Goal: Information Seeking & Learning: Learn about a topic

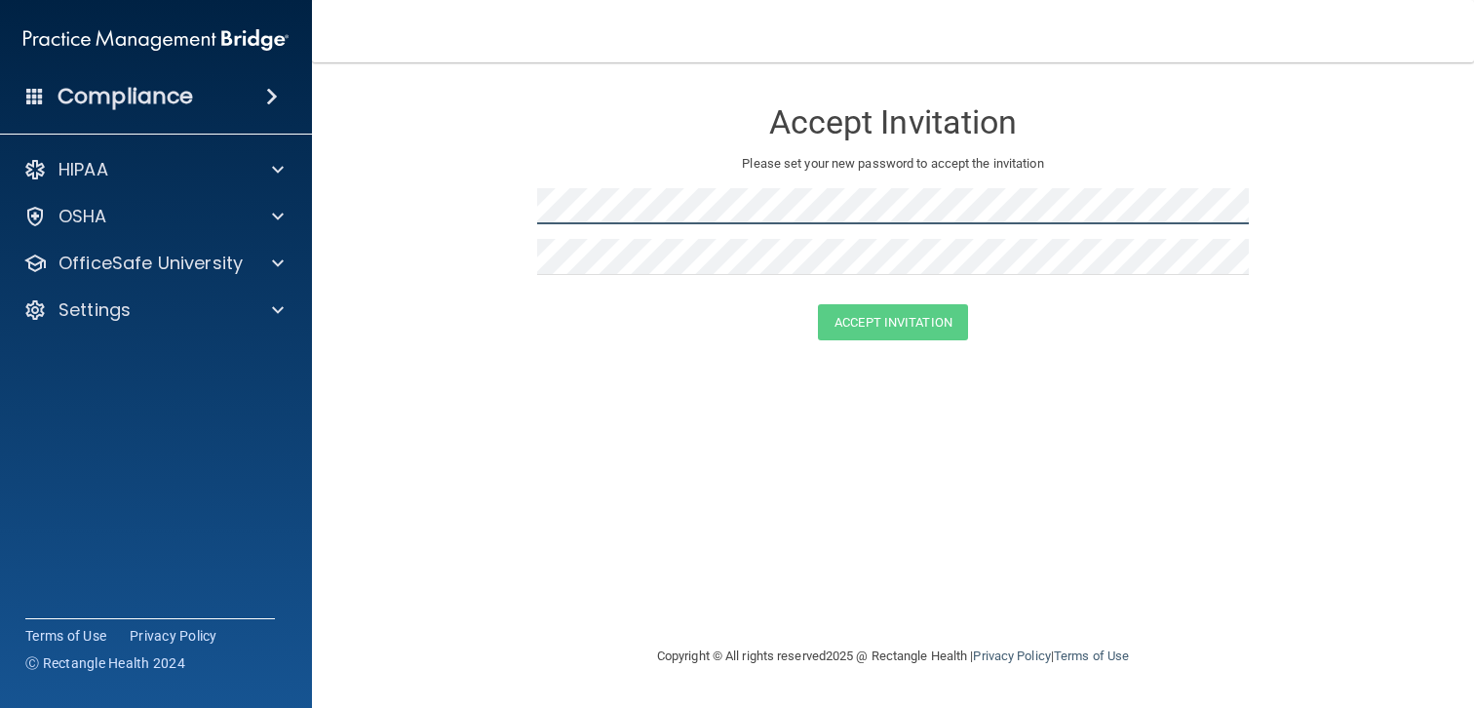
click at [518, 204] on form "Accept Invitation Please set your new password to accept the invitation Accept …" at bounding box center [893, 223] width 1084 height 282
click at [483, 200] on form "Accept Invitation Please set your new password to accept the invitation Accept …" at bounding box center [893, 223] width 1084 height 282
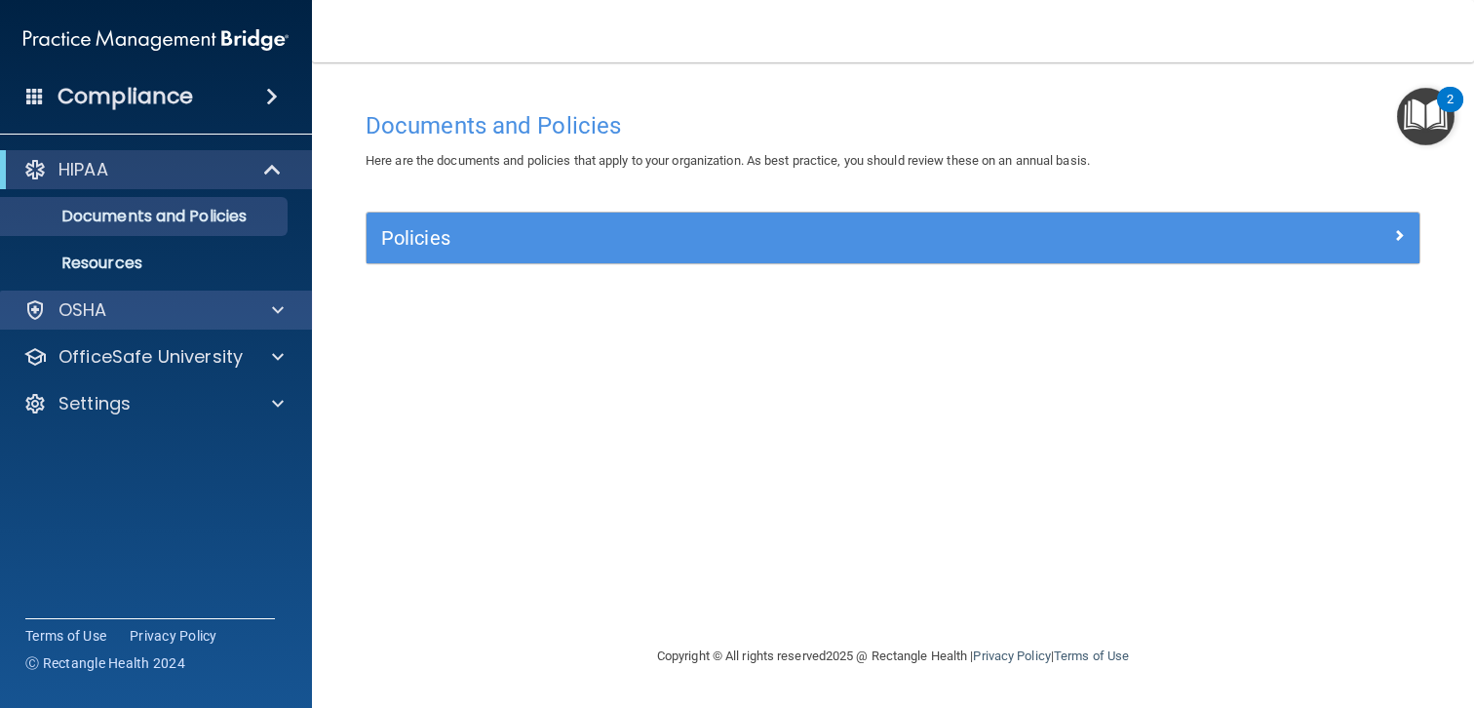
click at [200, 322] on div "OSHA" at bounding box center [156, 310] width 313 height 39
click at [287, 305] on div at bounding box center [275, 309] width 49 height 23
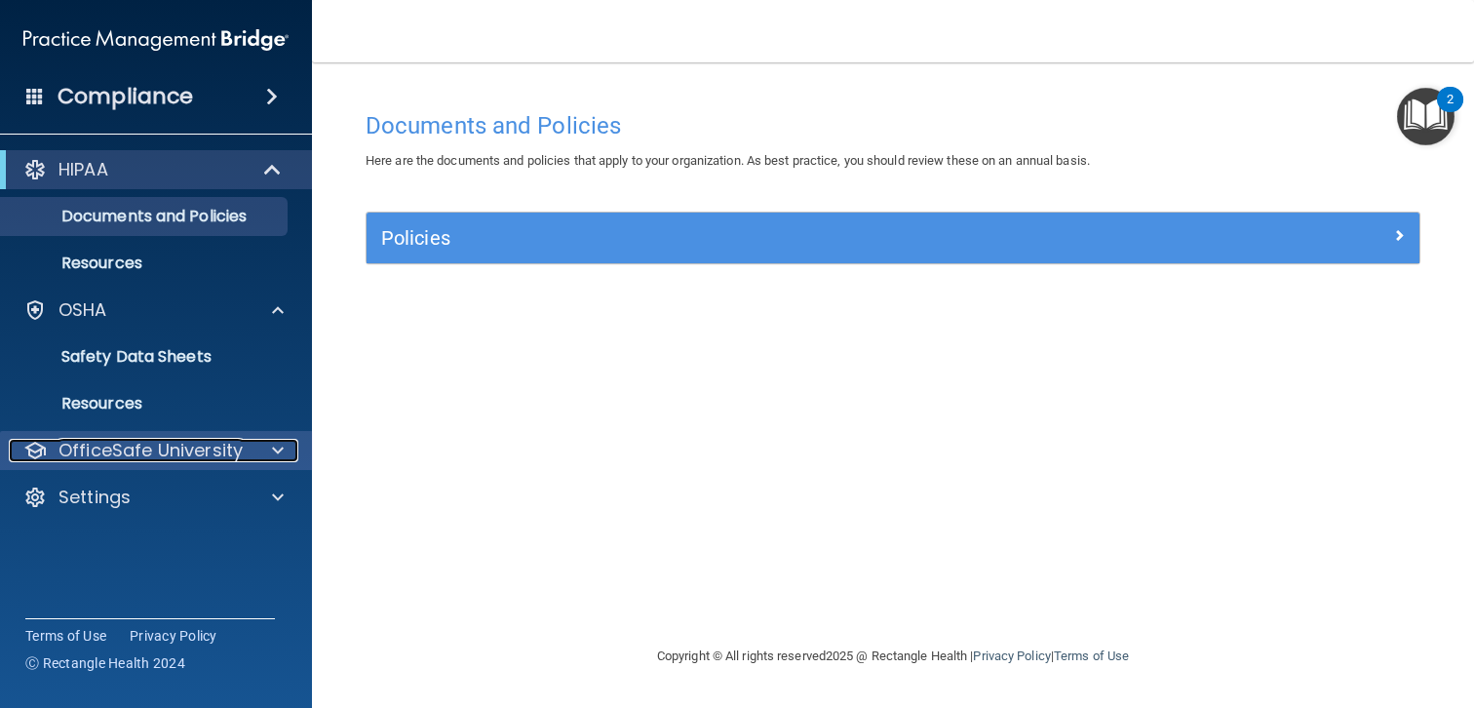
click at [270, 453] on div at bounding box center [275, 450] width 49 height 23
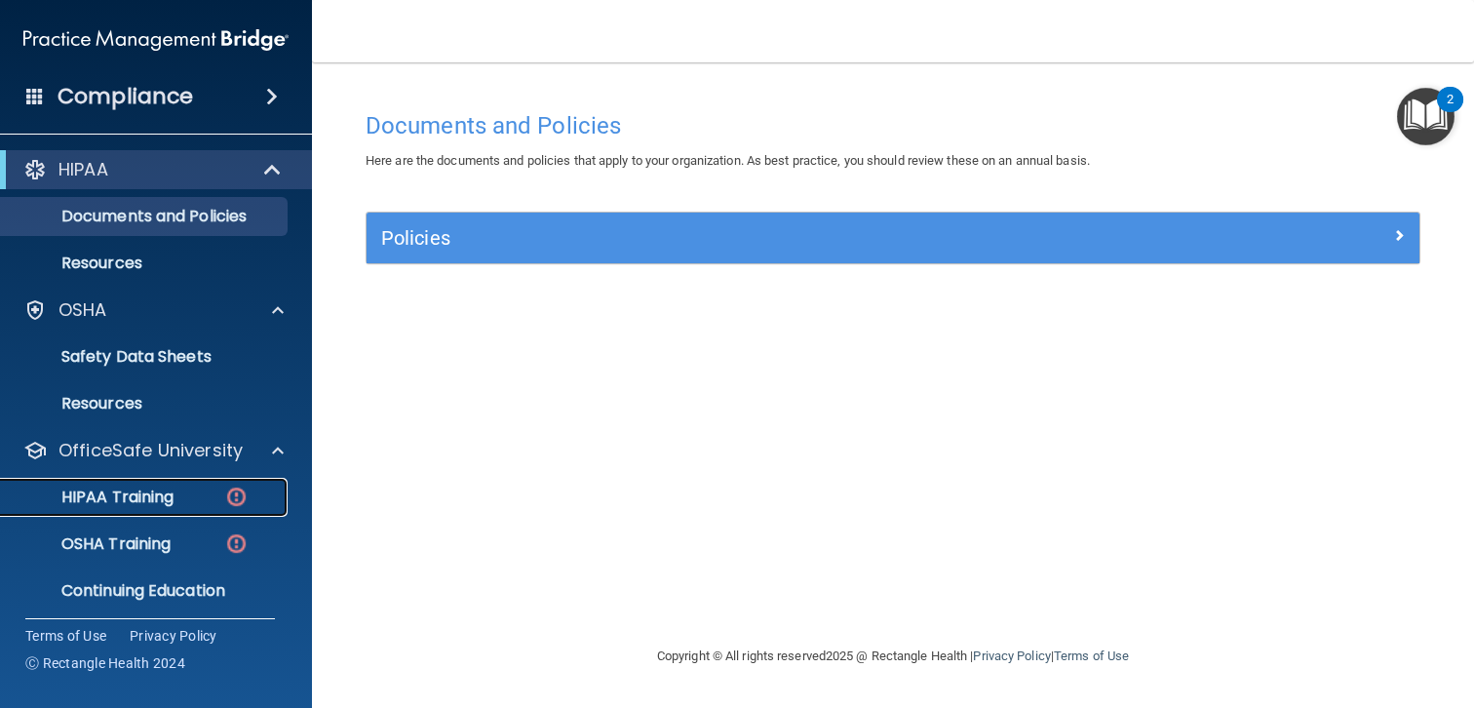
click at [158, 497] on p "HIPAA Training" at bounding box center [93, 498] width 161 height 20
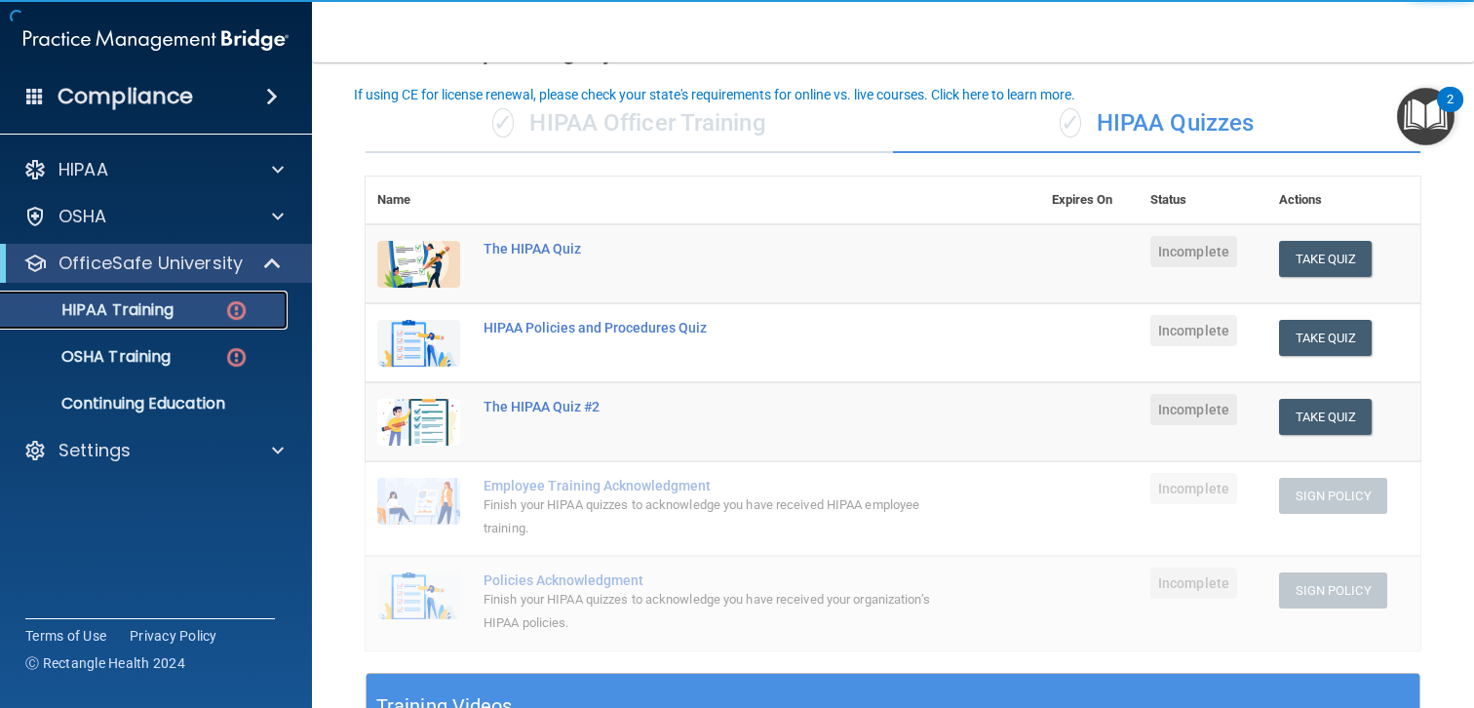
scroll to position [128, 0]
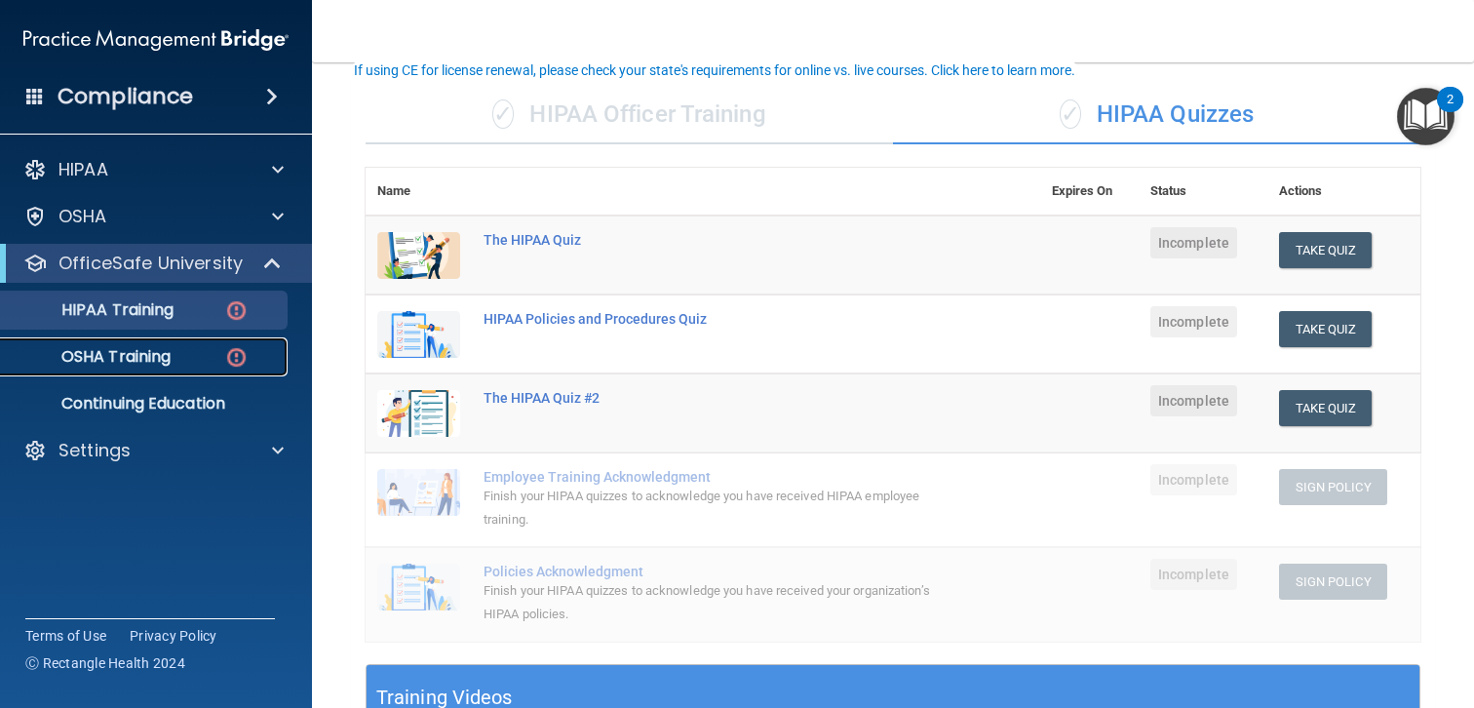
click at [174, 370] on link "OSHA Training" at bounding box center [133, 356] width 307 height 39
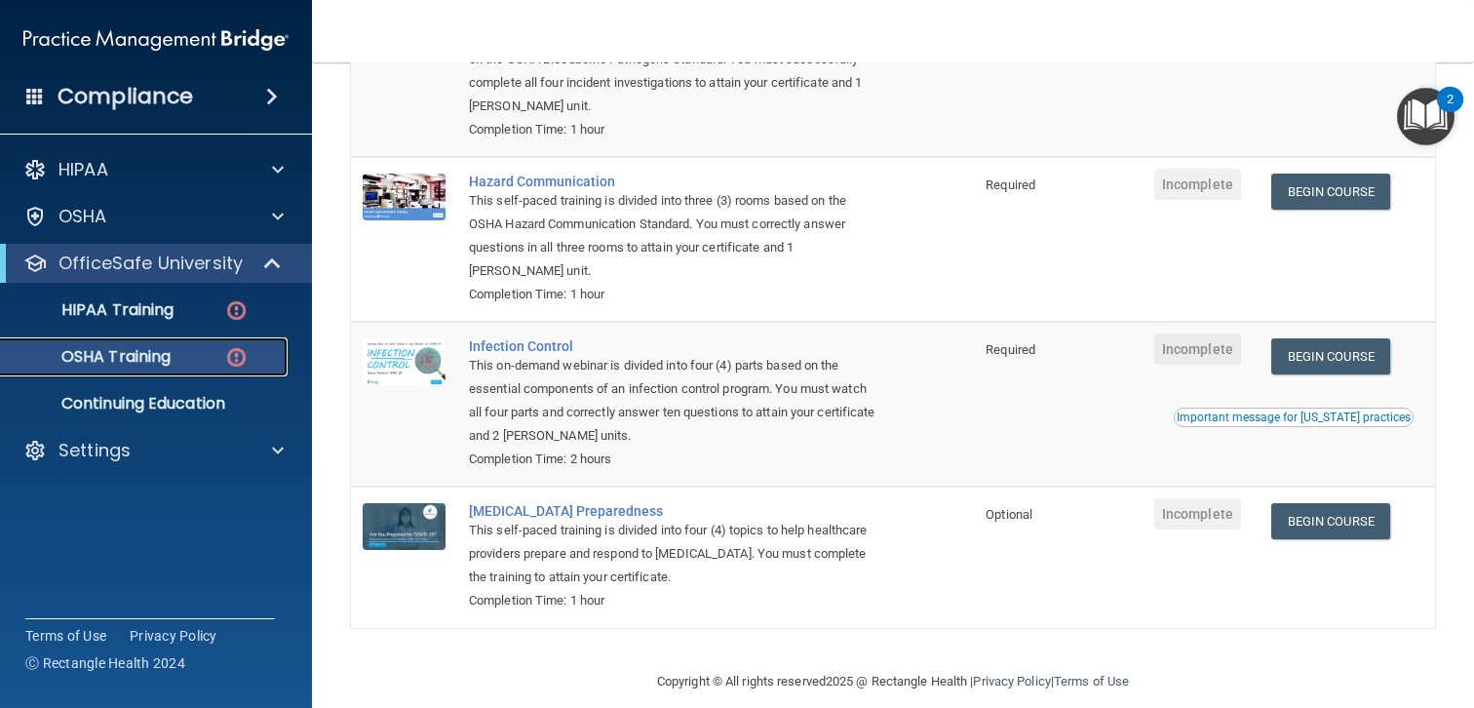
scroll to position [275, 0]
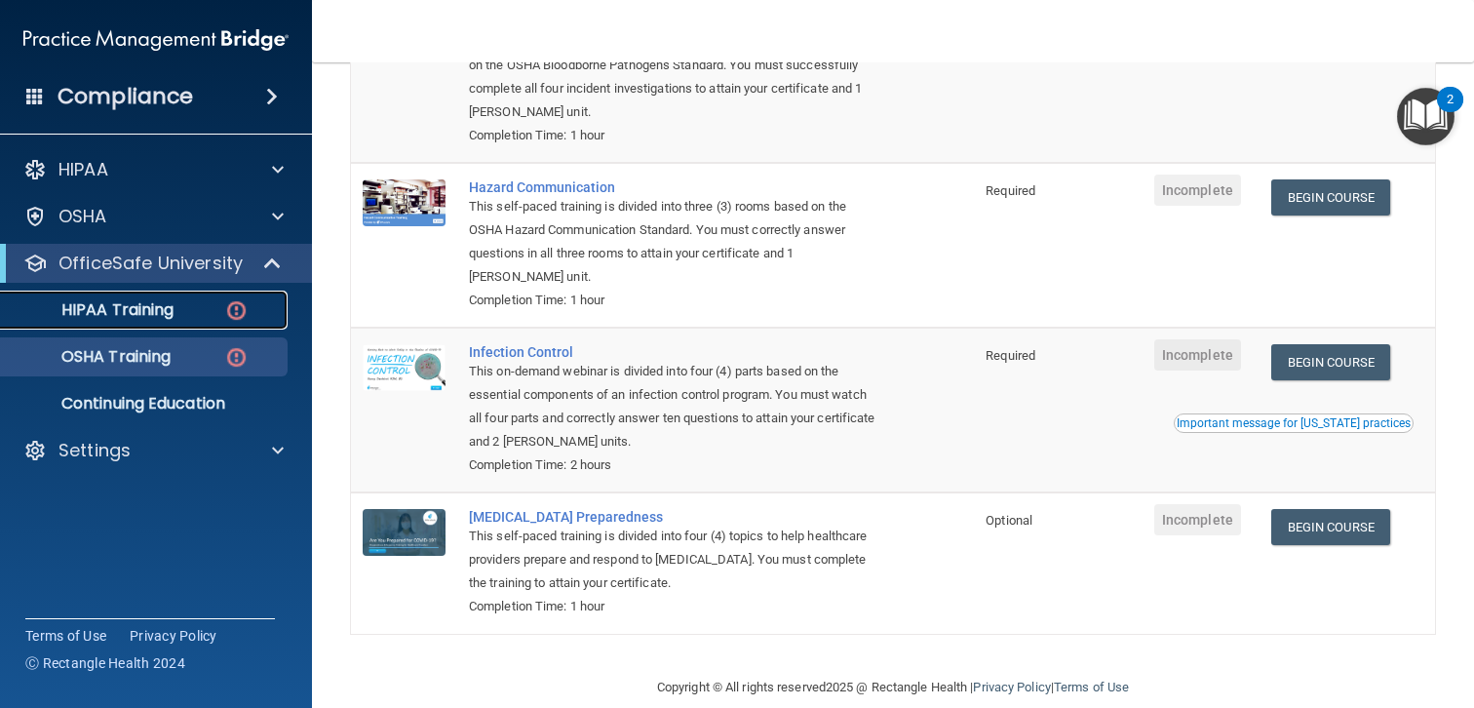
click at [187, 316] on div "HIPAA Training" at bounding box center [146, 310] width 266 height 20
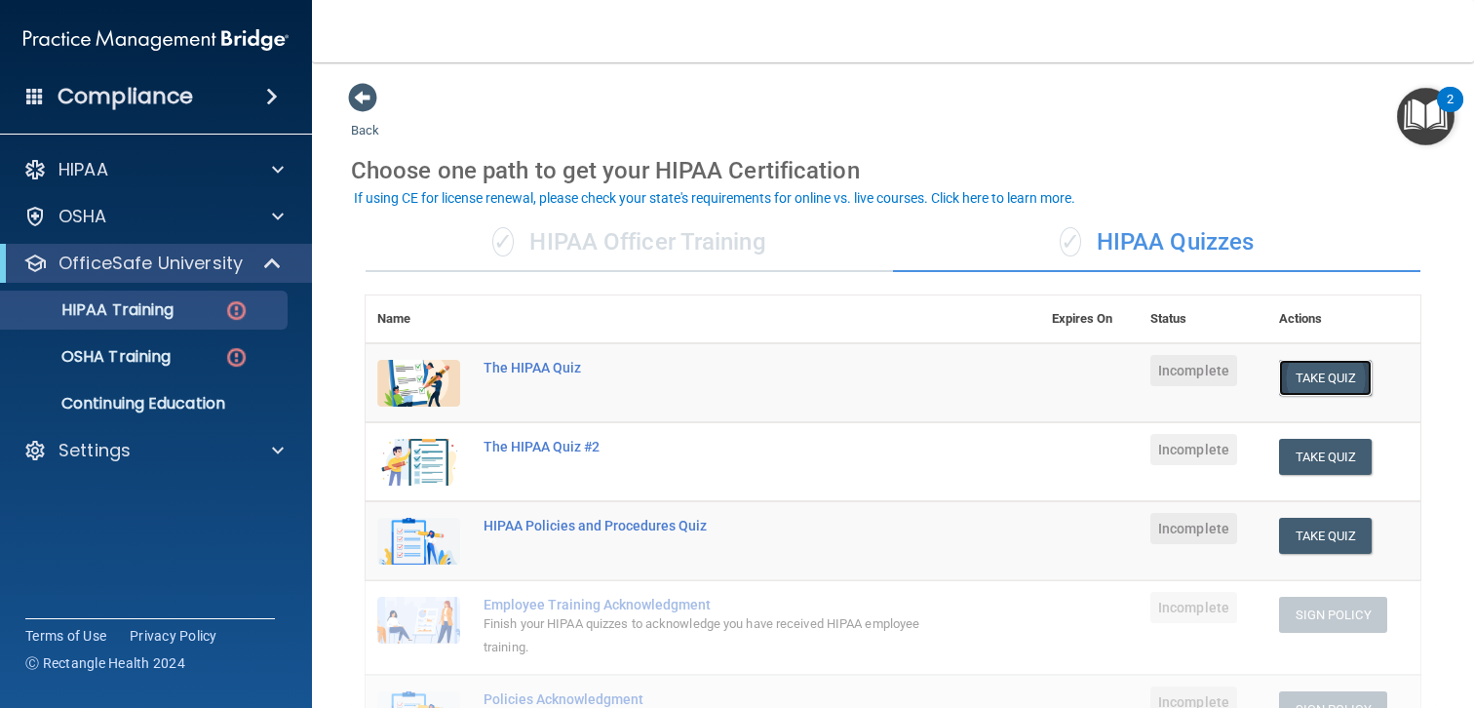
click at [1299, 382] on button "Take Quiz" at bounding box center [1326, 378] width 94 height 36
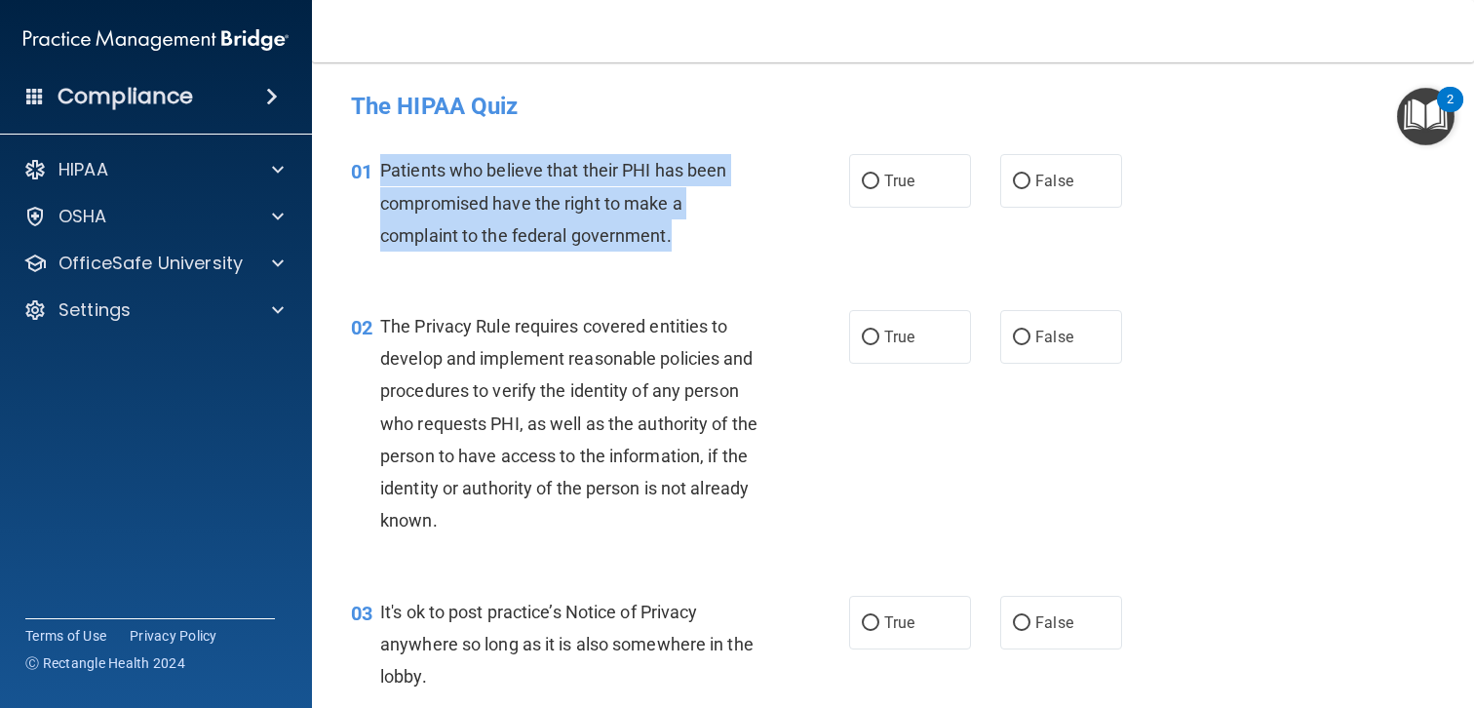
drag, startPoint x: 381, startPoint y: 164, endPoint x: 762, endPoint y: 243, distance: 388.4
click at [762, 243] on div "Patients who believe that their PHI has been compromised have the right to make…" at bounding box center [578, 203] width 396 height 98
copy span "Patients who believe that their PHI has been compromised have the right to make…"
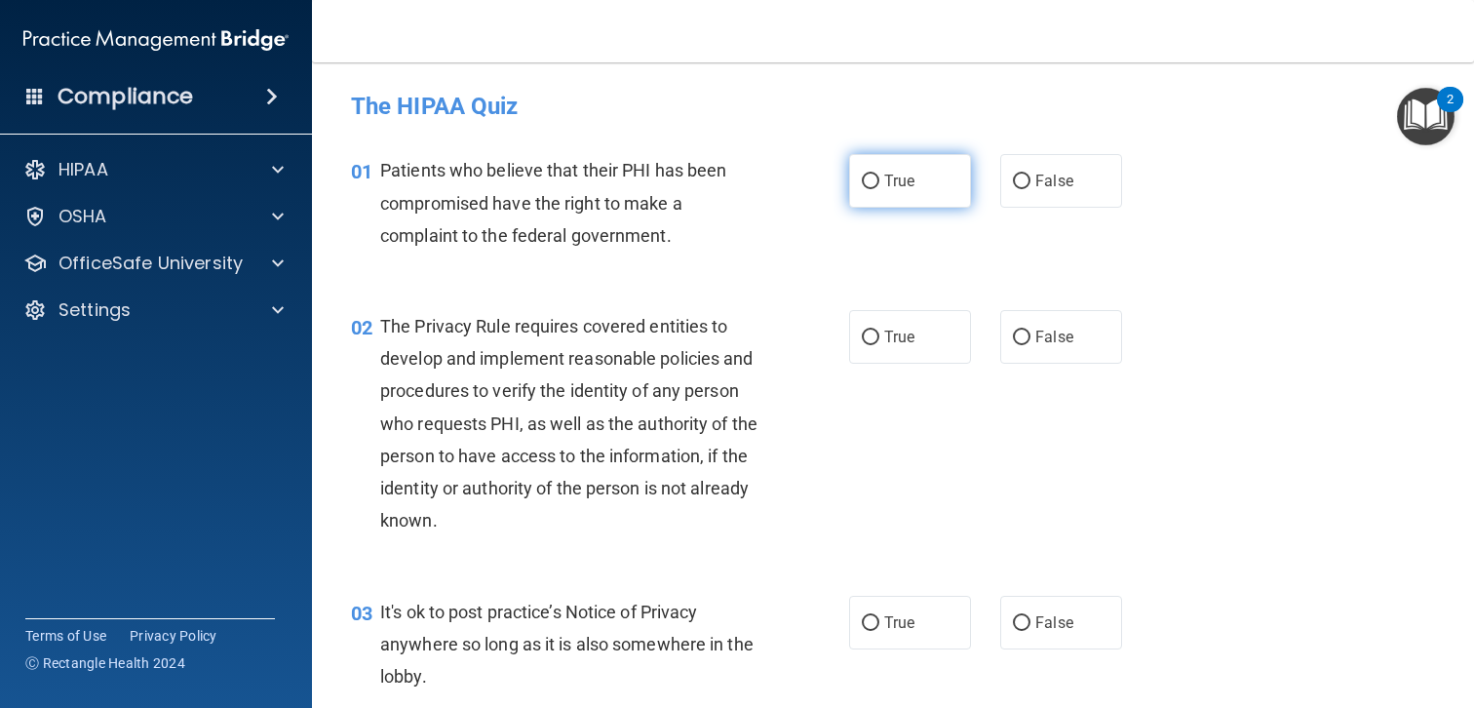
click at [902, 192] on label "True" at bounding box center [910, 181] width 122 height 54
click at [880, 189] on input "True" at bounding box center [871, 182] width 18 height 15
radio input "true"
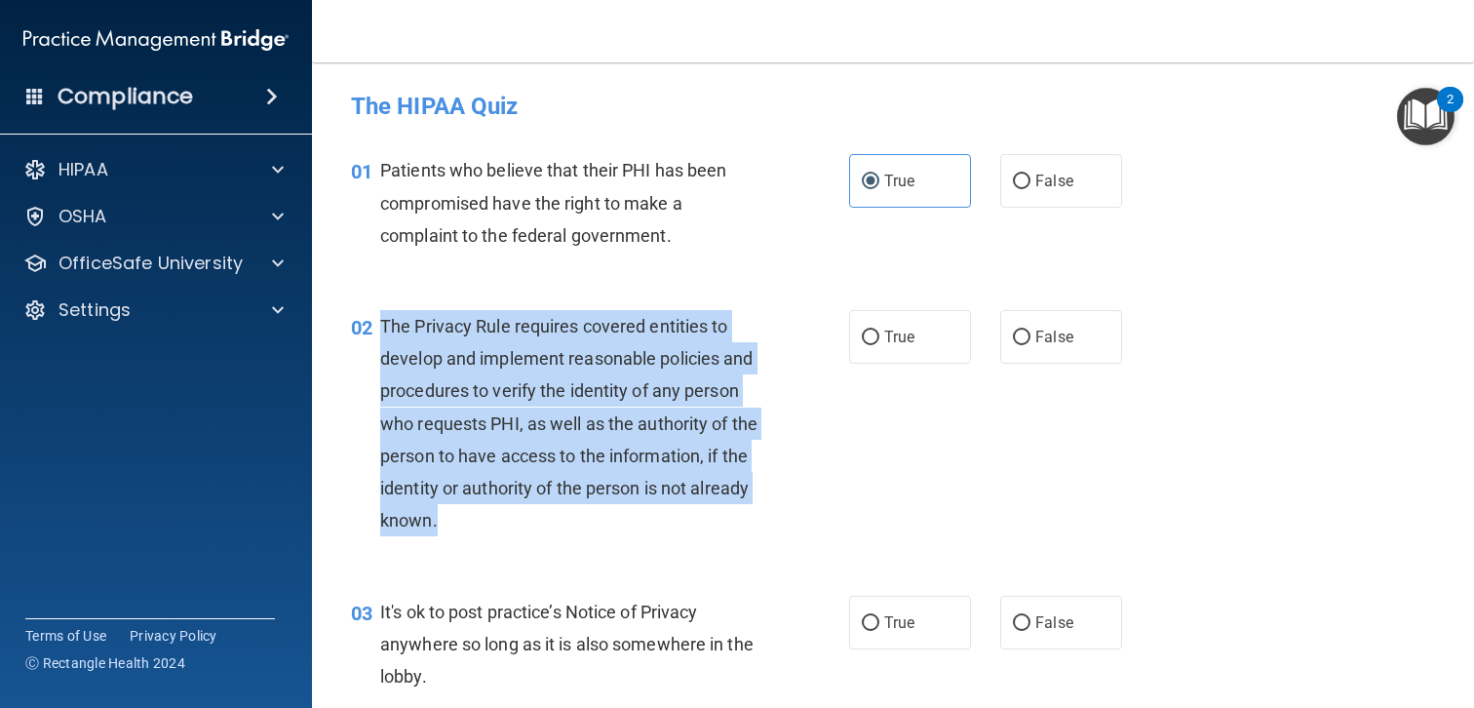
drag, startPoint x: 383, startPoint y: 318, endPoint x: 523, endPoint y: 543, distance: 264.9
click at [523, 543] on div "02 The Privacy Rule requires covered entities to develop and implement reasonab…" at bounding box center [600, 428] width 557 height 237
copy span "The Privacy Rule requires covered entities to develop and implement reasonable …"
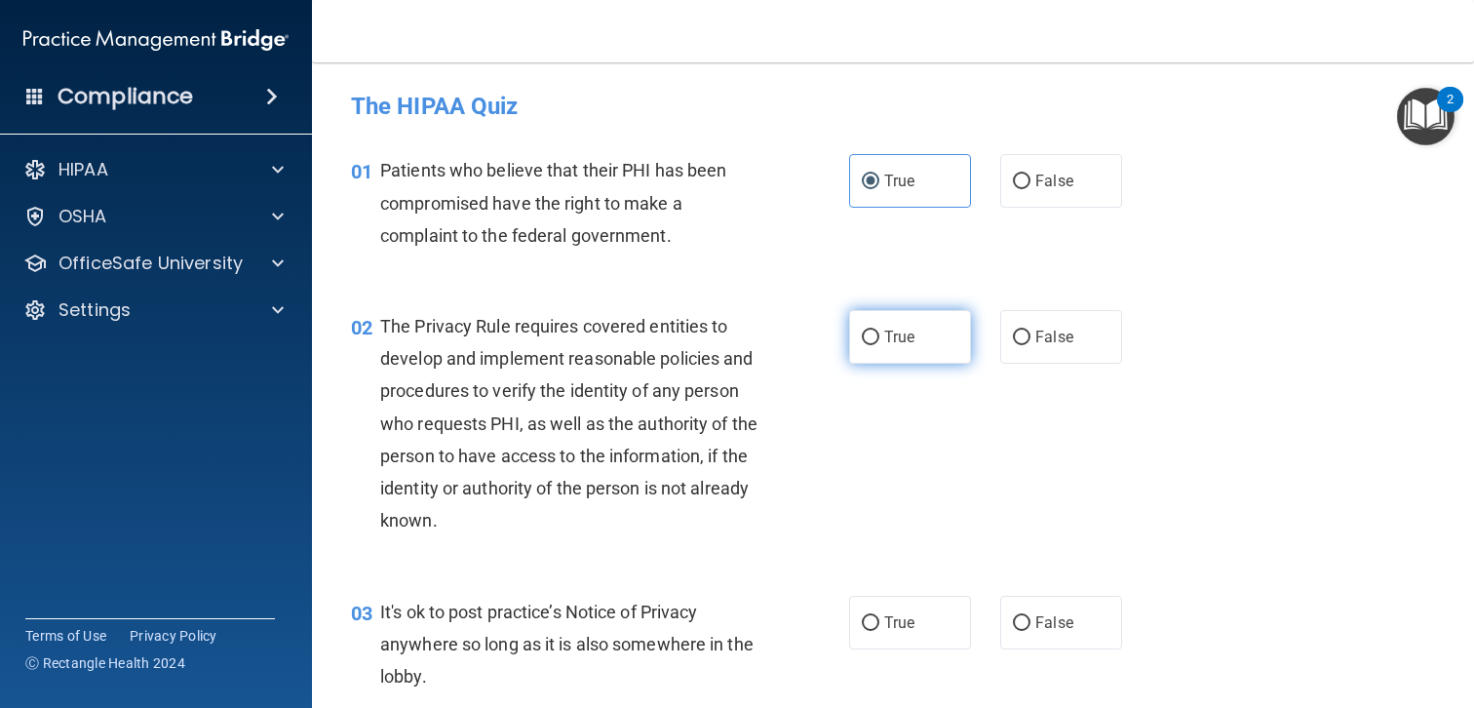
click at [907, 339] on span "True" at bounding box center [899, 337] width 30 height 19
click at [880, 339] on input "True" at bounding box center [871, 338] width 18 height 15
radio input "true"
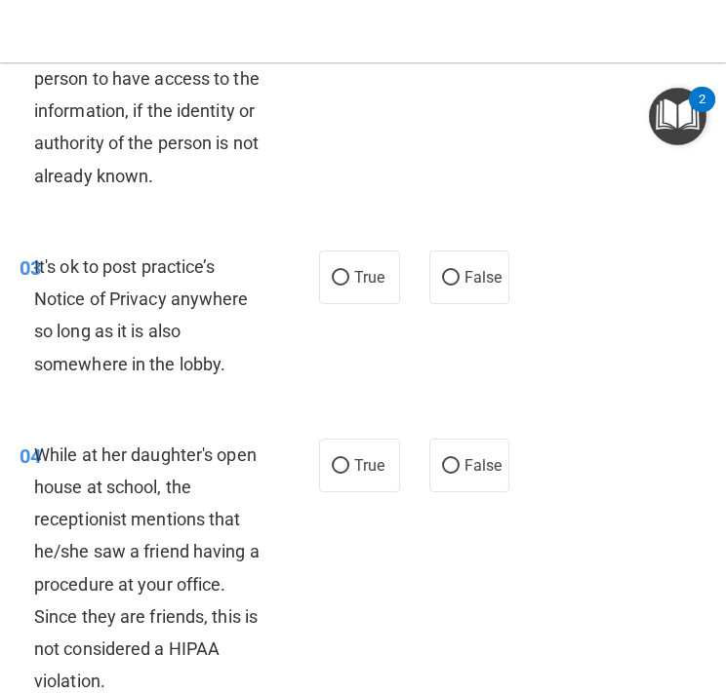
scroll to position [585, 0]
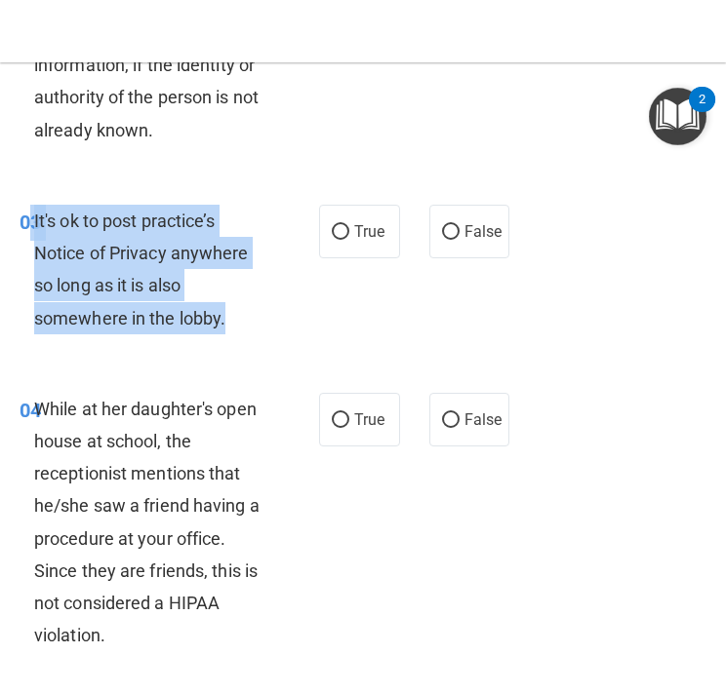
drag, startPoint x: 236, startPoint y: 324, endPoint x: 28, endPoint y: 205, distance: 239.4
click at [28, 205] on div "03 It's ok to post practice’s Notice of Privacy anywhere so long as it is also …" at bounding box center [169, 274] width 358 height 139
copy div "3 It's ok to post practice’s Notice of Privacy anywhere so long as it is also s…"
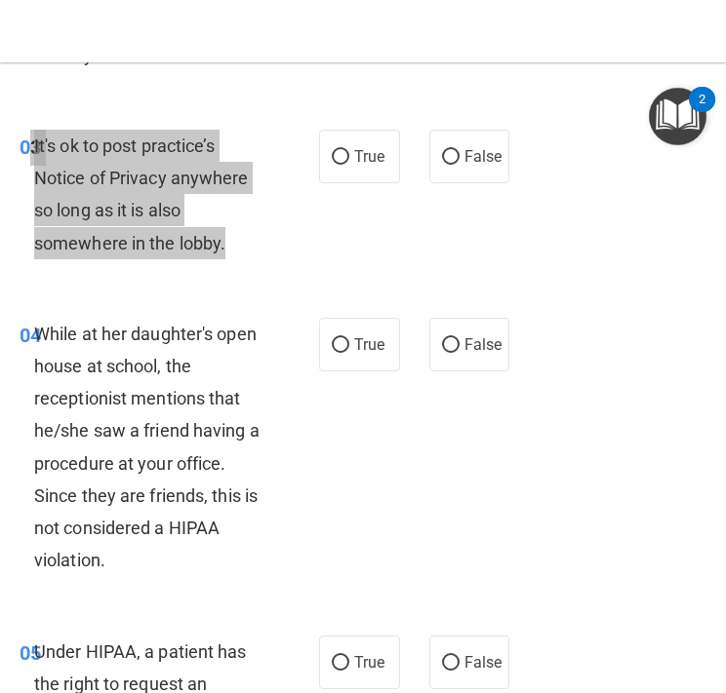
scroll to position [671, 0]
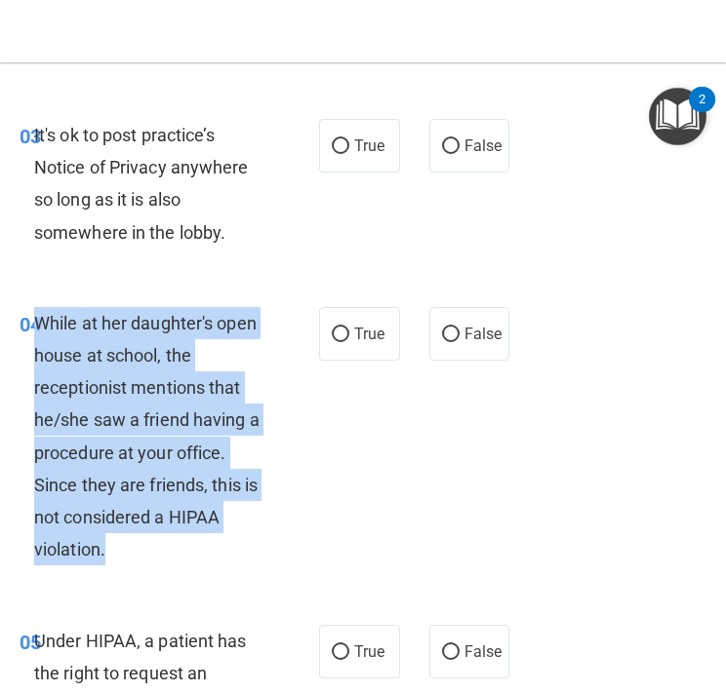
drag, startPoint x: 41, startPoint y: 319, endPoint x: 262, endPoint y: 561, distance: 327.9
click at [262, 561] on div "While at her daughter's open house at school, the receptionist mentions that he…" at bounding box center [157, 436] width 247 height 259
copy span "While at her daughter's open house at school, the receptionist mentions that he…"
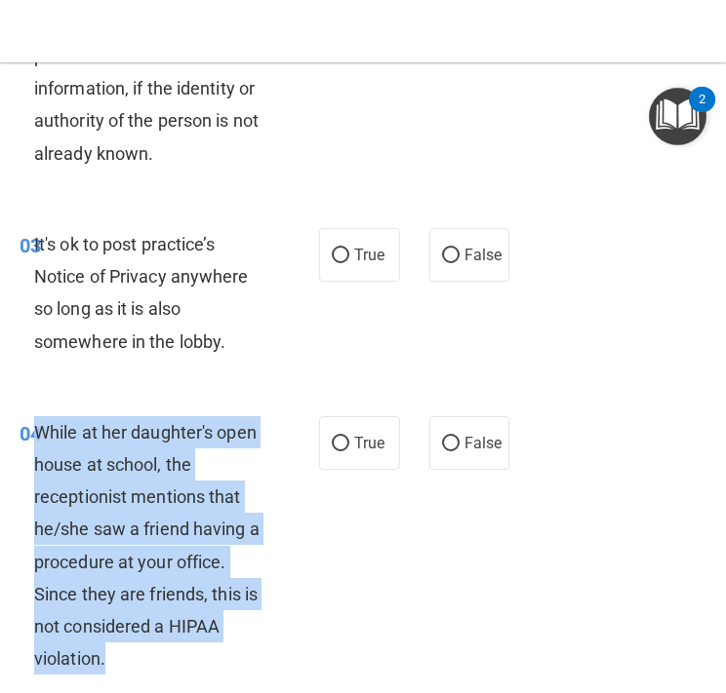
scroll to position [553, 0]
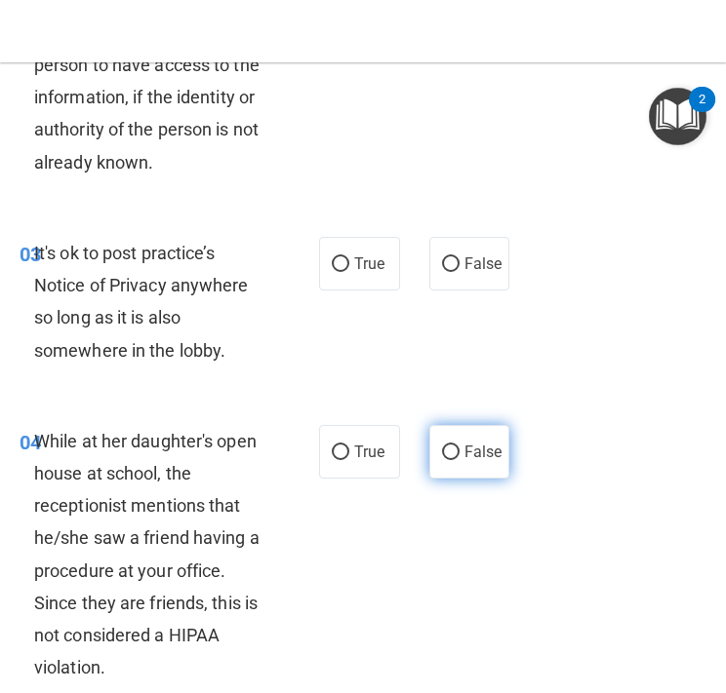
click at [457, 438] on label "False" at bounding box center [469, 452] width 81 height 54
click at [457, 446] on input "False" at bounding box center [451, 453] width 18 height 15
radio input "true"
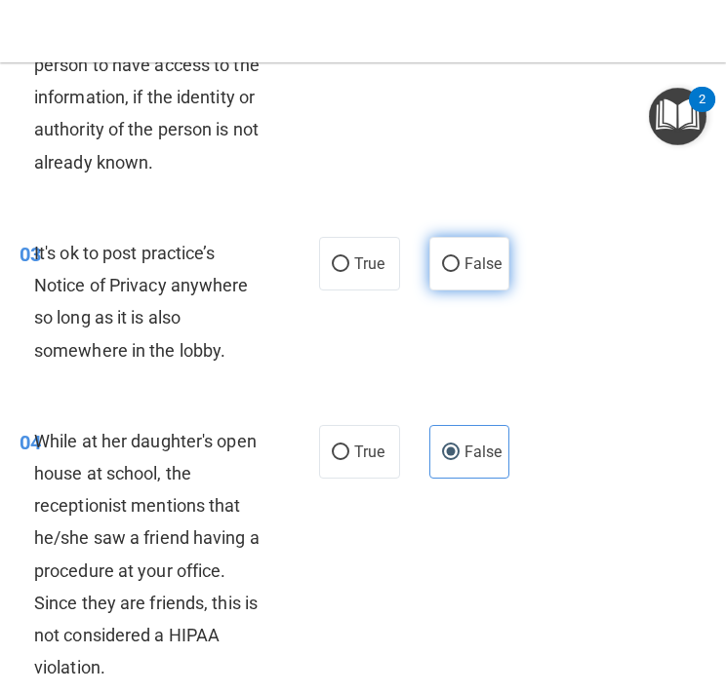
click at [461, 271] on label "False" at bounding box center [469, 264] width 81 height 54
click at [459, 271] on input "False" at bounding box center [451, 264] width 18 height 15
radio input "true"
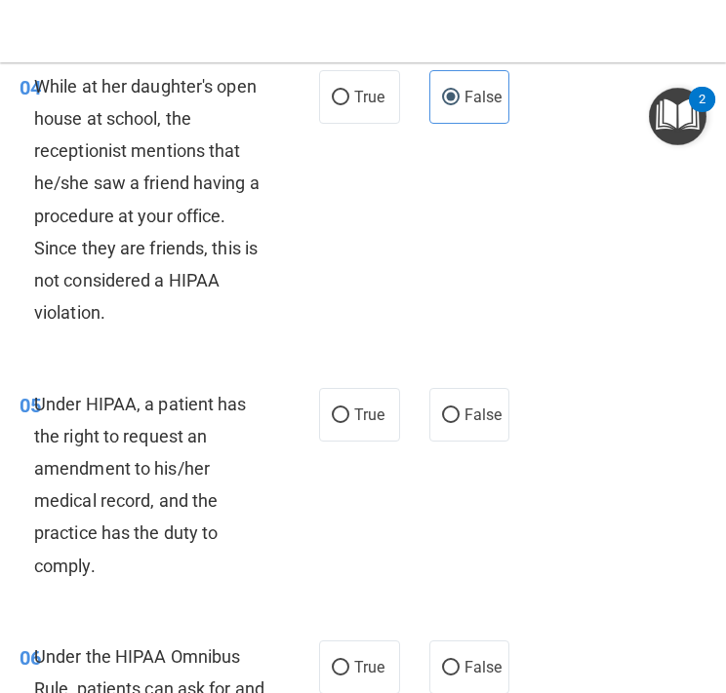
scroll to position [925, 0]
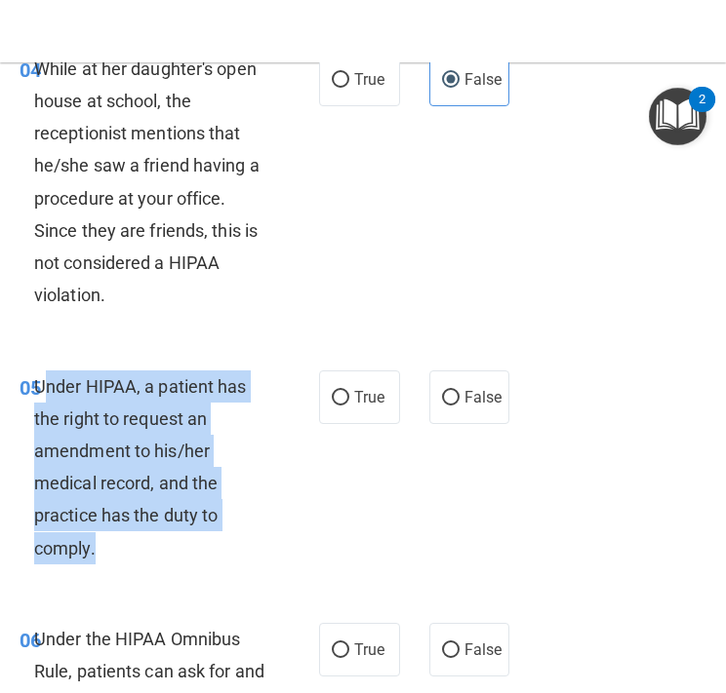
drag, startPoint x: 41, startPoint y: 381, endPoint x: 178, endPoint y: 565, distance: 229.2
click at [178, 565] on div "05 Under HIPAA, a patient has the right to request an amendment to his/her medi…" at bounding box center [169, 473] width 358 height 204
copy span "nder HIPAA, a patient has the right to request an amendment to his/her medical …"
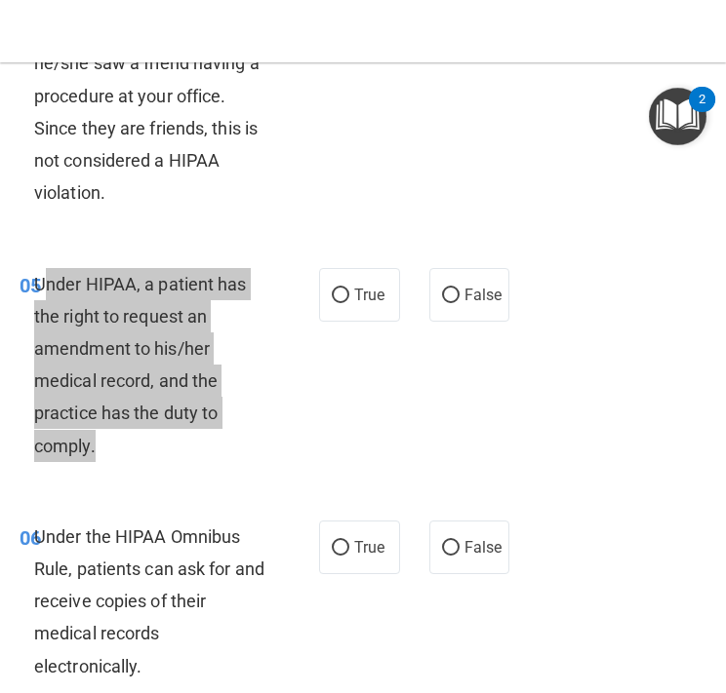
scroll to position [1030, 0]
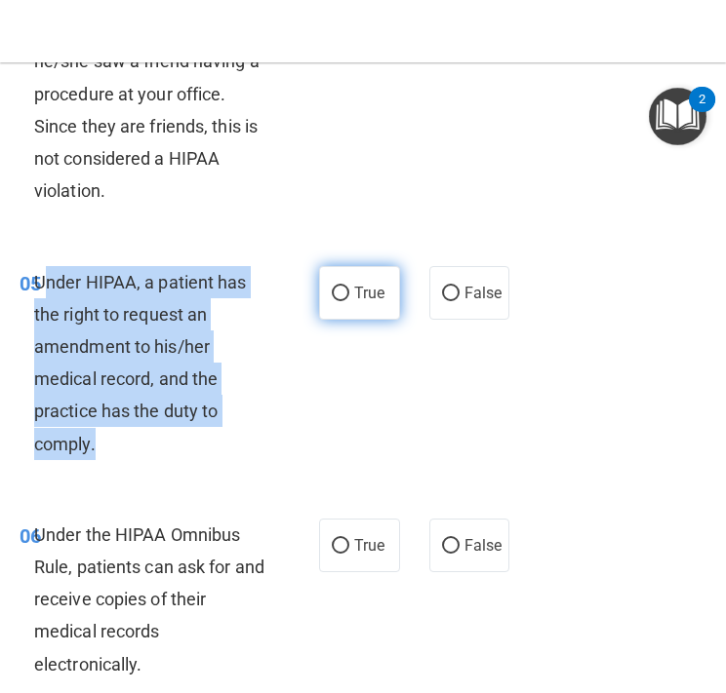
click at [343, 288] on input "True" at bounding box center [341, 294] width 18 height 15
radio input "true"
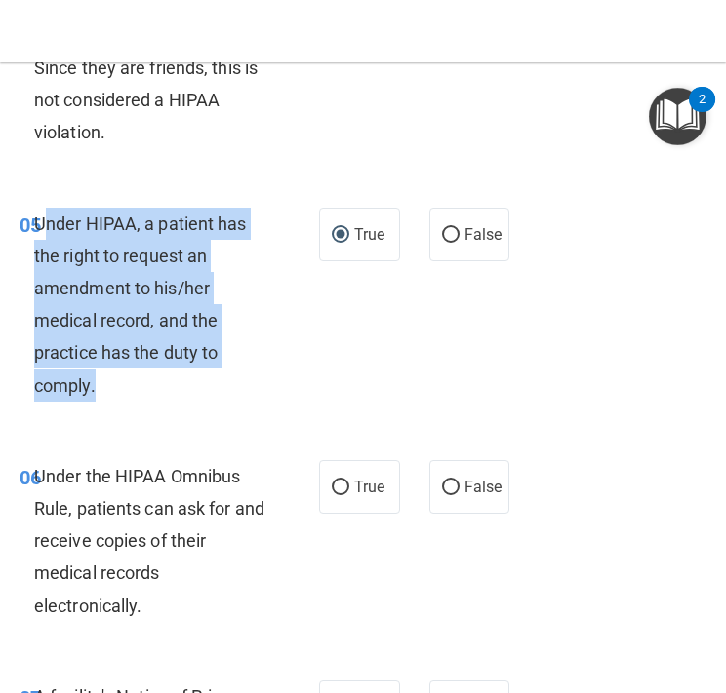
scroll to position [1091, 0]
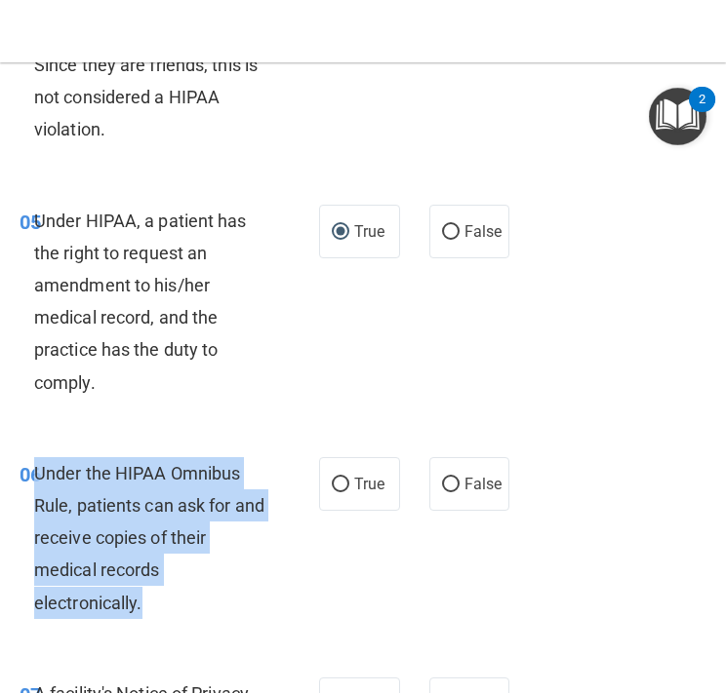
drag, startPoint x: 159, startPoint y: 607, endPoint x: 39, endPoint y: 467, distance: 183.9
click at [39, 467] on div "Under the HIPAA Omnibus Rule, patients can ask for and receive copies of their …" at bounding box center [157, 538] width 247 height 162
copy span "Under the HIPAA Omnibus Rule, patients can ask for and receive copies of their …"
click at [375, 480] on span "True" at bounding box center [369, 484] width 30 height 19
click at [349, 480] on input "True" at bounding box center [341, 485] width 18 height 15
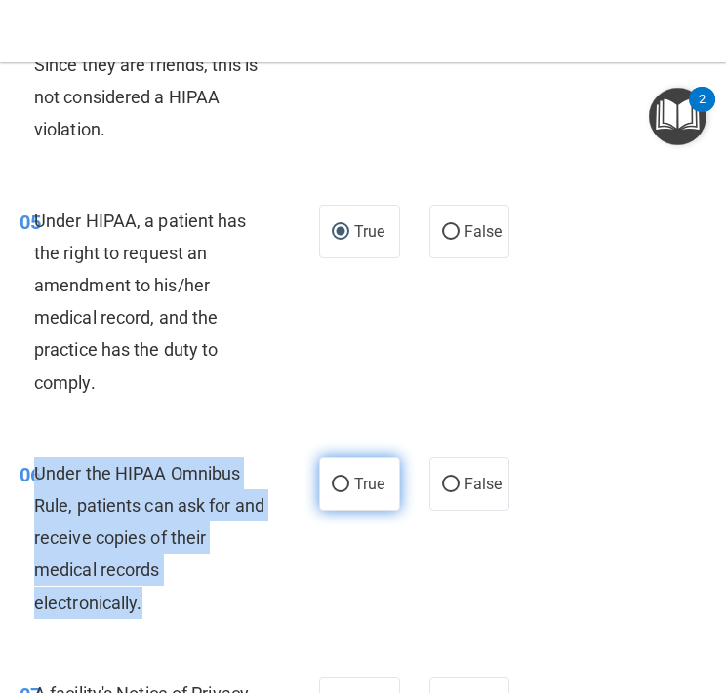
radio input "true"
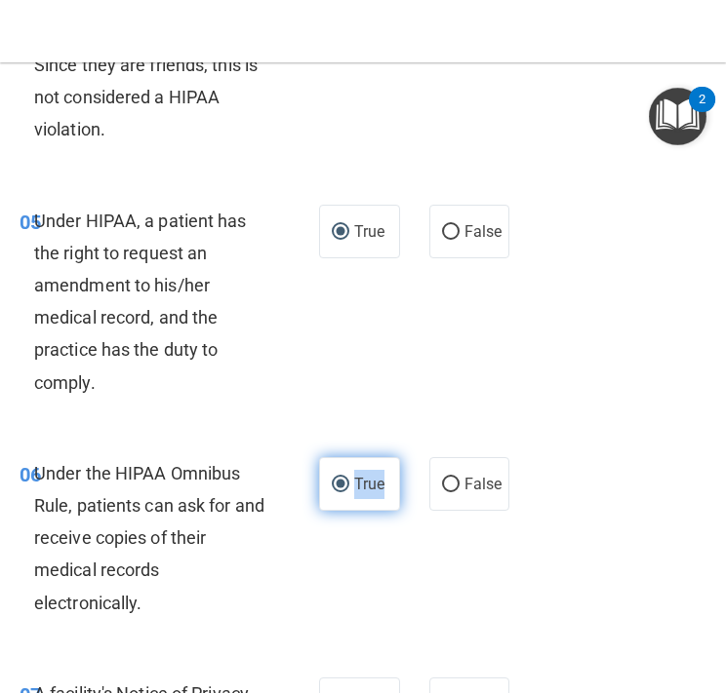
click at [375, 480] on span "True" at bounding box center [369, 484] width 30 height 19
click at [349, 480] on input "True" at bounding box center [341, 485] width 18 height 15
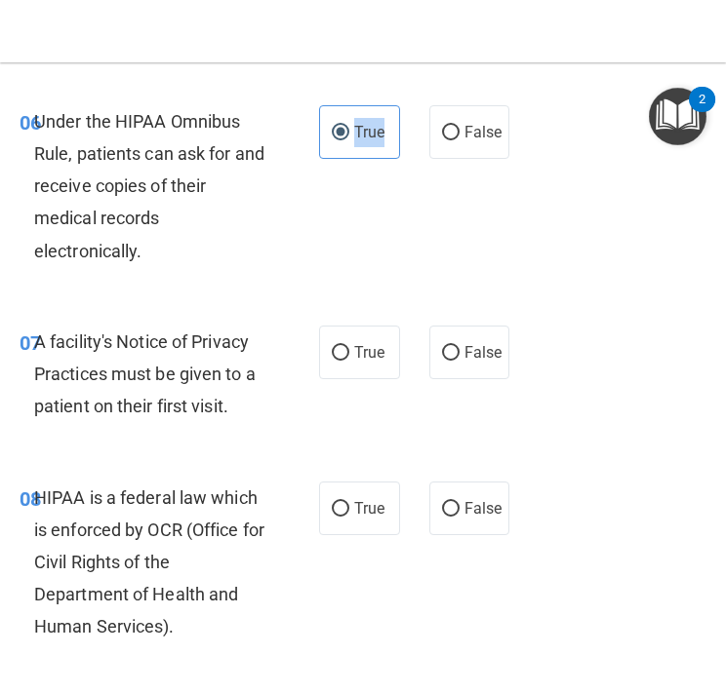
scroll to position [1449, 0]
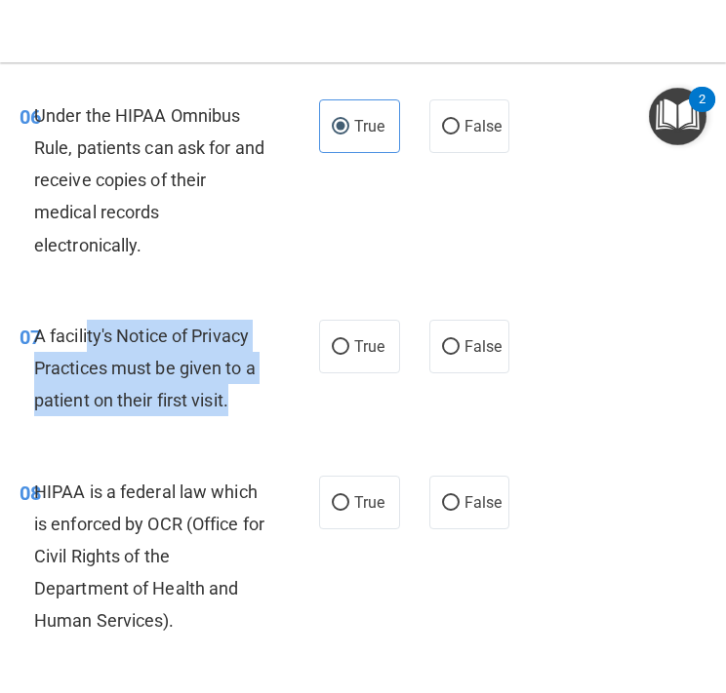
drag, startPoint x: 241, startPoint y: 404, endPoint x: 90, endPoint y: 320, distance: 172.9
click at [90, 320] on div "A facility's Notice of Privacy Practices must be given to a patient on their fi…" at bounding box center [157, 369] width 247 height 98
drag, startPoint x: 238, startPoint y: 403, endPoint x: 39, endPoint y: 327, distance: 213.0
click at [39, 327] on div "A facility's Notice of Privacy Practices must be given to a patient on their fi…" at bounding box center [157, 369] width 247 height 98
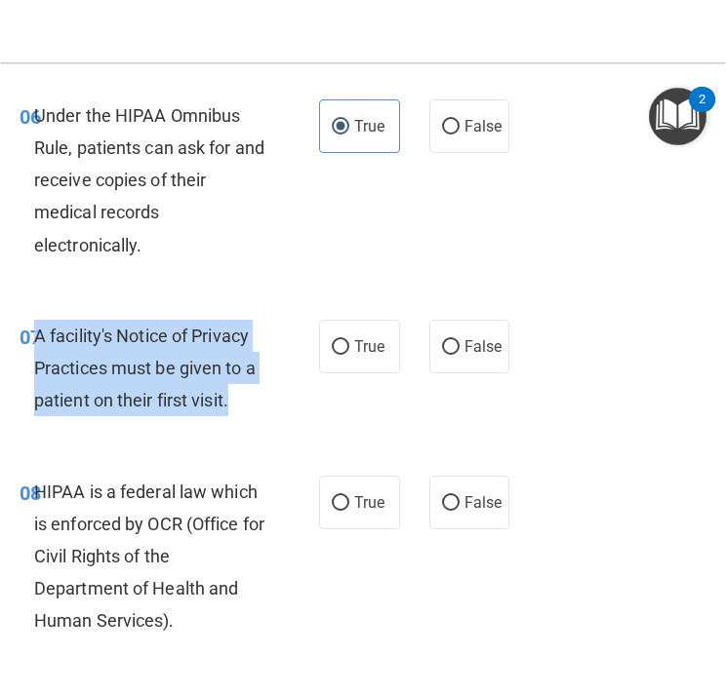
copy span "A facility's Notice of Privacy Practices must be given to a patient on their fi…"
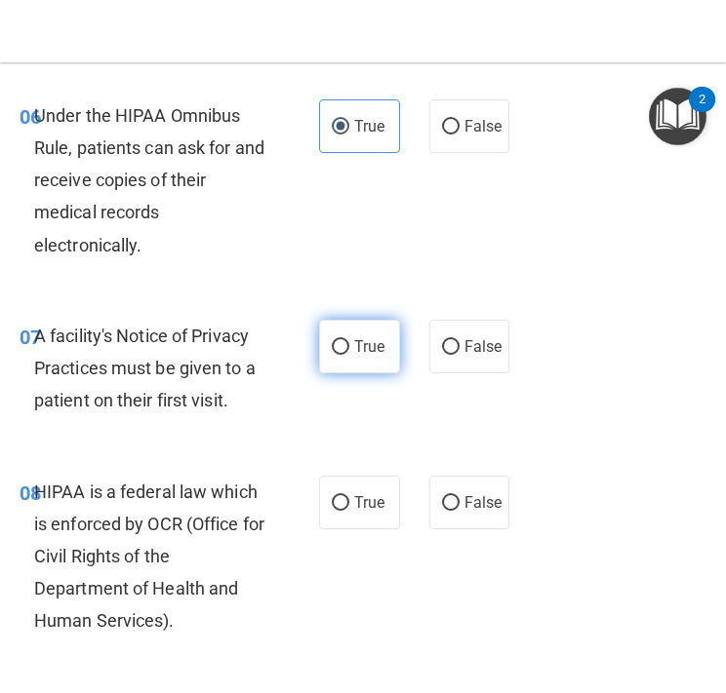
click at [357, 346] on span "True" at bounding box center [369, 346] width 30 height 19
click at [349, 346] on input "True" at bounding box center [341, 347] width 18 height 15
radio input "true"
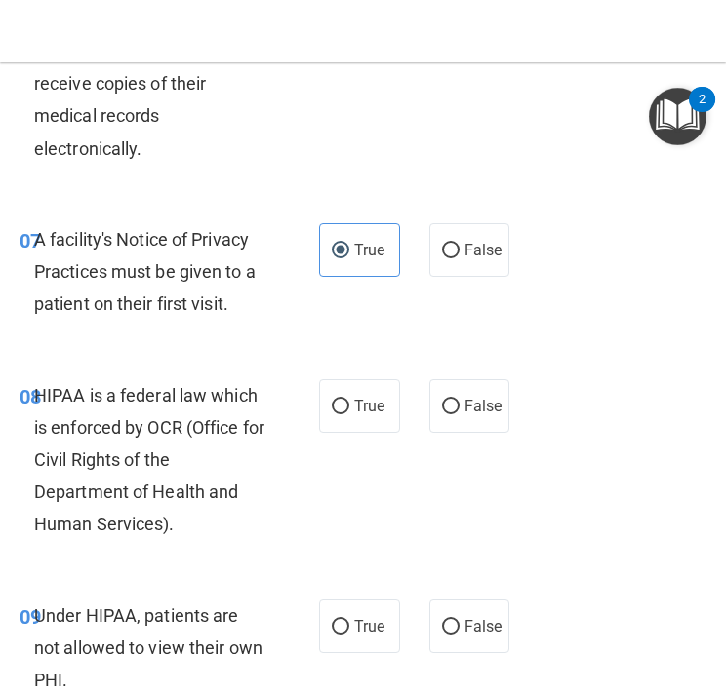
scroll to position [1557, 0]
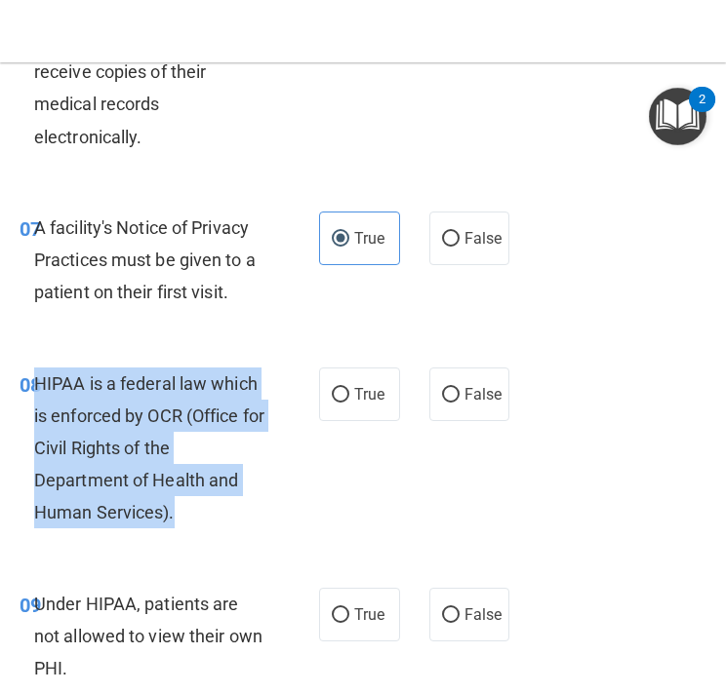
drag, startPoint x: 182, startPoint y: 509, endPoint x: 38, endPoint y: 378, distance: 194.7
click at [38, 378] on div "HIPAA is a federal law which is enforced by OCR (Office for Civil Rights of the…" at bounding box center [157, 449] width 247 height 162
copy span "HIPAA is a federal law which is enforced by OCR (Office for Civil Rights of the…"
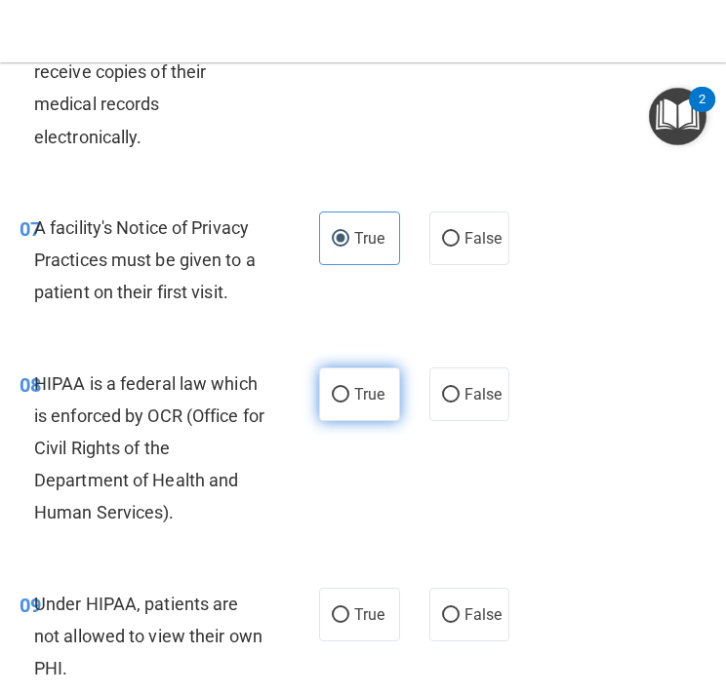
click at [371, 402] on span "True" at bounding box center [369, 394] width 30 height 19
click at [349, 402] on input "True" at bounding box center [341, 395] width 18 height 15
radio input "true"
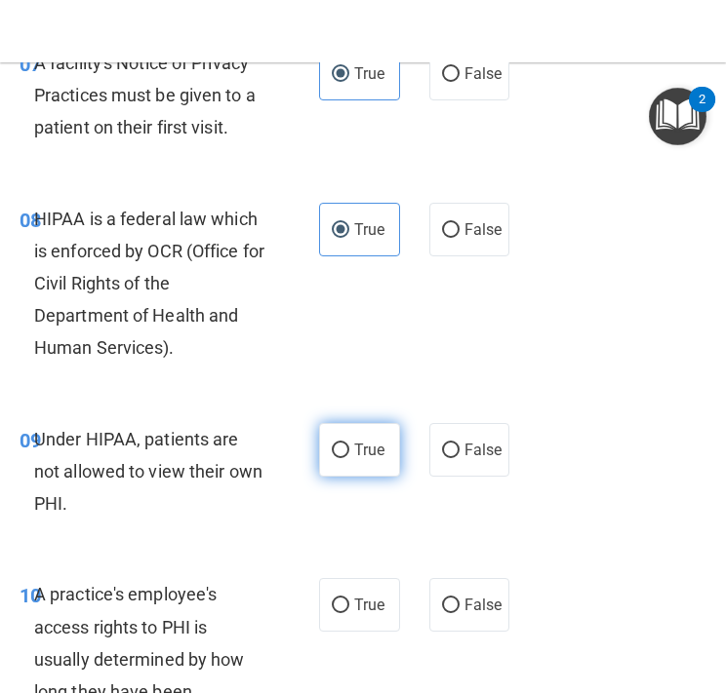
scroll to position [1727, 0]
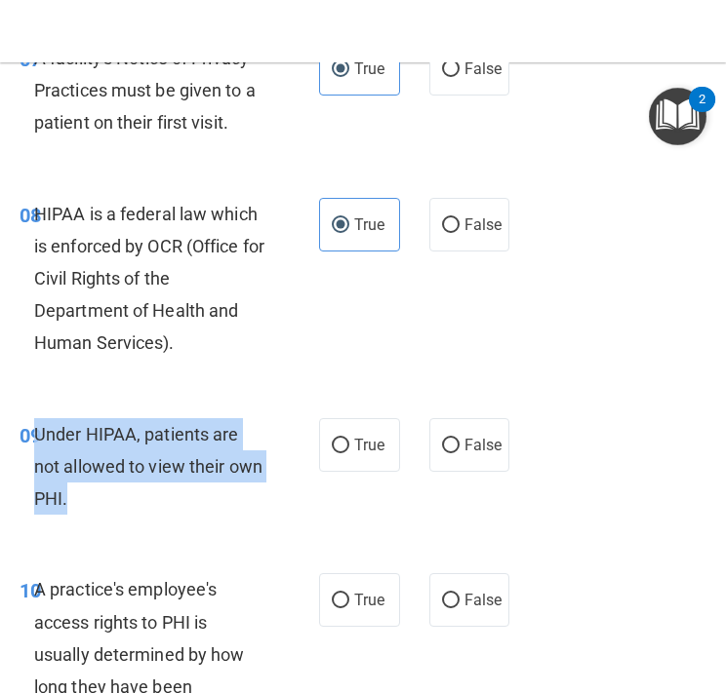
drag, startPoint x: 75, startPoint y: 510, endPoint x: 38, endPoint y: 429, distance: 89.0
click at [38, 429] on div "Under HIPAA, patients are not allowed to view their own PHI." at bounding box center [157, 467] width 247 height 98
copy span "Under HIPAA, patients are not allowed to view their own PHI."
click at [461, 451] on label "False" at bounding box center [469, 445] width 81 height 54
click at [459, 451] on input "False" at bounding box center [451, 446] width 18 height 15
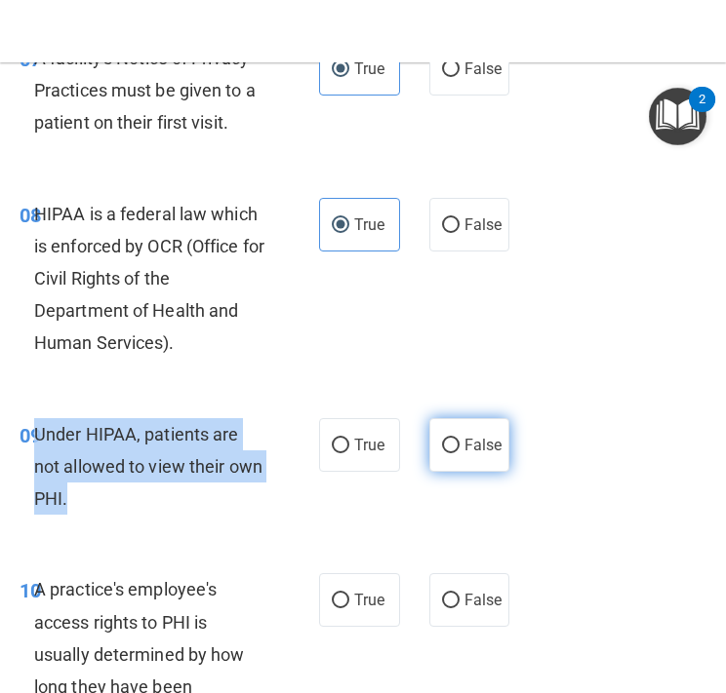
radio input "true"
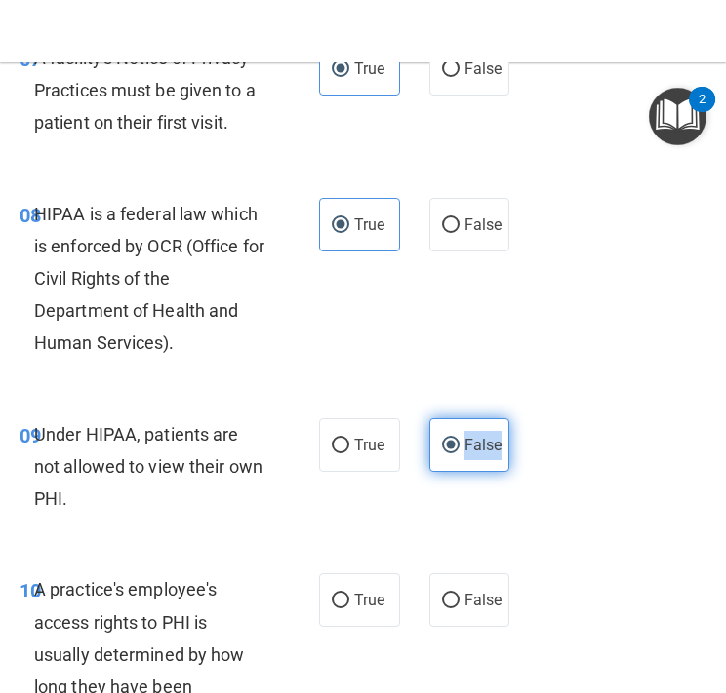
click at [461, 451] on label "False" at bounding box center [469, 445] width 81 height 54
click at [459, 451] on input "False" at bounding box center [451, 446] width 18 height 15
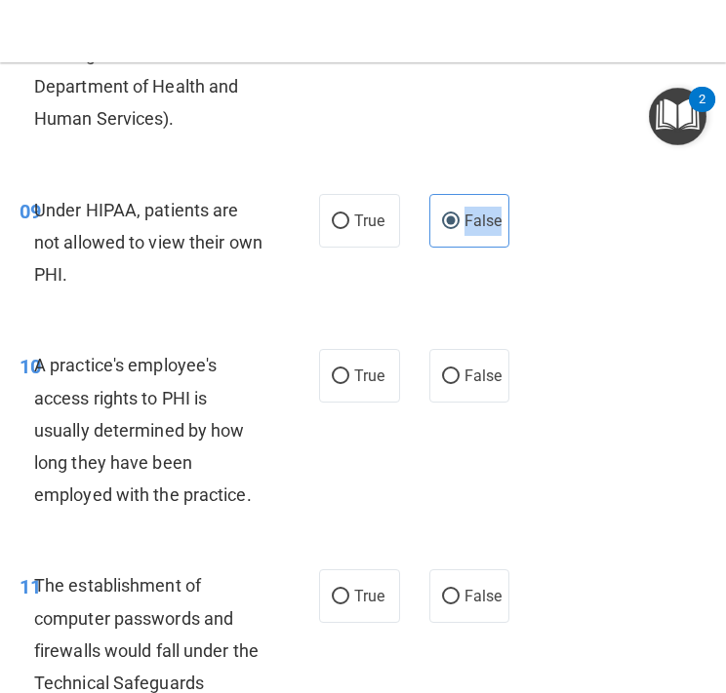
scroll to position [1964, 0]
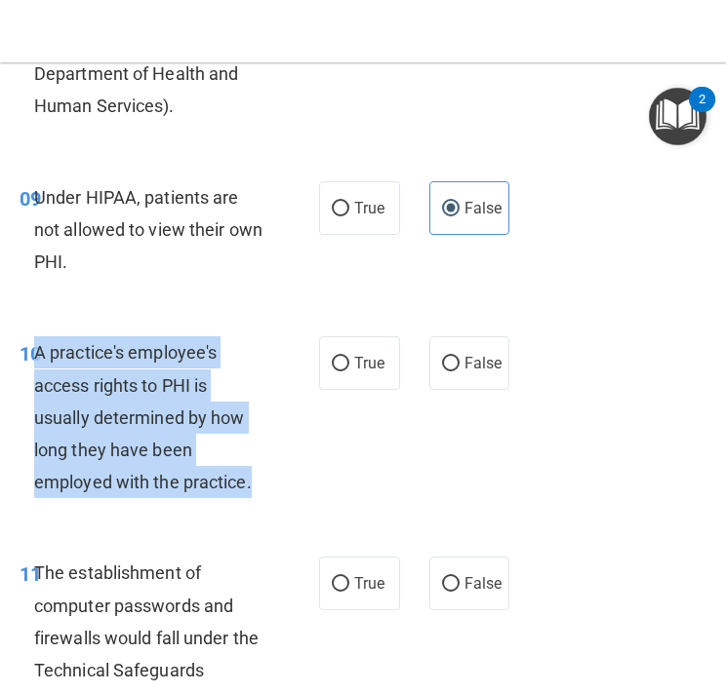
drag, startPoint x: 278, startPoint y: 493, endPoint x: 37, endPoint y: 344, distance: 283.3
click at [37, 344] on div "A practice's employee's access rights to PHI is usually determined by how long …" at bounding box center [157, 417] width 247 height 162
copy span "A practice's employee's access rights to PHI is usually determined by how long …"
click at [451, 370] on input "False" at bounding box center [451, 364] width 18 height 15
radio input "true"
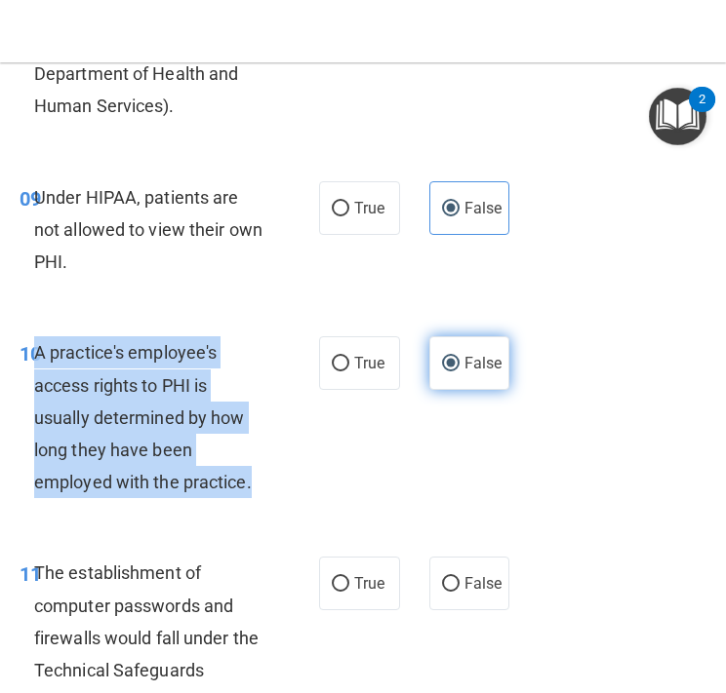
click at [451, 370] on input "False" at bounding box center [451, 364] width 18 height 15
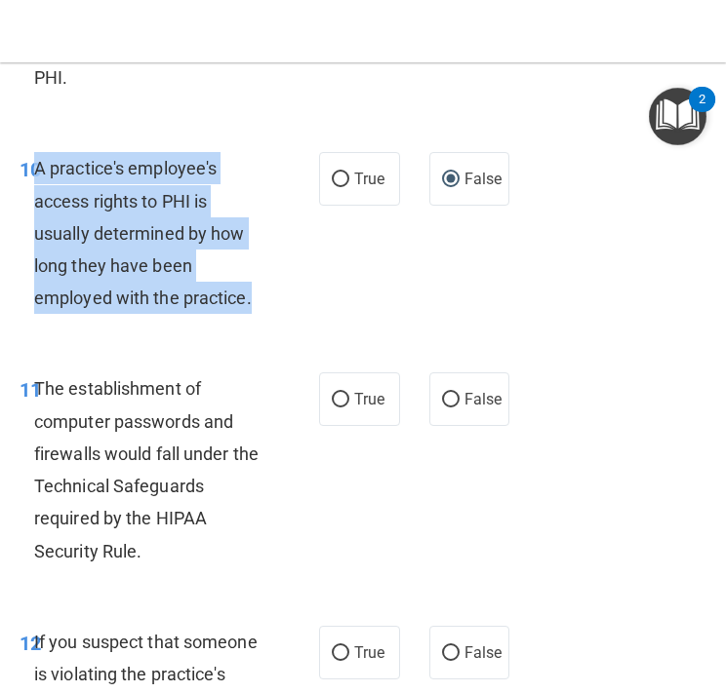
scroll to position [2170, 0]
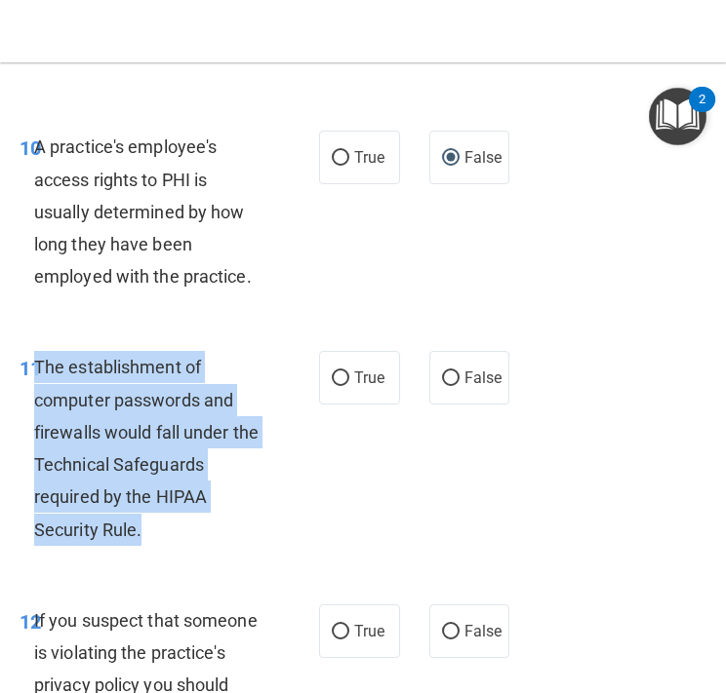
drag, startPoint x: 171, startPoint y: 535, endPoint x: 34, endPoint y: 366, distance: 217.8
click at [34, 366] on div "The establishment of computer passwords and firewalls would fall under the Tech…" at bounding box center [157, 448] width 247 height 194
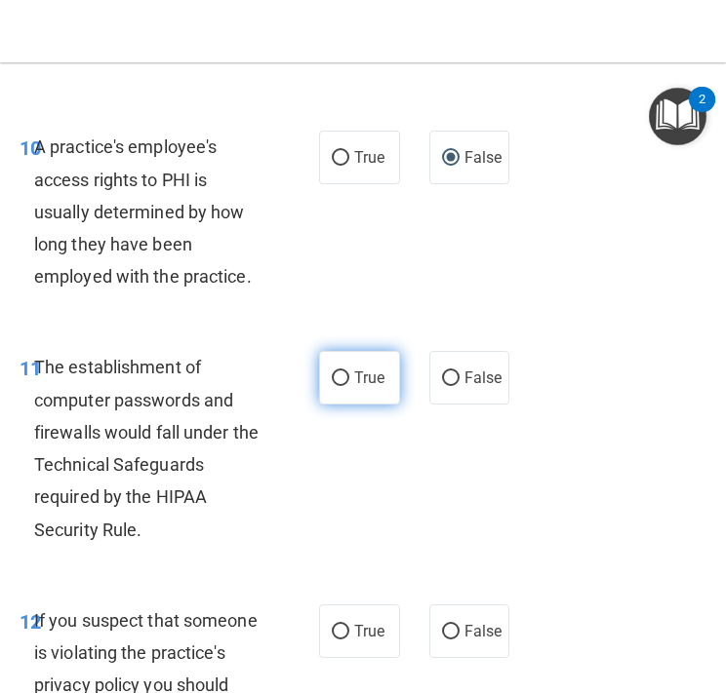
click at [370, 388] on label "True" at bounding box center [359, 378] width 81 height 54
click at [349, 386] on input "True" at bounding box center [341, 379] width 18 height 15
radio input "true"
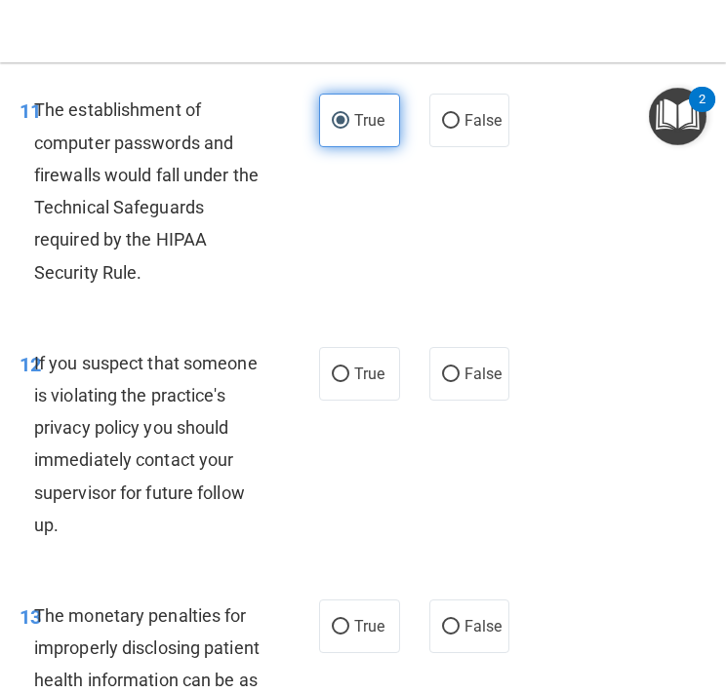
scroll to position [2451, 0]
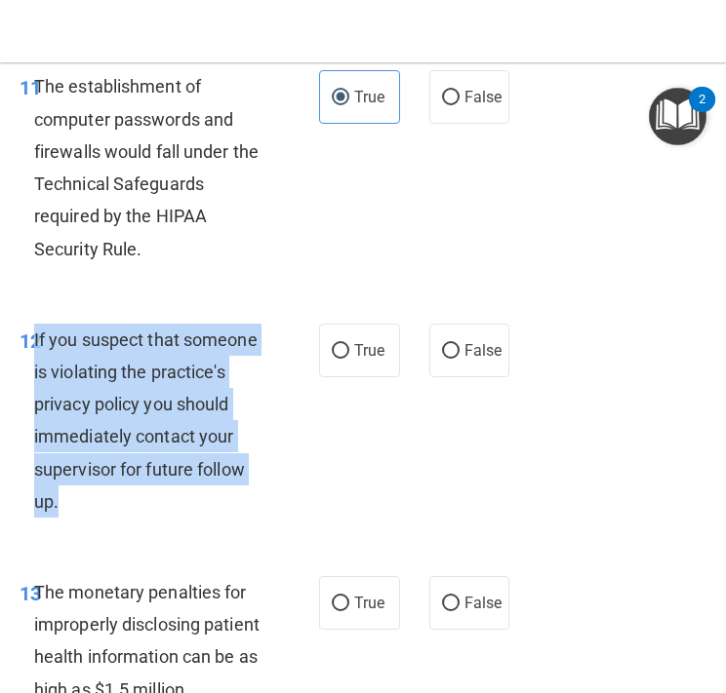
drag, startPoint x: 97, startPoint y: 514, endPoint x: 34, endPoint y: 328, distance: 196.4
click at [34, 328] on div "If you suspect that someone is violating the practice's privacy policy you shou…" at bounding box center [157, 421] width 247 height 194
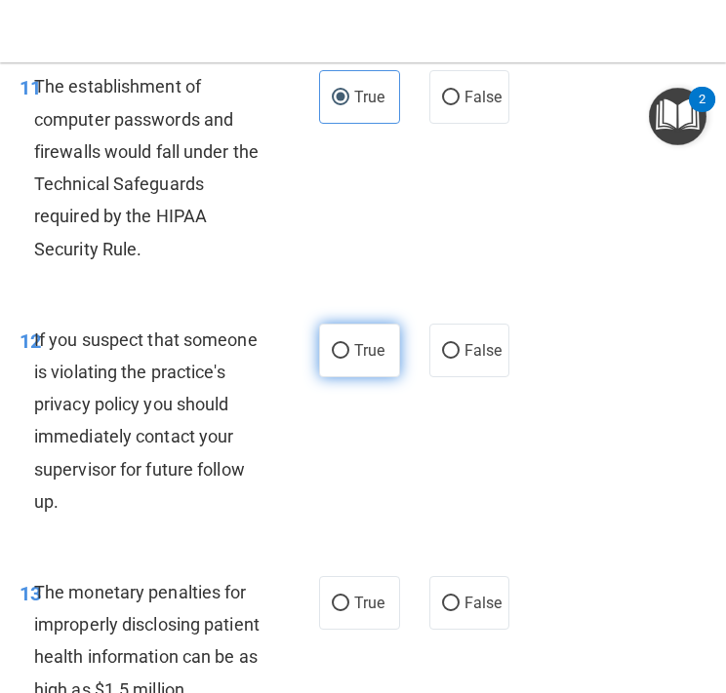
click at [376, 355] on span "True" at bounding box center [369, 350] width 30 height 19
click at [349, 355] on input "True" at bounding box center [341, 351] width 18 height 15
radio input "true"
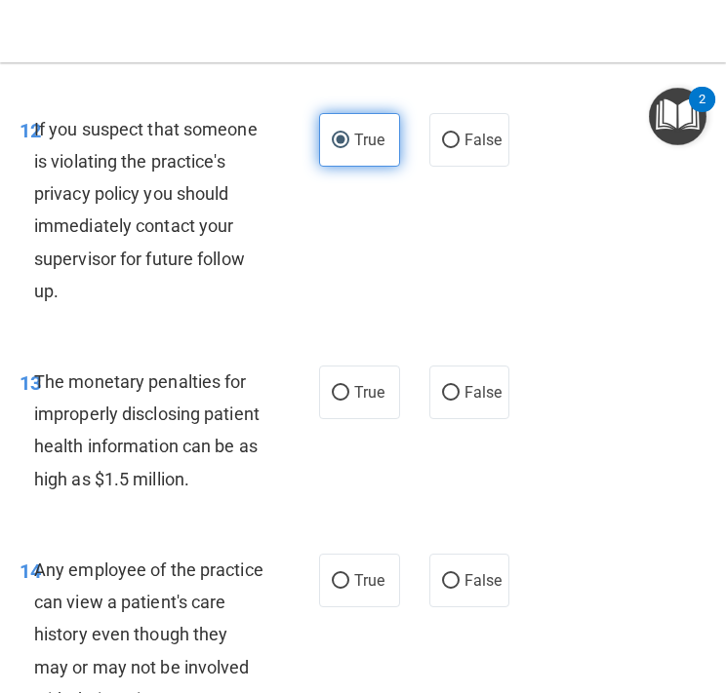
scroll to position [2708, 0]
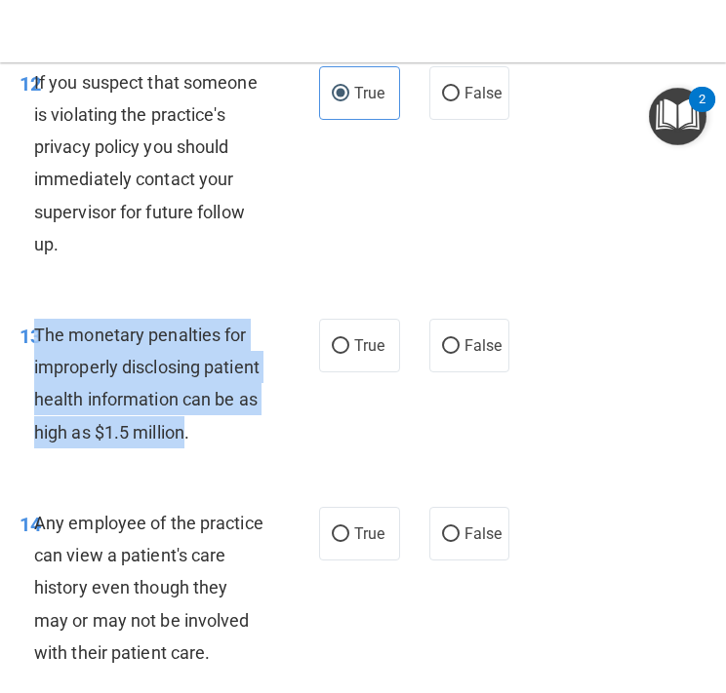
drag, startPoint x: 189, startPoint y: 437, endPoint x: 36, endPoint y: 328, distance: 188.1
click at [36, 328] on span "The monetary penalties for improperly disclosing patient health information can…" at bounding box center [146, 384] width 225 height 118
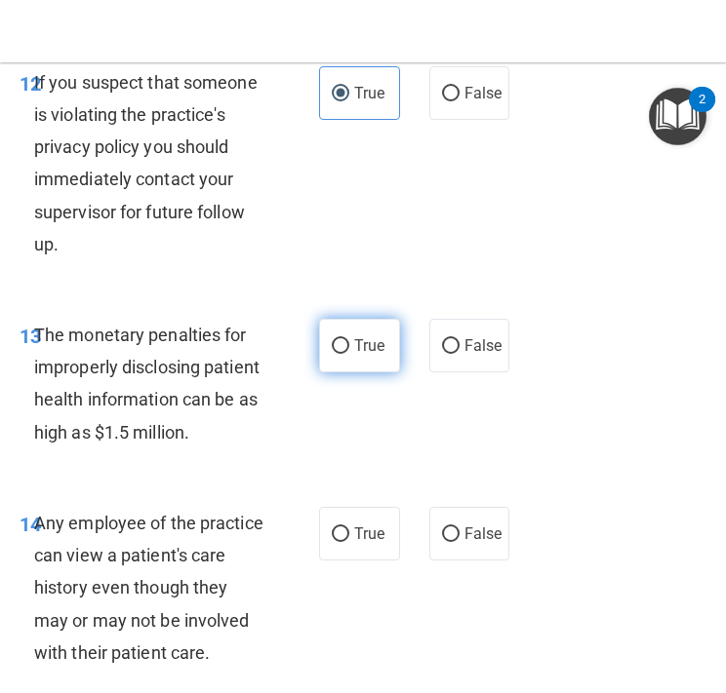
click at [359, 357] on label "True" at bounding box center [359, 346] width 81 height 54
click at [349, 354] on input "True" at bounding box center [341, 346] width 18 height 15
radio input "true"
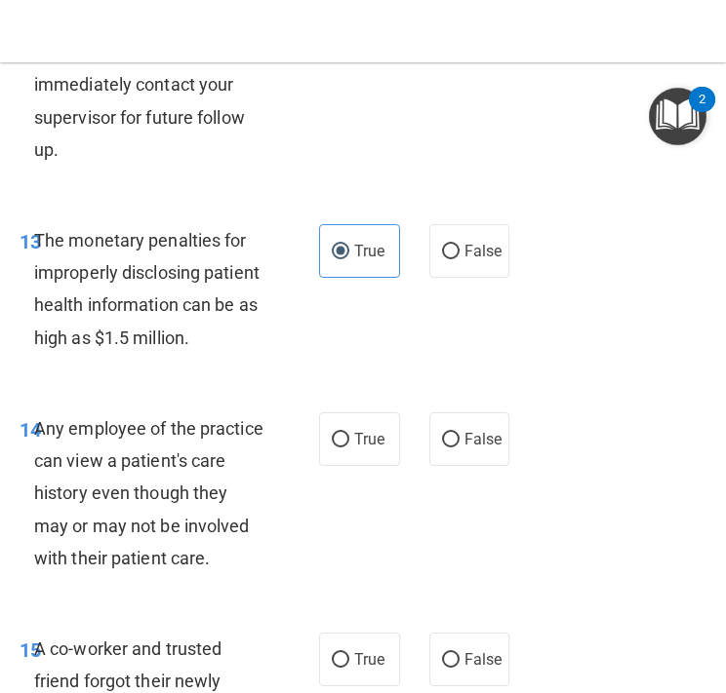
scroll to position [2814, 0]
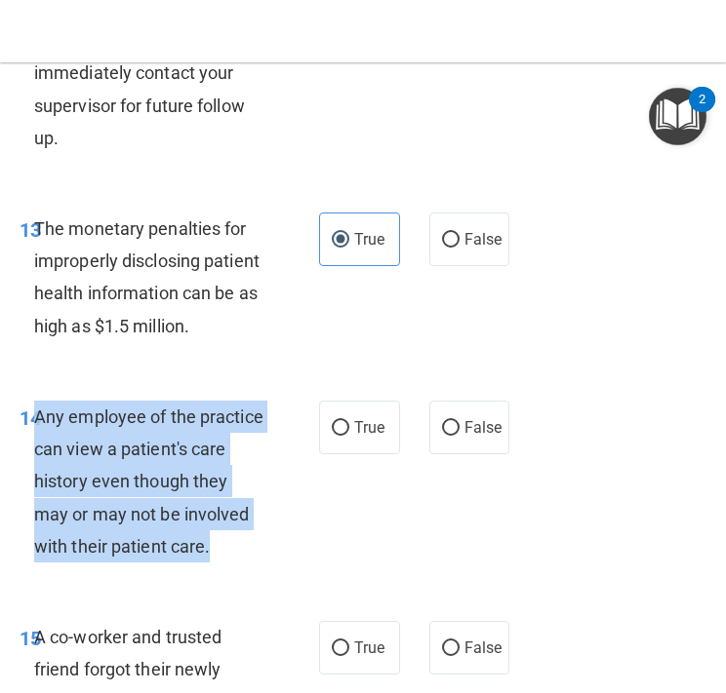
drag, startPoint x: 201, startPoint y: 549, endPoint x: 38, endPoint y: 413, distance: 211.9
click at [38, 413] on div "Any employee of the practice can view a patient's care history even though they…" at bounding box center [157, 482] width 247 height 162
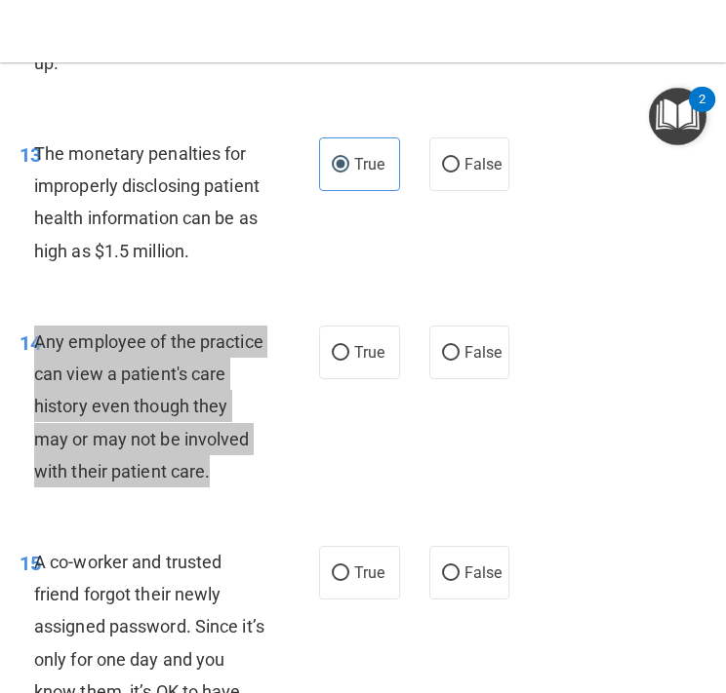
scroll to position [2895, 0]
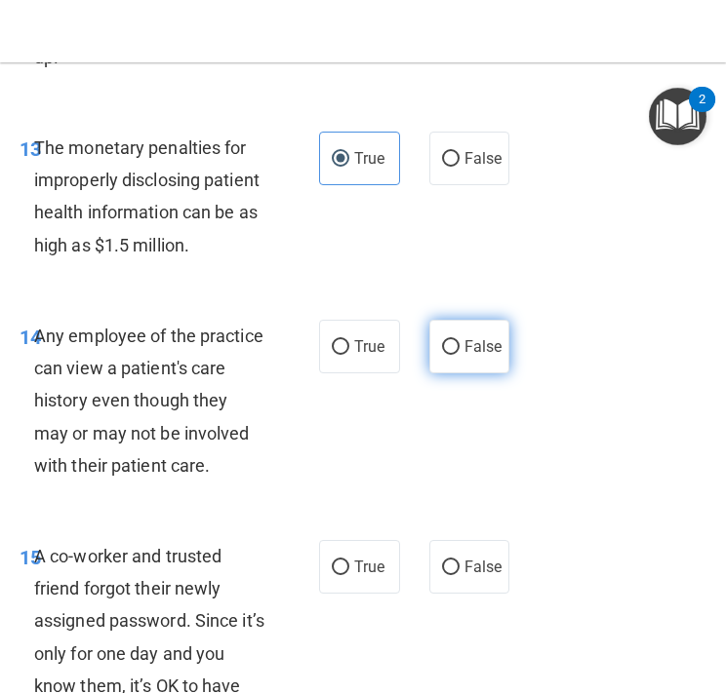
click at [454, 358] on label "False" at bounding box center [469, 347] width 81 height 54
click at [454, 355] on input "False" at bounding box center [451, 347] width 18 height 15
radio input "true"
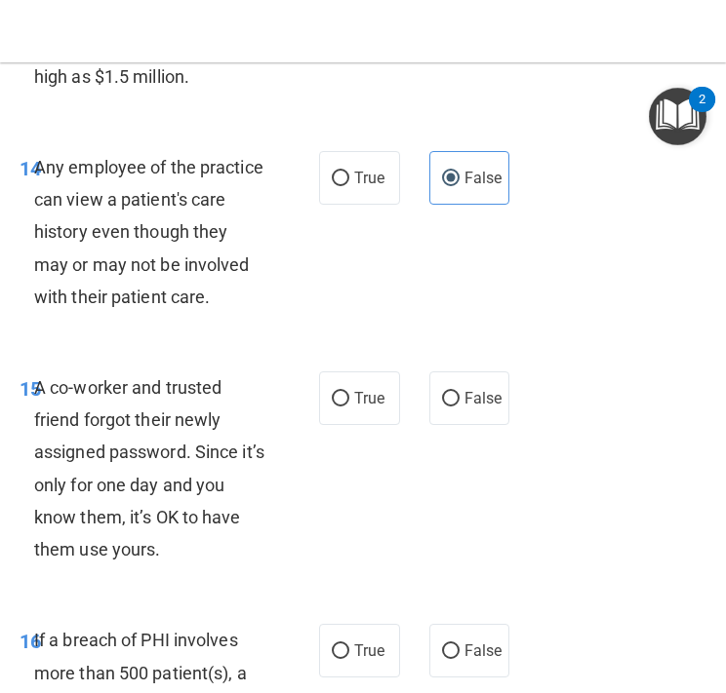
scroll to position [3082, 0]
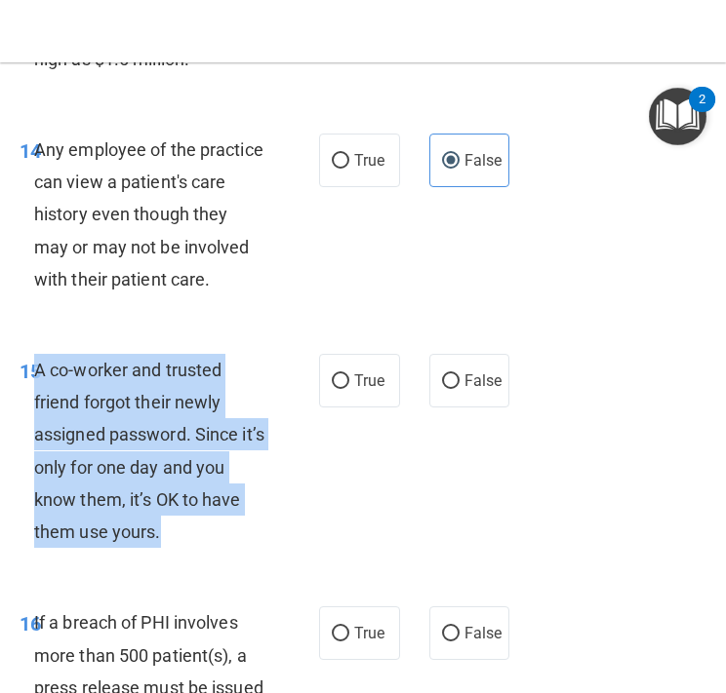
drag, startPoint x: 174, startPoint y: 545, endPoint x: 35, endPoint y: 359, distance: 232.1
click at [35, 359] on div "A co-worker and trusted friend forgot their newly assigned password. Since it’s…" at bounding box center [157, 451] width 247 height 194
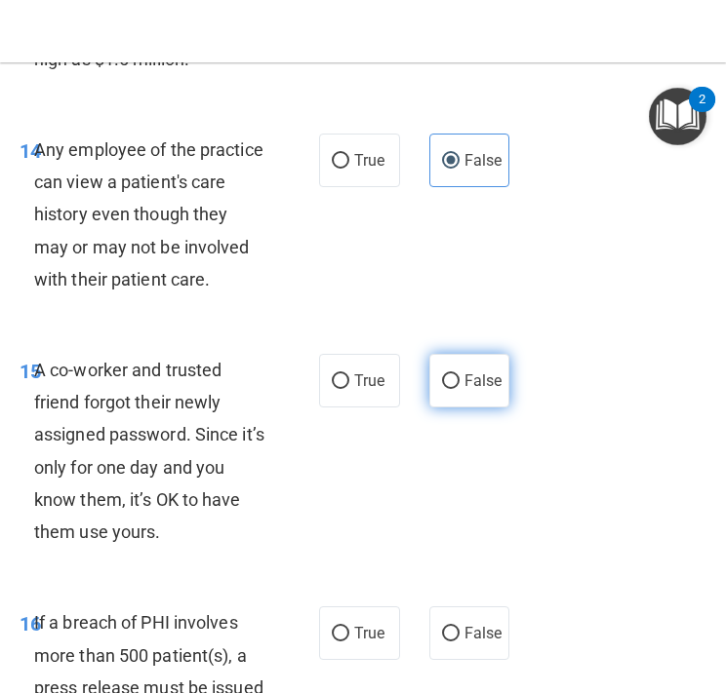
click at [485, 387] on span "False" at bounding box center [483, 381] width 38 height 19
click at [459, 387] on input "False" at bounding box center [451, 381] width 18 height 15
radio input "true"
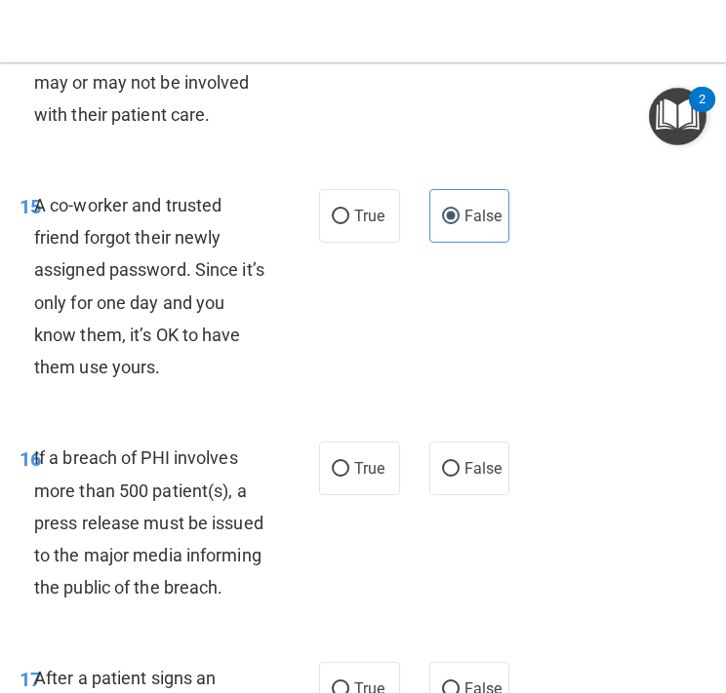
scroll to position [3260, 0]
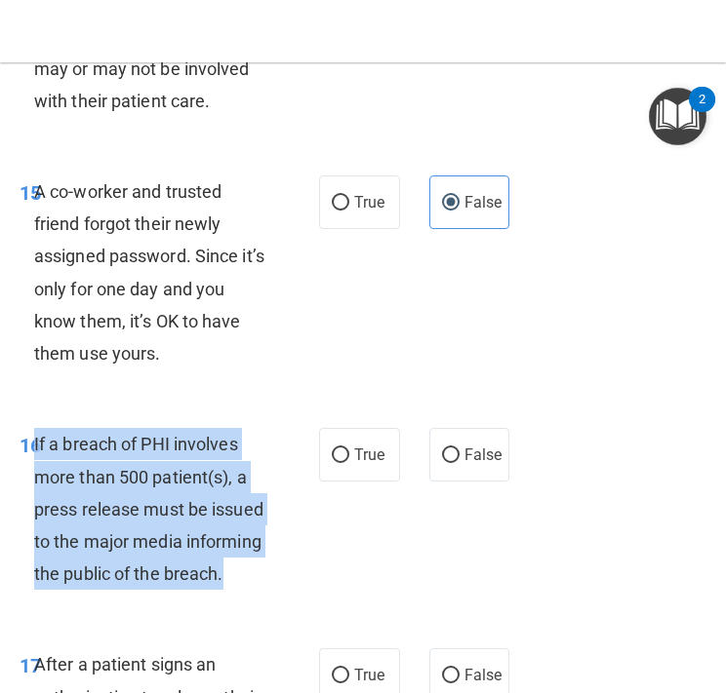
drag, startPoint x: 236, startPoint y: 575, endPoint x: 35, endPoint y: 440, distance: 242.3
click at [35, 440] on div "If a breach of PHI involves more than 500 patient(s), a press release must be i…" at bounding box center [157, 509] width 247 height 162
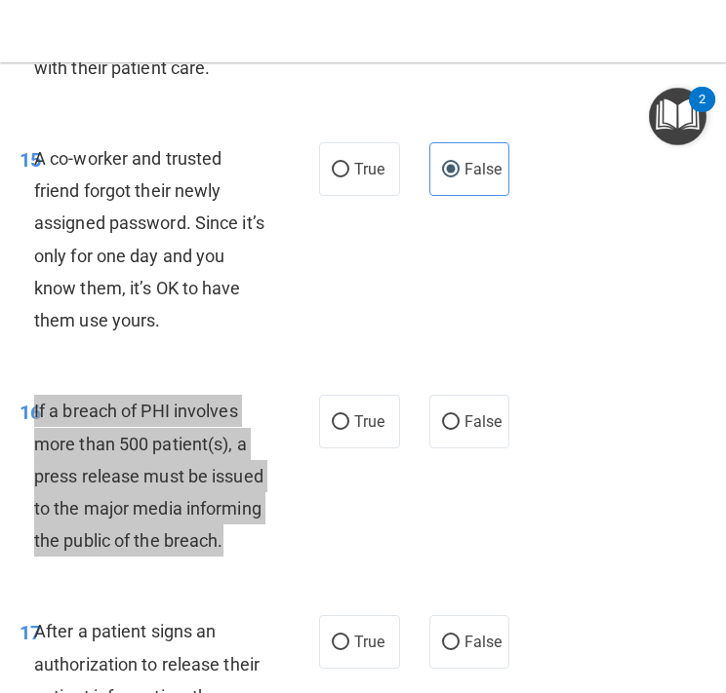
scroll to position [3306, 0]
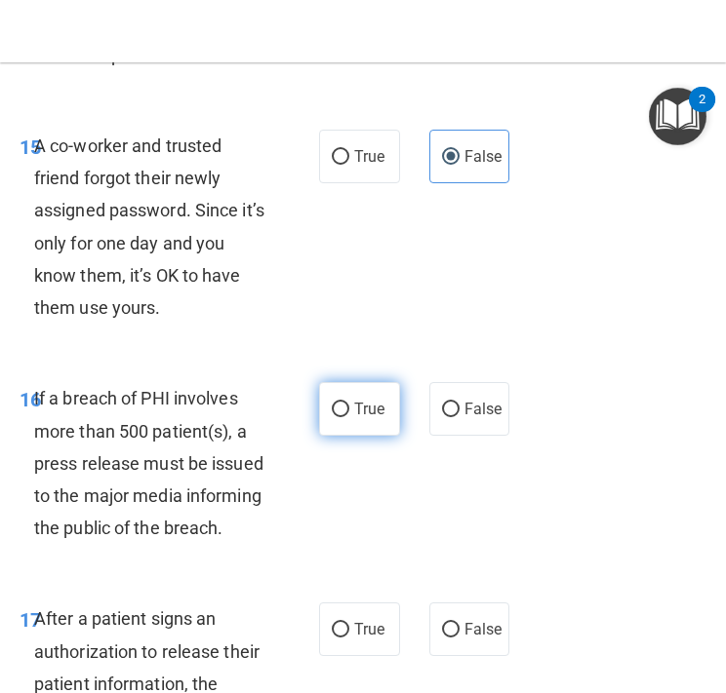
click at [364, 417] on span "True" at bounding box center [369, 409] width 30 height 19
click at [349, 417] on input "True" at bounding box center [341, 410] width 18 height 15
radio input "true"
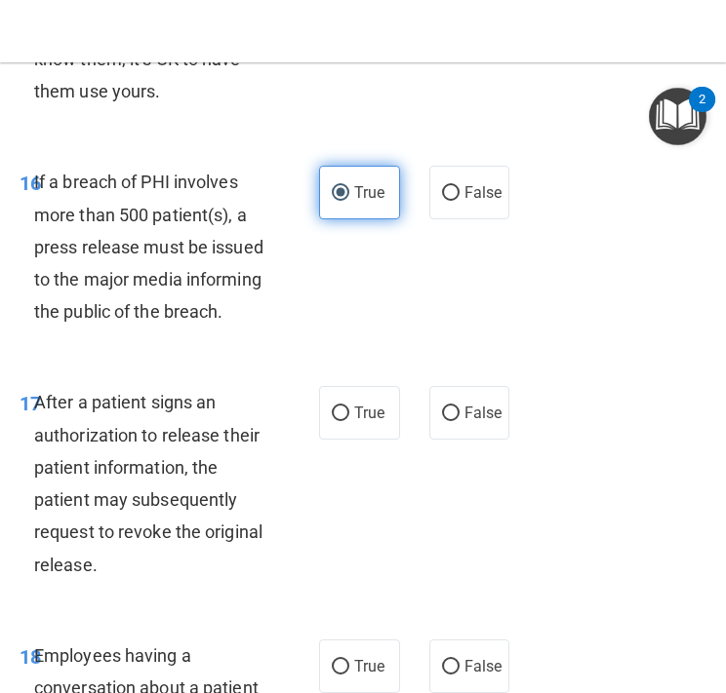
scroll to position [3559, 0]
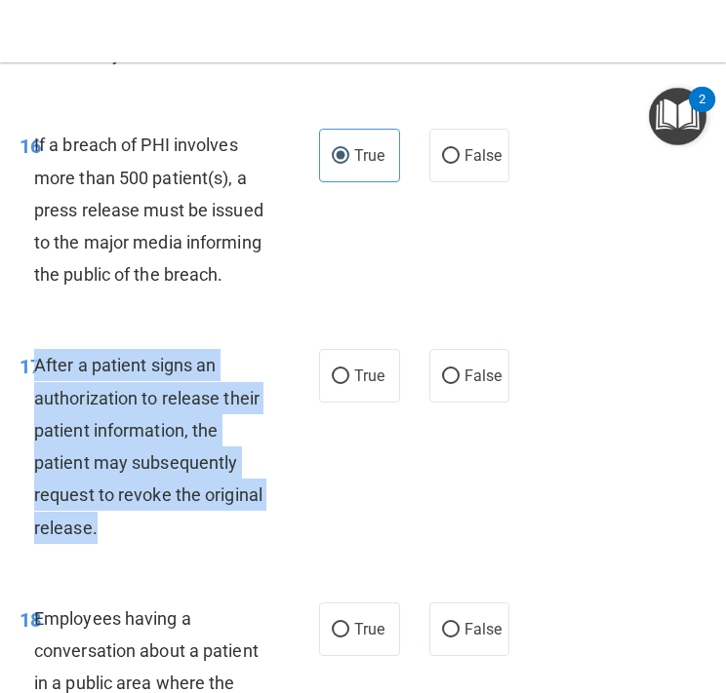
drag, startPoint x: 122, startPoint y: 529, endPoint x: 37, endPoint y: 364, distance: 185.4
click at [37, 364] on div "After a patient signs an authorization to release their patient information, th…" at bounding box center [157, 446] width 247 height 194
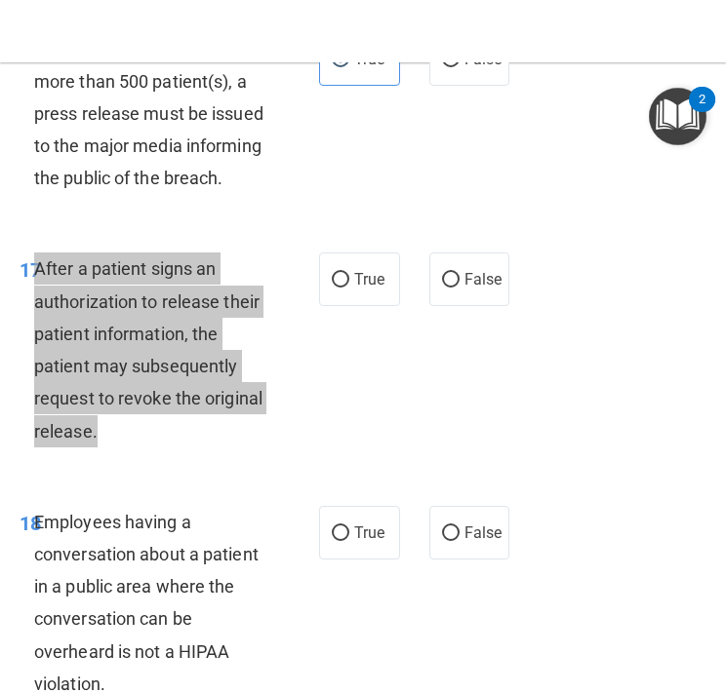
scroll to position [3683, 0]
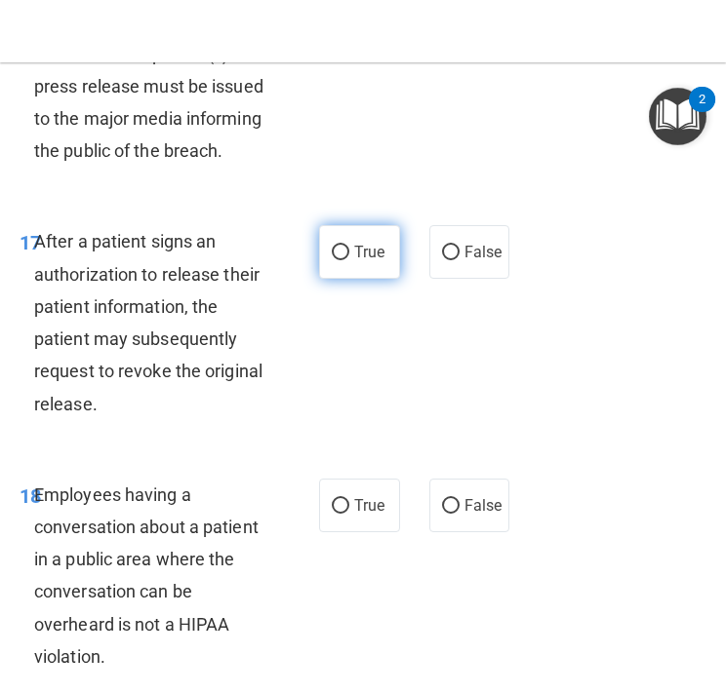
click at [354, 250] on span "True" at bounding box center [369, 252] width 30 height 19
click at [349, 250] on input "True" at bounding box center [341, 253] width 18 height 15
radio input "true"
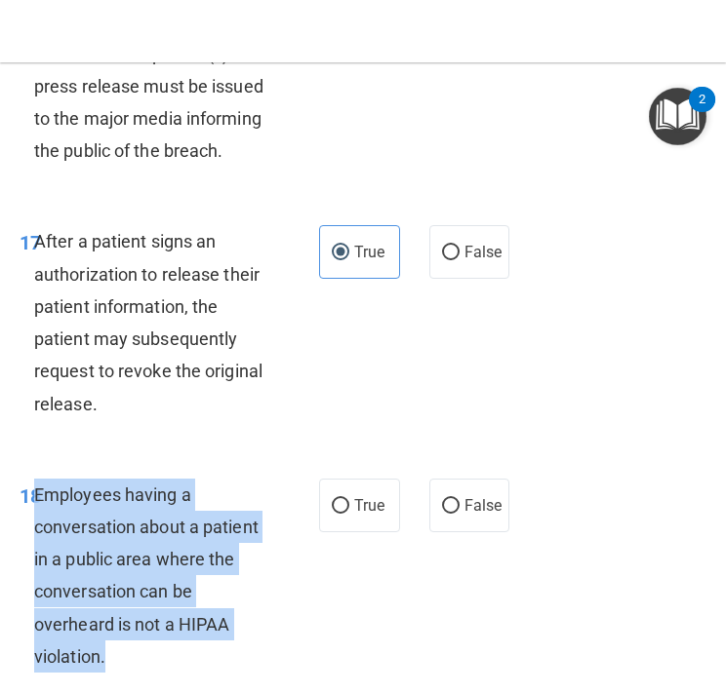
drag, startPoint x: 139, startPoint y: 662, endPoint x: 36, endPoint y: 499, distance: 192.9
click at [36, 499] on div "Employees having a conversation about a patient in a public area where the conv…" at bounding box center [157, 576] width 247 height 194
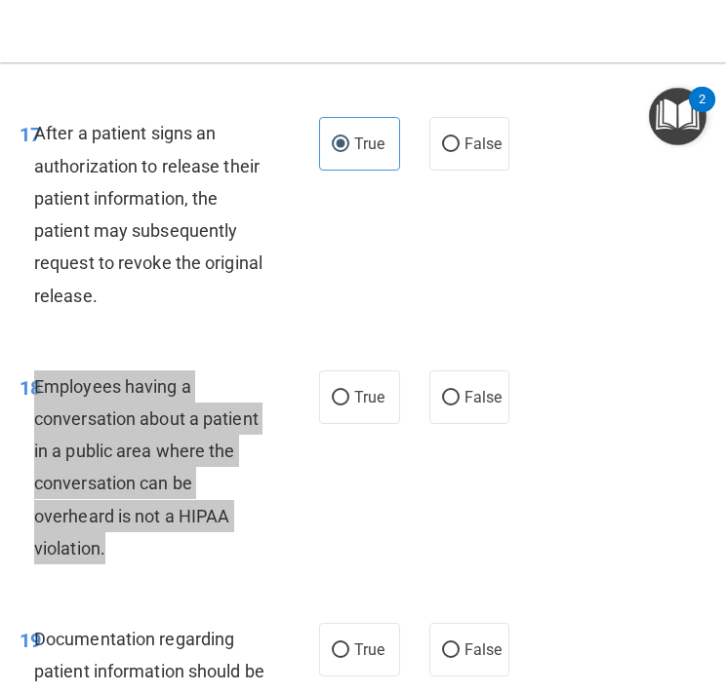
scroll to position [3798, 0]
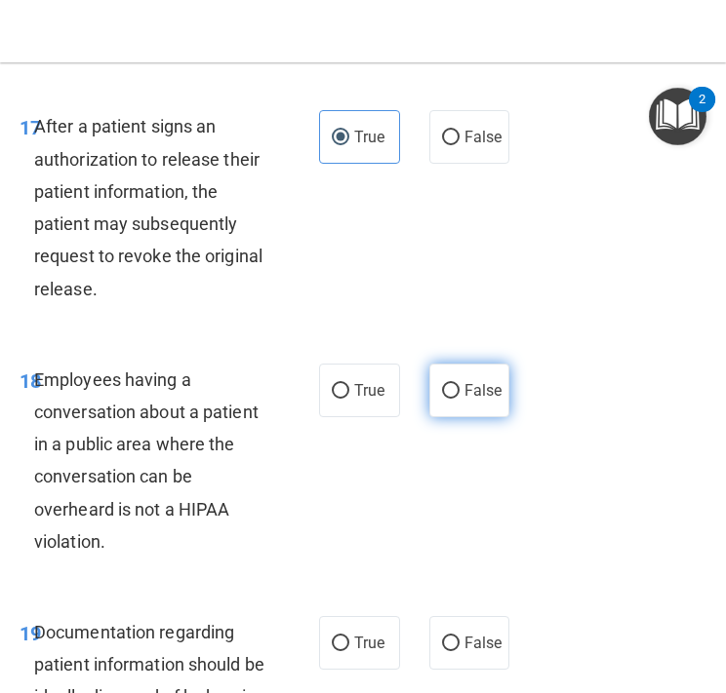
click at [472, 388] on span "False" at bounding box center [483, 390] width 38 height 19
click at [459, 388] on input "False" at bounding box center [451, 391] width 18 height 15
radio input "true"
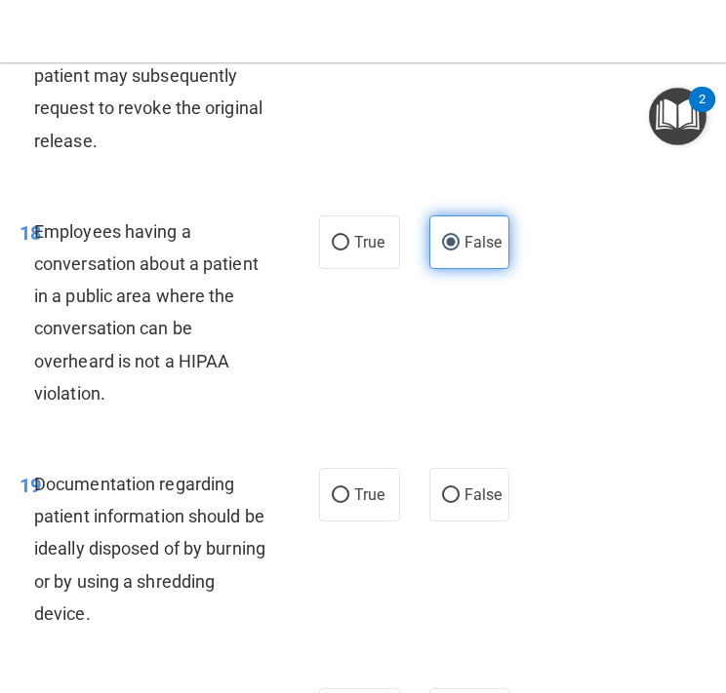
scroll to position [3951, 0]
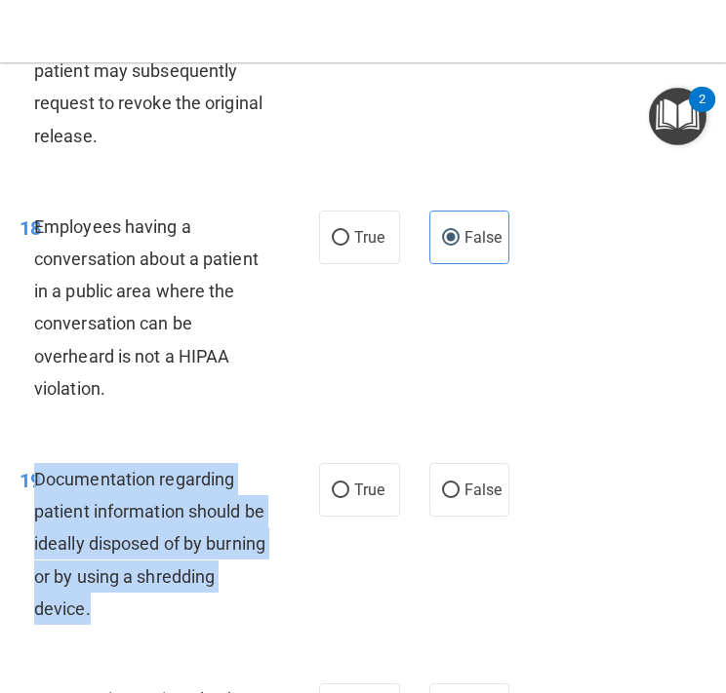
drag, startPoint x: 184, startPoint y: 611, endPoint x: 39, endPoint y: 472, distance: 201.4
click at [39, 472] on div "Documentation regarding patient information should be ideally disposed of by bu…" at bounding box center [157, 544] width 247 height 162
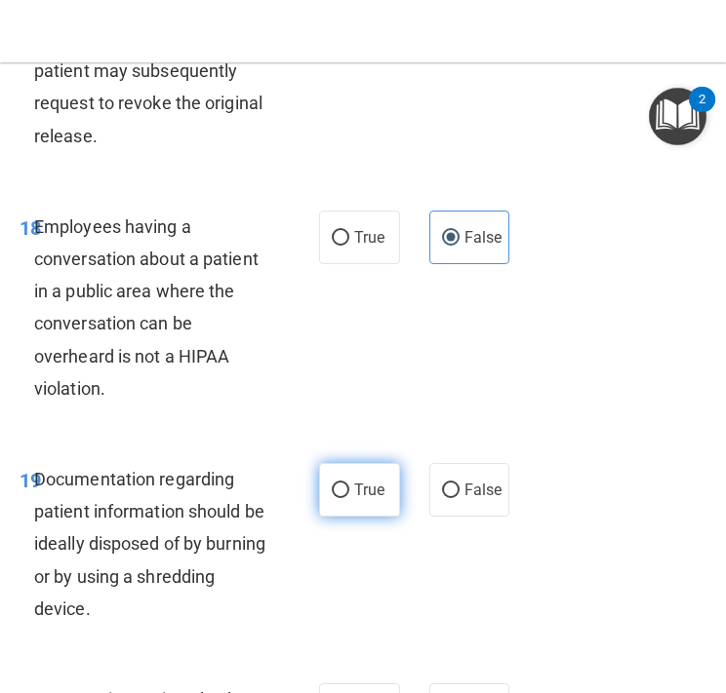
click at [379, 481] on span "True" at bounding box center [369, 490] width 30 height 19
click at [349, 484] on input "True" at bounding box center [341, 491] width 18 height 15
radio input "true"
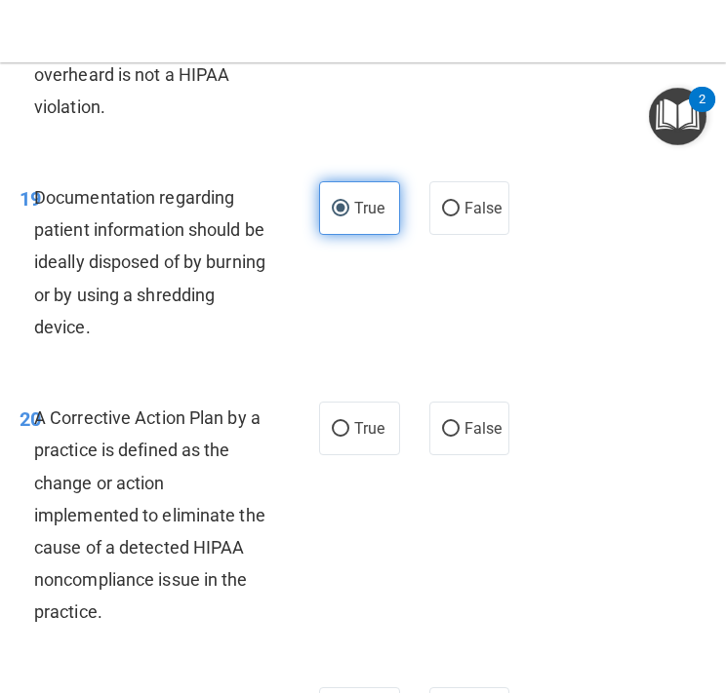
scroll to position [4251, 0]
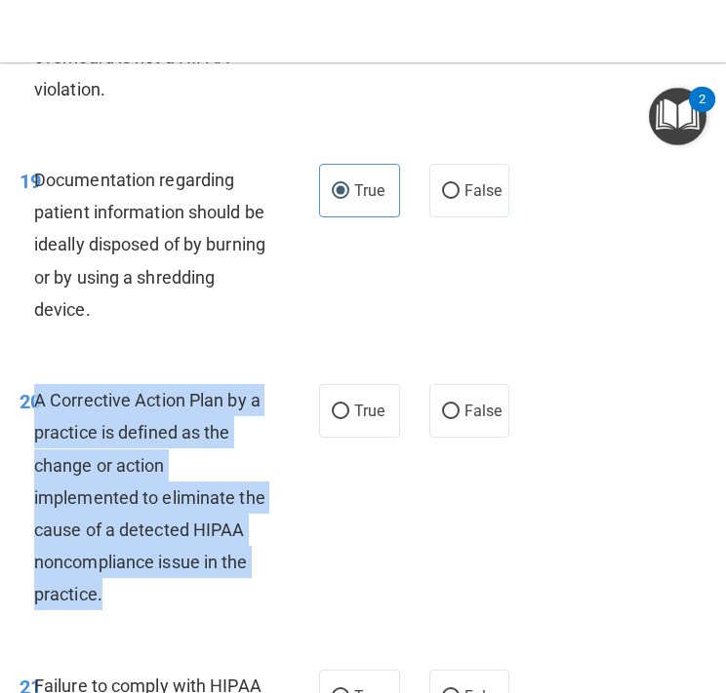
drag, startPoint x: 121, startPoint y: 587, endPoint x: 36, endPoint y: 399, distance: 206.4
click at [36, 399] on div "A Corrective Action Plan by a practice is defined as the change or action imple…" at bounding box center [157, 497] width 247 height 227
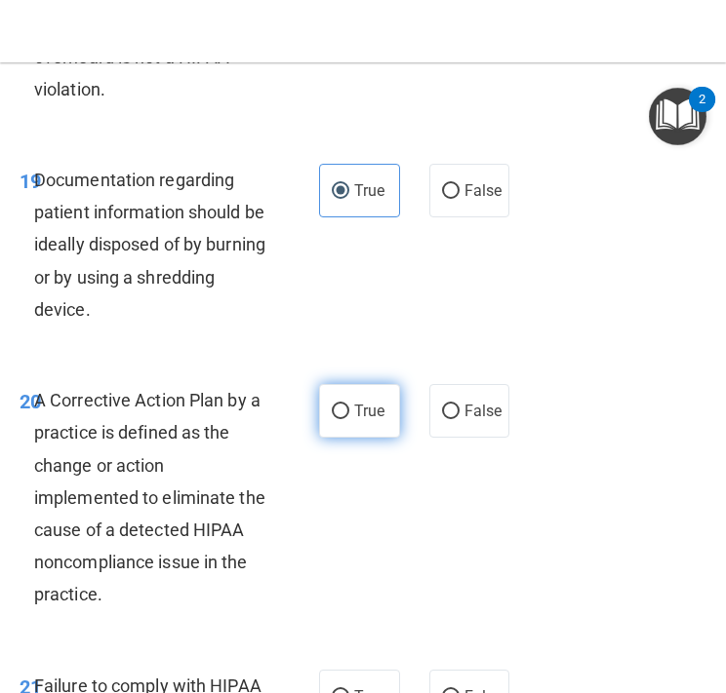
click at [369, 429] on label "True" at bounding box center [359, 411] width 81 height 54
click at [349, 419] on input "True" at bounding box center [341, 412] width 18 height 15
radio input "true"
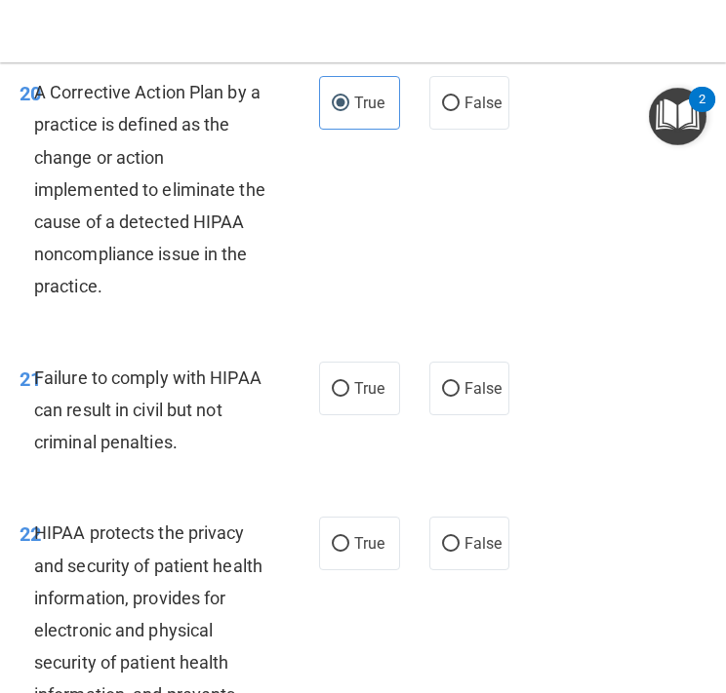
scroll to position [4566, 0]
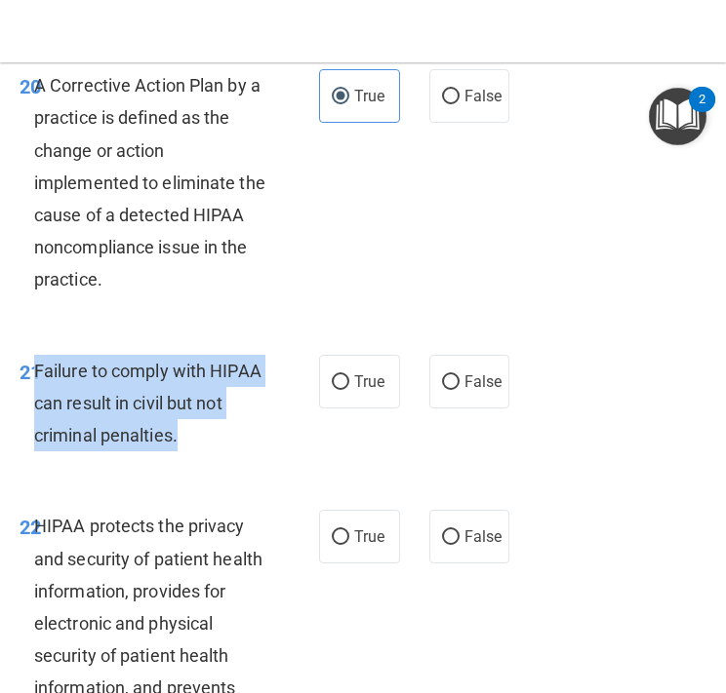
drag, startPoint x: 200, startPoint y: 448, endPoint x: 38, endPoint y: 369, distance: 180.1
click at [38, 369] on div "Failure to comply with HIPAA can result in civil but not criminal penalties." at bounding box center [157, 404] width 247 height 98
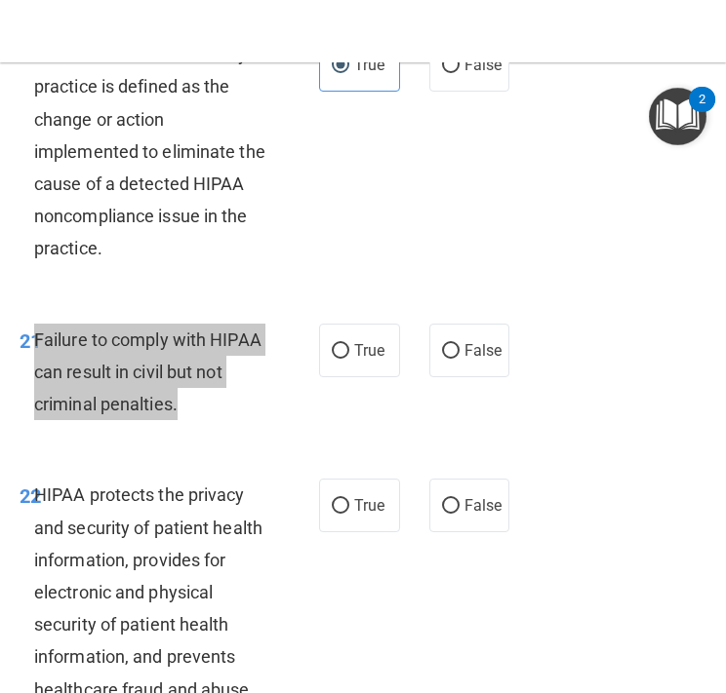
scroll to position [4616, 0]
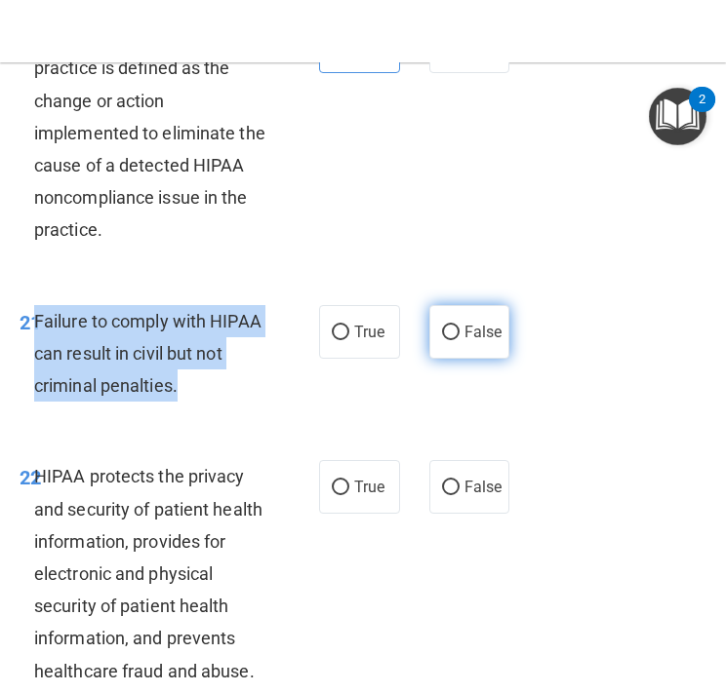
click at [458, 339] on input "False" at bounding box center [451, 333] width 18 height 15
radio input "true"
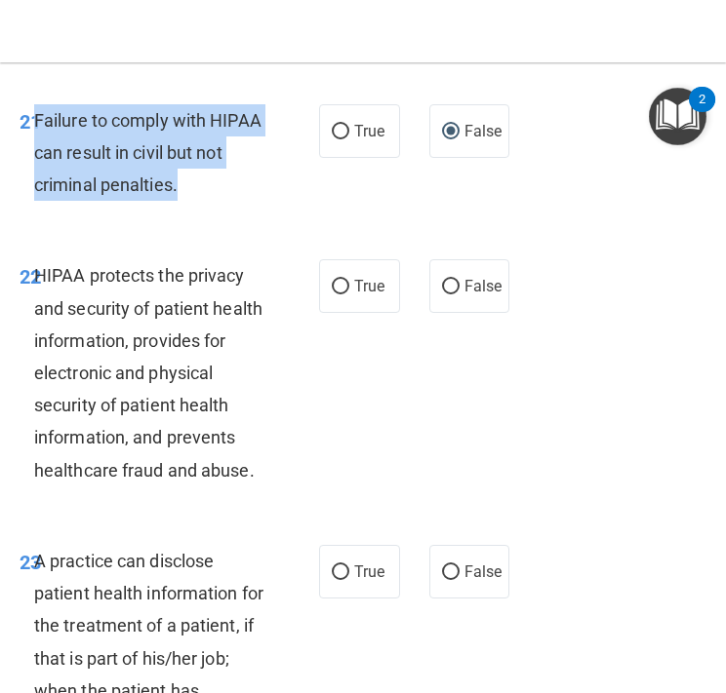
scroll to position [4828, 0]
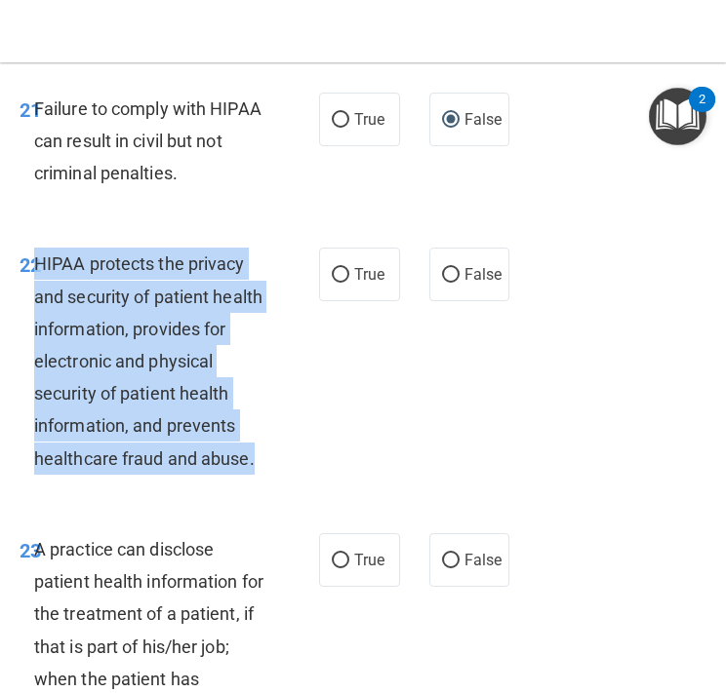
drag, startPoint x: 261, startPoint y: 455, endPoint x: 39, endPoint y: 272, distance: 288.2
click at [39, 272] on div "HIPAA protects the privacy and security of patient health information, provides…" at bounding box center [157, 361] width 247 height 227
click at [450, 277] on input "False" at bounding box center [451, 275] width 18 height 15
radio input "true"
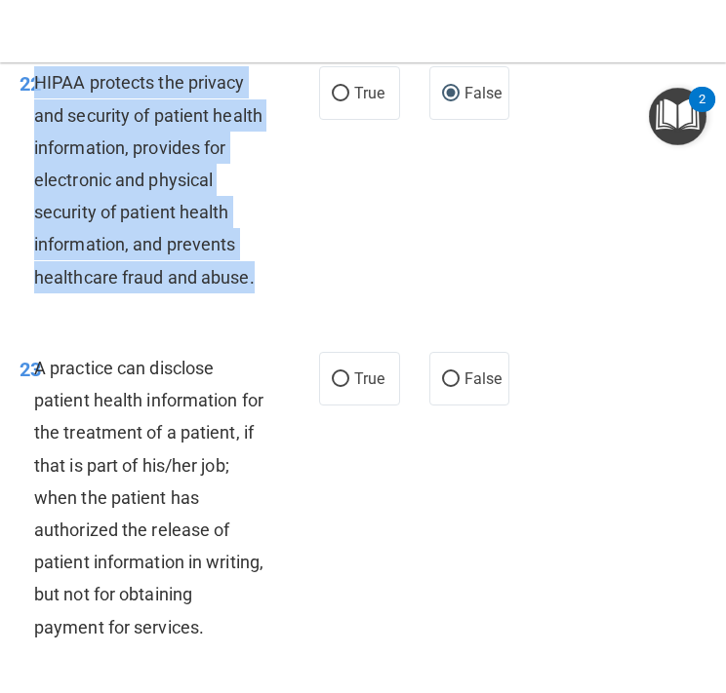
scroll to position [5021, 0]
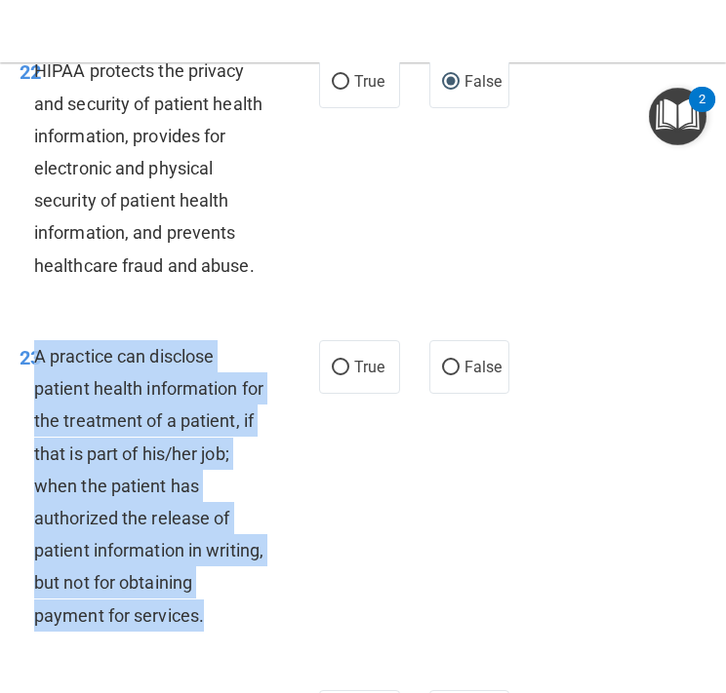
drag, startPoint x: 208, startPoint y: 610, endPoint x: 34, endPoint y: 363, distance: 302.5
click at [34, 363] on div "A practice can disclose patient health information for the treatment of a patie…" at bounding box center [157, 486] width 247 height 292
click at [453, 373] on input "False" at bounding box center [451, 368] width 18 height 15
radio input "true"
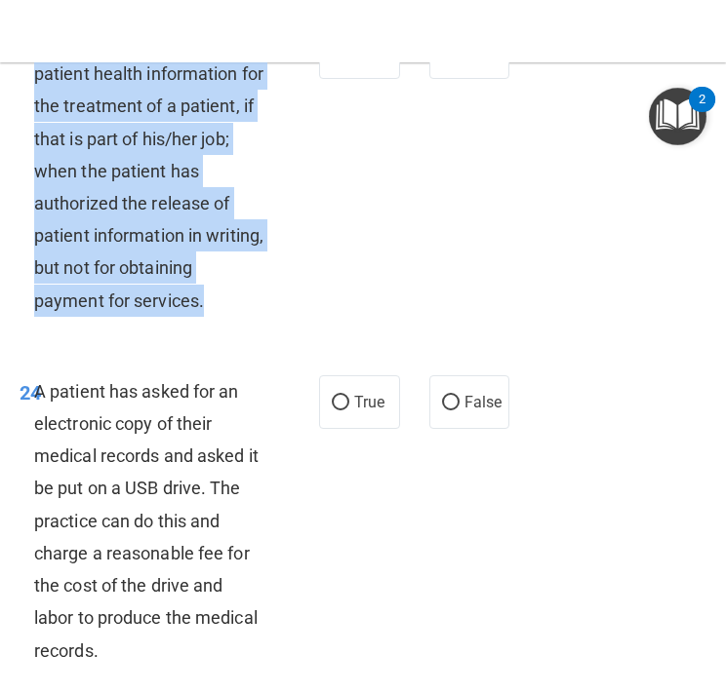
scroll to position [5418, 0]
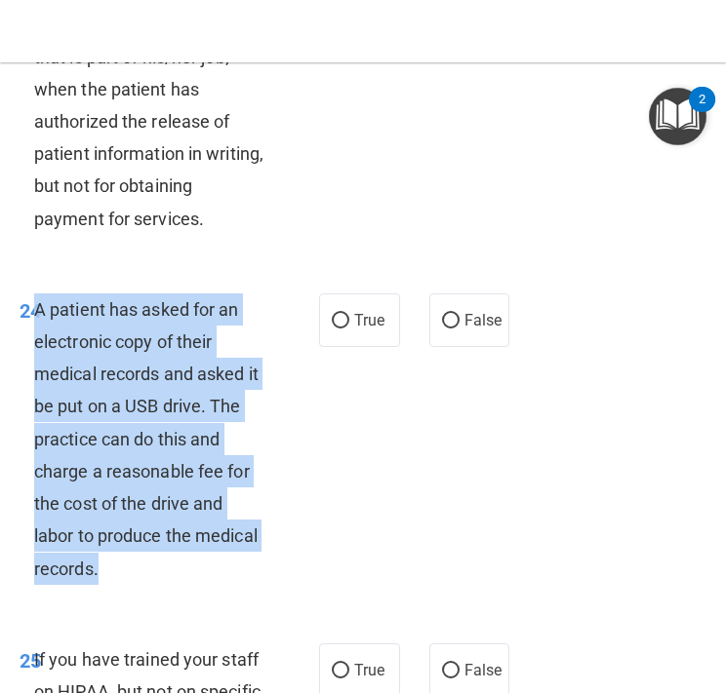
drag, startPoint x: 103, startPoint y: 571, endPoint x: 37, endPoint y: 305, distance: 274.4
click at [37, 305] on div "A patient has asked for an electronic copy of their medical records and asked i…" at bounding box center [157, 440] width 247 height 292
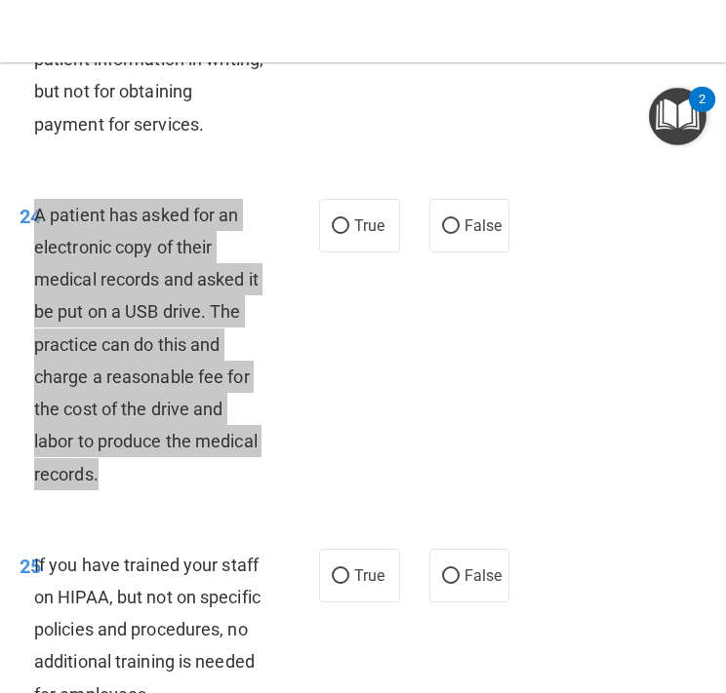
scroll to position [5514, 0]
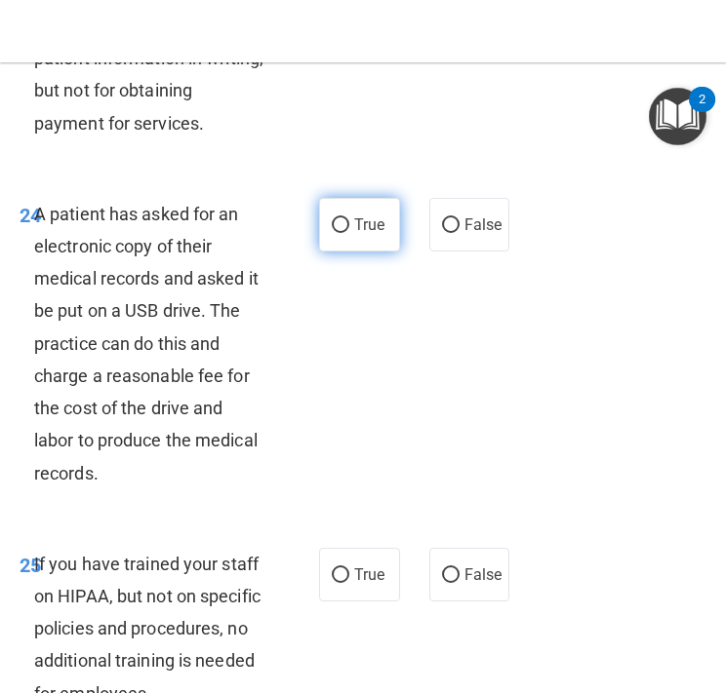
click at [356, 224] on span "True" at bounding box center [369, 225] width 30 height 19
click at [349, 224] on input "True" at bounding box center [341, 225] width 18 height 15
radio input "true"
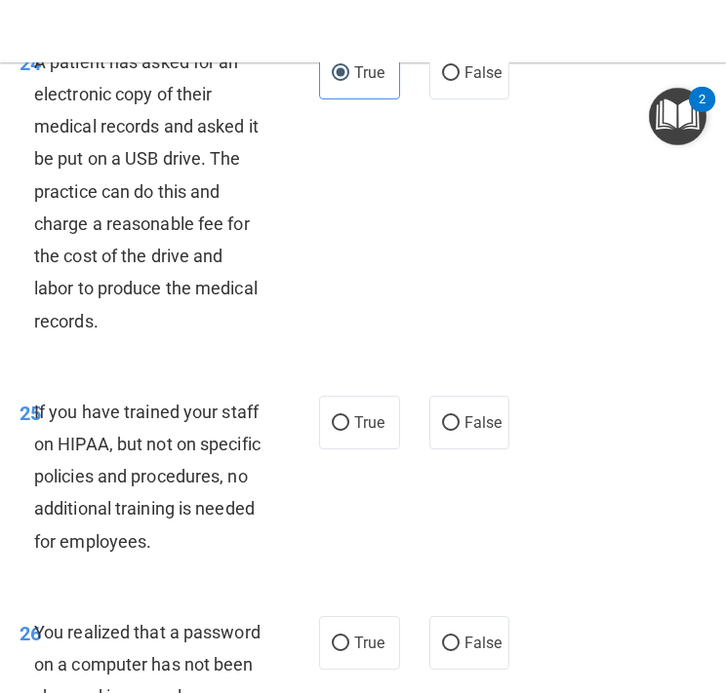
scroll to position [5678, 0]
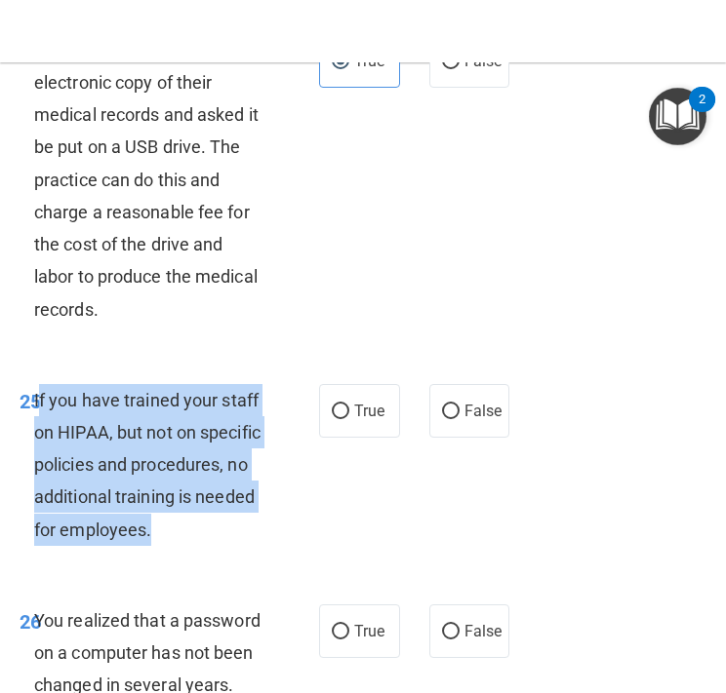
drag, startPoint x: 164, startPoint y: 525, endPoint x: 40, endPoint y: 401, distance: 175.1
click at [40, 401] on div "If you have trained your staff on HIPAA, but not on specific policies and proce…" at bounding box center [157, 465] width 247 height 162
click at [456, 413] on input "False" at bounding box center [451, 412] width 18 height 15
radio input "true"
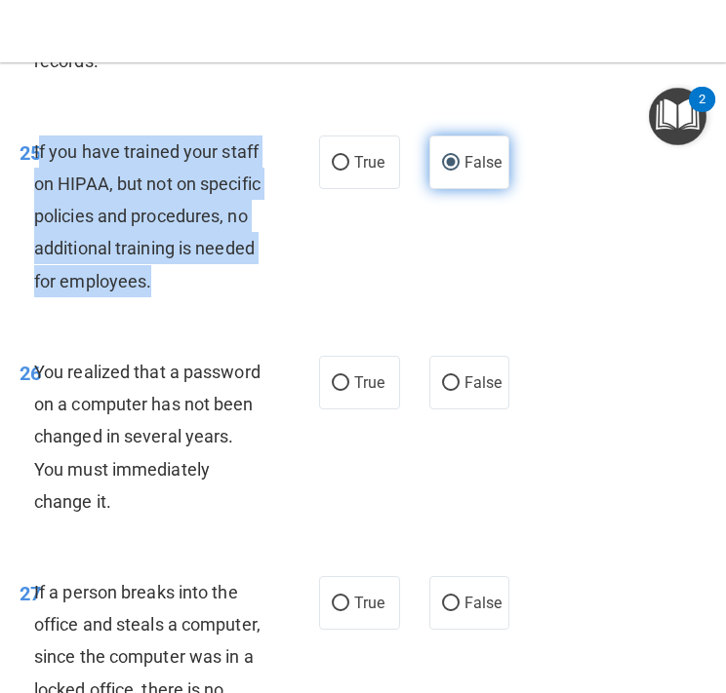
scroll to position [5964, 0]
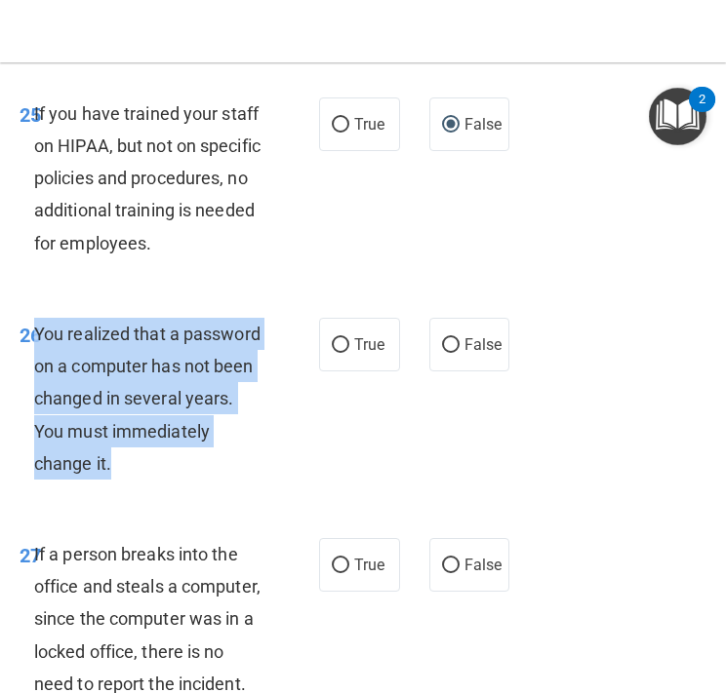
drag, startPoint x: 132, startPoint y: 465, endPoint x: 38, endPoint y: 326, distance: 168.0
click at [38, 326] on div "You realized that a password on a computer has not been changed in several year…" at bounding box center [157, 399] width 247 height 162
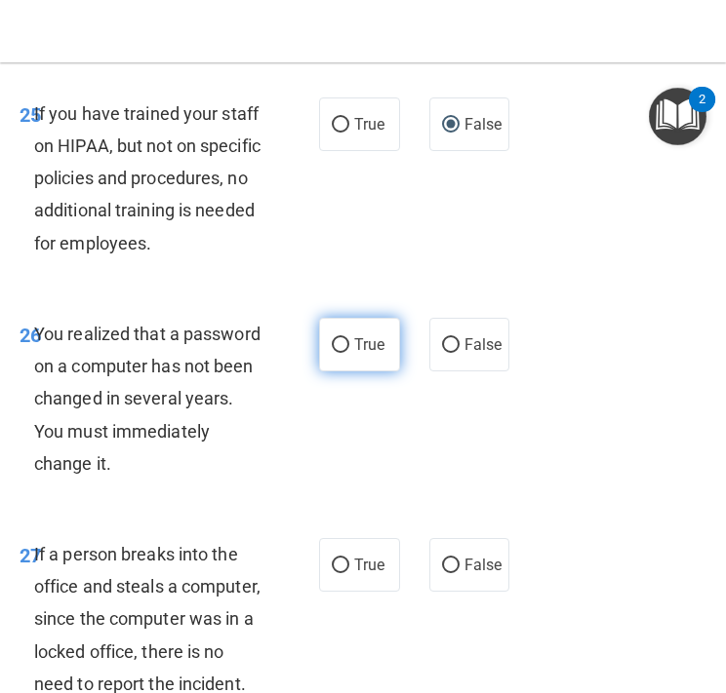
click at [366, 342] on span "True" at bounding box center [369, 344] width 30 height 19
click at [349, 342] on input "True" at bounding box center [341, 345] width 18 height 15
radio input "true"
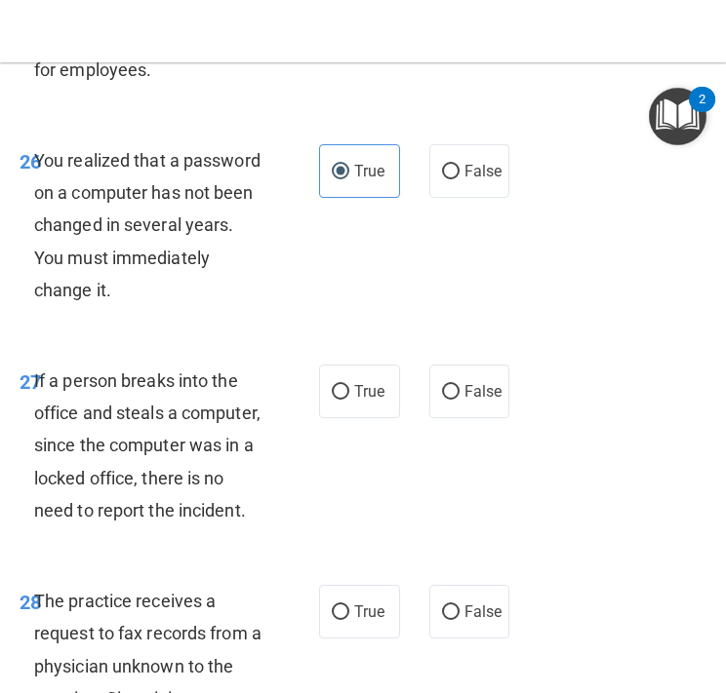
scroll to position [6163, 0]
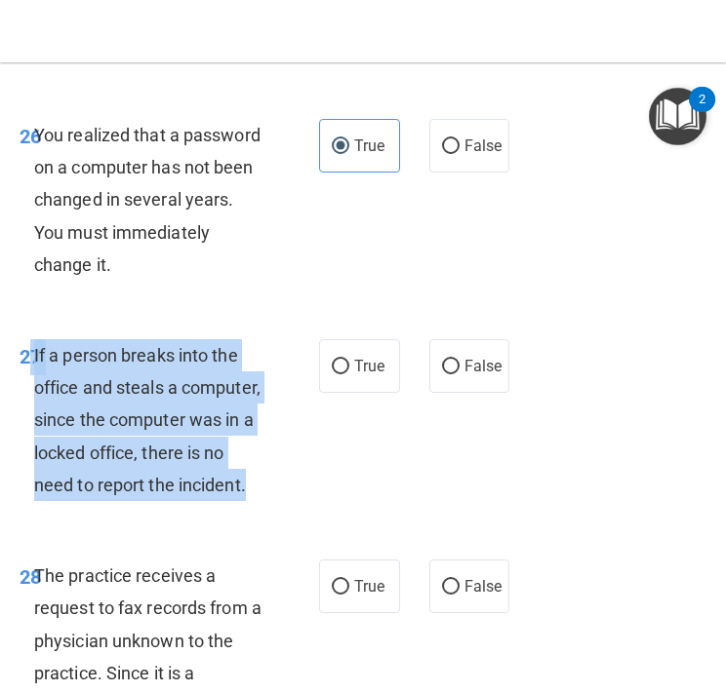
drag, startPoint x: 255, startPoint y: 477, endPoint x: 33, endPoint y: 349, distance: 256.4
click at [34, 349] on div "If a person breaks into the office and steals a computer, since the computer wa…" at bounding box center [157, 420] width 247 height 162
click at [300, 505] on div "27 If a person breaks into the office and steals a computer, since the computer…" at bounding box center [169, 425] width 358 height 172
drag, startPoint x: 300, startPoint y: 505, endPoint x: 35, endPoint y: 354, distance: 305.3
click at [35, 354] on div "27 If a person breaks into the office and steals a computer, since the computer…" at bounding box center [169, 425] width 358 height 172
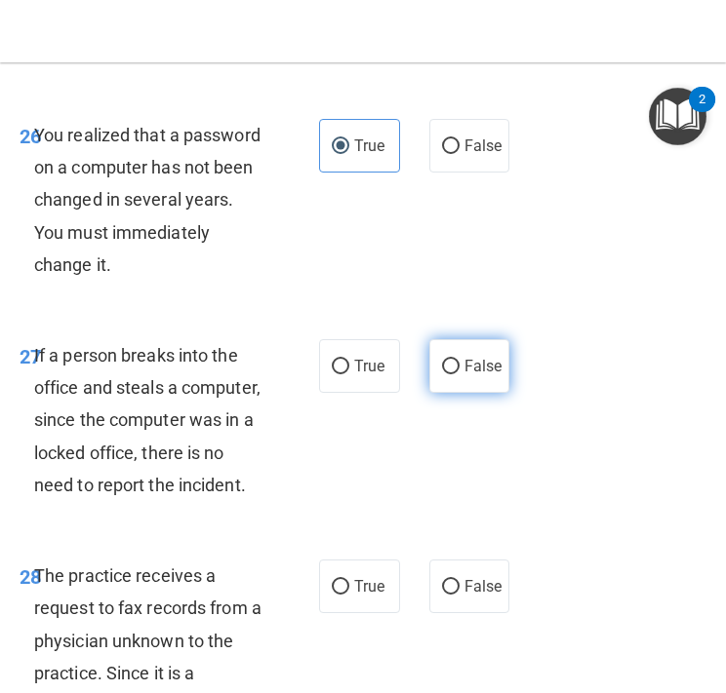
click at [456, 378] on label "False" at bounding box center [469, 366] width 81 height 54
click at [456, 374] on input "False" at bounding box center [451, 367] width 18 height 15
radio input "true"
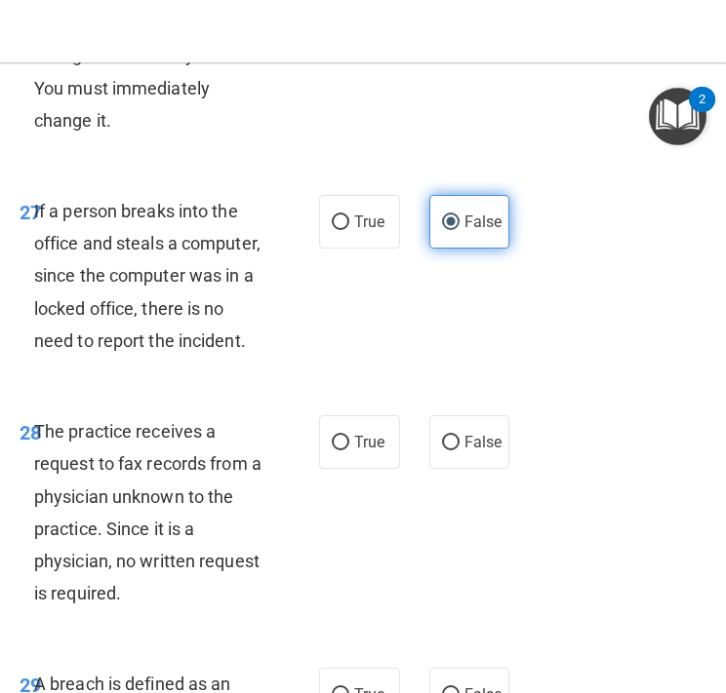
scroll to position [6357, 0]
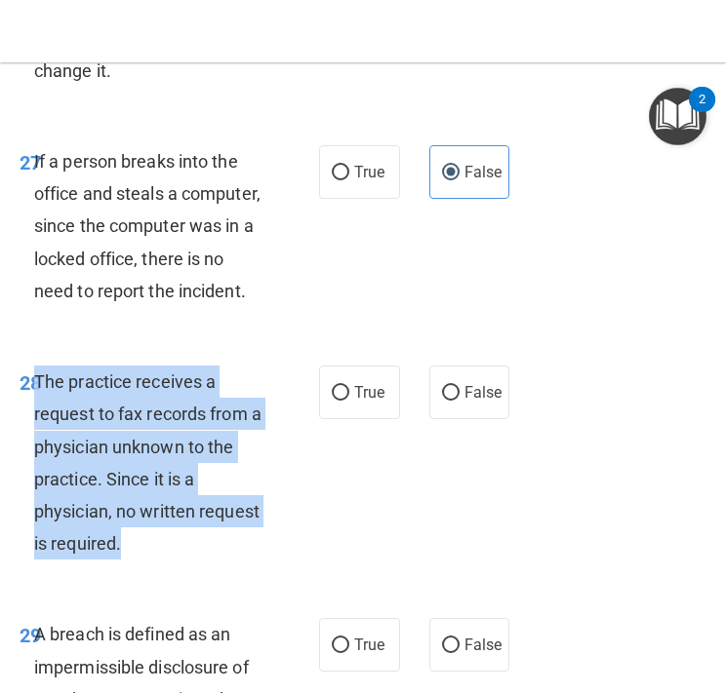
drag, startPoint x: 132, startPoint y: 544, endPoint x: 38, endPoint y: 383, distance: 186.2
click at [38, 383] on div "The practice receives a request to fax records from a physician unknown to the …" at bounding box center [157, 463] width 247 height 194
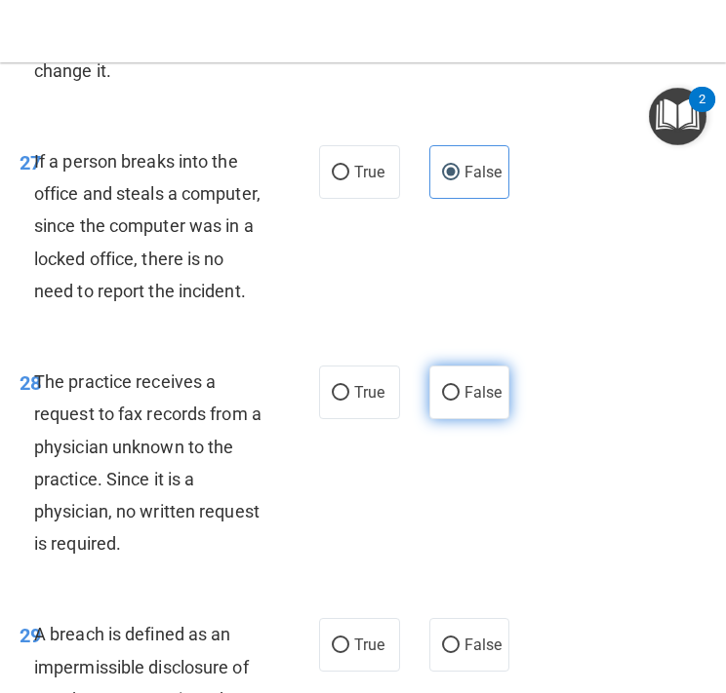
click at [455, 403] on label "False" at bounding box center [469, 393] width 81 height 54
click at [455, 401] on input "False" at bounding box center [451, 393] width 18 height 15
radio input "true"
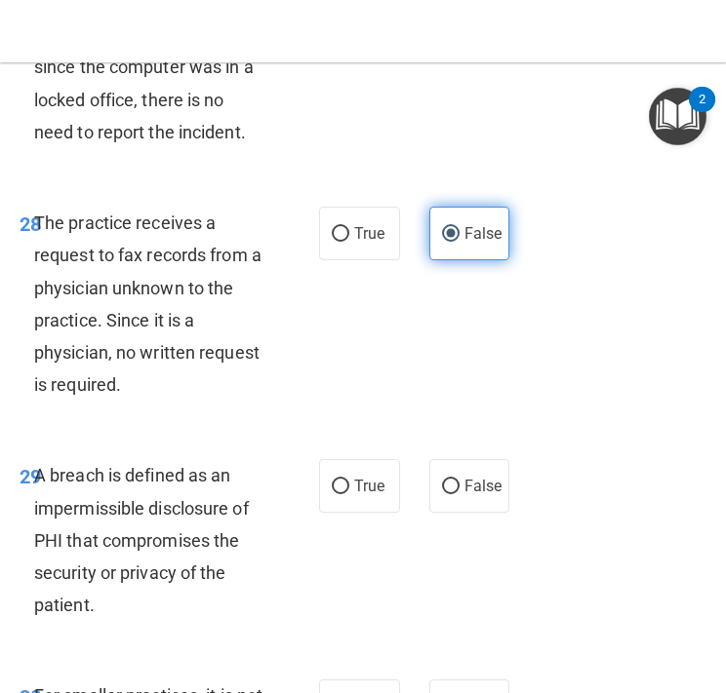
scroll to position [6544, 0]
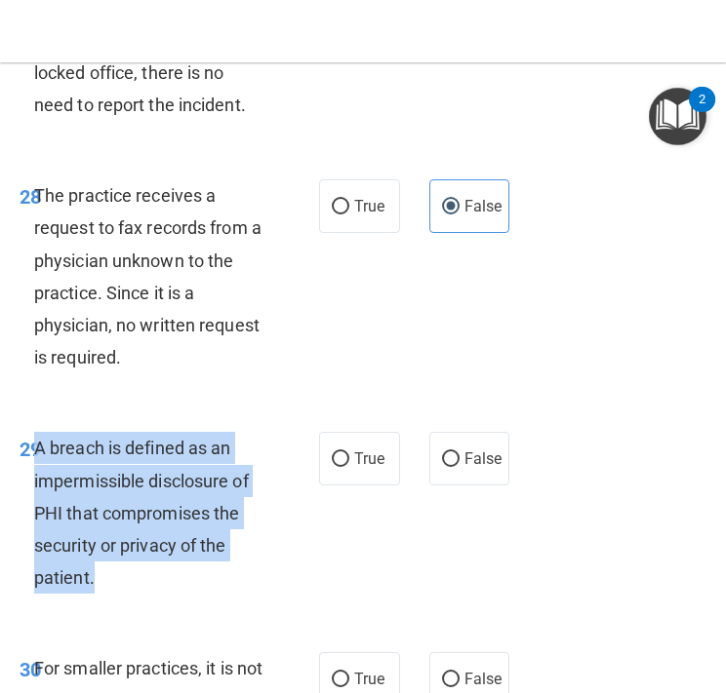
drag, startPoint x: 116, startPoint y: 573, endPoint x: 39, endPoint y: 450, distance: 145.9
click at [39, 450] on div "A breach is defined as an impermissible disclosure of PHI that compromises the …" at bounding box center [157, 513] width 247 height 162
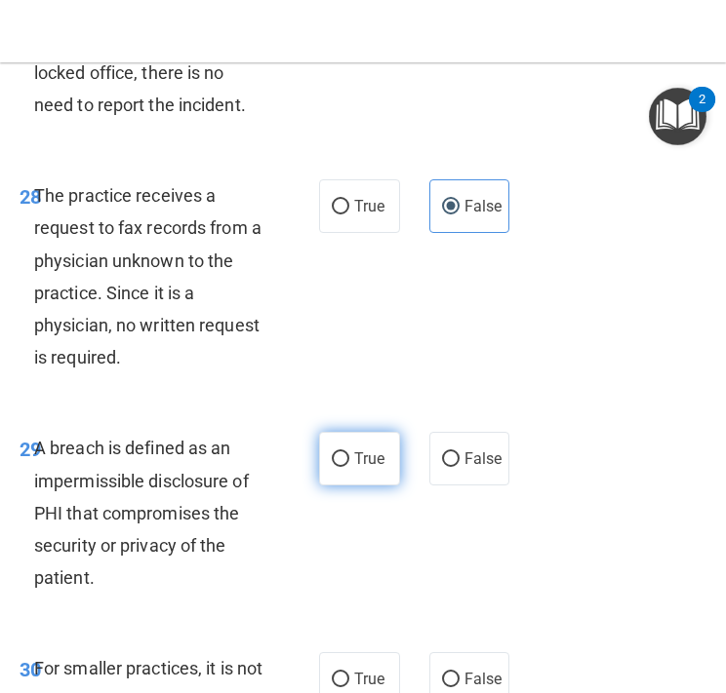
click at [356, 467] on span "True" at bounding box center [369, 459] width 30 height 19
click at [349, 467] on input "True" at bounding box center [341, 459] width 18 height 15
radio input "true"
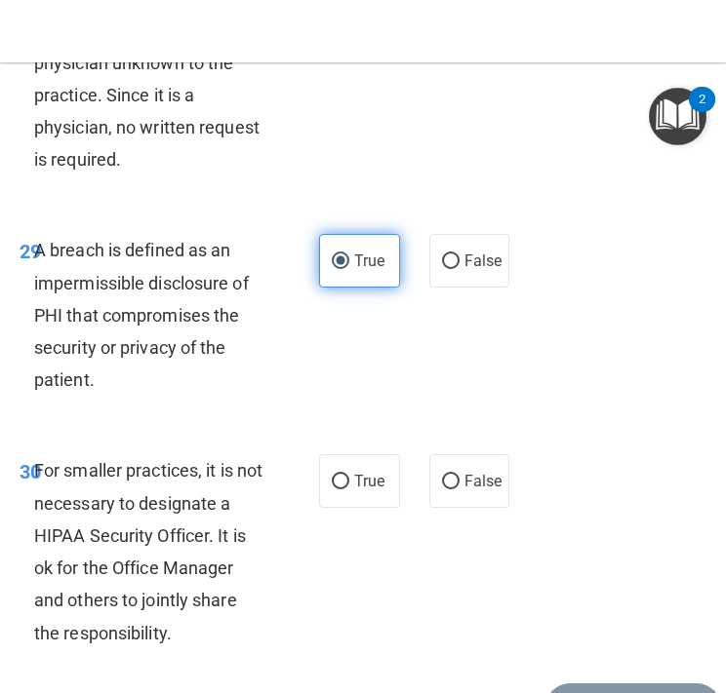
scroll to position [6765, 0]
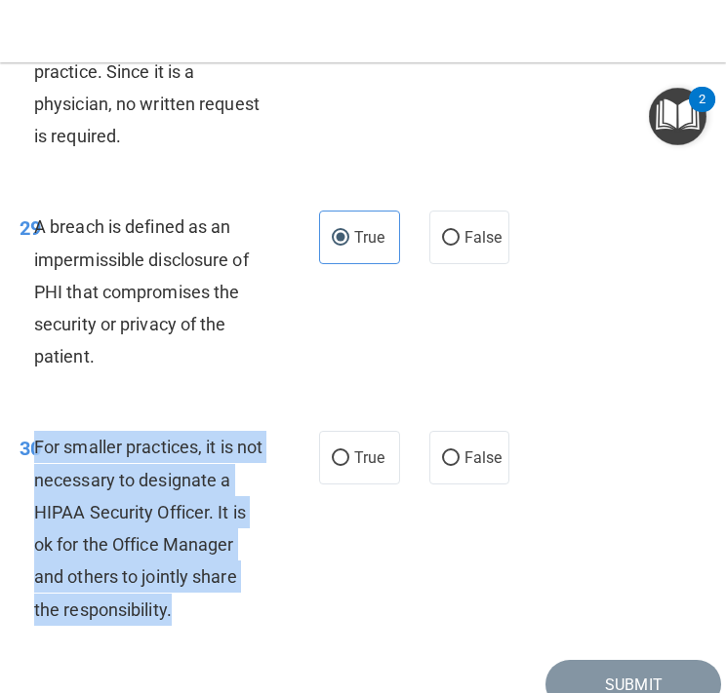
drag, startPoint x: 186, startPoint y: 615, endPoint x: 34, endPoint y: 444, distance: 229.3
click at [34, 444] on div "For smaller practices, it is not necessary to designate a HIPAA Security Office…" at bounding box center [157, 528] width 247 height 194
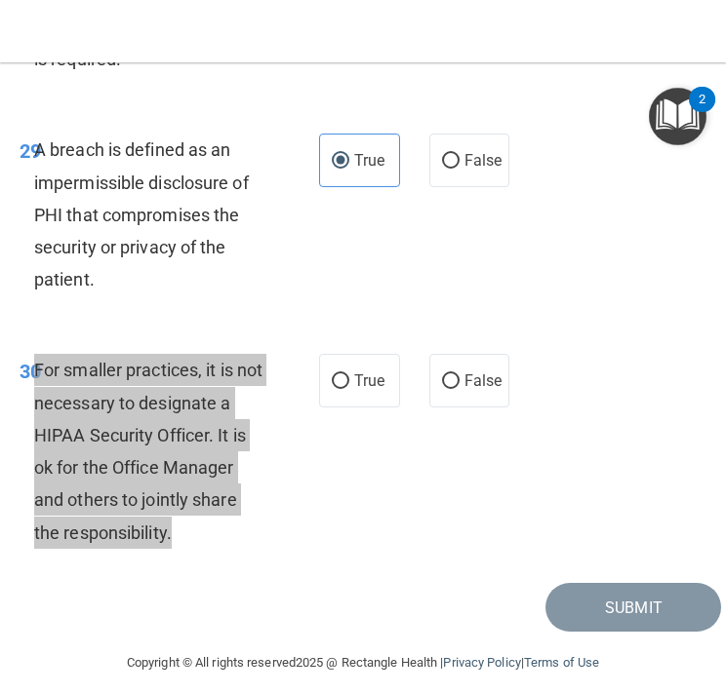
scroll to position [6843, 0]
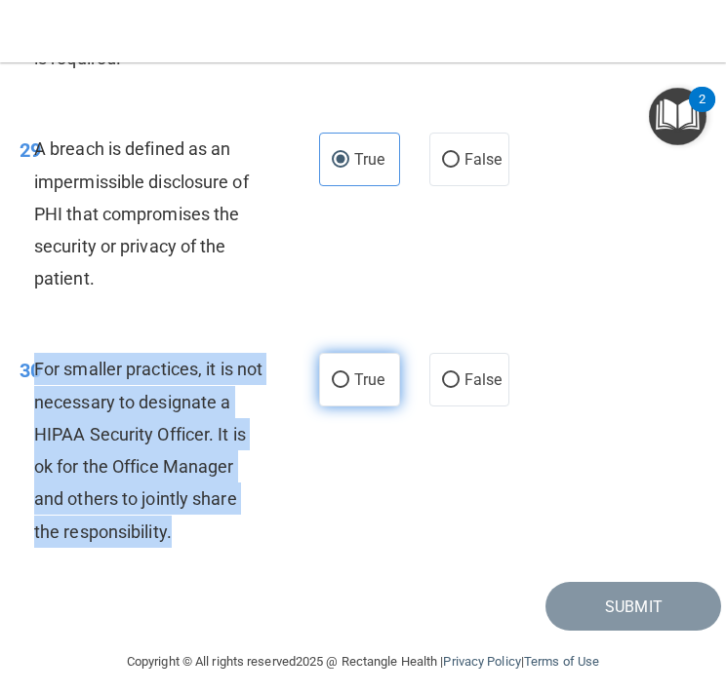
click at [345, 383] on input "True" at bounding box center [341, 380] width 18 height 15
radio input "true"
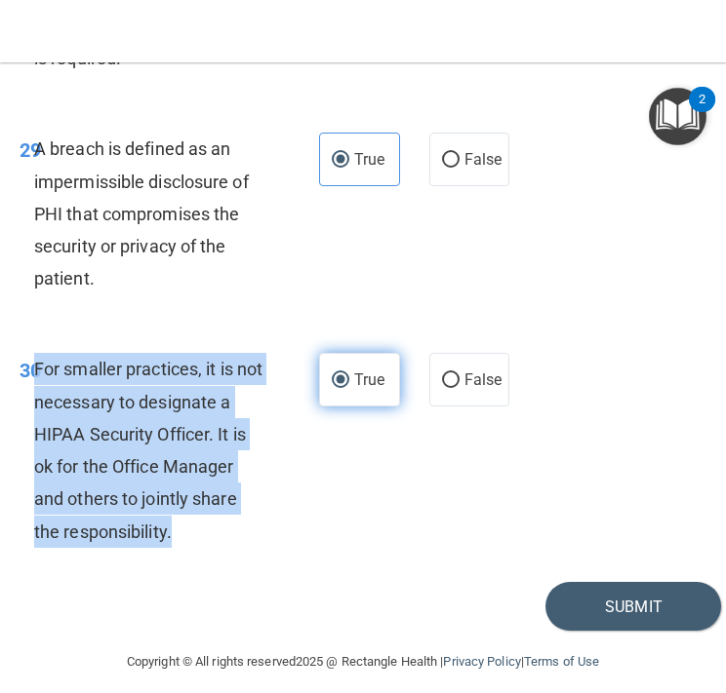
scroll to position [6859, 0]
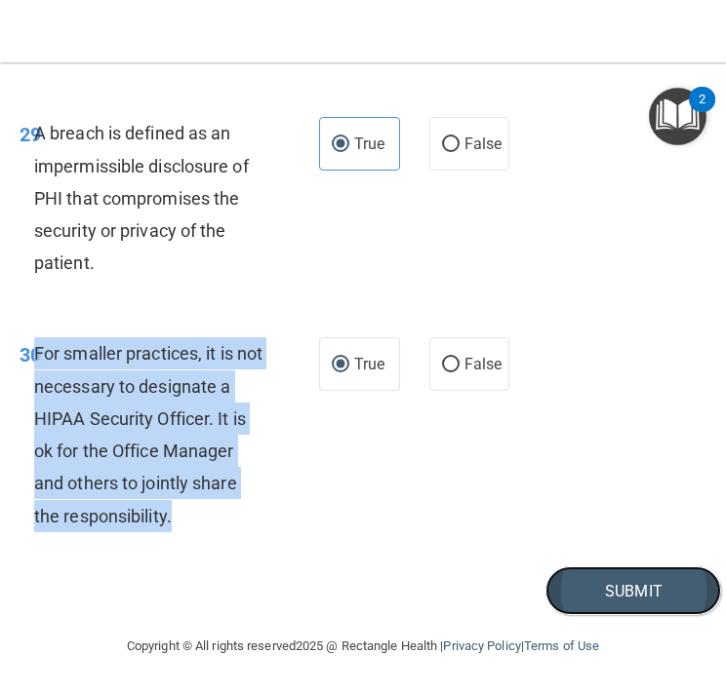
click at [599, 588] on button "Submit" at bounding box center [633, 592] width 176 height 50
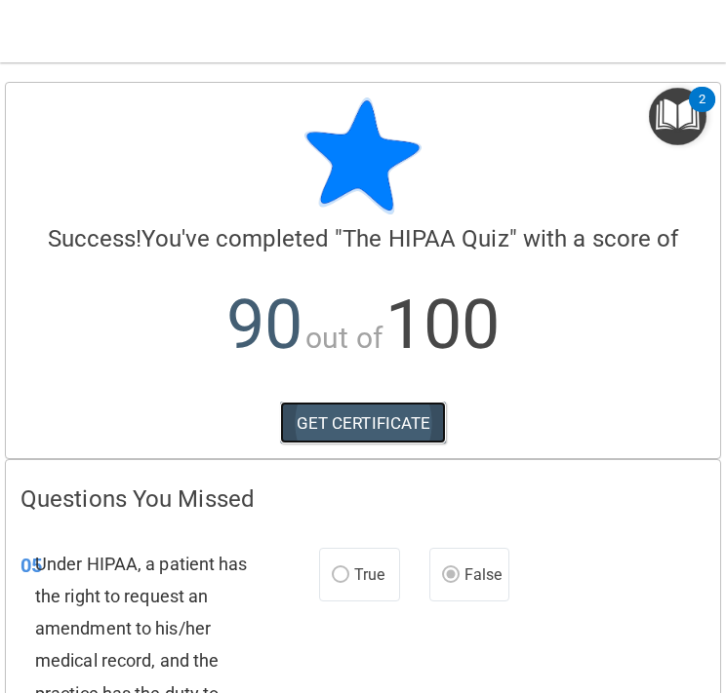
click at [424, 428] on link "GET CERTIFICATE" at bounding box center [363, 423] width 167 height 43
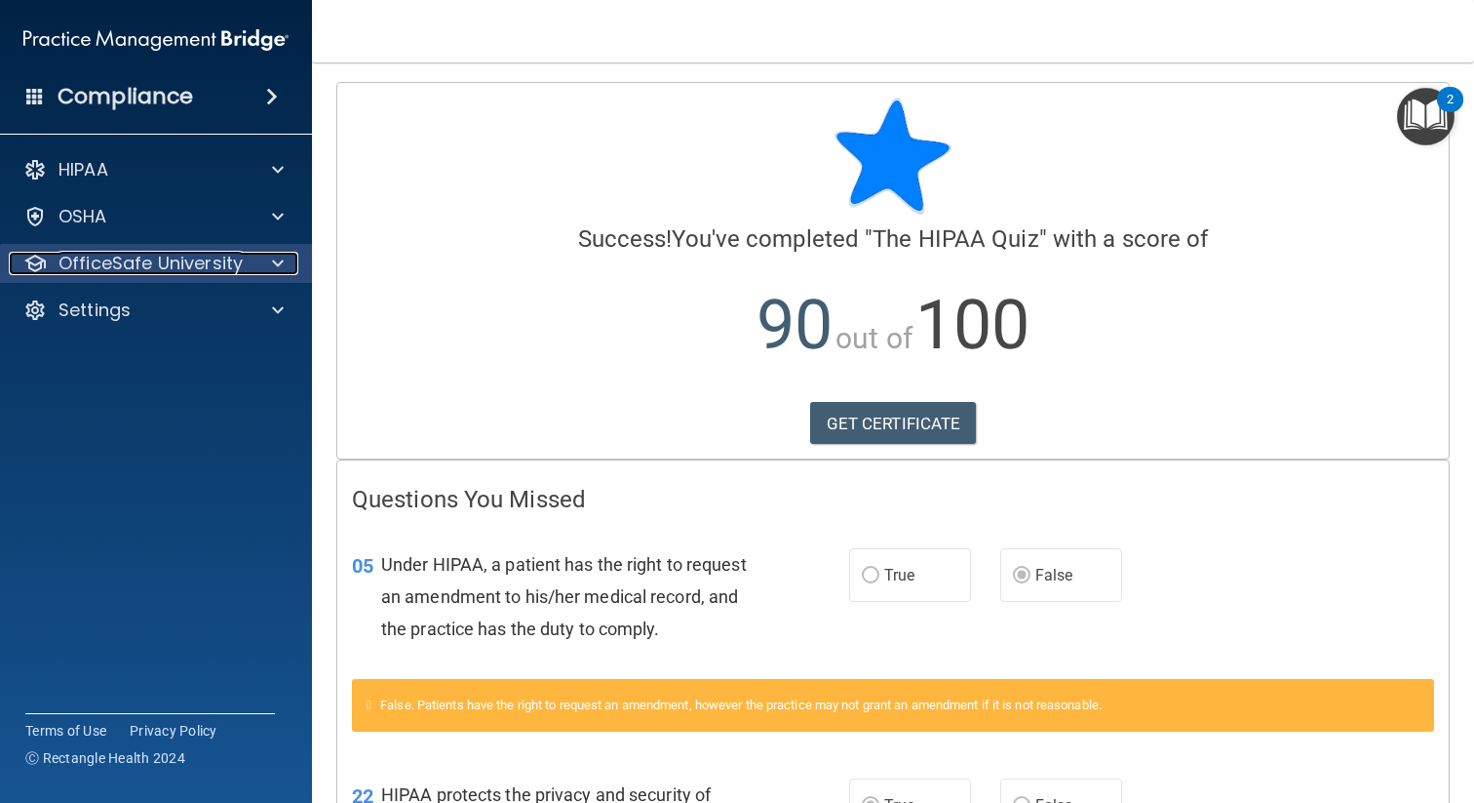
click at [177, 263] on p "OfficeSafe University" at bounding box center [151, 263] width 184 height 23
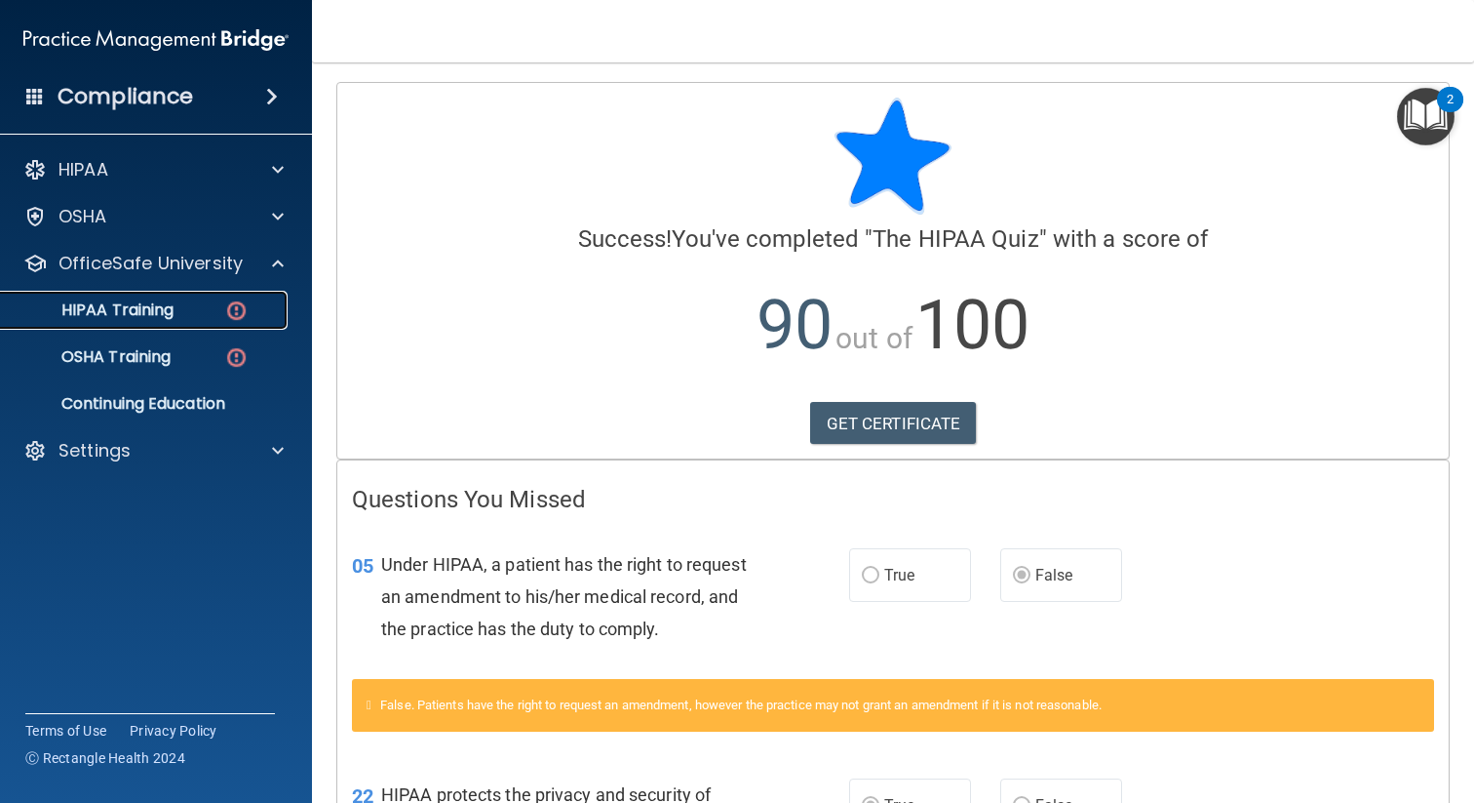
click at [207, 321] on link "HIPAA Training" at bounding box center [133, 310] width 307 height 39
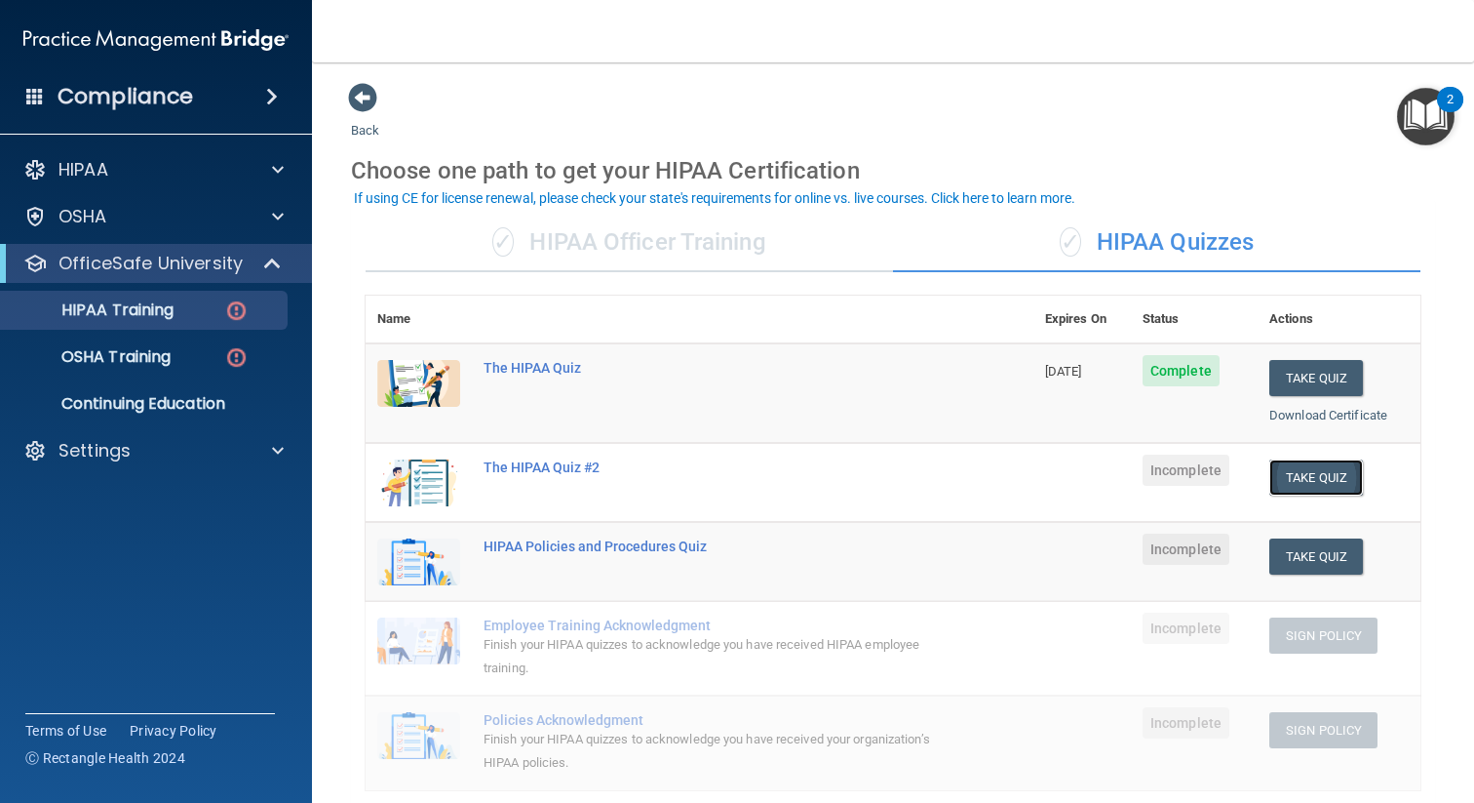
click at [1340, 483] on button "Take Quiz" at bounding box center [1317, 477] width 94 height 36
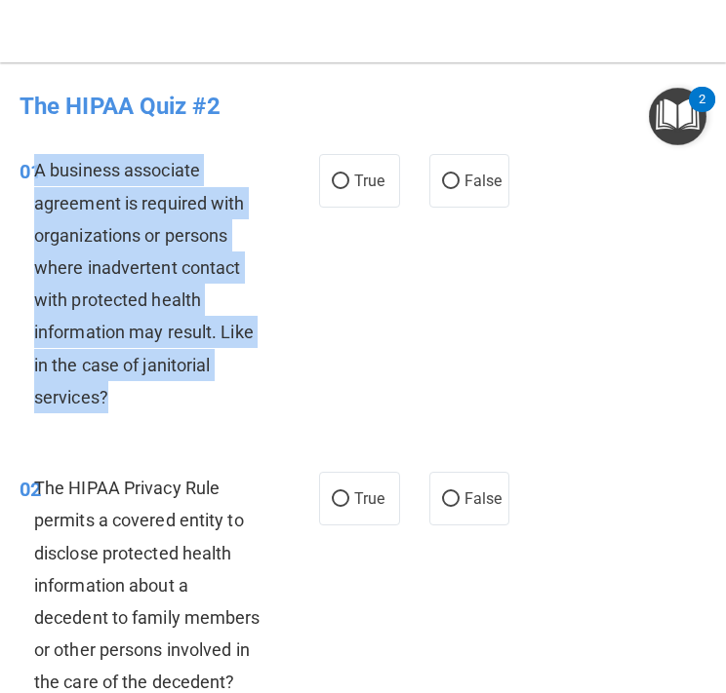
drag, startPoint x: 133, startPoint y: 392, endPoint x: 36, endPoint y: 168, distance: 244.2
click at [36, 168] on div "A business associate agreement is required with organizations or persons where …" at bounding box center [157, 283] width 247 height 259
click at [340, 187] on input "True" at bounding box center [341, 182] width 18 height 15
radio input "true"
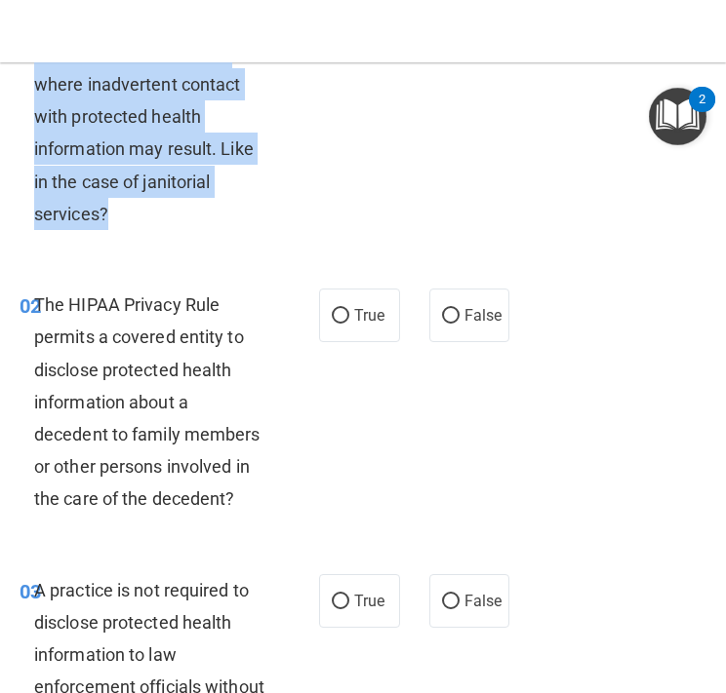
scroll to position [186, 0]
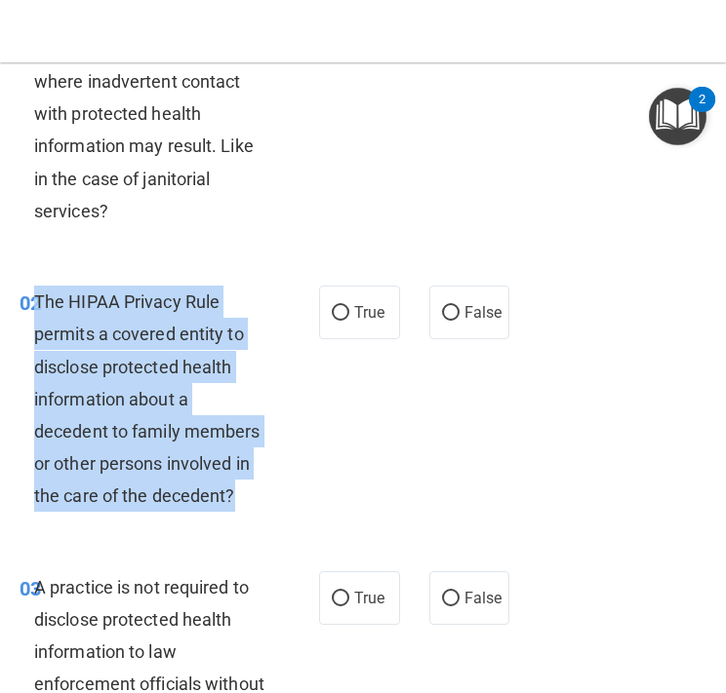
drag, startPoint x: 250, startPoint y: 503, endPoint x: 39, endPoint y: 290, distance: 300.0
click at [39, 290] on div "The HIPAA Privacy Rule permits a covered entity to disclose protected health in…" at bounding box center [157, 399] width 247 height 227
click at [339, 310] on input "True" at bounding box center [341, 313] width 18 height 15
radio input "true"
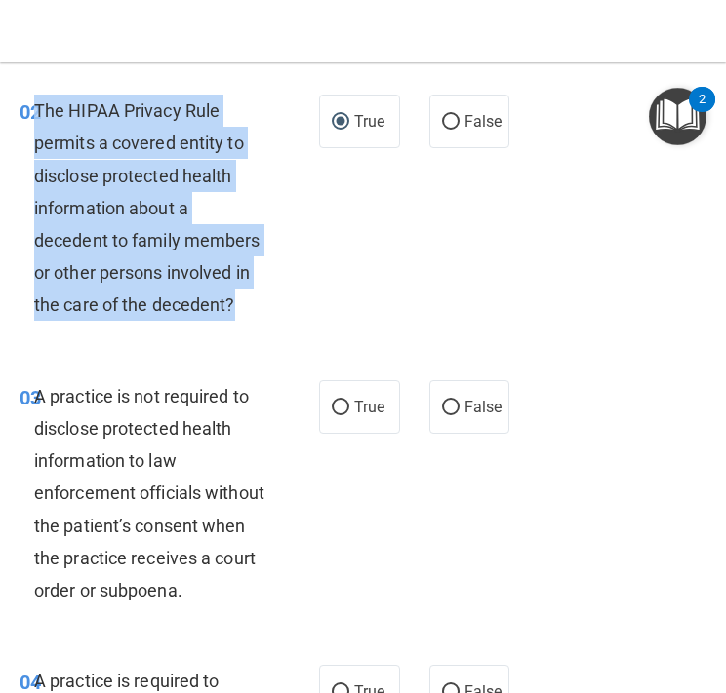
scroll to position [383, 0]
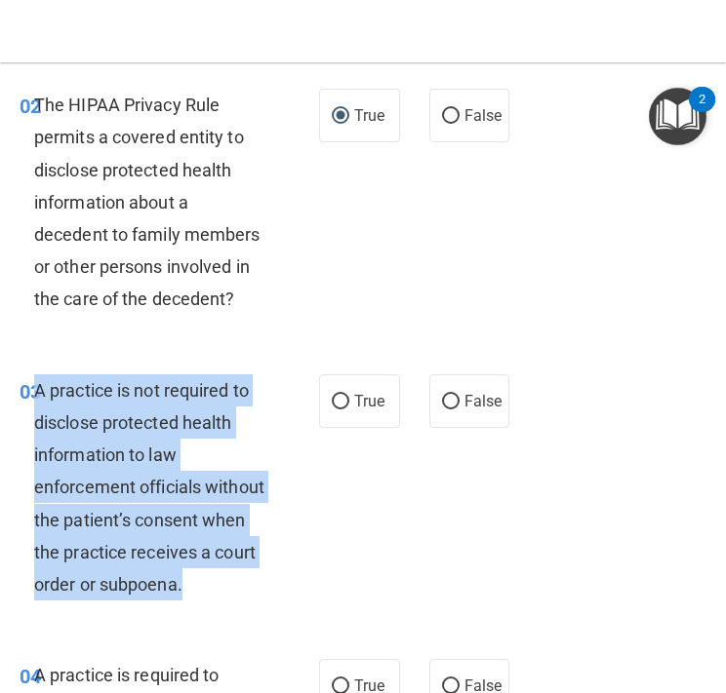
drag, startPoint x: 237, startPoint y: 584, endPoint x: 39, endPoint y: 391, distance: 276.5
click at [39, 391] on div "A practice is not required to disclose protected health information to law enfo…" at bounding box center [157, 487] width 247 height 227
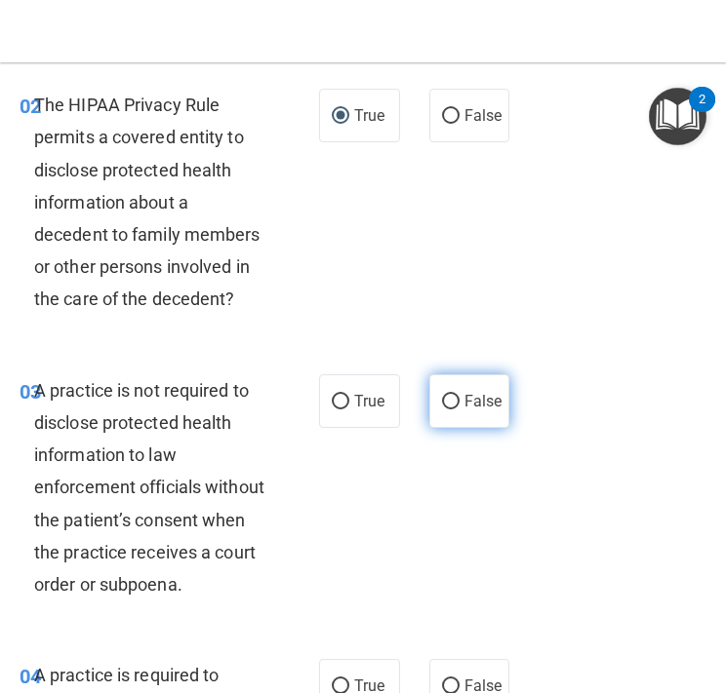
click at [459, 396] on label "False" at bounding box center [469, 401] width 81 height 54
click at [459, 396] on input "False" at bounding box center [451, 402] width 18 height 15
radio input "true"
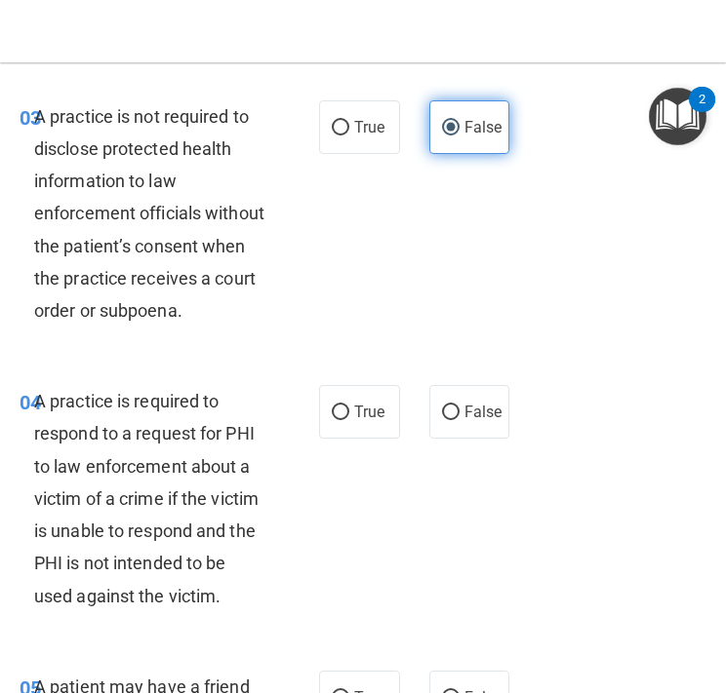
scroll to position [690, 0]
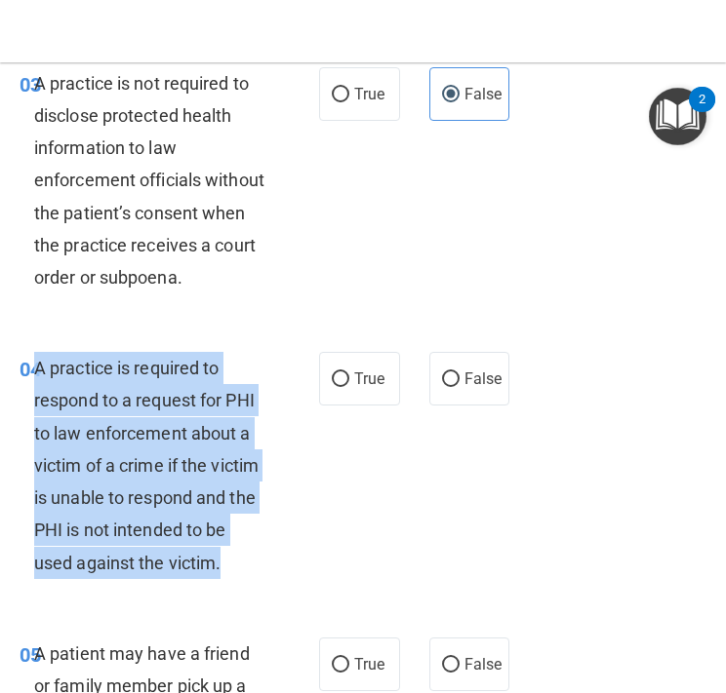
drag, startPoint x: 226, startPoint y: 560, endPoint x: 38, endPoint y: 362, distance: 273.2
click at [38, 362] on div "A practice is required to respond to a request for PHI to law enforcement about…" at bounding box center [157, 465] width 247 height 227
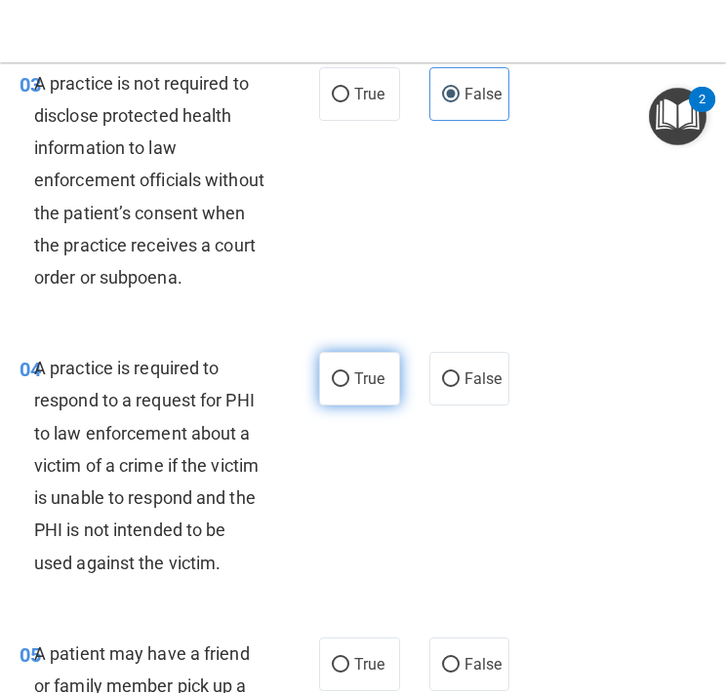
click at [356, 375] on span "True" at bounding box center [369, 379] width 30 height 19
click at [349, 375] on input "True" at bounding box center [341, 380] width 18 height 15
radio input "true"
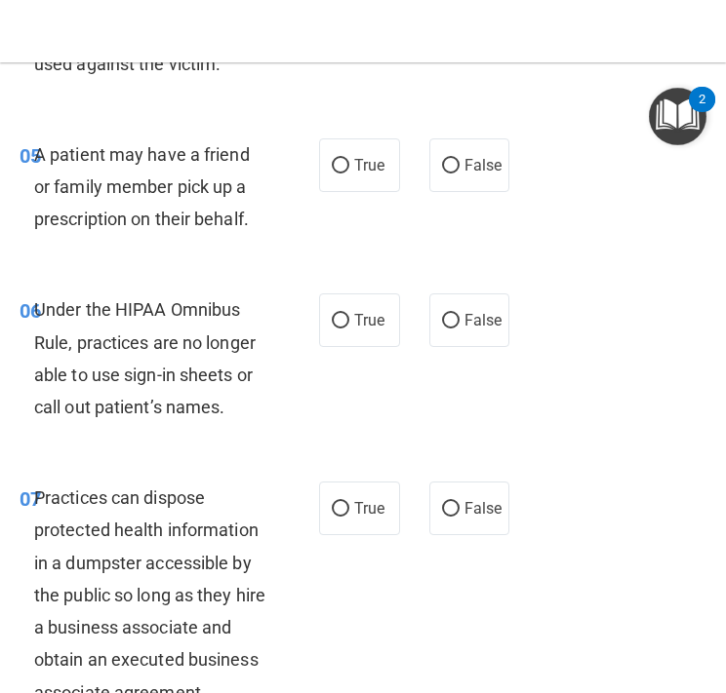
scroll to position [1180, 0]
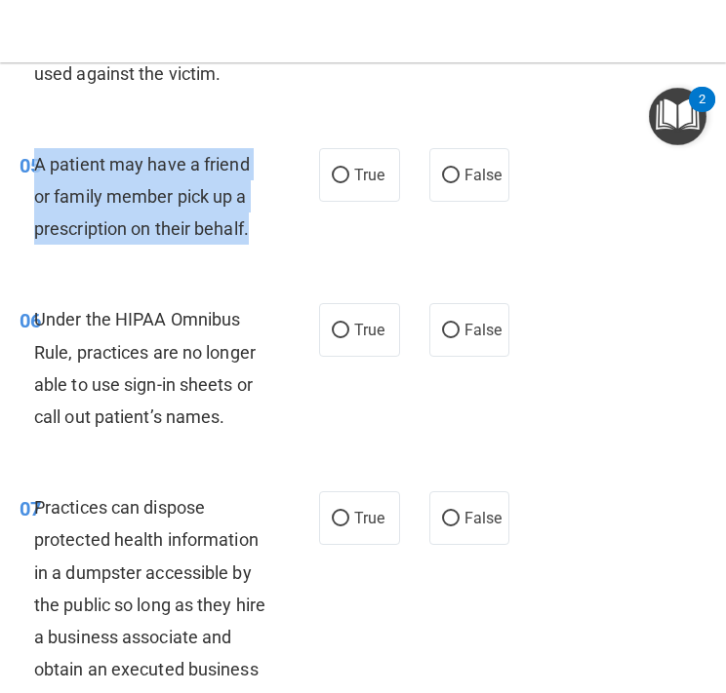
drag, startPoint x: 258, startPoint y: 231, endPoint x: 39, endPoint y: 165, distance: 229.2
click at [39, 165] on div "A patient may have a friend or family member pick up a prescription on their be…" at bounding box center [157, 197] width 247 height 98
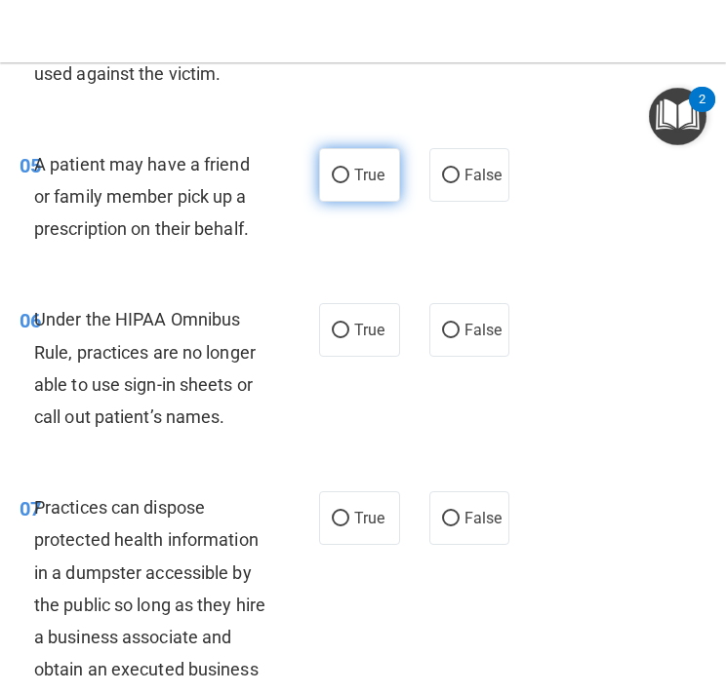
click at [352, 177] on label "True" at bounding box center [359, 175] width 81 height 54
click at [349, 177] on input "True" at bounding box center [341, 176] width 18 height 15
radio input "true"
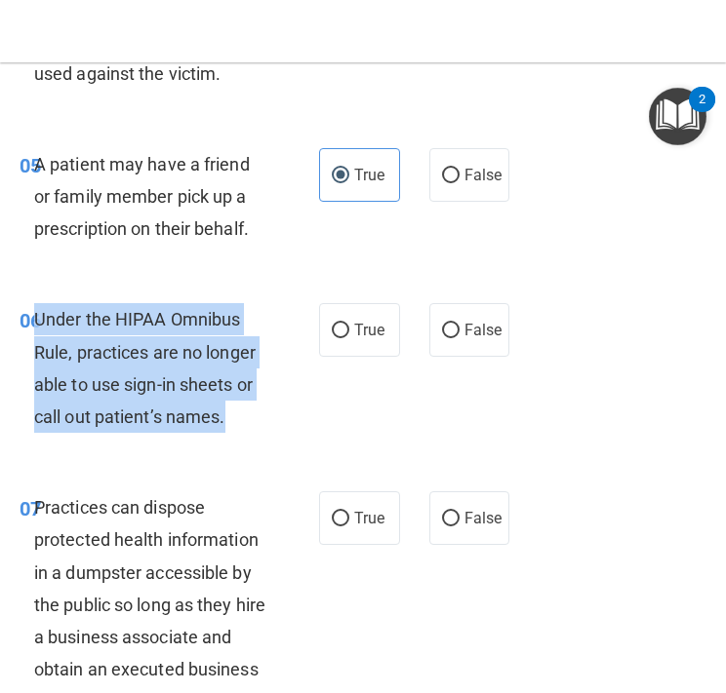
drag, startPoint x: 226, startPoint y: 426, endPoint x: 39, endPoint y: 323, distance: 213.9
click at [39, 323] on div "Under the HIPAA Omnibus Rule, practices are no longer able to use sign-in sheet…" at bounding box center [157, 368] width 247 height 130
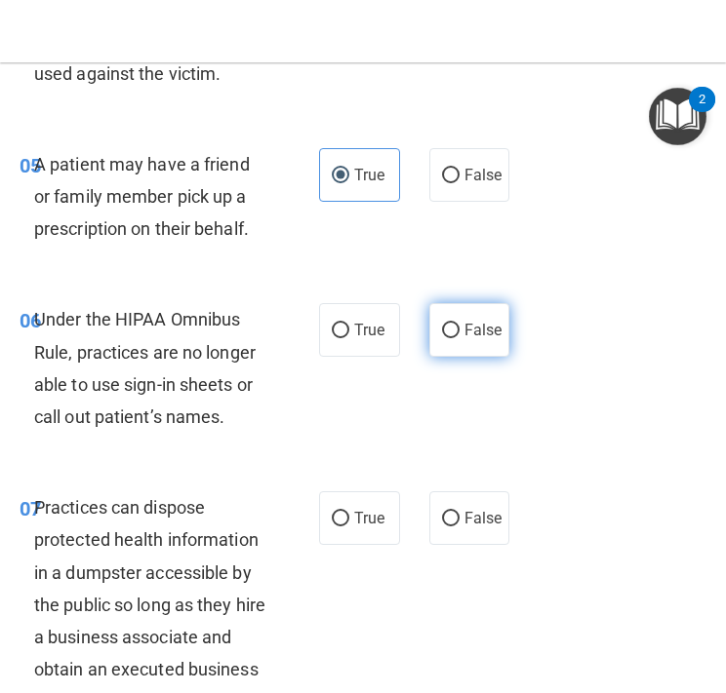
click at [462, 334] on label "False" at bounding box center [469, 330] width 81 height 54
click at [459, 334] on input "False" at bounding box center [451, 331] width 18 height 15
radio input "true"
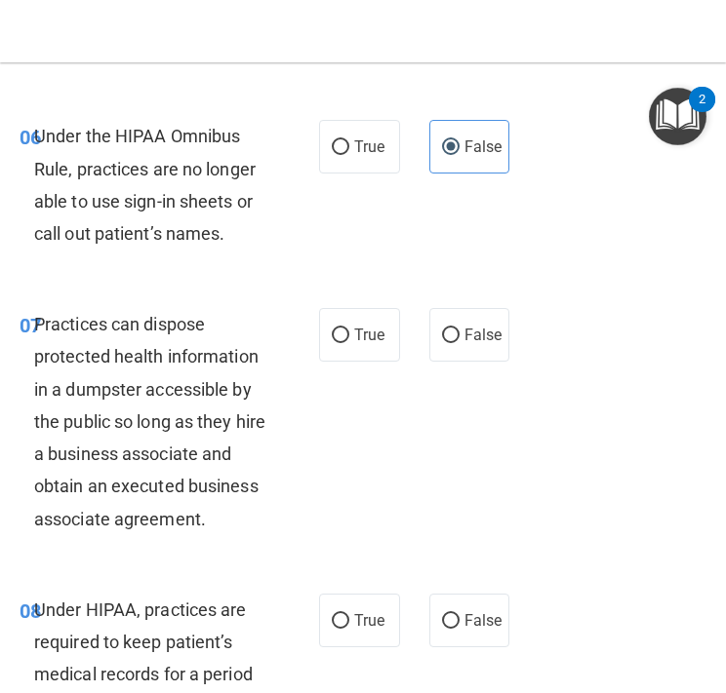
scroll to position [1376, 0]
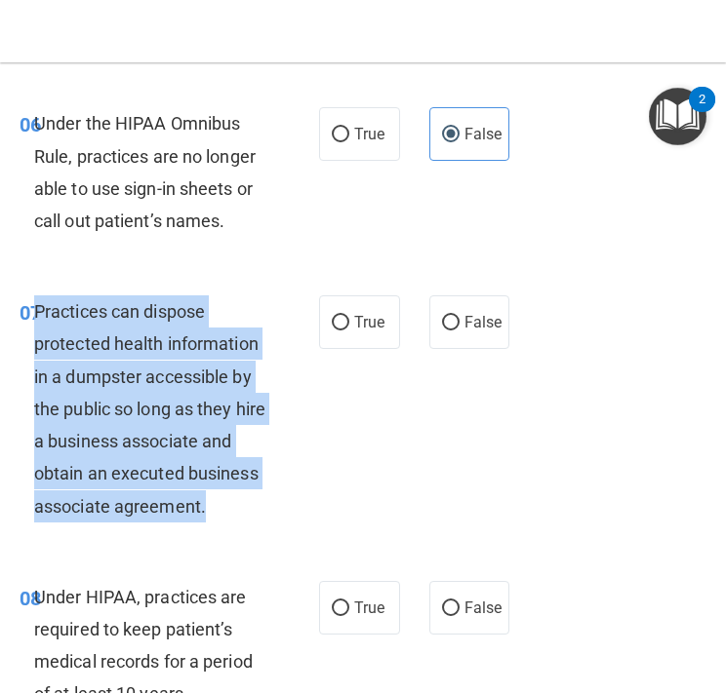
drag, startPoint x: 131, startPoint y: 539, endPoint x: 35, endPoint y: 315, distance: 243.8
click at [35, 315] on div "Practices can dispose protected health information in a dumpster accessible by …" at bounding box center [157, 408] width 247 height 227
click at [456, 331] on input "False" at bounding box center [451, 323] width 18 height 15
radio input "true"
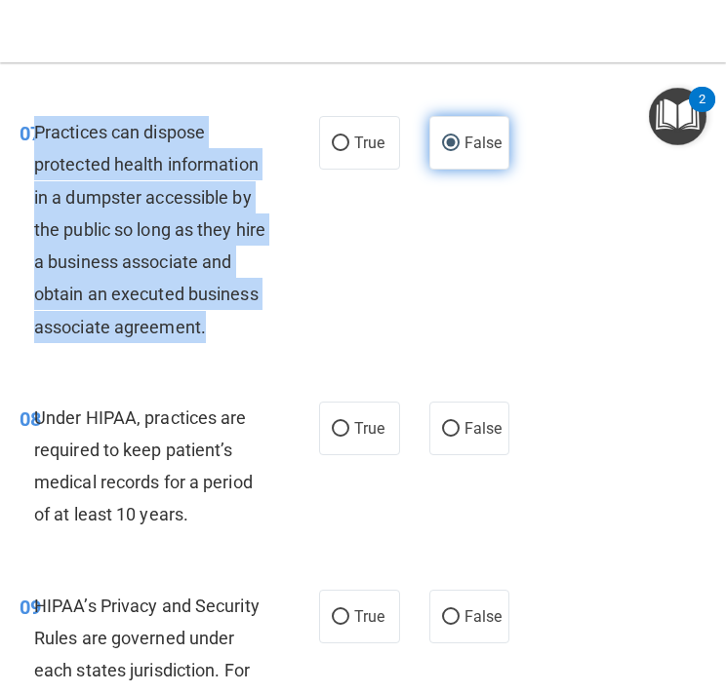
scroll to position [1580, 0]
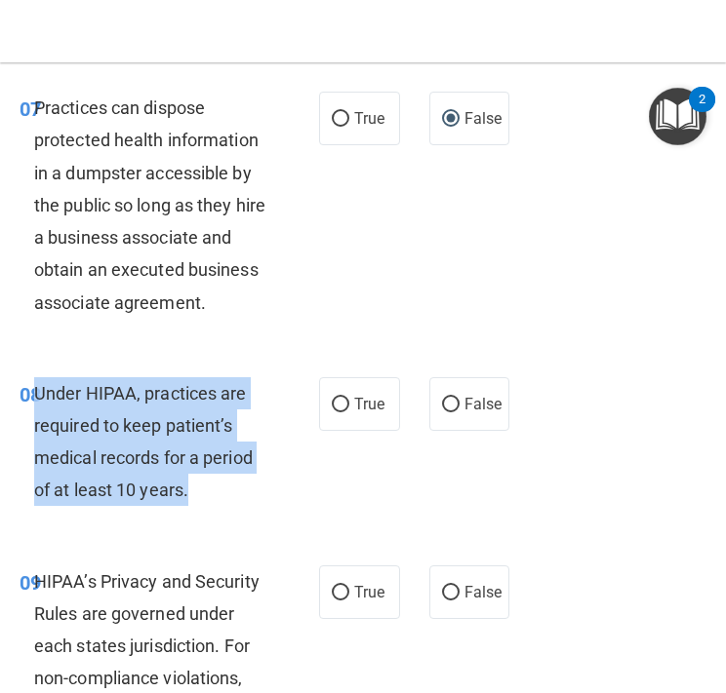
drag, startPoint x: 192, startPoint y: 522, endPoint x: 36, endPoint y: 427, distance: 182.5
click at [36, 427] on div "Under HIPAA, practices are required to keep patient’s medical records for a per…" at bounding box center [157, 442] width 247 height 130
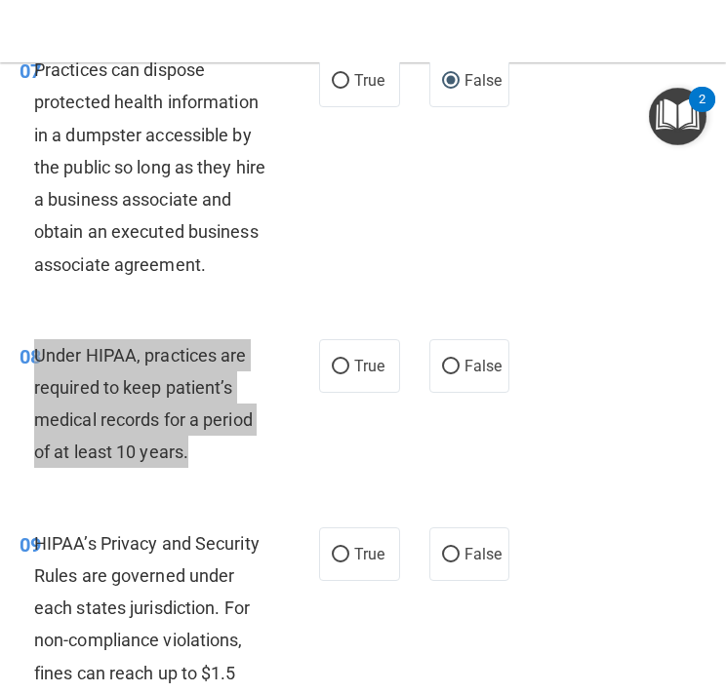
scroll to position [1619, 0]
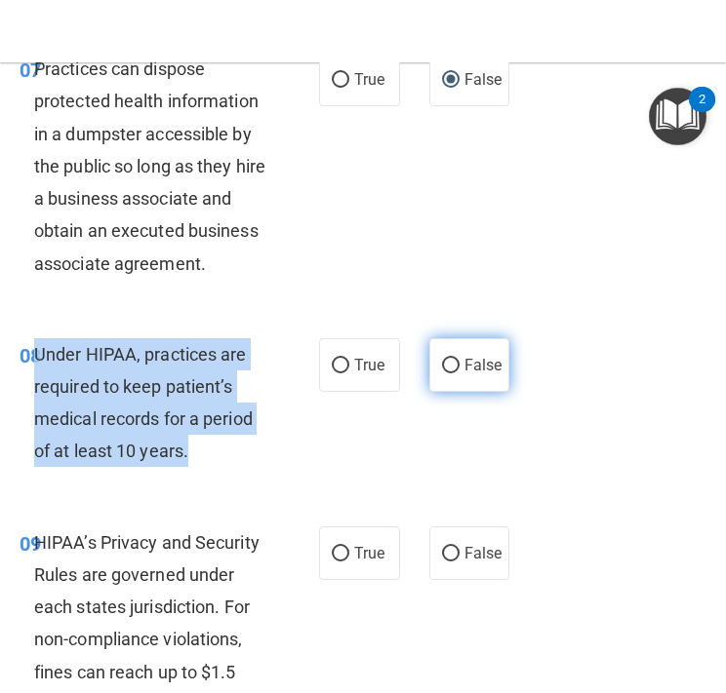
click at [455, 373] on input "False" at bounding box center [451, 366] width 18 height 15
radio input "true"
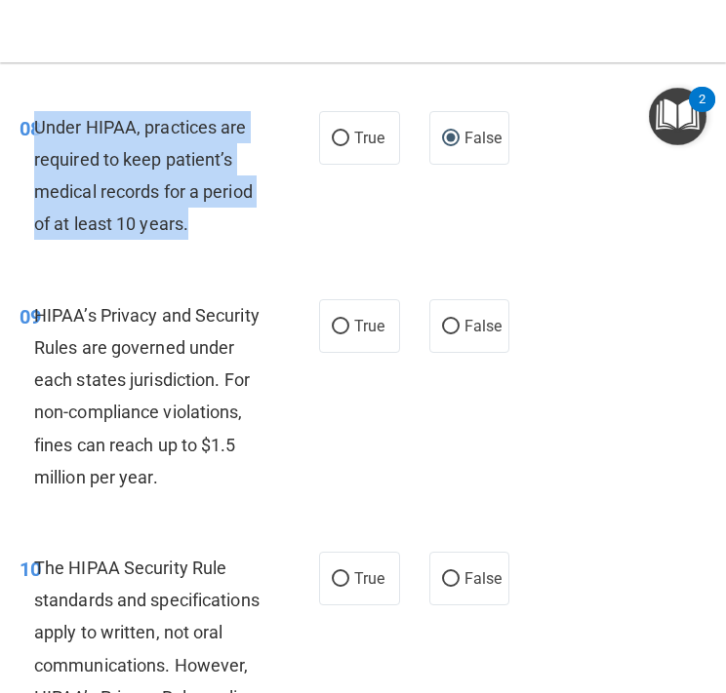
scroll to position [1854, 0]
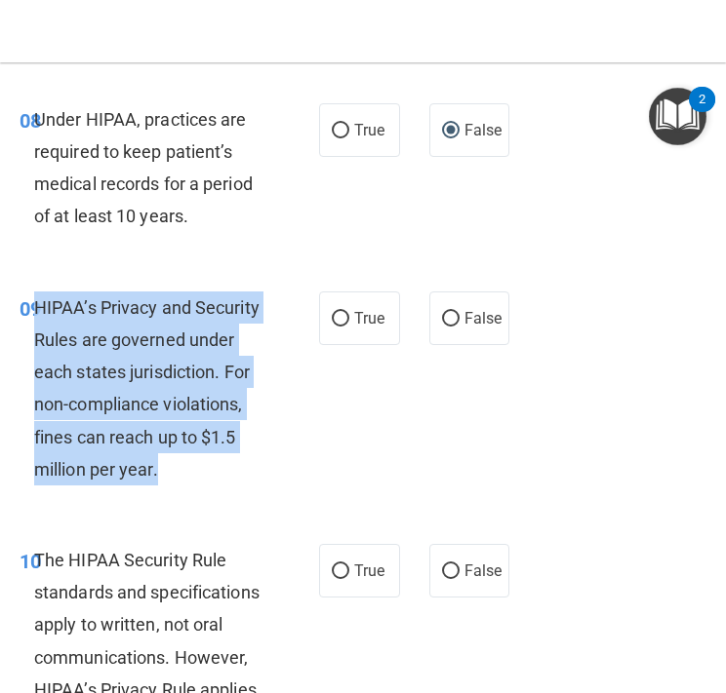
drag, startPoint x: 189, startPoint y: 509, endPoint x: 36, endPoint y: 335, distance: 231.5
click at [36, 335] on div "HIPAA’s Privacy and Security Rules are governed under each states jurisdiction.…" at bounding box center [157, 389] width 247 height 194
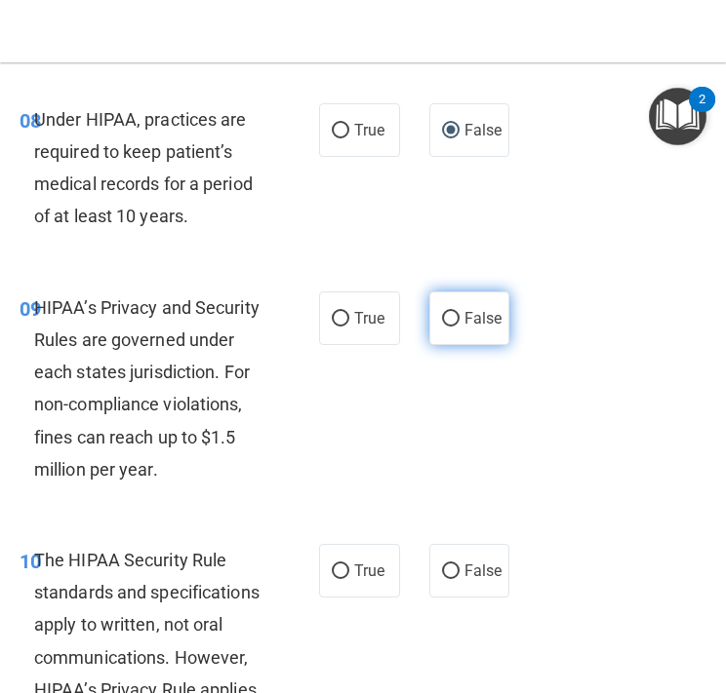
click at [474, 328] on span "False" at bounding box center [483, 318] width 38 height 19
click at [459, 327] on input "False" at bounding box center [451, 319] width 18 height 15
radio input "true"
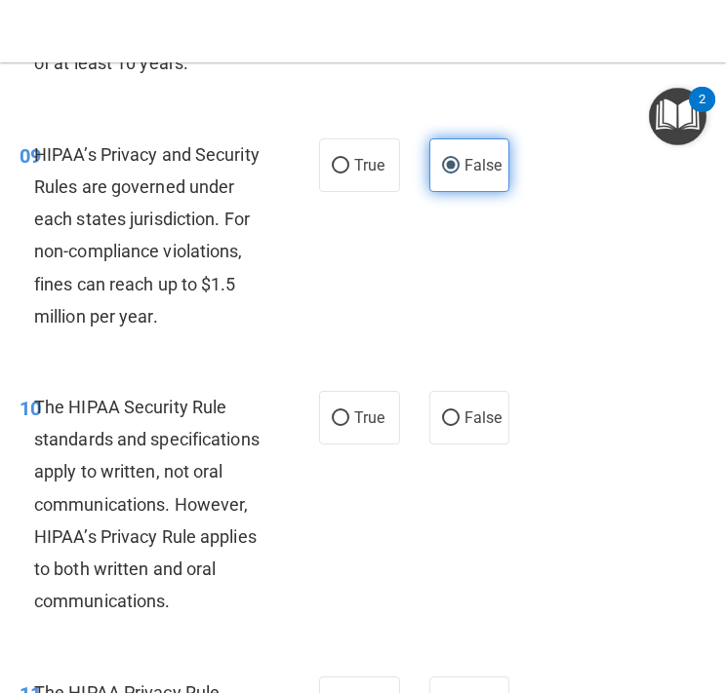
scroll to position [2022, 0]
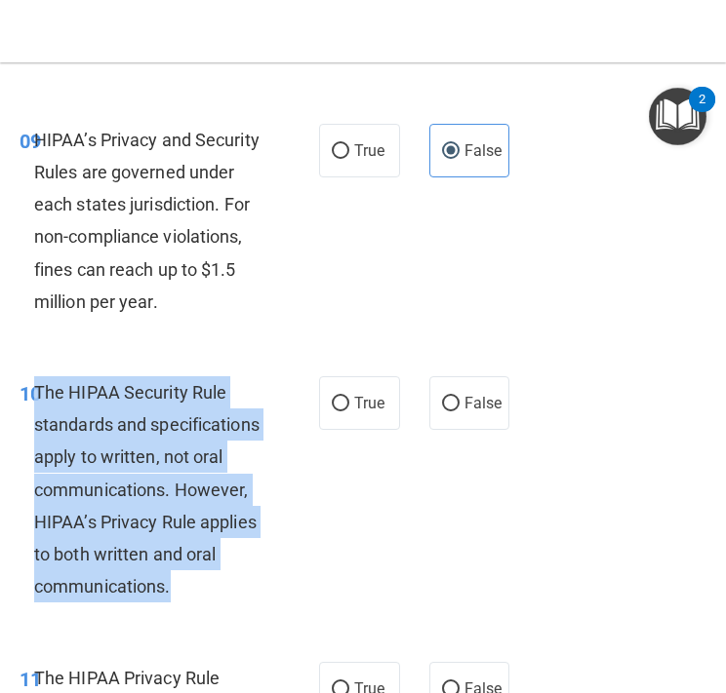
drag, startPoint x: 190, startPoint y: 634, endPoint x: 37, endPoint y: 425, distance: 258.8
click at [37, 425] on div "The HIPAA Security Rule standards and specifications apply to written, not oral…" at bounding box center [157, 489] width 247 height 227
click at [450, 412] on input "False" at bounding box center [451, 404] width 18 height 15
radio input "true"
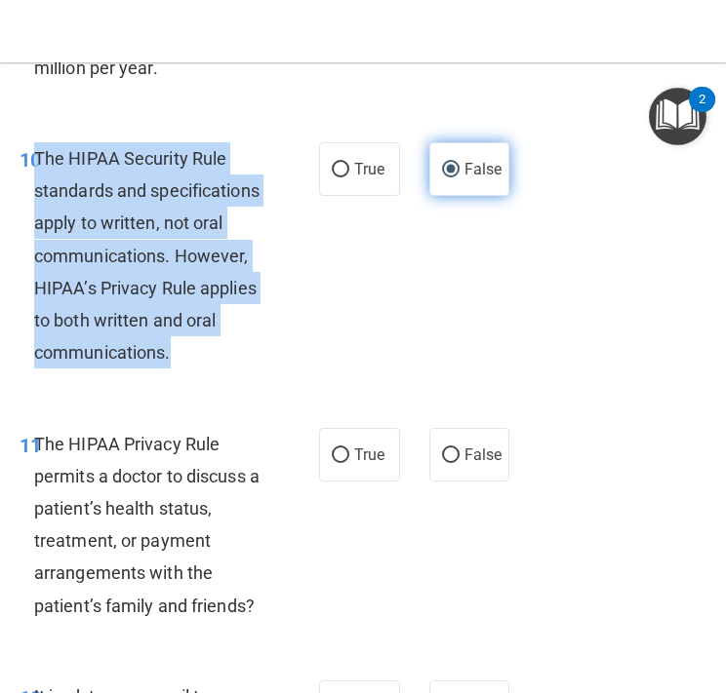
scroll to position [2367, 0]
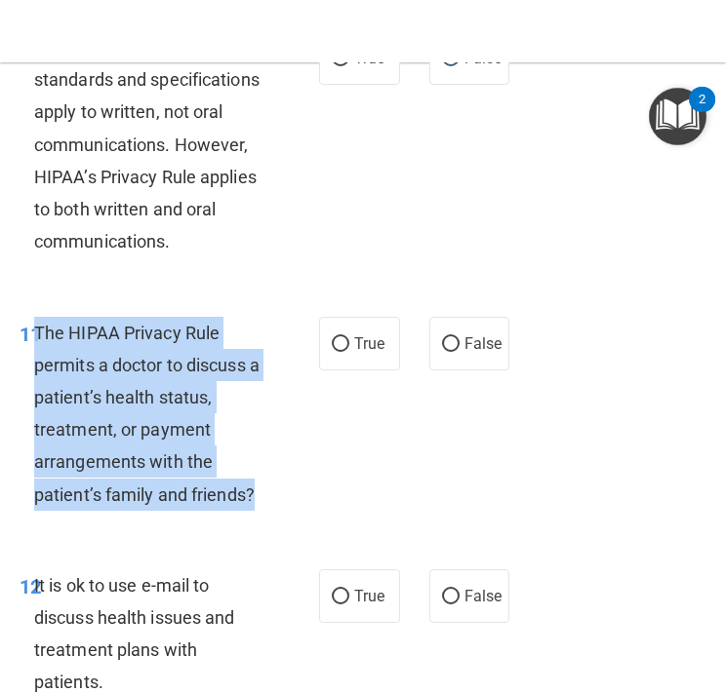
drag, startPoint x: 275, startPoint y: 527, endPoint x: 38, endPoint y: 358, distance: 290.9
click at [38, 358] on div "The HIPAA Privacy Rule permits a doctor to discuss a patient’s health status, t…" at bounding box center [157, 414] width 247 height 194
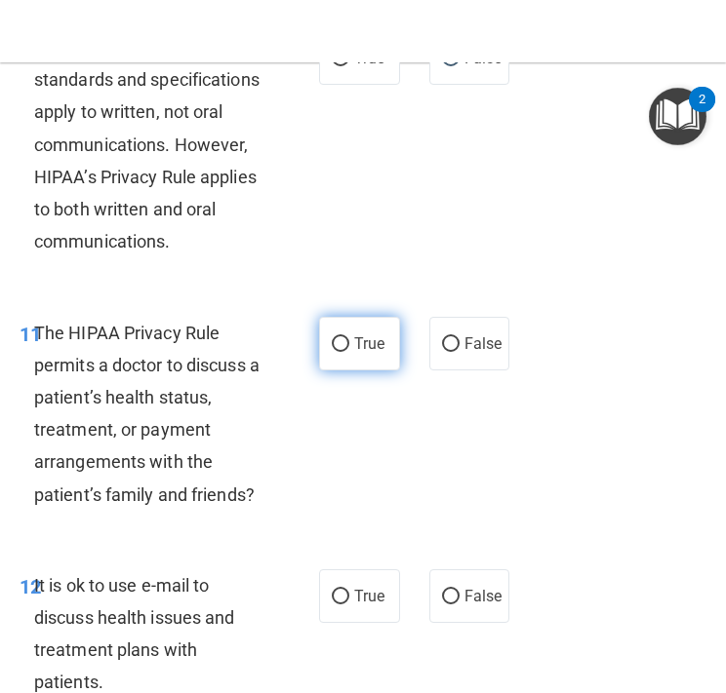
click at [359, 353] on span "True" at bounding box center [369, 343] width 30 height 19
click at [349, 352] on input "True" at bounding box center [341, 344] width 18 height 15
radio input "true"
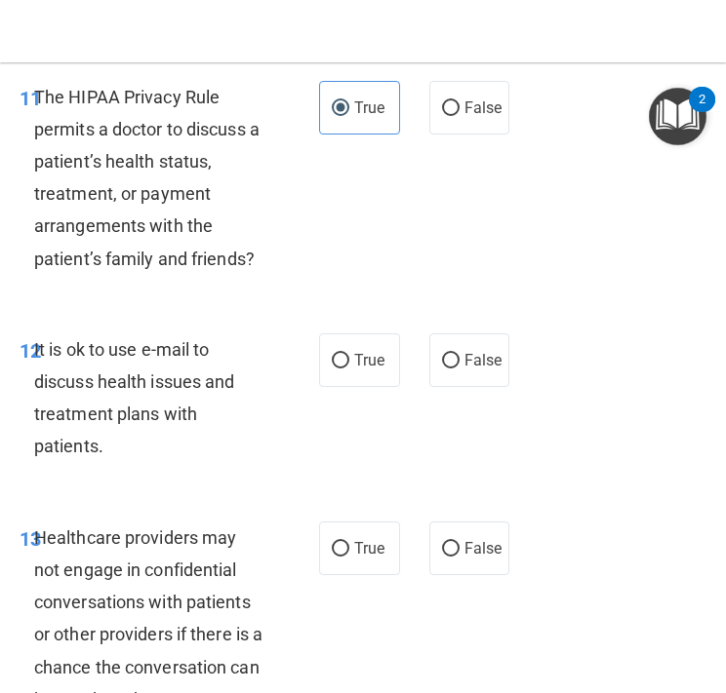
scroll to position [2614, 0]
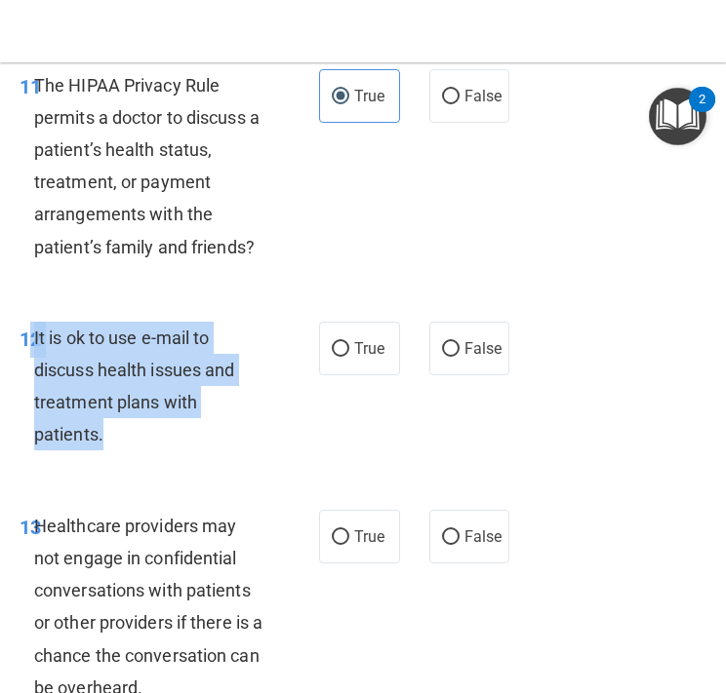
drag, startPoint x: 119, startPoint y: 480, endPoint x: 33, endPoint y: 363, distance: 145.1
click at [34, 363] on div "It is ok to use e-mail to discuss health issues and treatment plans with patien…" at bounding box center [157, 387] width 247 height 130
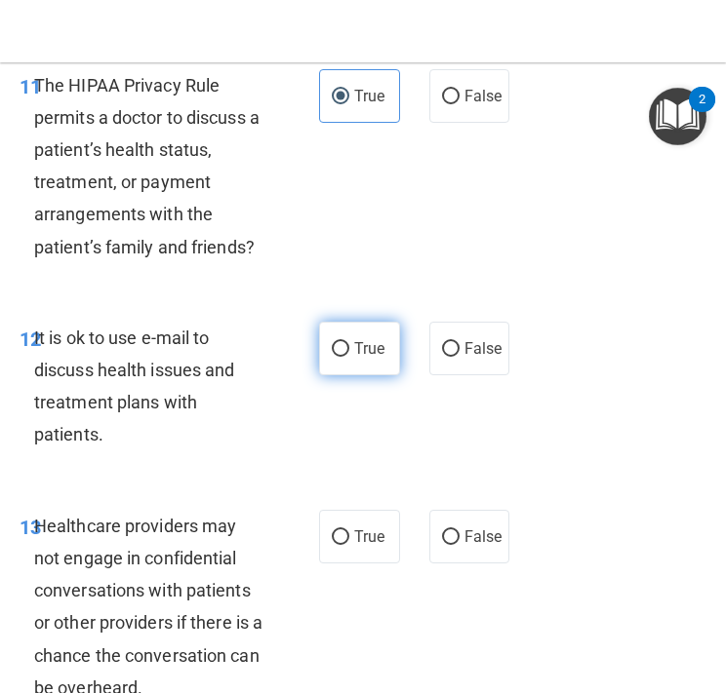
click at [374, 358] on span "True" at bounding box center [369, 348] width 30 height 19
click at [349, 357] on input "True" at bounding box center [341, 349] width 18 height 15
radio input "true"
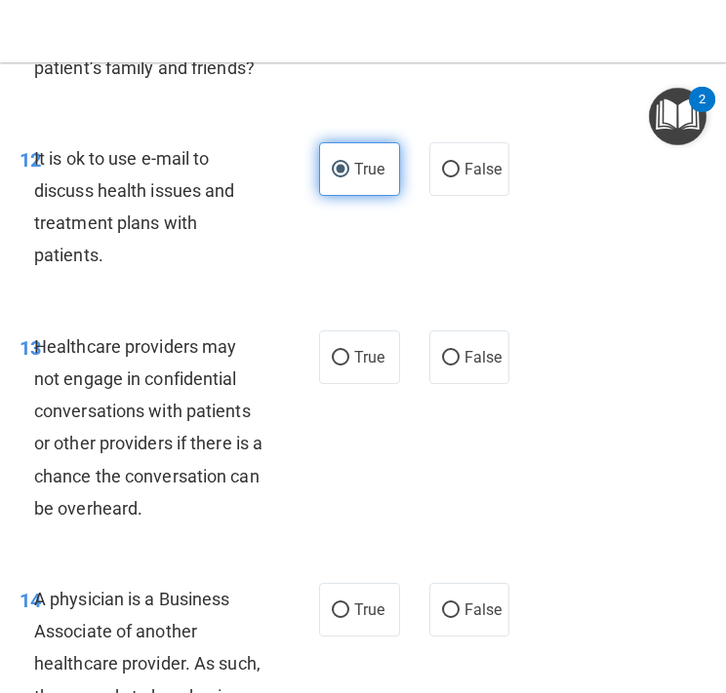
scroll to position [2839, 0]
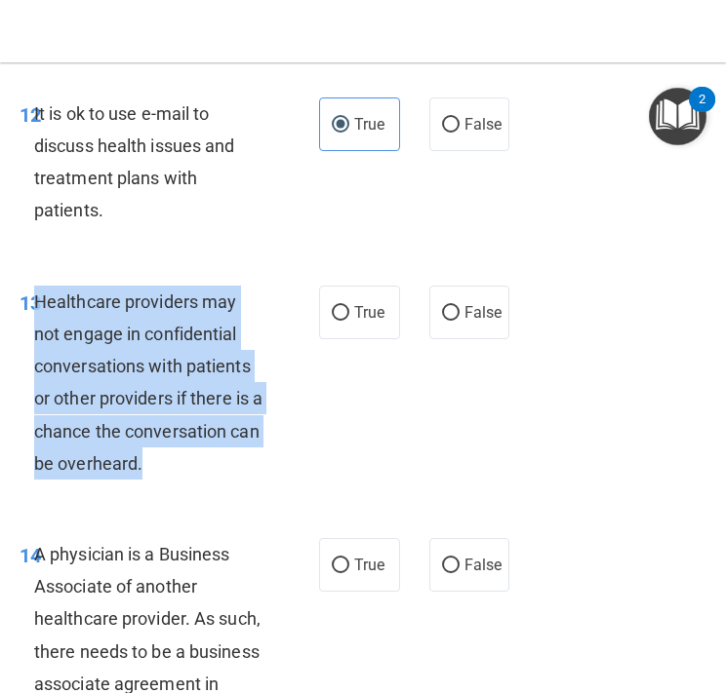
drag, startPoint x: 141, startPoint y: 491, endPoint x: 38, endPoint y: 331, distance: 190.4
click at [38, 331] on div "Healthcare providers may not engage in confidential conversations with patients…" at bounding box center [157, 383] width 247 height 194
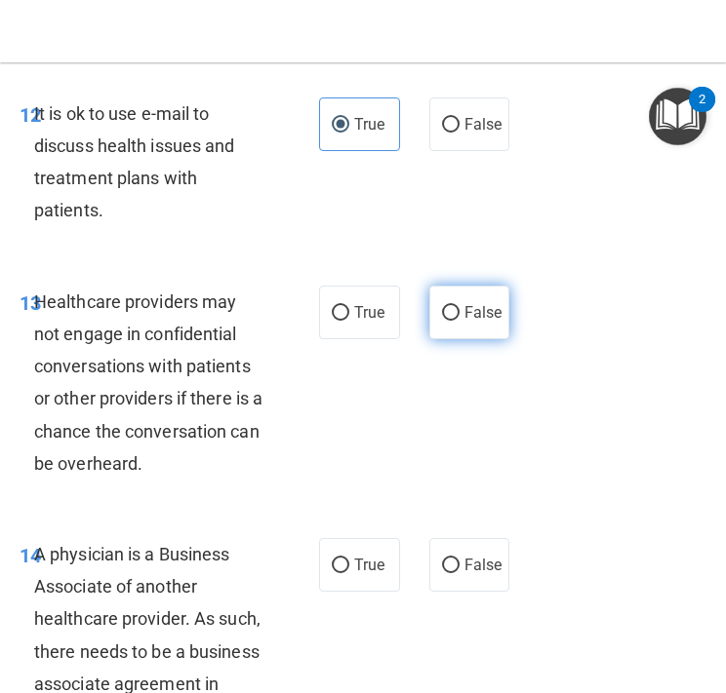
click at [476, 322] on span "False" at bounding box center [483, 312] width 38 height 19
click at [459, 321] on input "False" at bounding box center [451, 313] width 18 height 15
radio input "true"
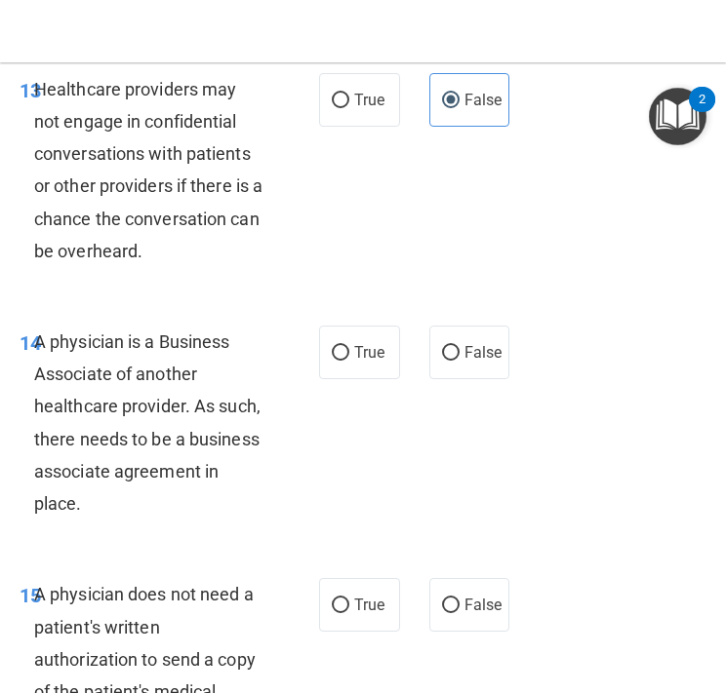
scroll to position [3053, 0]
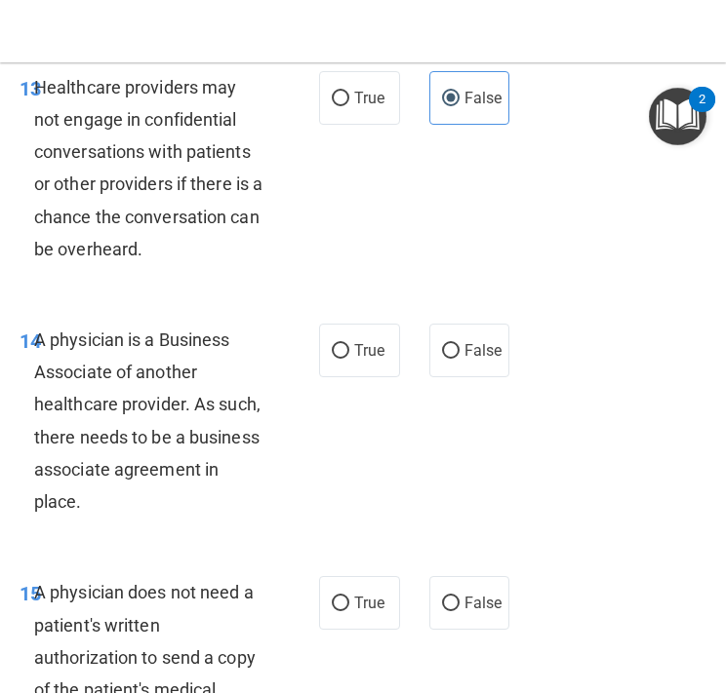
drag, startPoint x: 81, startPoint y: 529, endPoint x: 39, endPoint y: 374, distance: 159.7
click at [39, 374] on span "A physician is a Business Associate of another healthcare provider. As such, th…" at bounding box center [147, 421] width 226 height 182
click at [369, 360] on span "True" at bounding box center [369, 350] width 30 height 19
click at [349, 359] on input "True" at bounding box center [341, 351] width 18 height 15
radio input "true"
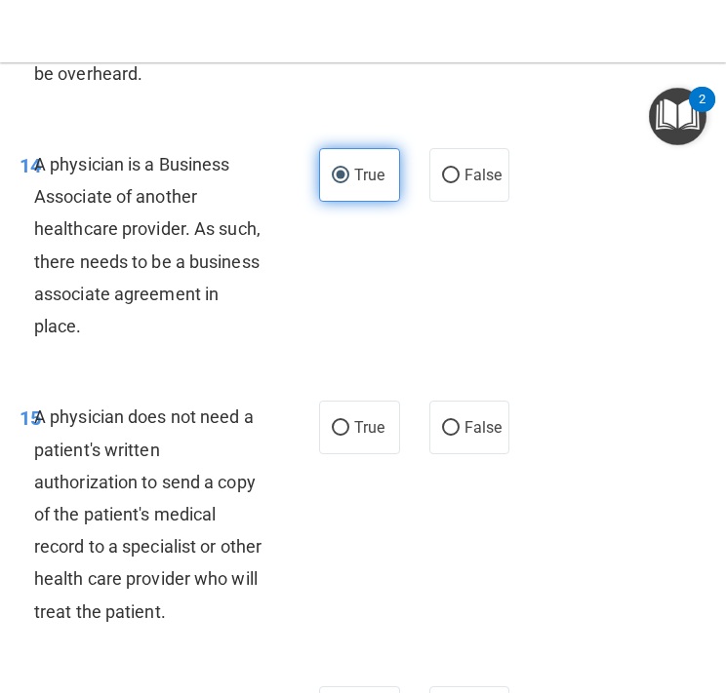
scroll to position [3232, 0]
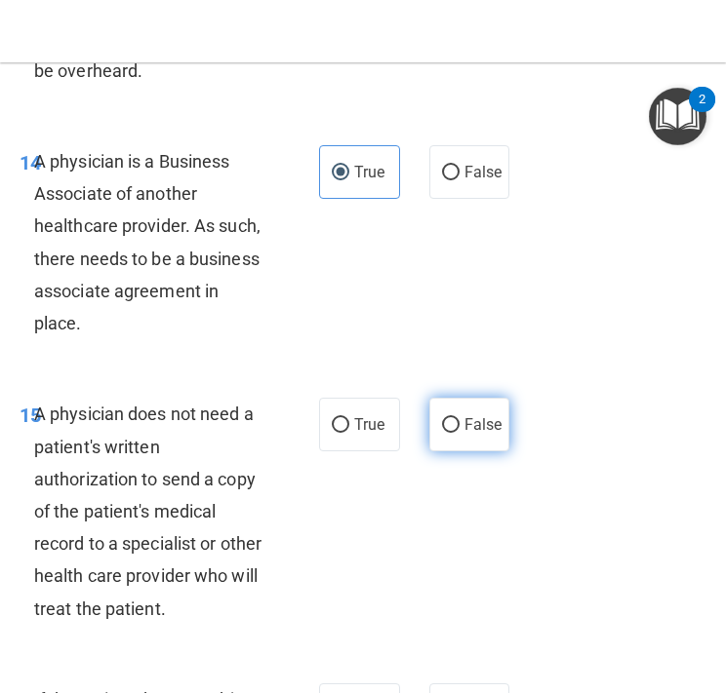
click at [452, 433] on input "False" at bounding box center [451, 425] width 18 height 15
radio input "true"
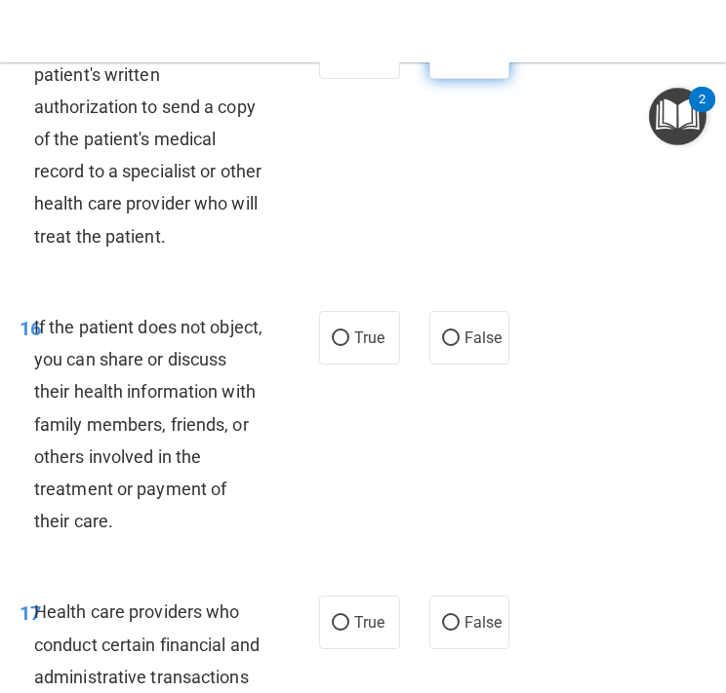
scroll to position [3610, 0]
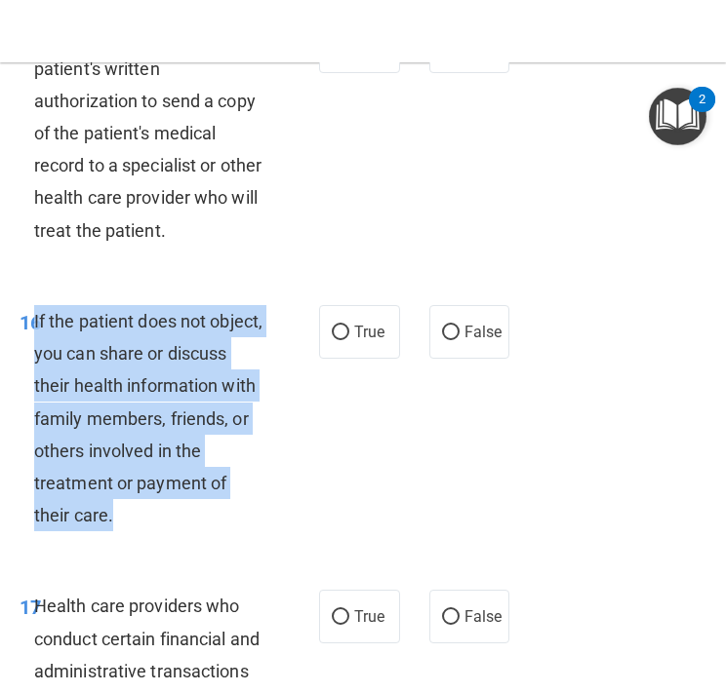
drag, startPoint x: 80, startPoint y: 541, endPoint x: 34, endPoint y: 351, distance: 195.6
click at [34, 351] on div "If the patient does not object, you can share or discuss their health informati…" at bounding box center [157, 418] width 247 height 227
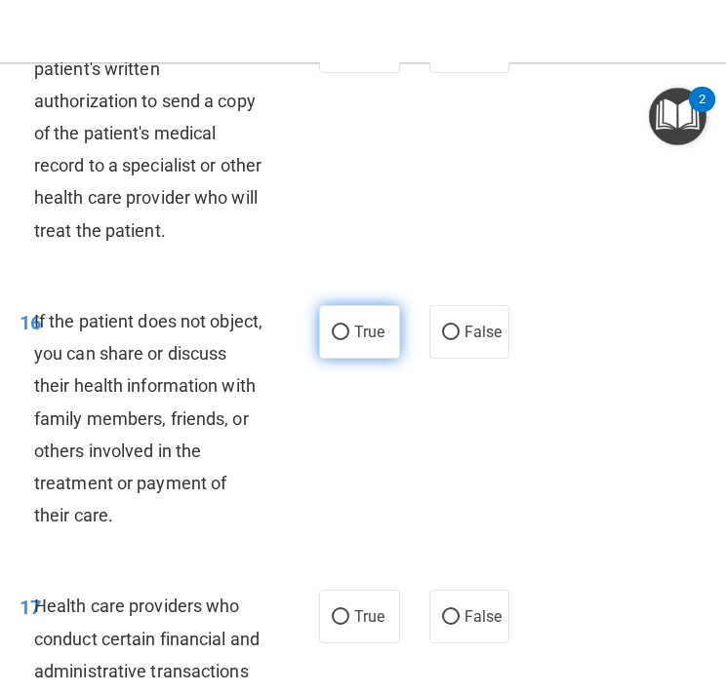
click at [370, 341] on span "True" at bounding box center [369, 332] width 30 height 19
click at [349, 340] on input "True" at bounding box center [341, 333] width 18 height 15
radio input "true"
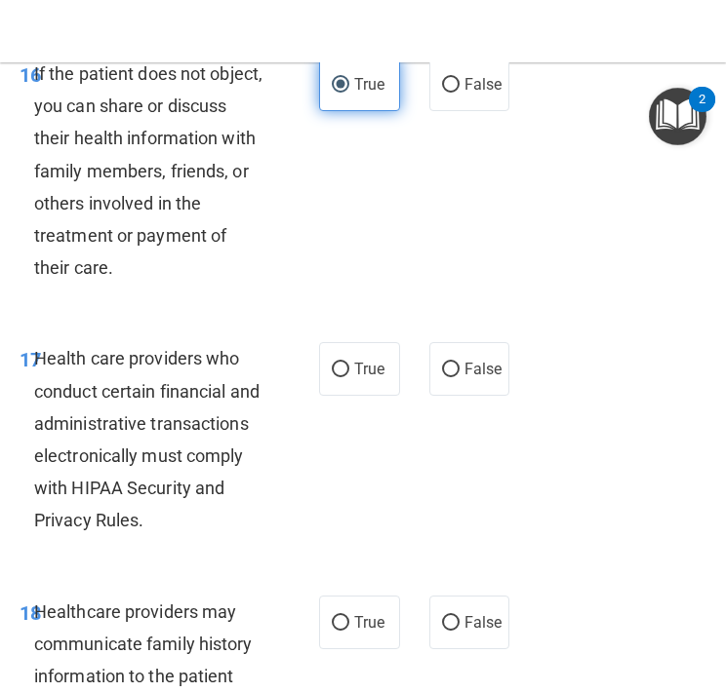
scroll to position [3877, 0]
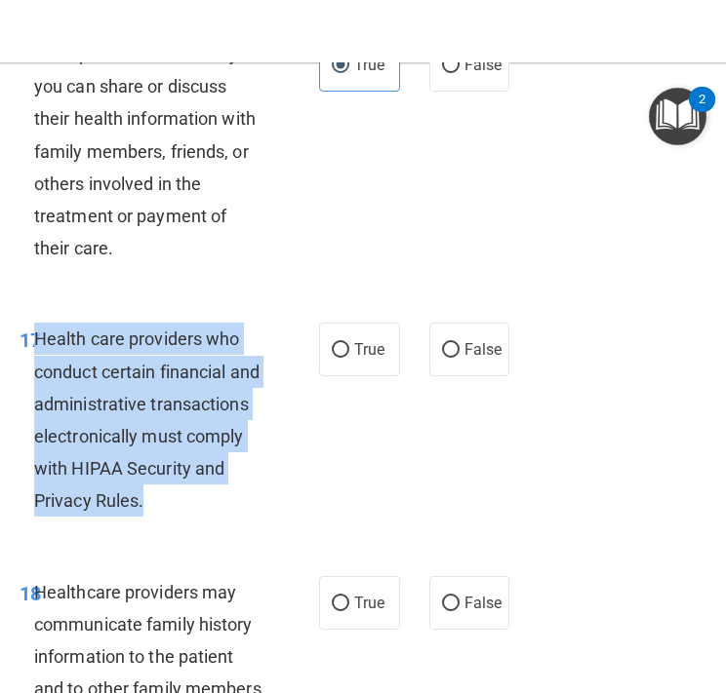
drag, startPoint x: 153, startPoint y: 551, endPoint x: 39, endPoint y: 376, distance: 208.5
click at [39, 376] on div "17 Health care providers who conduct certain financial and administrative trans…" at bounding box center [169, 425] width 358 height 204
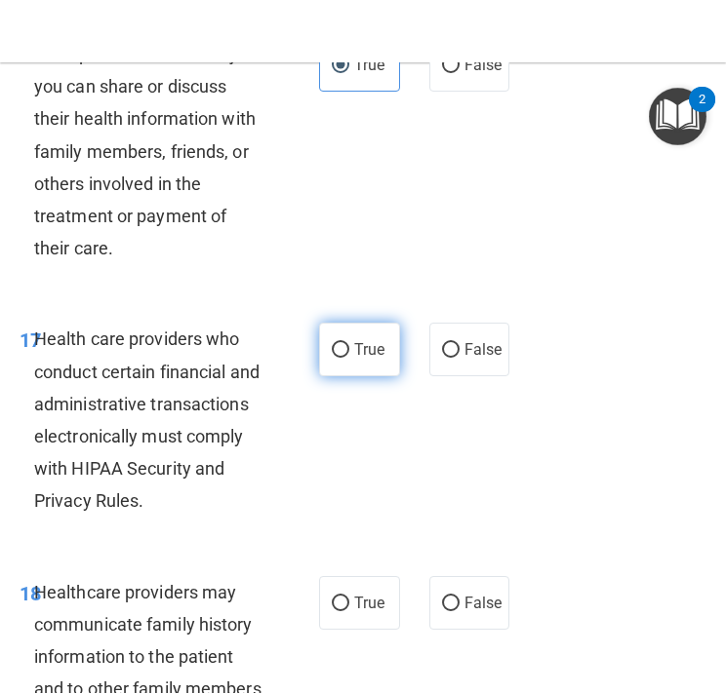
click at [372, 359] on span "True" at bounding box center [369, 349] width 30 height 19
click at [349, 358] on input "True" at bounding box center [341, 350] width 18 height 15
radio input "true"
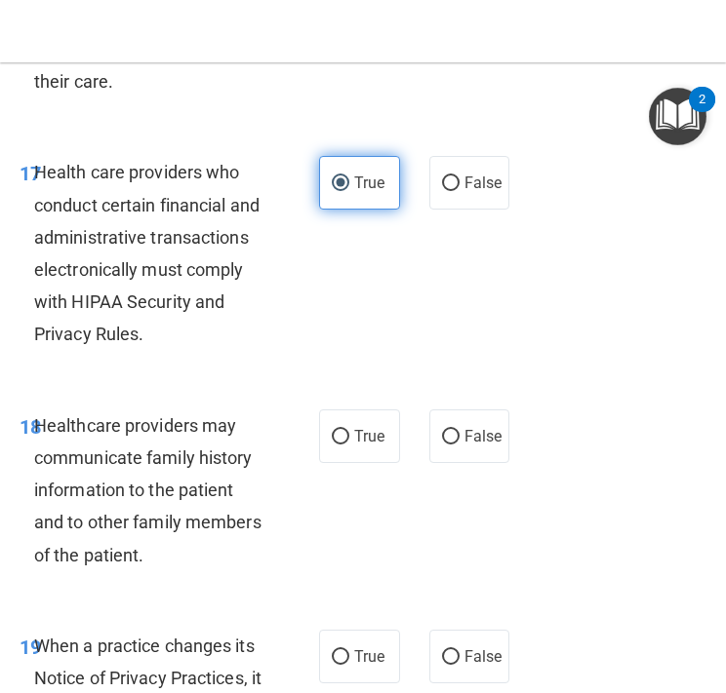
scroll to position [4105, 0]
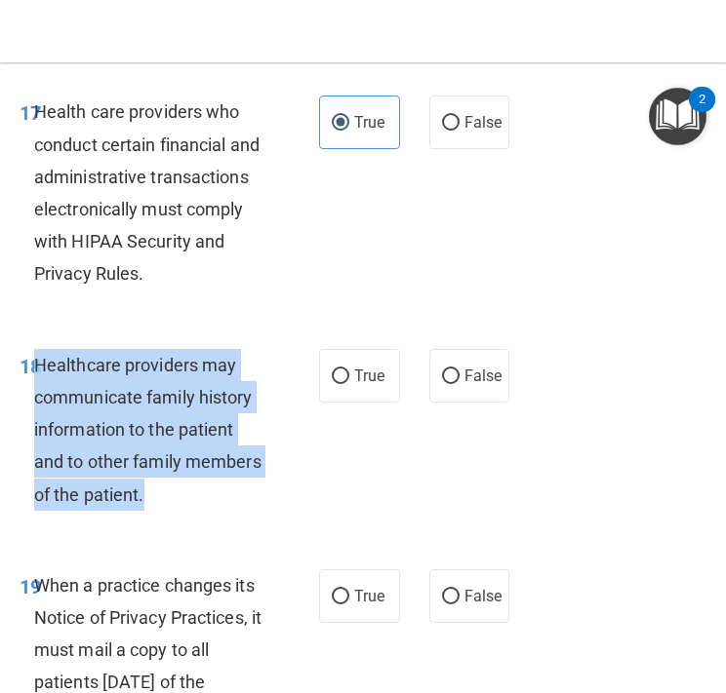
drag, startPoint x: 170, startPoint y: 531, endPoint x: 38, endPoint y: 394, distance: 190.4
click at [38, 394] on div "Healthcare providers may communicate family history information to the patient …" at bounding box center [157, 430] width 247 height 162
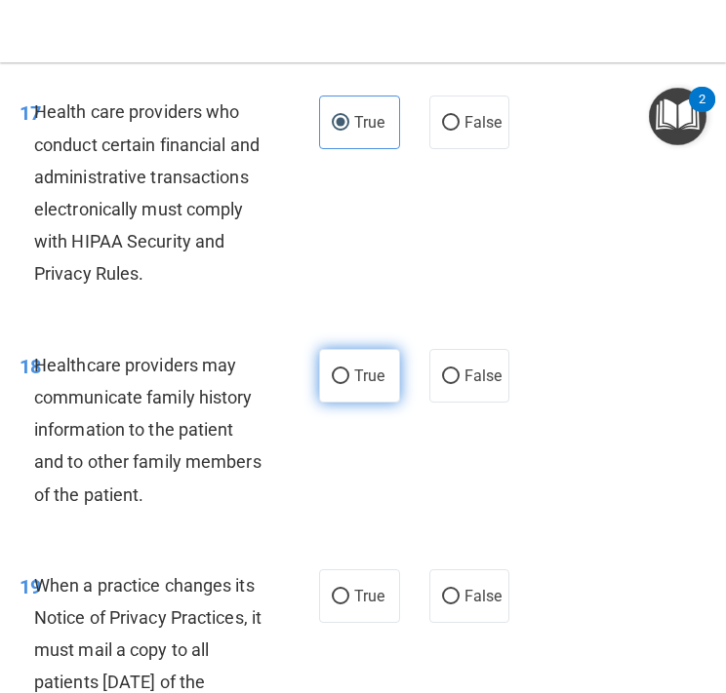
click at [375, 385] on span "True" at bounding box center [369, 376] width 30 height 19
click at [349, 384] on input "True" at bounding box center [341, 377] width 18 height 15
radio input "true"
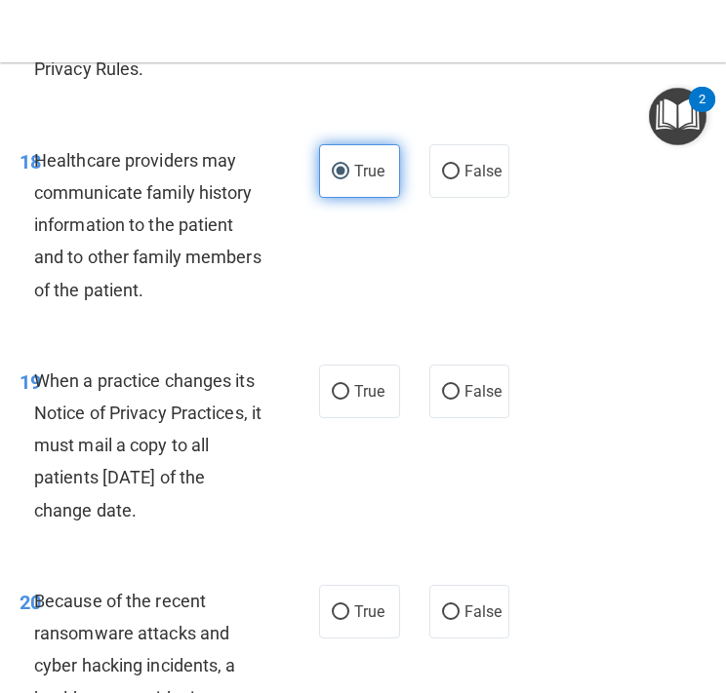
scroll to position [4347, 0]
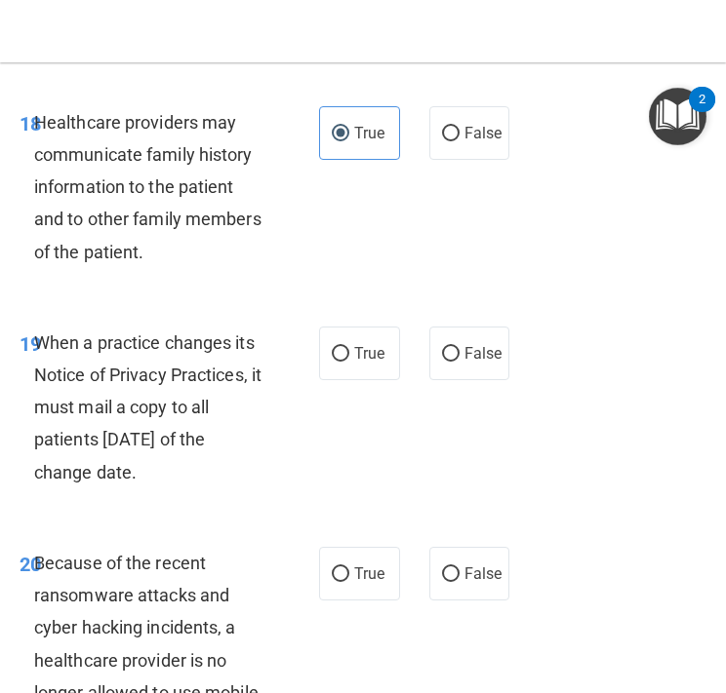
drag, startPoint x: 174, startPoint y: 507, endPoint x: 42, endPoint y: 370, distance: 190.4
click at [42, 370] on div "When a practice changes its Notice of Privacy Practices, it must mail a copy to…" at bounding box center [157, 408] width 247 height 162
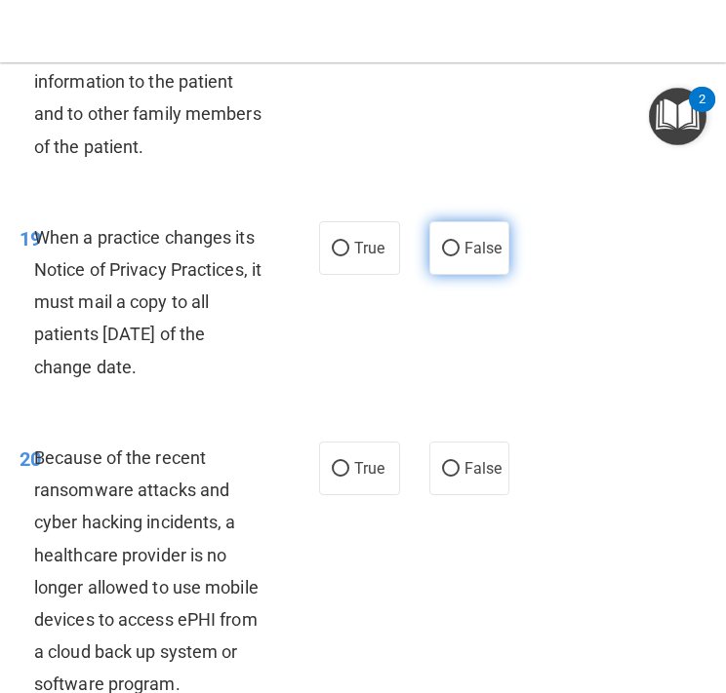
scroll to position [4456, 0]
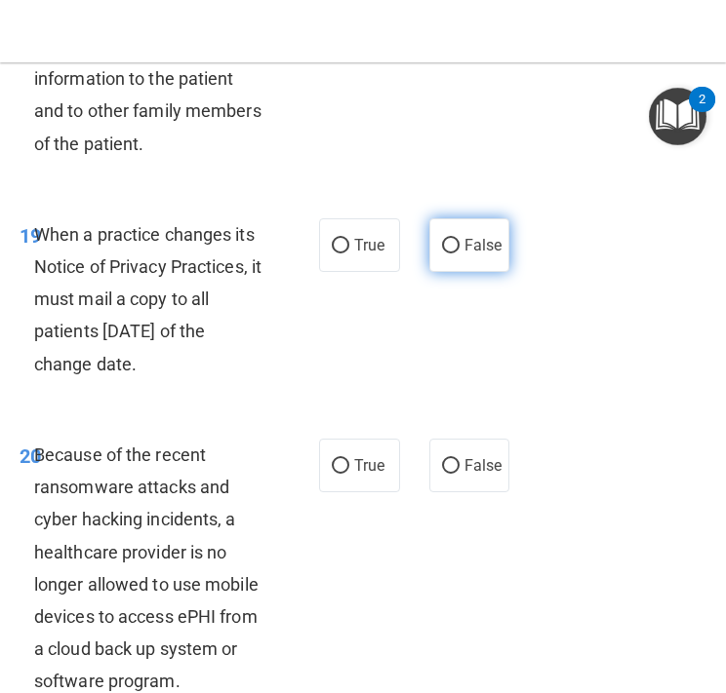
click at [467, 272] on label "False" at bounding box center [469, 245] width 81 height 54
click at [459, 254] on input "False" at bounding box center [451, 246] width 18 height 15
radio input "true"
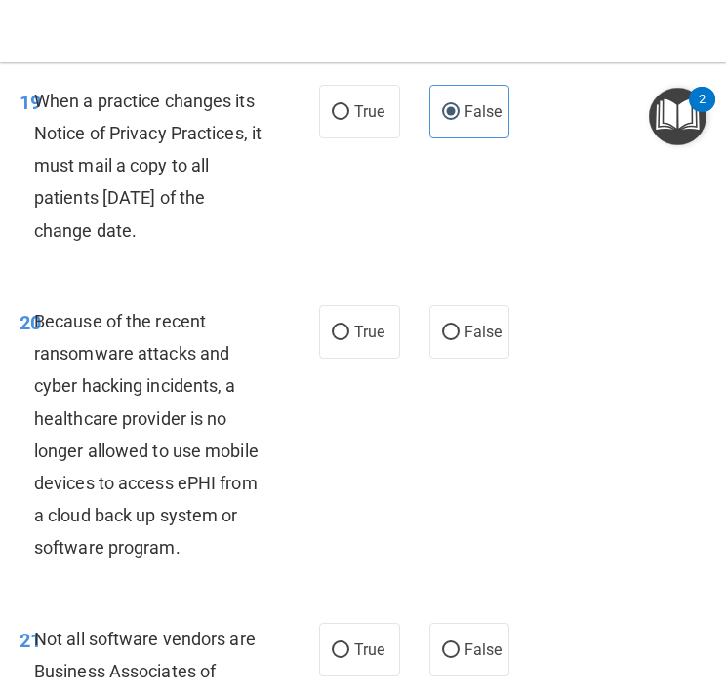
scroll to position [4596, 0]
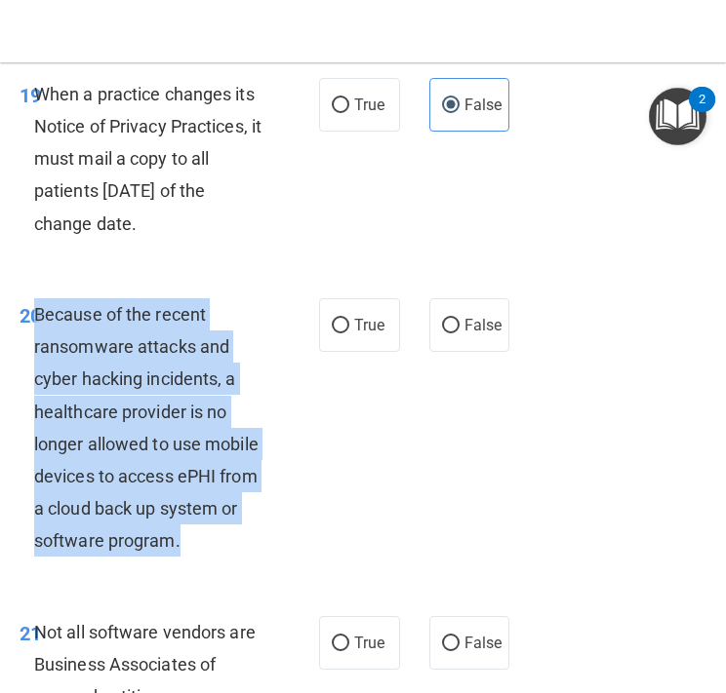
drag, startPoint x: 188, startPoint y: 571, endPoint x: 38, endPoint y: 351, distance: 266.7
click at [38, 351] on div "Because of the recent ransomware attacks and cyber hacking incidents, a healthc…" at bounding box center [157, 427] width 247 height 259
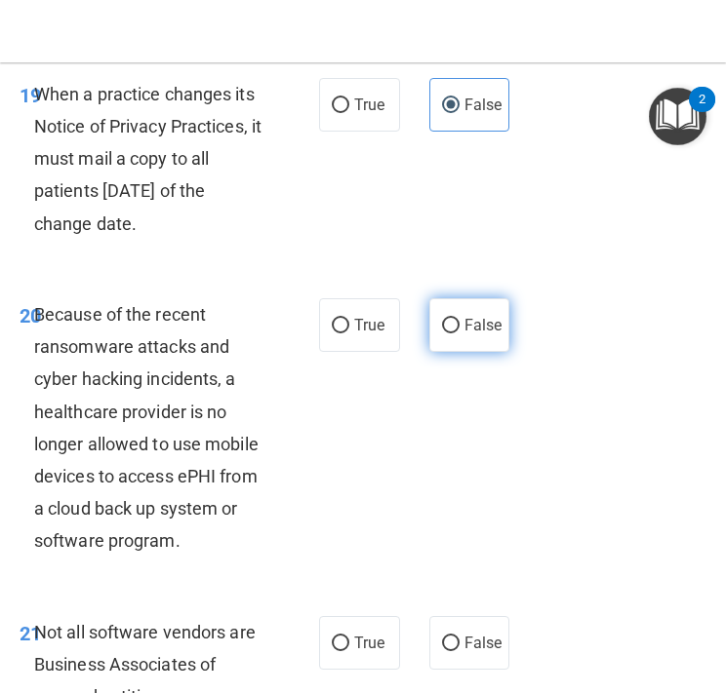
click at [464, 352] on label "False" at bounding box center [469, 325] width 81 height 54
click at [459, 334] on input "False" at bounding box center [451, 326] width 18 height 15
radio input "true"
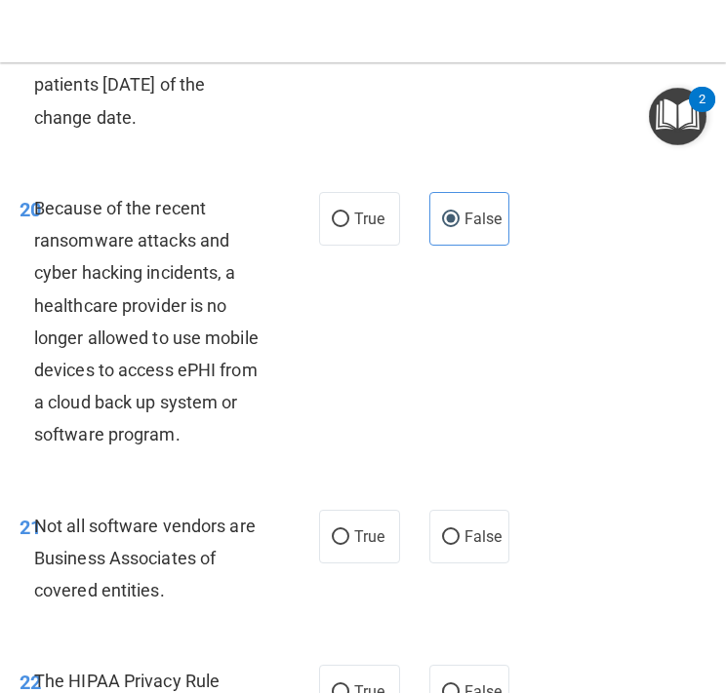
scroll to position [4831, 0]
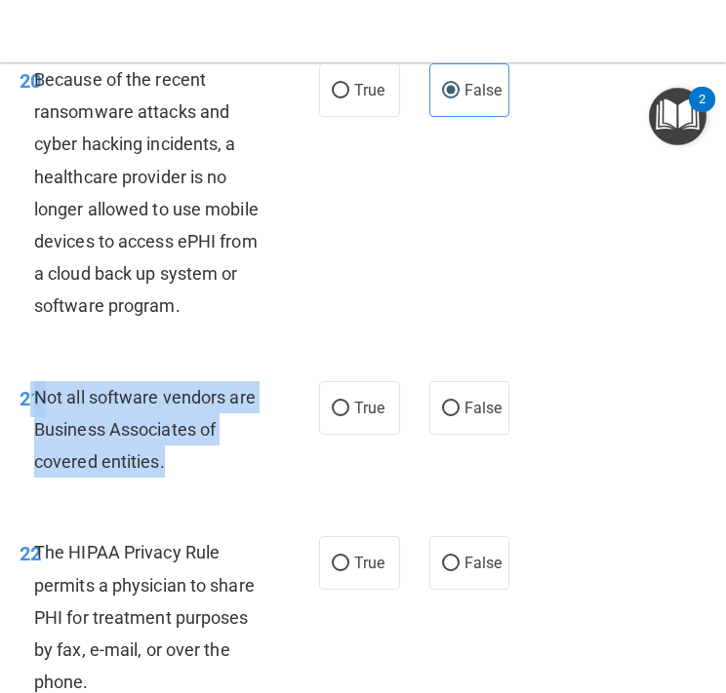
drag, startPoint x: 179, startPoint y: 499, endPoint x: 30, endPoint y: 427, distance: 165.7
click at [30, 427] on div "21 Not all software vendors are Business Associates of covered entities." at bounding box center [169, 434] width 358 height 107
click at [46, 433] on span "Not all software vendors are Business Associates of covered entities." at bounding box center [144, 429] width 221 height 85
drag, startPoint x: 173, startPoint y: 487, endPoint x: 38, endPoint y: 439, distance: 142.8
click at [38, 438] on div "Not all software vendors are Business Associates of covered entities." at bounding box center [157, 430] width 247 height 98
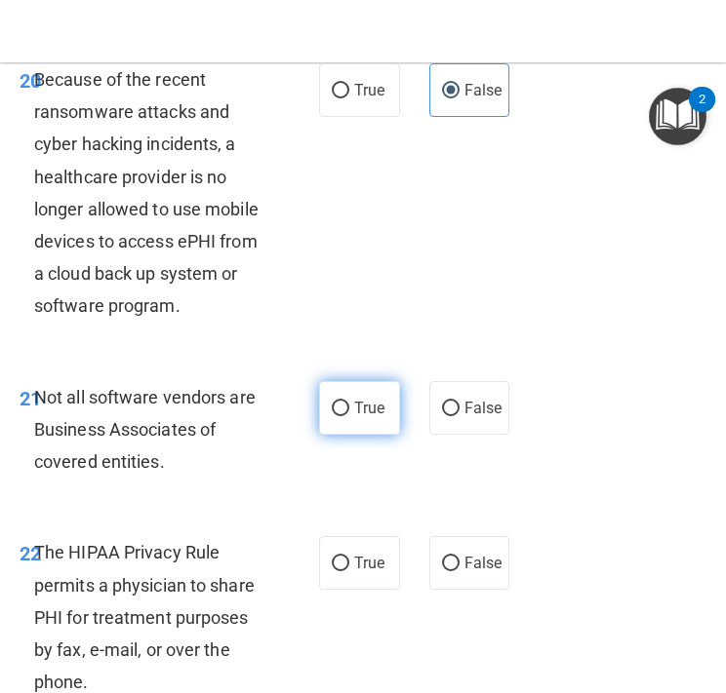
click at [362, 417] on span "True" at bounding box center [369, 408] width 30 height 19
click at [349, 416] on input "True" at bounding box center [341, 409] width 18 height 15
radio input "true"
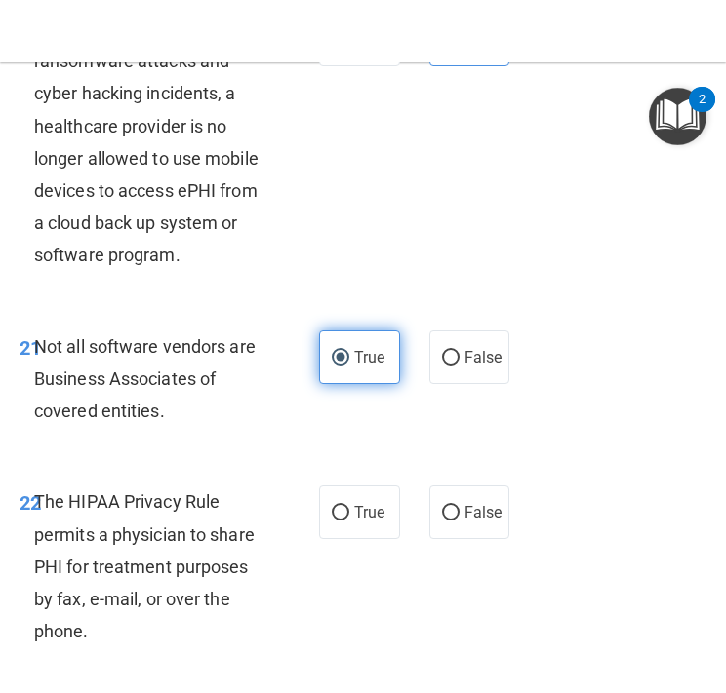
scroll to position [4902, 0]
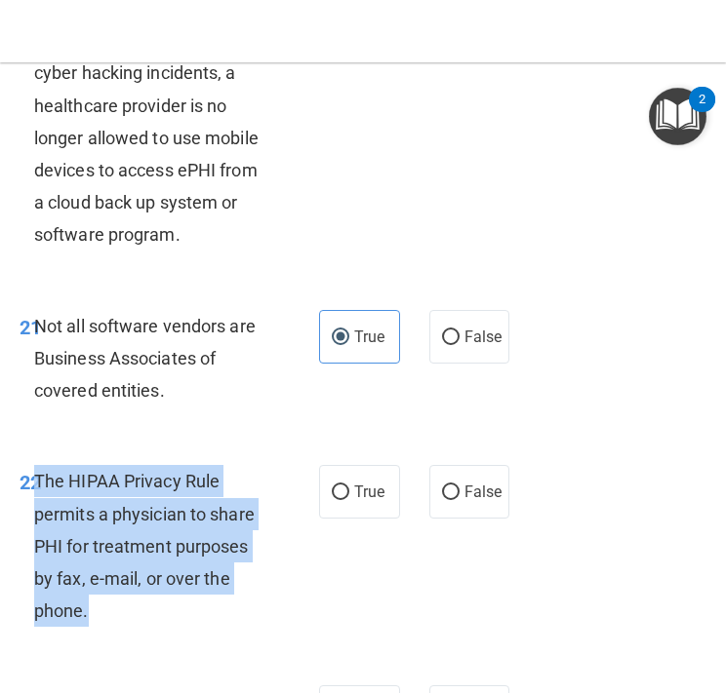
drag, startPoint x: 103, startPoint y: 654, endPoint x: 38, endPoint y: 507, distance: 161.1
click at [38, 507] on div "The HIPAA Privacy Rule permits a physician to share PHI for treatment purposes …" at bounding box center [157, 546] width 247 height 162
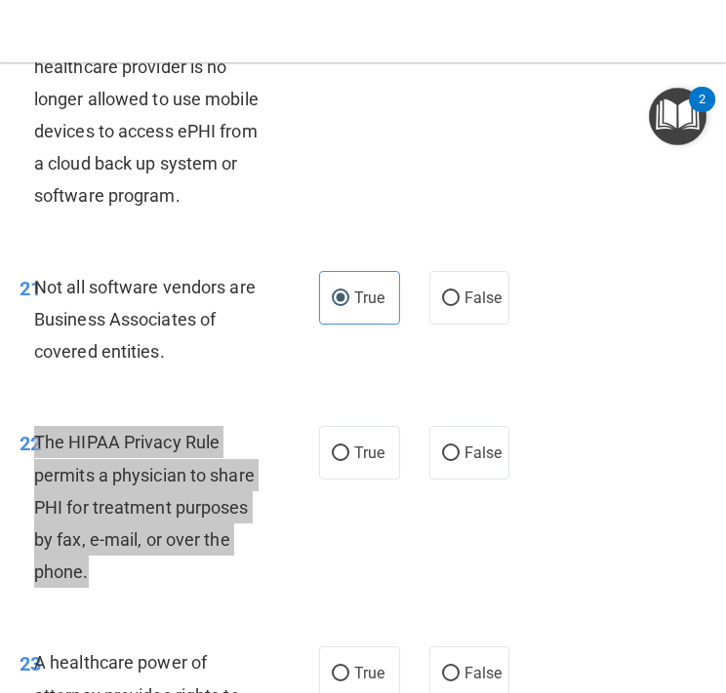
scroll to position [4959, 0]
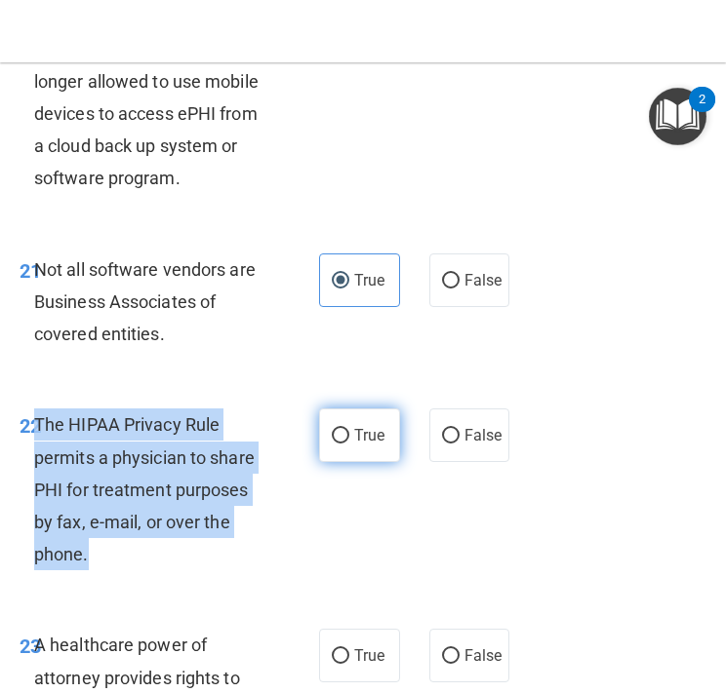
click at [369, 462] on label "True" at bounding box center [359, 436] width 81 height 54
click at [349, 444] on input "True" at bounding box center [341, 436] width 18 height 15
radio input "true"
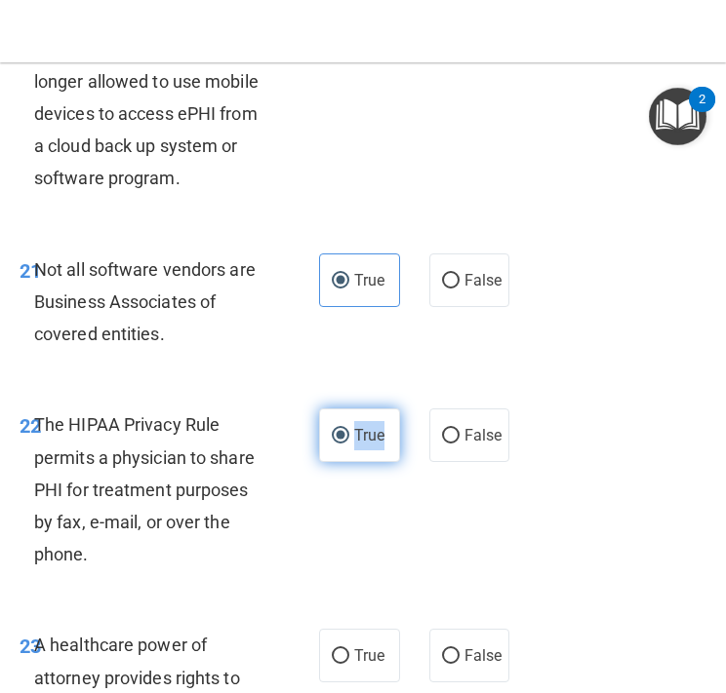
click at [369, 462] on label "True" at bounding box center [359, 436] width 81 height 54
click at [349, 444] on input "True" at bounding box center [341, 436] width 18 height 15
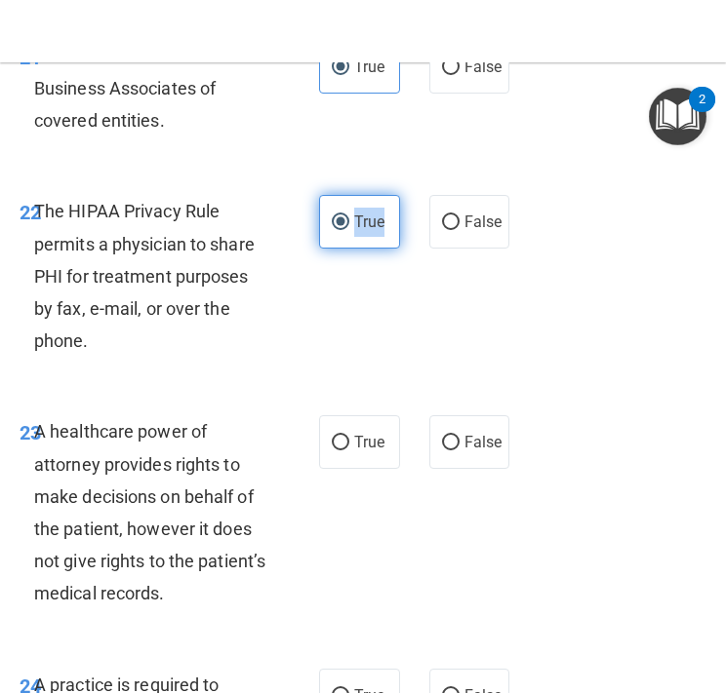
scroll to position [5173, 0]
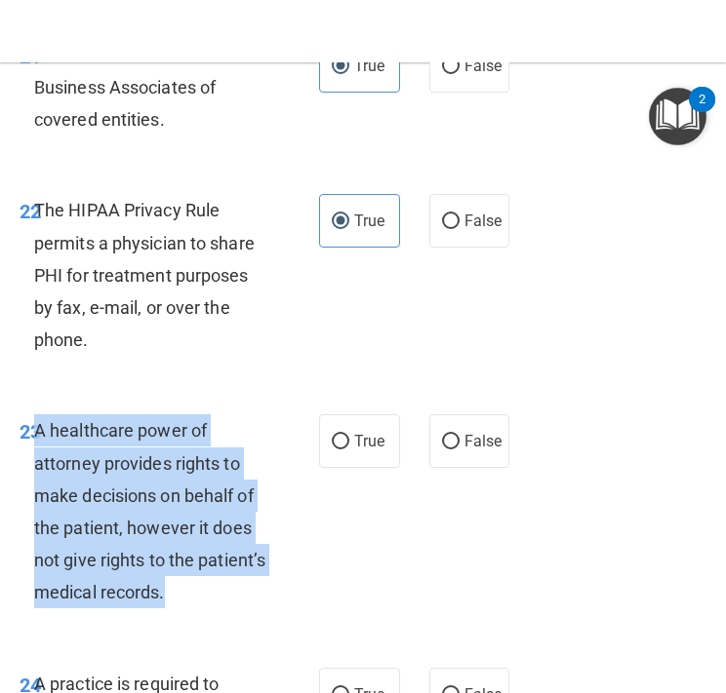
drag, startPoint x: 260, startPoint y: 630, endPoint x: 37, endPoint y: 461, distance: 279.9
click at [37, 461] on div "A healthcare power of attorney provides rights to make decisions on behalf of t…" at bounding box center [157, 511] width 247 height 194
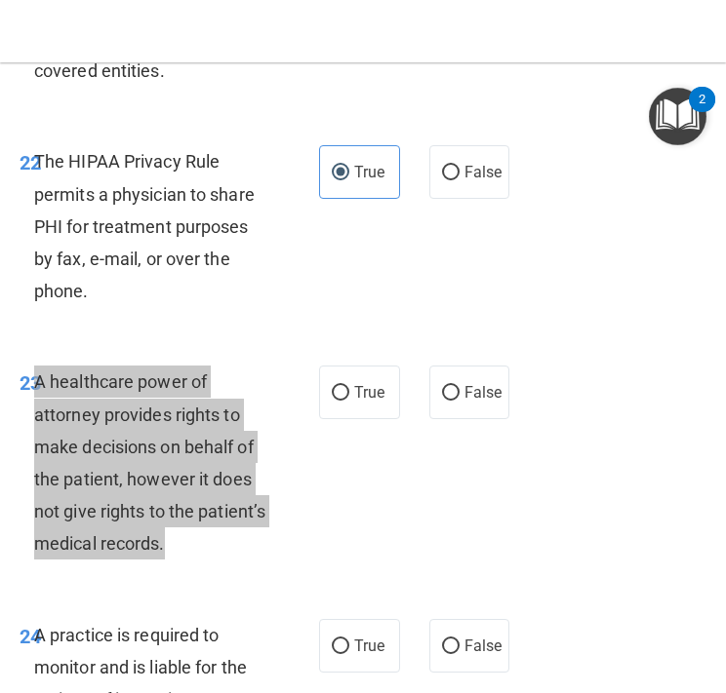
scroll to position [5225, 0]
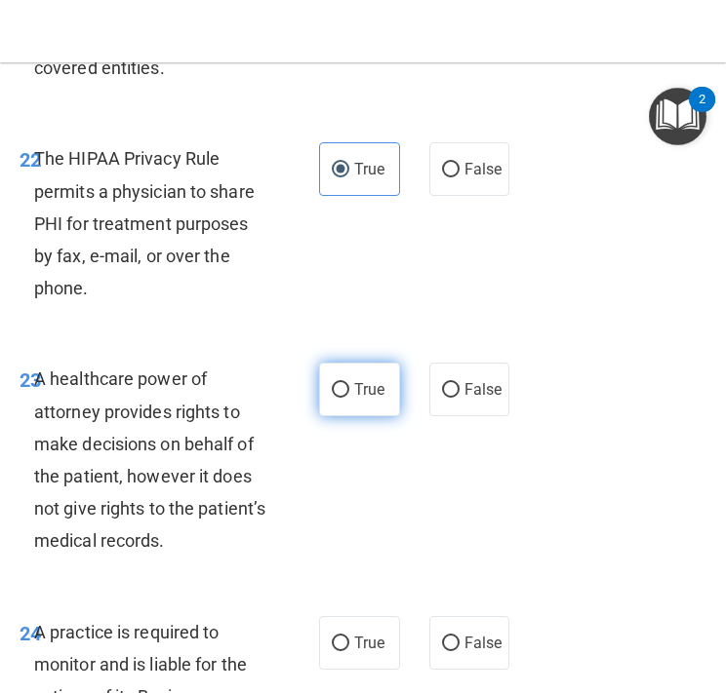
click at [363, 416] on label "True" at bounding box center [359, 390] width 81 height 54
click at [349, 398] on input "True" at bounding box center [341, 390] width 18 height 15
radio input "true"
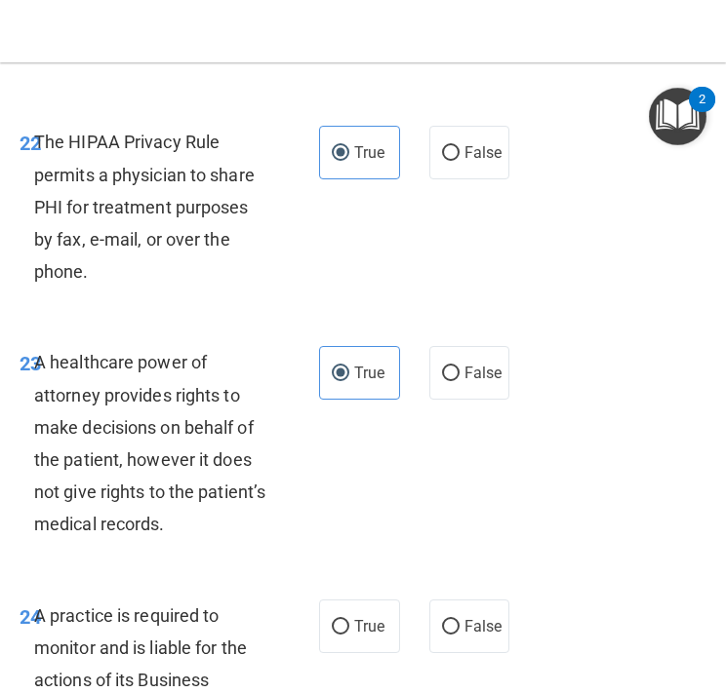
scroll to position [5244, 0]
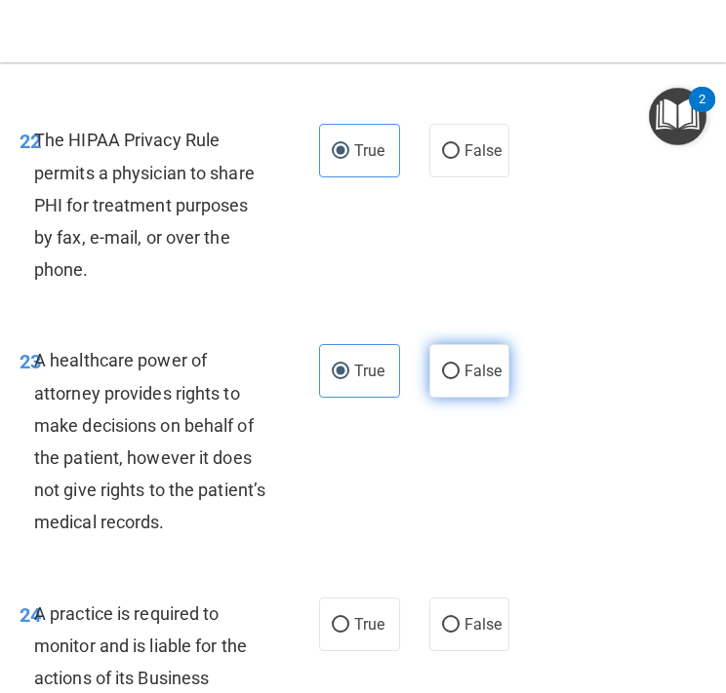
click at [458, 398] on label "False" at bounding box center [469, 371] width 81 height 54
click at [458, 379] on input "False" at bounding box center [451, 372] width 18 height 15
radio input "true"
radio input "false"
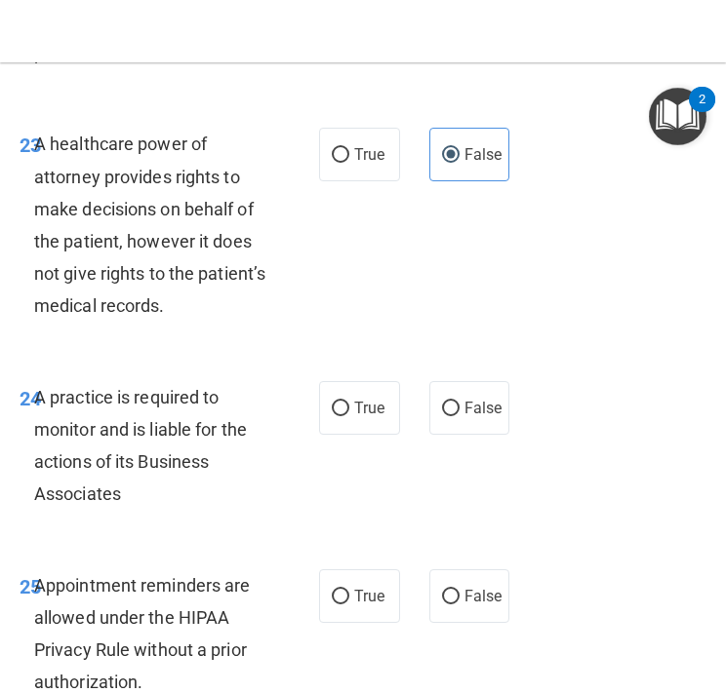
scroll to position [5474, 0]
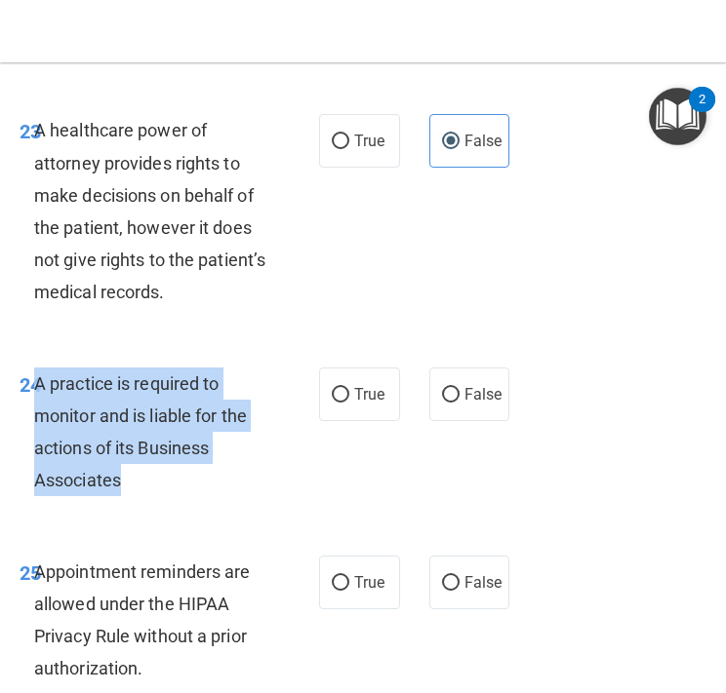
drag, startPoint x: 147, startPoint y: 516, endPoint x: 38, endPoint y: 418, distance: 146.4
click at [38, 418] on div "A practice is required to monitor and is liable for the actions of its Business…" at bounding box center [157, 433] width 247 height 130
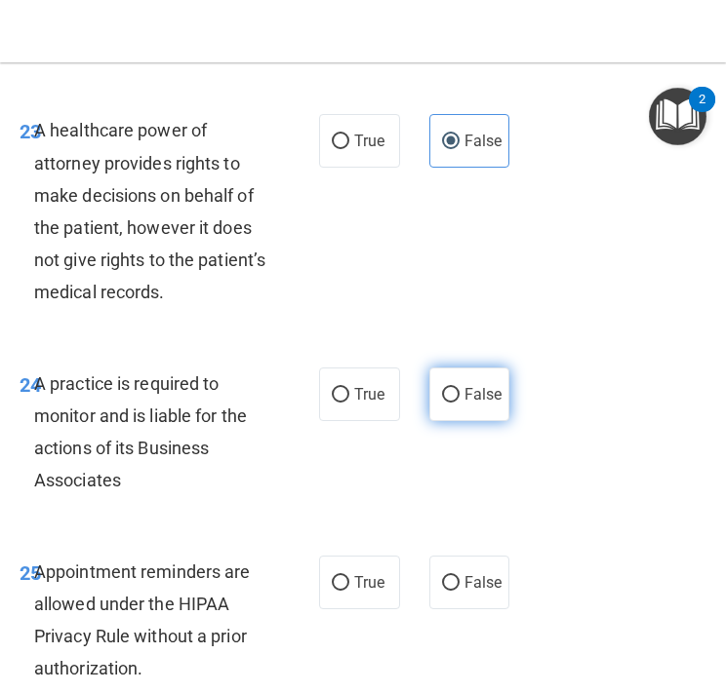
click at [460, 421] on label "False" at bounding box center [469, 395] width 81 height 54
click at [459, 403] on input "False" at bounding box center [451, 395] width 18 height 15
radio input "true"
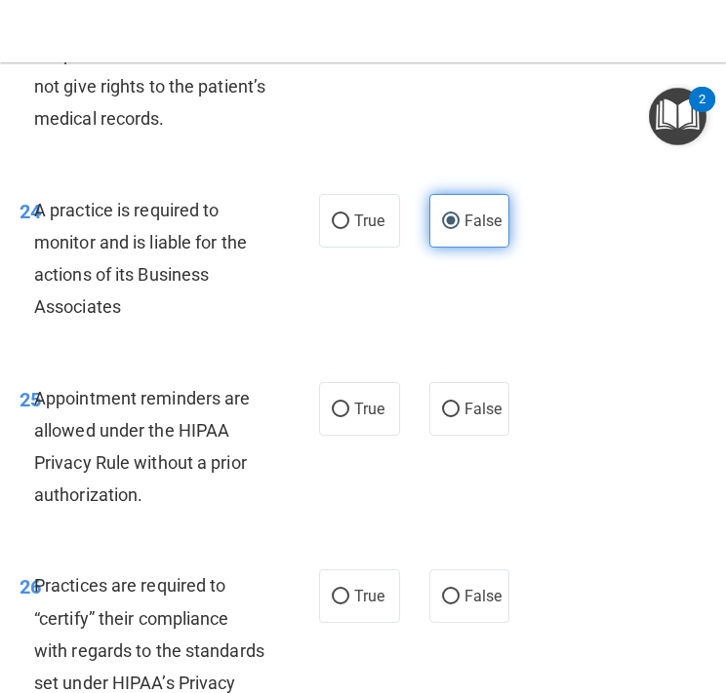
scroll to position [5670, 0]
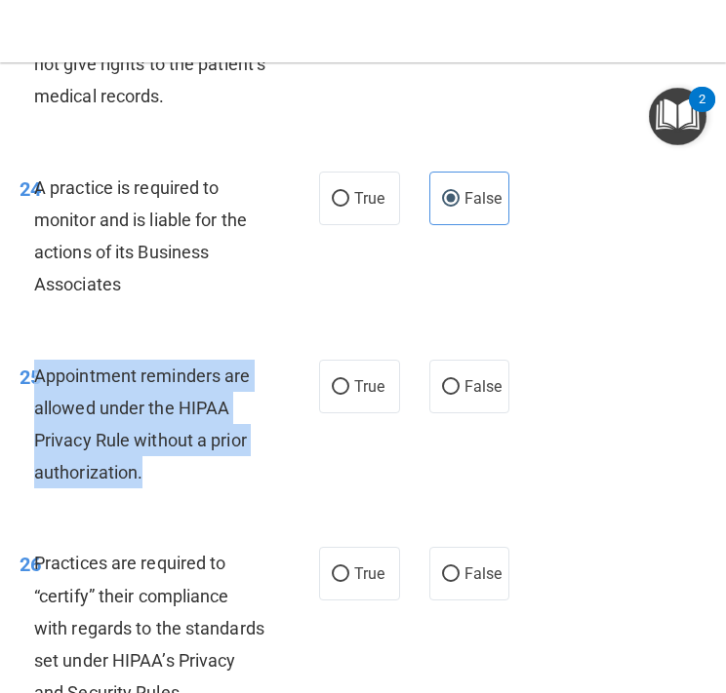
drag, startPoint x: 161, startPoint y: 530, endPoint x: 37, endPoint y: 413, distance: 170.4
click at [37, 413] on div "25 Appointment reminders are allowed under the HIPAA Privacy Rule without a pri…" at bounding box center [169, 429] width 358 height 139
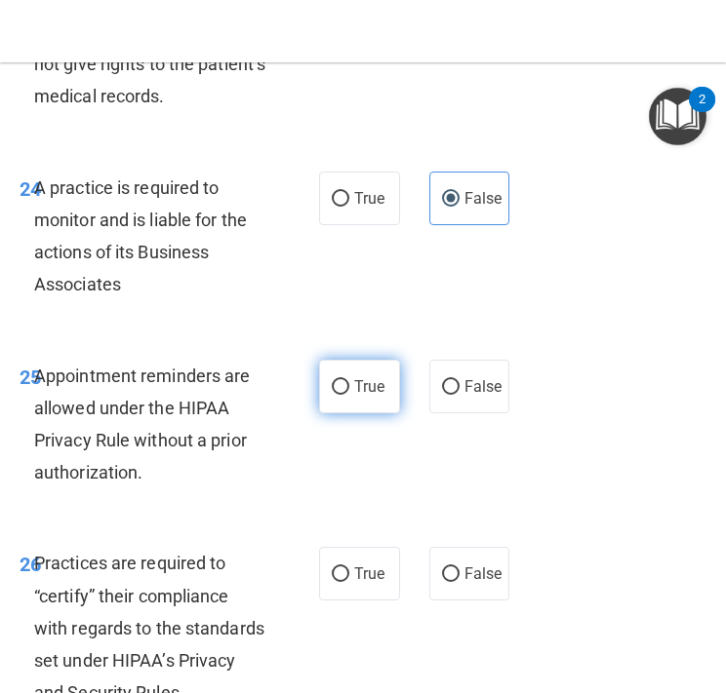
click at [349, 413] on label "True" at bounding box center [359, 387] width 81 height 54
click at [349, 395] on input "True" at bounding box center [341, 387] width 18 height 15
radio input "true"
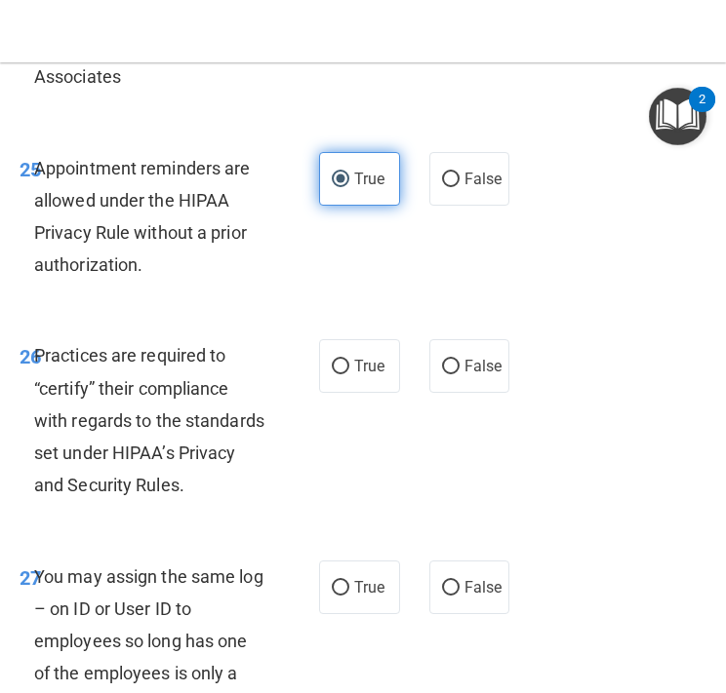
scroll to position [5899, 0]
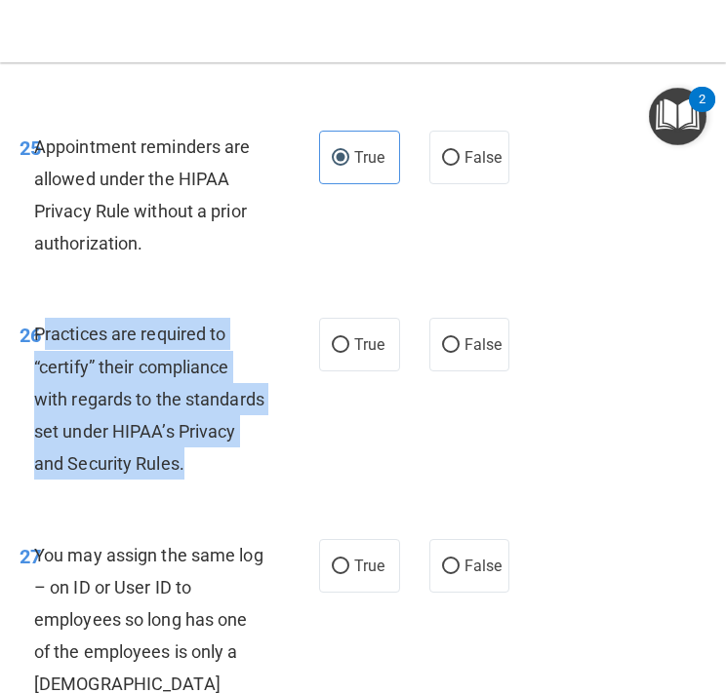
drag, startPoint x: 217, startPoint y: 503, endPoint x: 40, endPoint y: 367, distance: 223.9
click at [40, 367] on div "Practices are required to “certify” their compliance with regards to the standa…" at bounding box center [157, 399] width 247 height 162
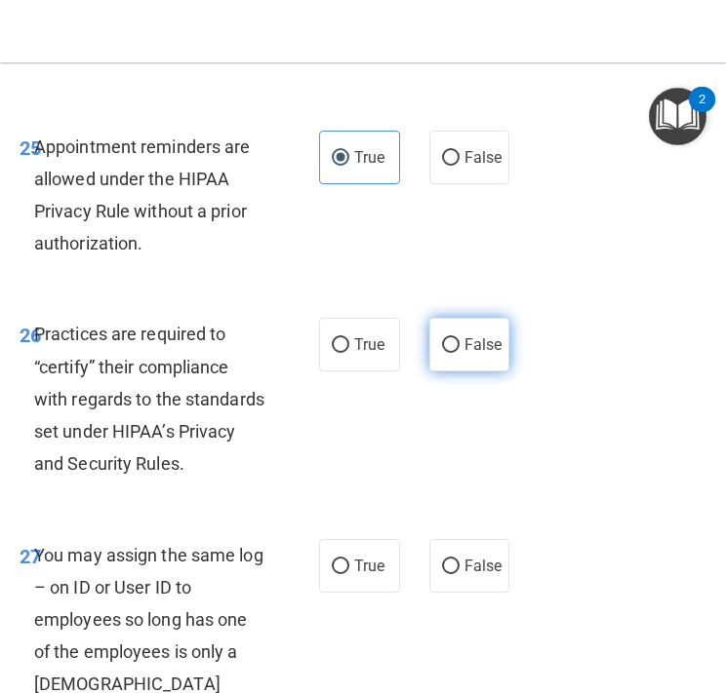
click at [469, 372] on label "False" at bounding box center [469, 345] width 81 height 54
click at [459, 353] on input "False" at bounding box center [451, 345] width 18 height 15
radio input "true"
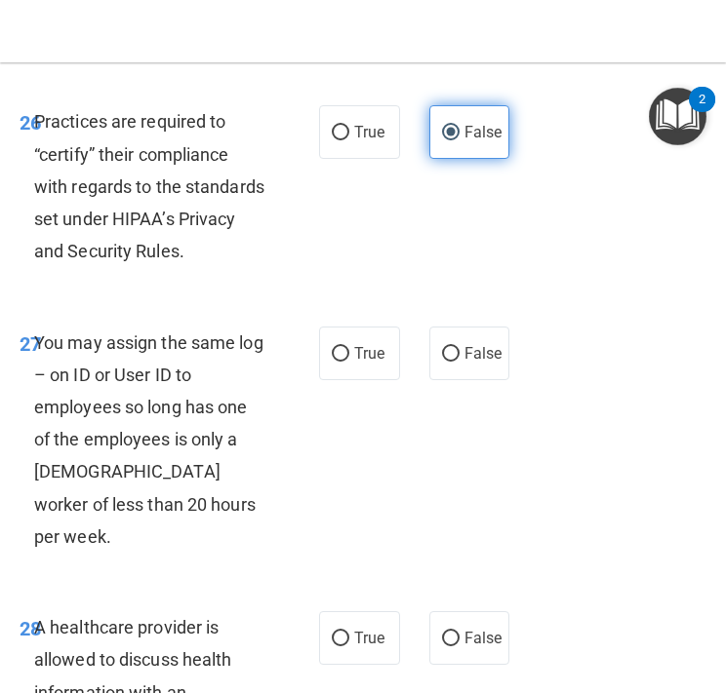
scroll to position [6129, 0]
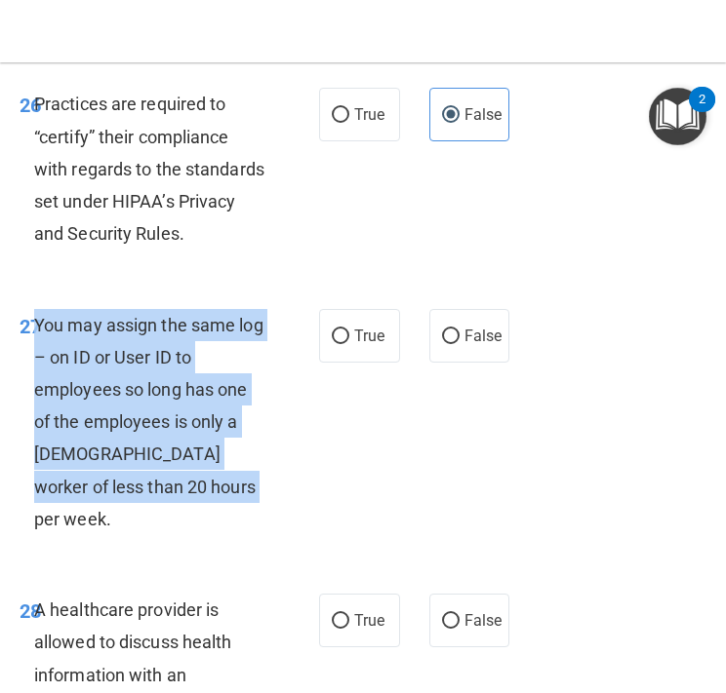
drag, startPoint x: 202, startPoint y: 522, endPoint x: 39, endPoint y: 360, distance: 229.6
click at [39, 360] on div "You may assign the same log – on ID or User ID to employees so long has one of …" at bounding box center [157, 422] width 247 height 227
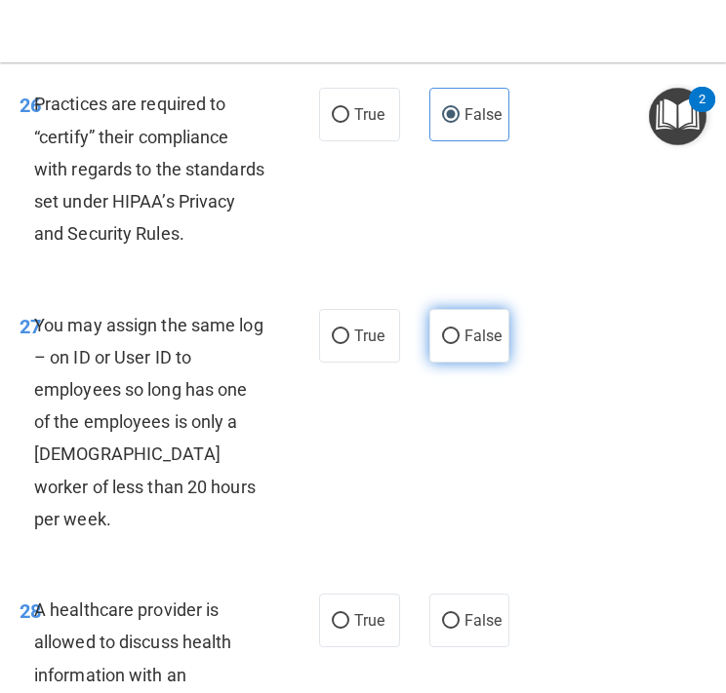
click at [467, 363] on label "False" at bounding box center [469, 336] width 81 height 54
click at [459, 344] on input "False" at bounding box center [451, 337] width 18 height 15
radio input "true"
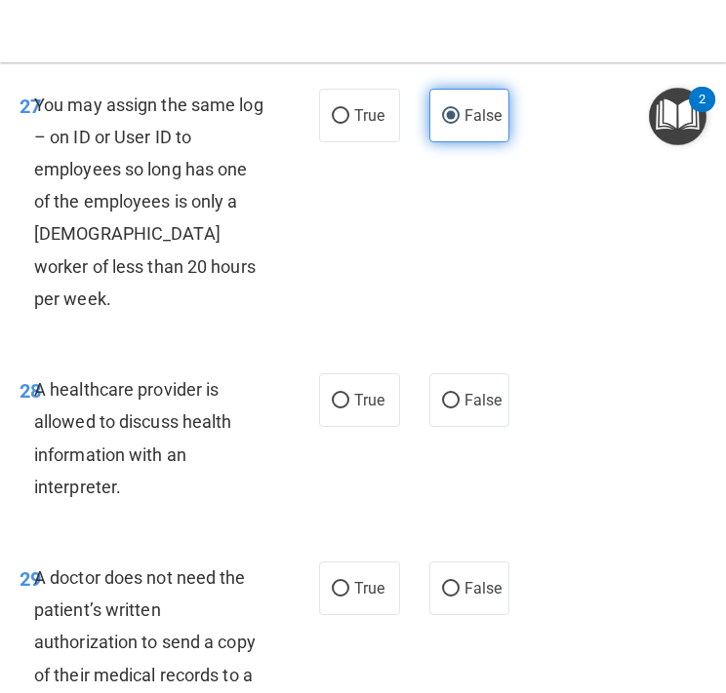
scroll to position [6356, 0]
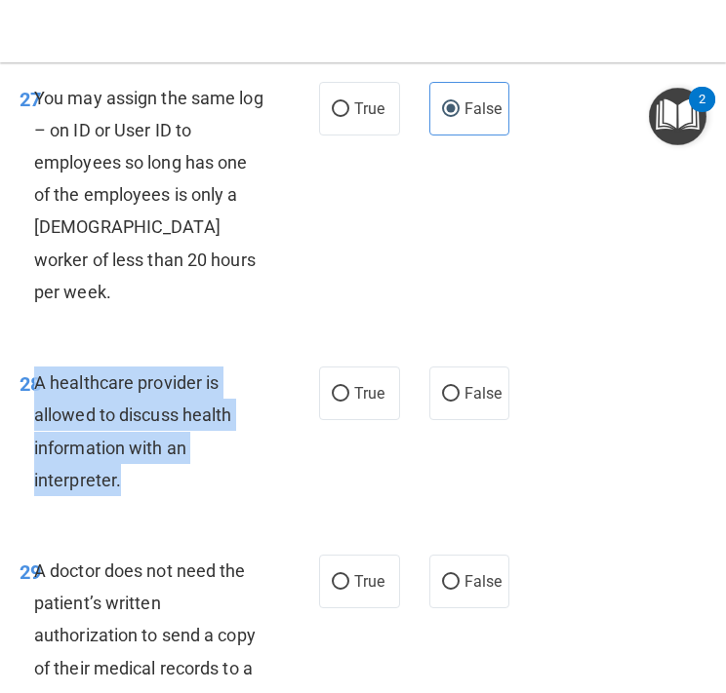
drag, startPoint x: 119, startPoint y: 477, endPoint x: 37, endPoint y: 384, distance: 123.7
click at [37, 384] on span "A healthcare provider is allowed to discuss health information with an interpre…" at bounding box center [133, 432] width 198 height 118
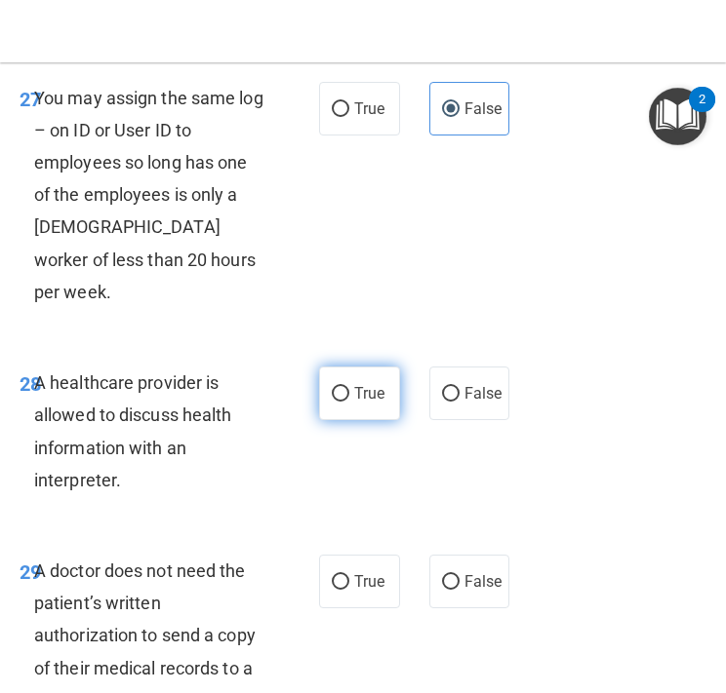
click at [363, 400] on span "True" at bounding box center [369, 393] width 30 height 19
click at [349, 400] on input "True" at bounding box center [341, 394] width 18 height 15
radio input "true"
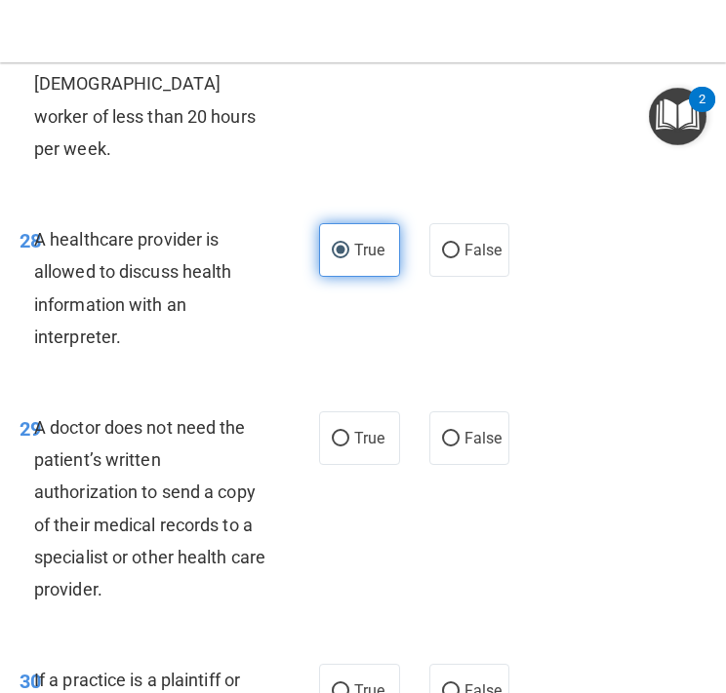
scroll to position [6513, 0]
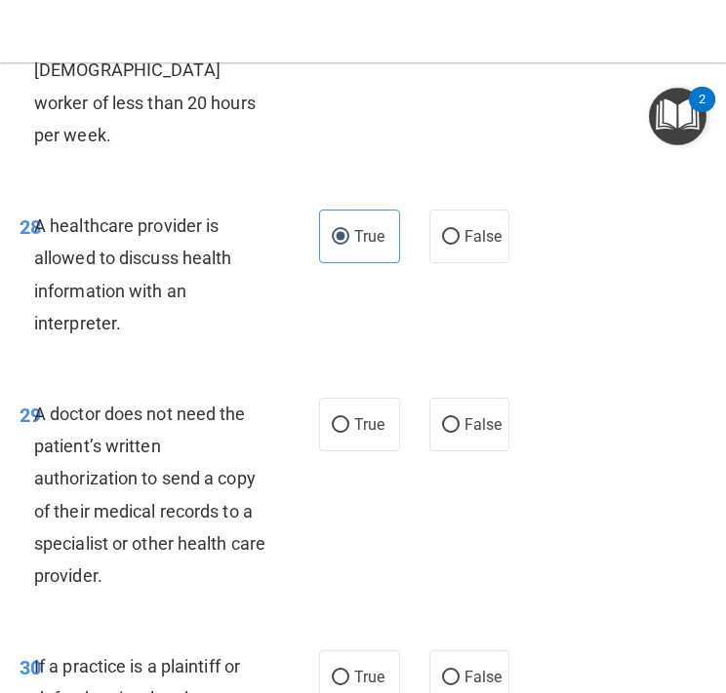
drag, startPoint x: 176, startPoint y: 586, endPoint x: 36, endPoint y: 423, distance: 214.4
click at [36, 423] on div "A doctor does not need the patient’s written authorization to send a copy of th…" at bounding box center [157, 495] width 247 height 194
click at [464, 431] on span "False" at bounding box center [483, 424] width 38 height 19
click at [459, 431] on input "False" at bounding box center [451, 425] width 18 height 15
radio input "true"
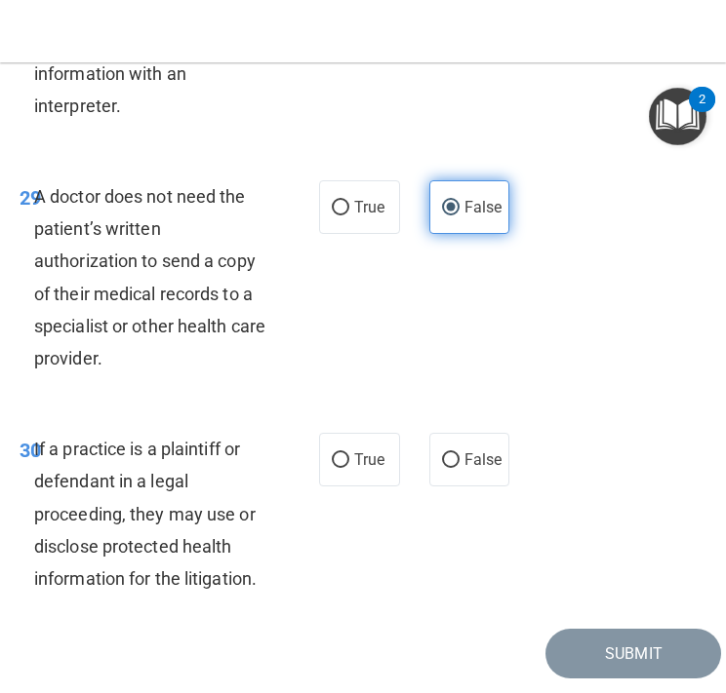
scroll to position [6735, 0]
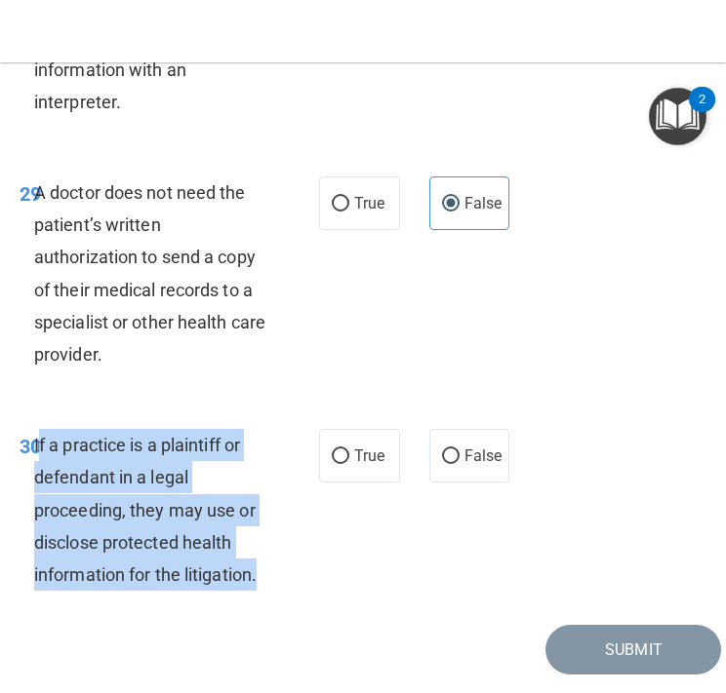
drag, startPoint x: 265, startPoint y: 583, endPoint x: 38, endPoint y: 446, distance: 265.6
click at [38, 446] on div "If a practice is a plaintiff or defendant in a legal proceeding, they may use o…" at bounding box center [157, 510] width 247 height 162
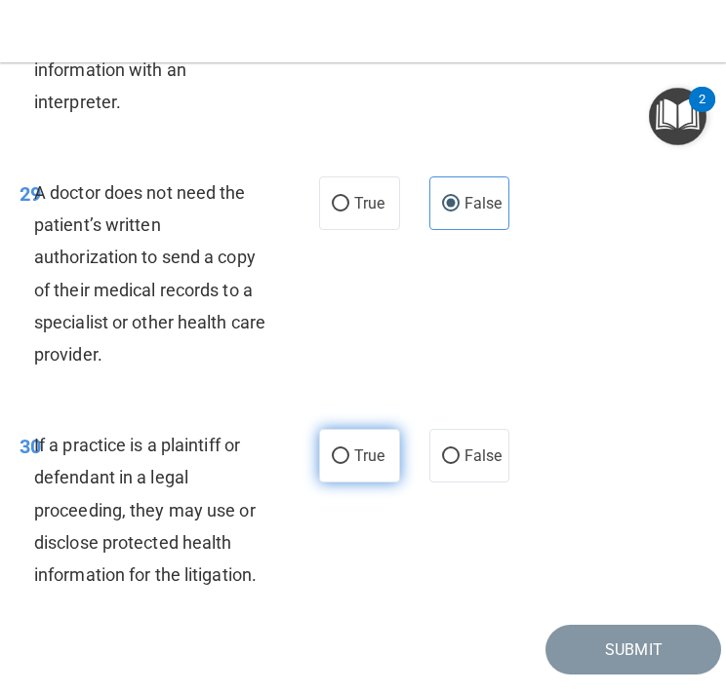
click at [368, 469] on label "True" at bounding box center [359, 456] width 81 height 54
click at [349, 464] on input "True" at bounding box center [341, 457] width 18 height 15
radio input "true"
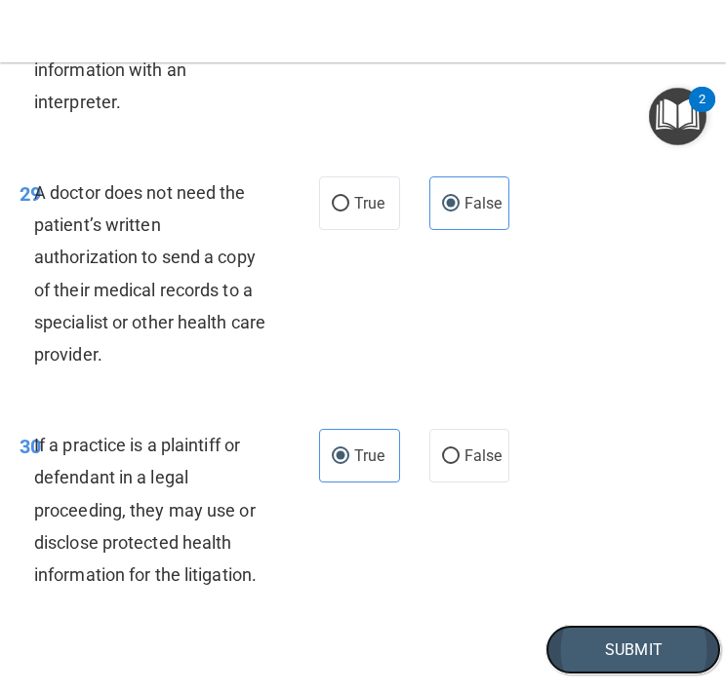
click at [573, 650] on button "Submit" at bounding box center [633, 650] width 176 height 50
click at [599, 648] on button "Submit" at bounding box center [633, 650] width 176 height 50
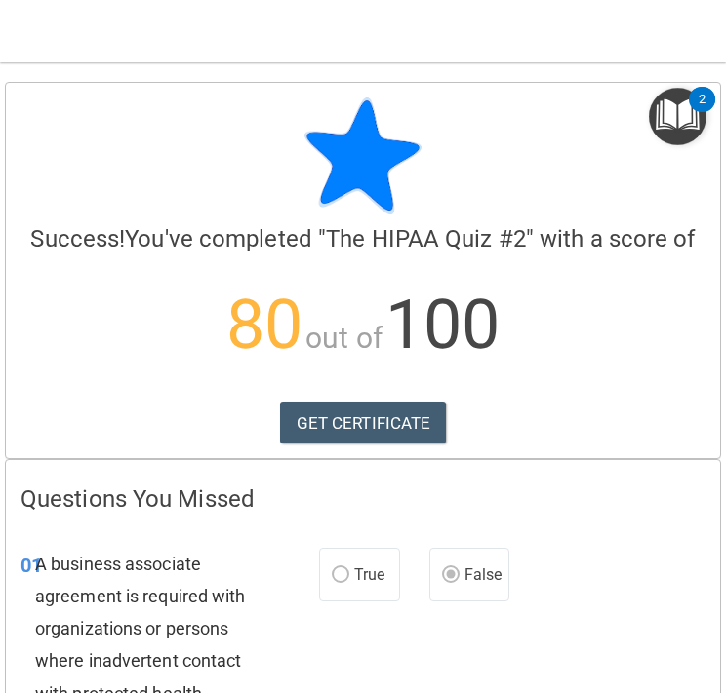
click at [679, 132] on img "Open Resource Center, 2 new notifications" at bounding box center [677, 117] width 58 height 58
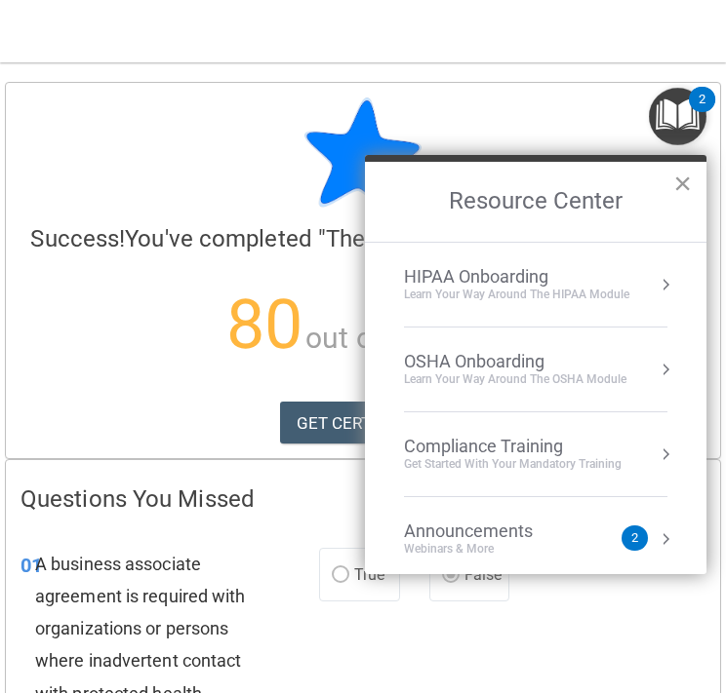
click at [675, 197] on button "×" at bounding box center [682, 183] width 19 height 31
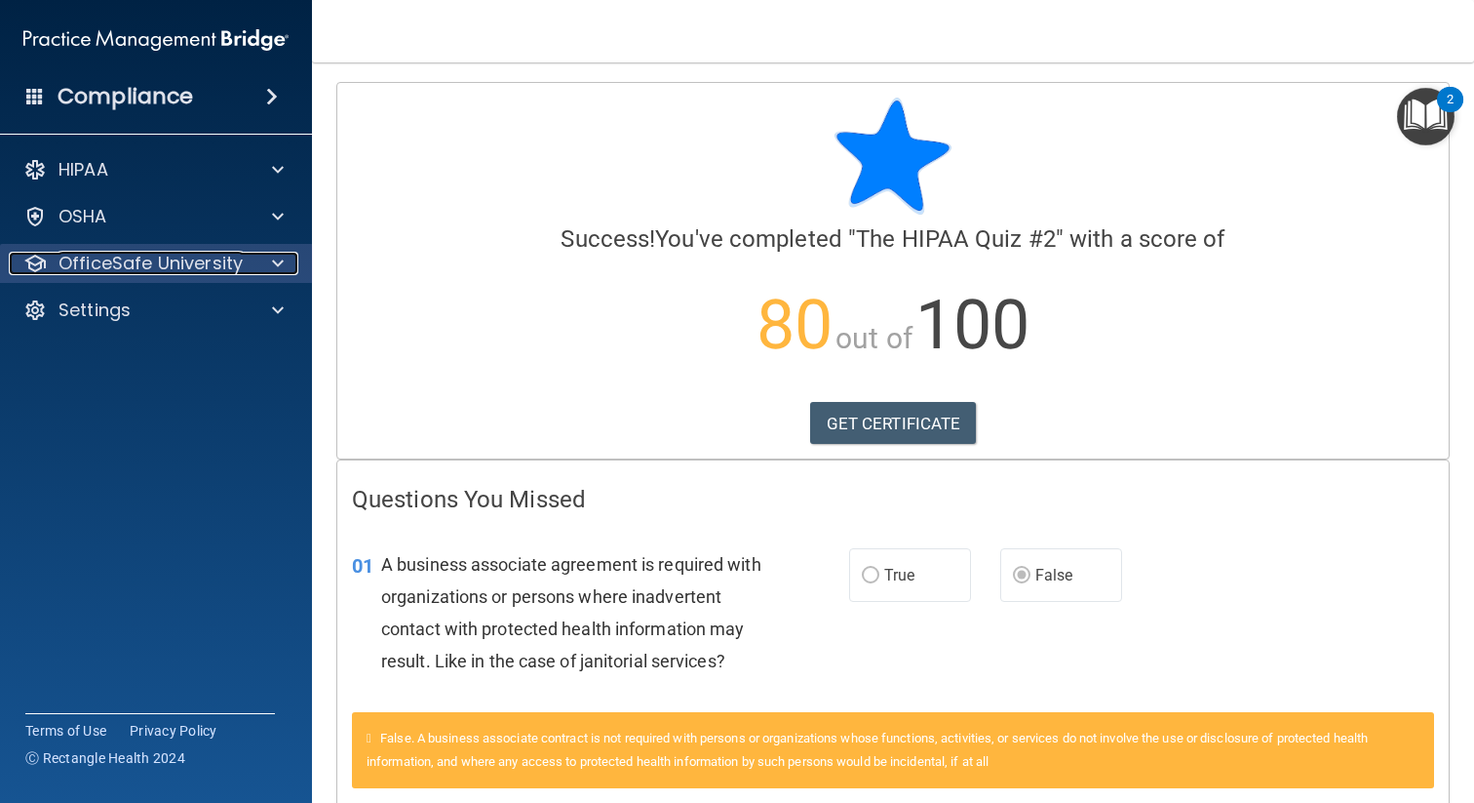
click at [184, 259] on p "OfficeSafe University" at bounding box center [151, 263] width 184 height 23
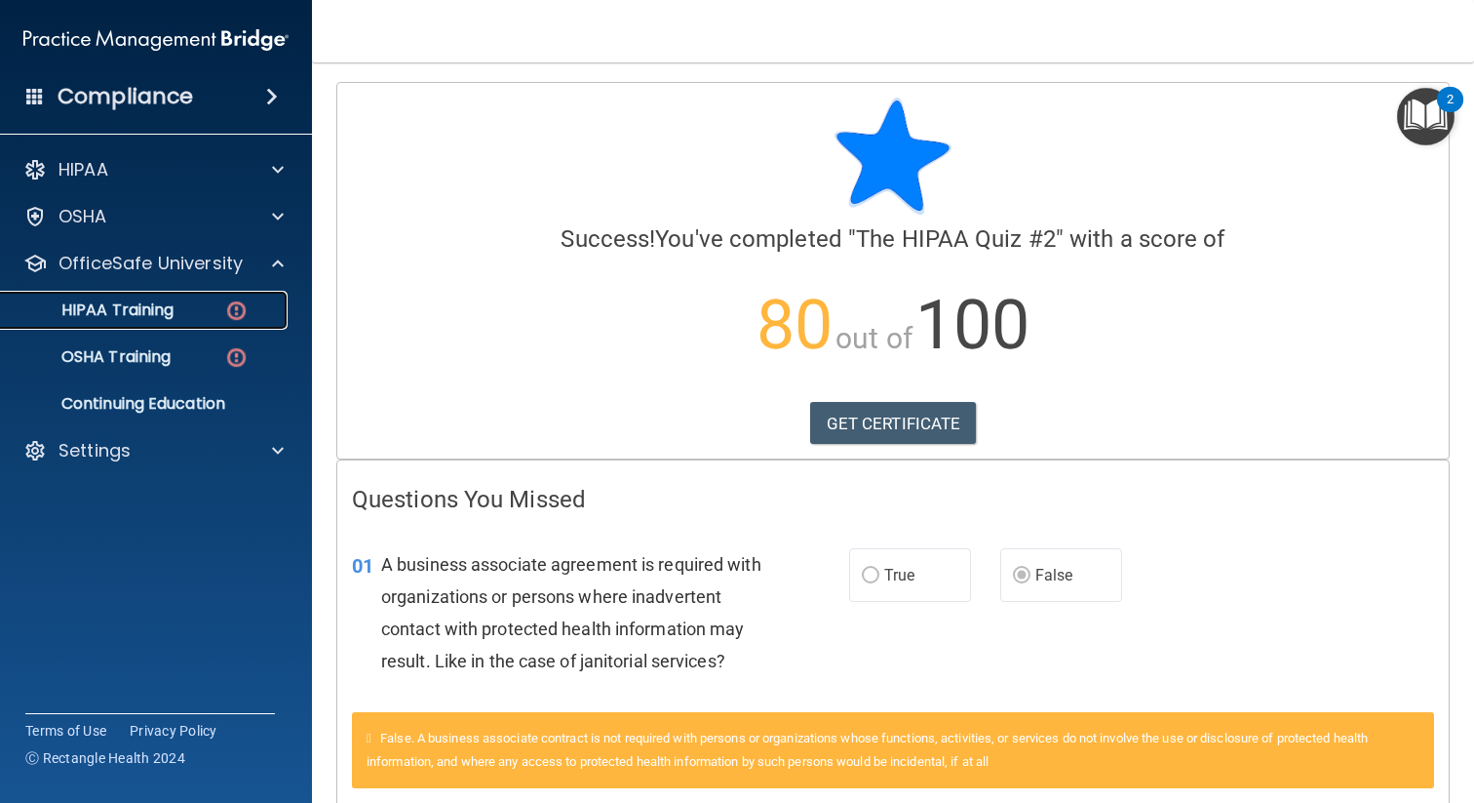
click at [208, 318] on div "HIPAA Training" at bounding box center [146, 310] width 266 height 20
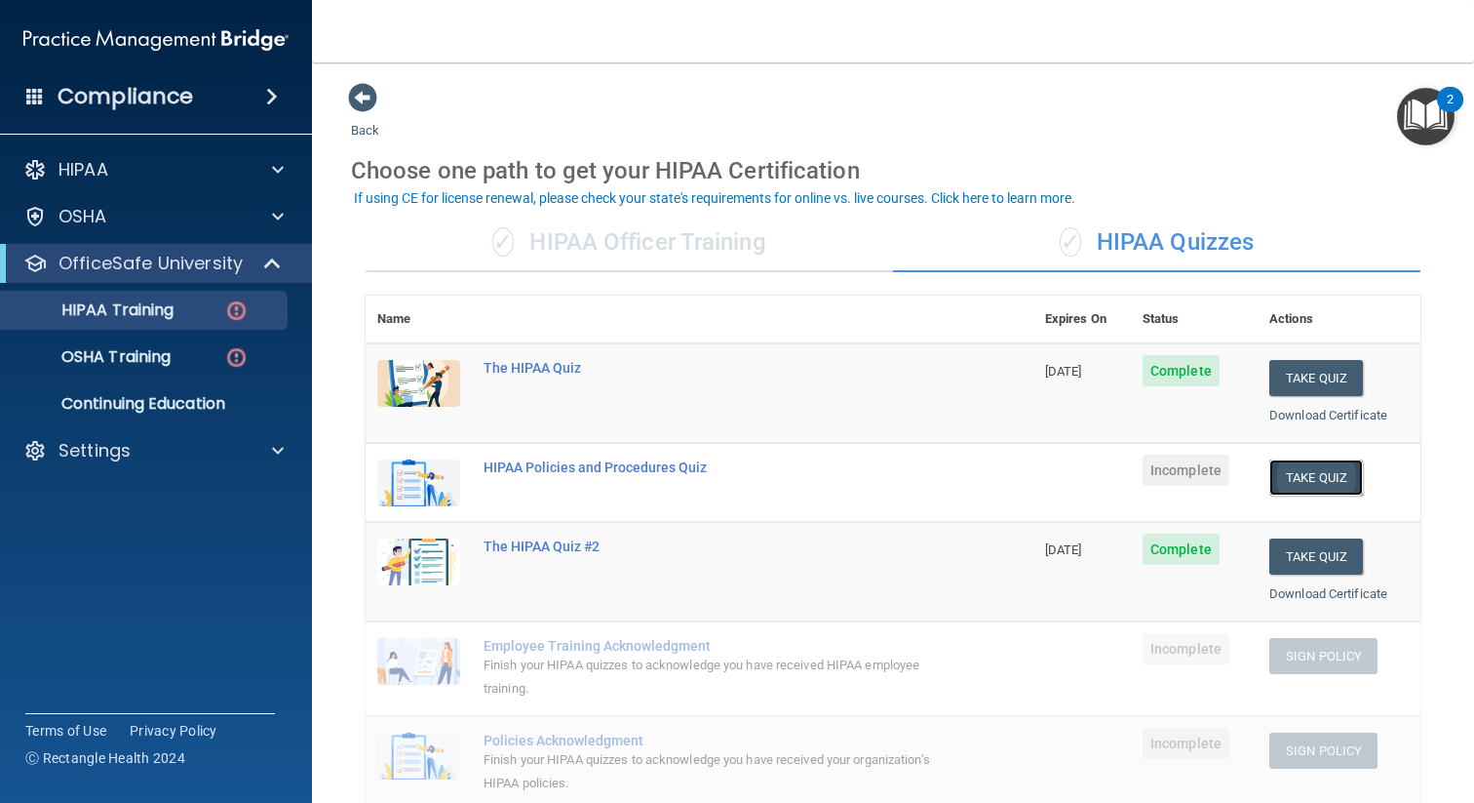
click at [1307, 485] on button "Take Quiz" at bounding box center [1317, 477] width 94 height 36
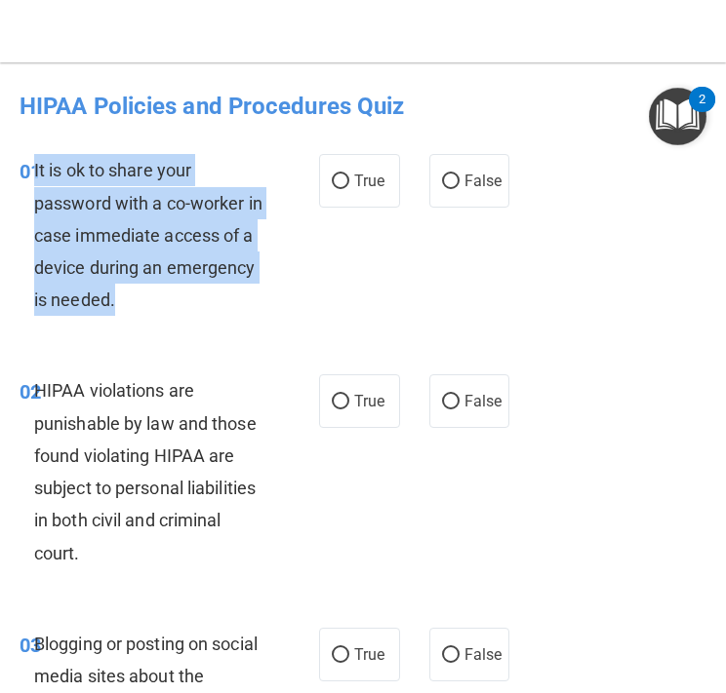
drag, startPoint x: 137, startPoint y: 301, endPoint x: 34, endPoint y: 179, distance: 159.2
click at [34, 179] on div "It is ok to share your password with a co-worker in case immediate access of a …" at bounding box center [157, 235] width 247 height 162
click at [470, 189] on span "False" at bounding box center [483, 181] width 38 height 19
click at [459, 189] on input "False" at bounding box center [451, 182] width 18 height 15
radio input "true"
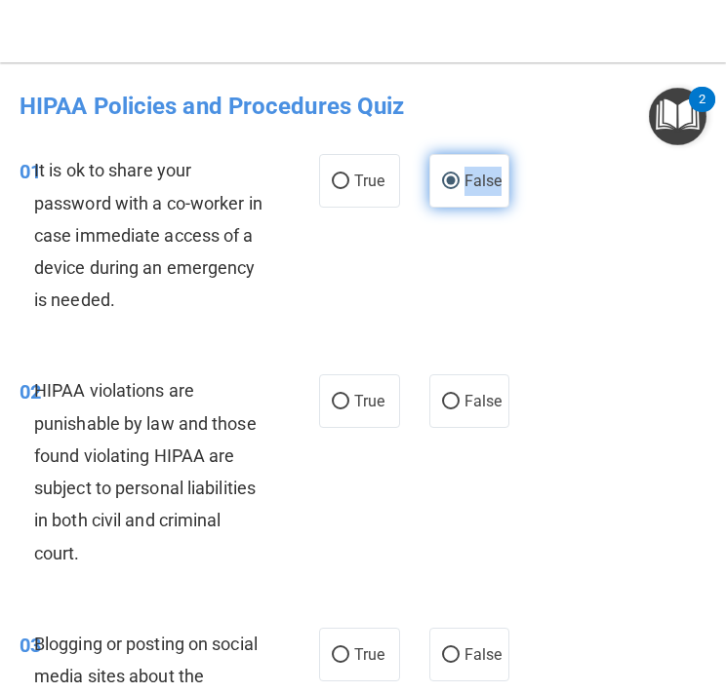
click at [470, 189] on span "False" at bounding box center [483, 181] width 38 height 19
click at [459, 189] on input "False" at bounding box center [451, 182] width 18 height 15
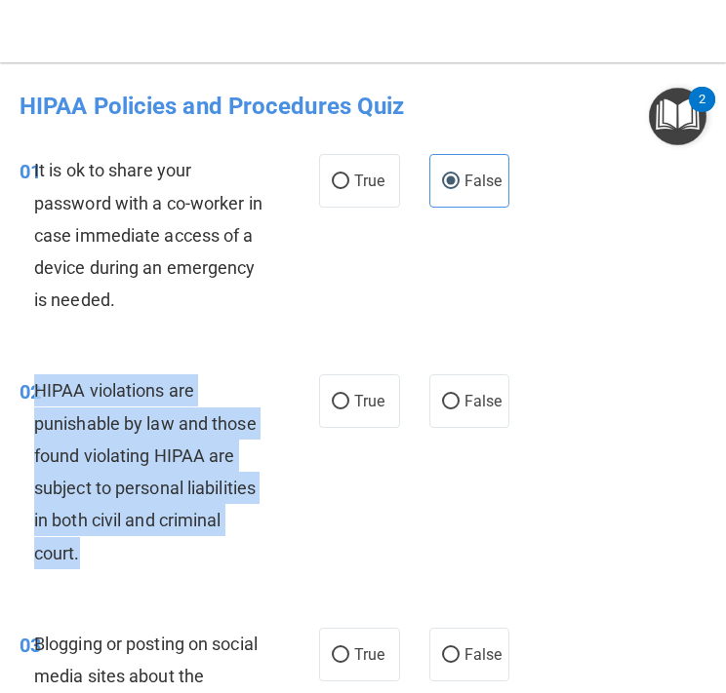
drag, startPoint x: 112, startPoint y: 575, endPoint x: 36, endPoint y: 404, distance: 187.7
click at [36, 404] on div "02 HIPAA violations are punishable by law and those found violating HIPAA are s…" at bounding box center [169, 476] width 358 height 204
click at [36, 404] on div "HIPAA violations are punishable by law and those found violating HIPAA are subj…" at bounding box center [157, 471] width 247 height 194
drag, startPoint x: 106, startPoint y: 546, endPoint x: 38, endPoint y: 396, distance: 165.0
click at [38, 396] on div "HIPAA violations are punishable by law and those found violating HIPAA are subj…" at bounding box center [157, 471] width 247 height 194
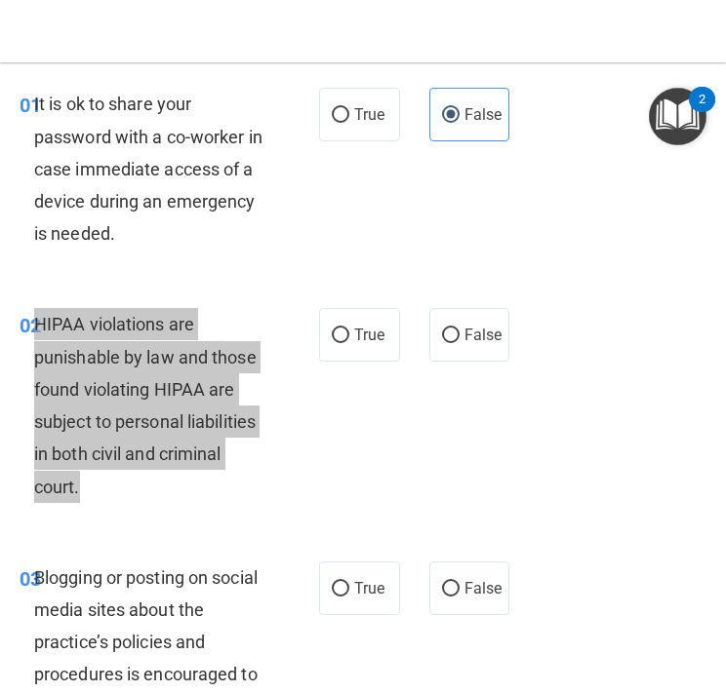
scroll to position [75, 0]
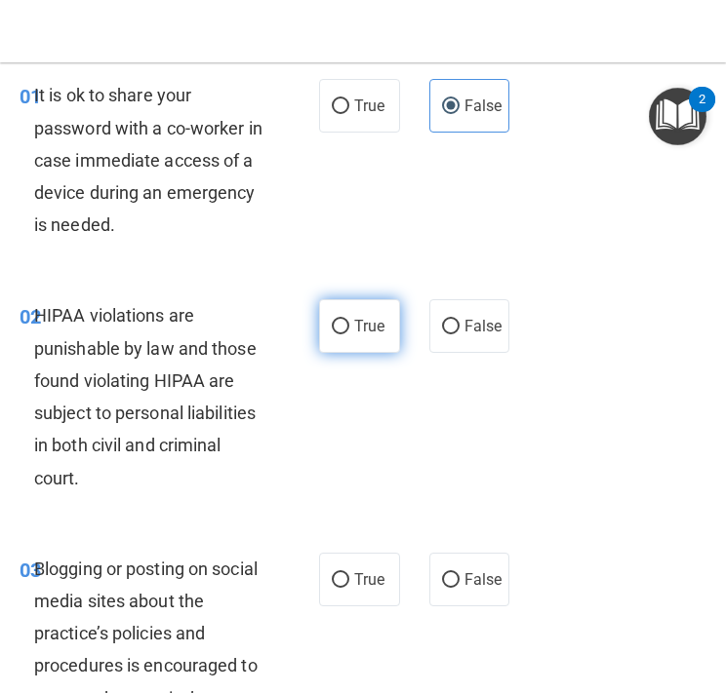
click at [358, 334] on span "True" at bounding box center [369, 326] width 30 height 19
click at [349, 334] on input "True" at bounding box center [341, 327] width 18 height 15
radio input "true"
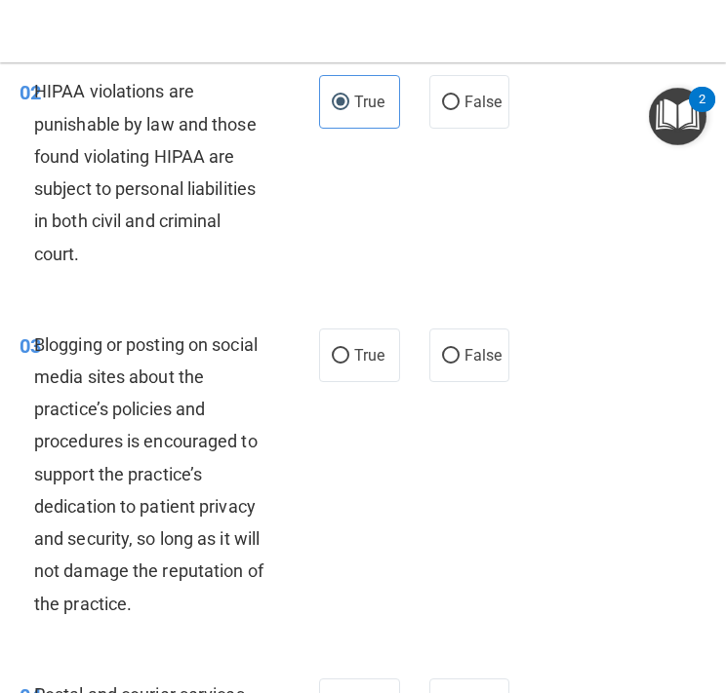
scroll to position [318, 0]
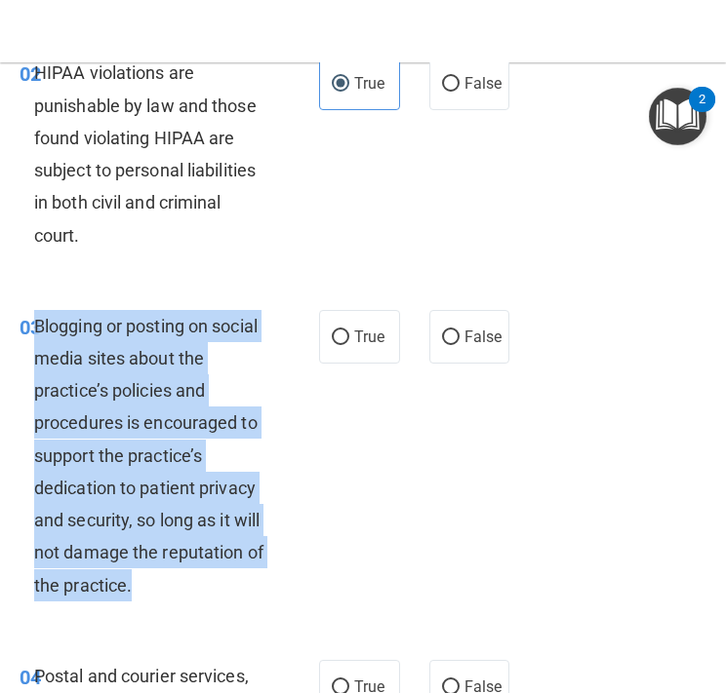
drag, startPoint x: 153, startPoint y: 573, endPoint x: 39, endPoint y: 335, distance: 263.9
click at [39, 335] on div "Blogging or posting on social media sites about the practice’s policies and pro…" at bounding box center [157, 456] width 247 height 292
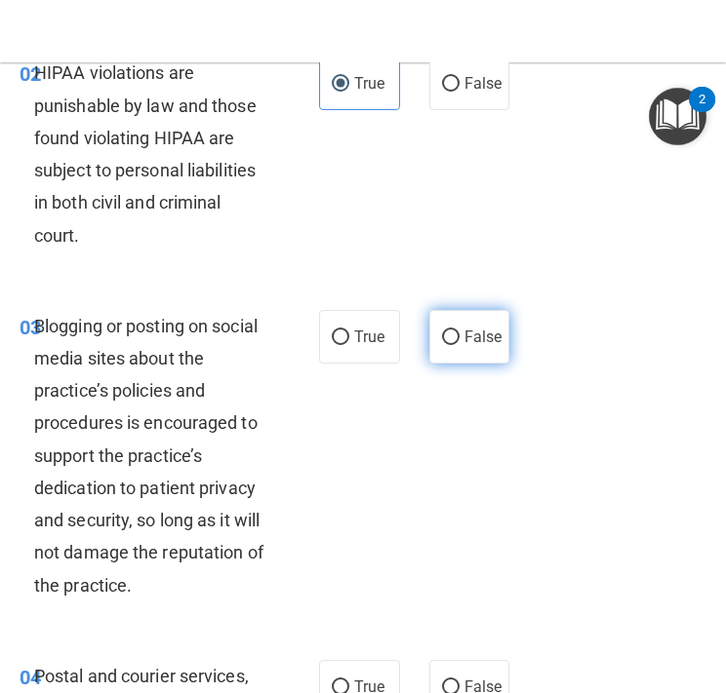
click at [454, 348] on label "False" at bounding box center [469, 337] width 81 height 54
click at [454, 345] on input "False" at bounding box center [451, 338] width 18 height 15
radio input "true"
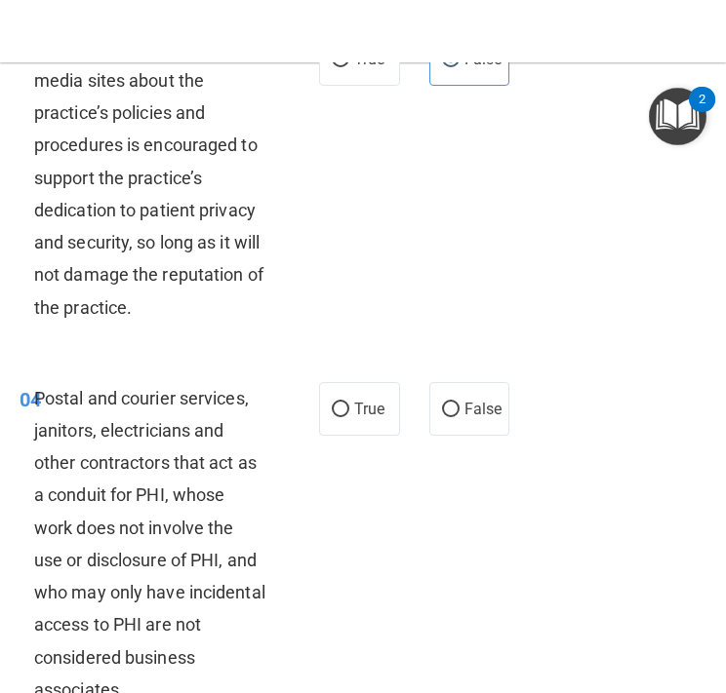
scroll to position [637, 0]
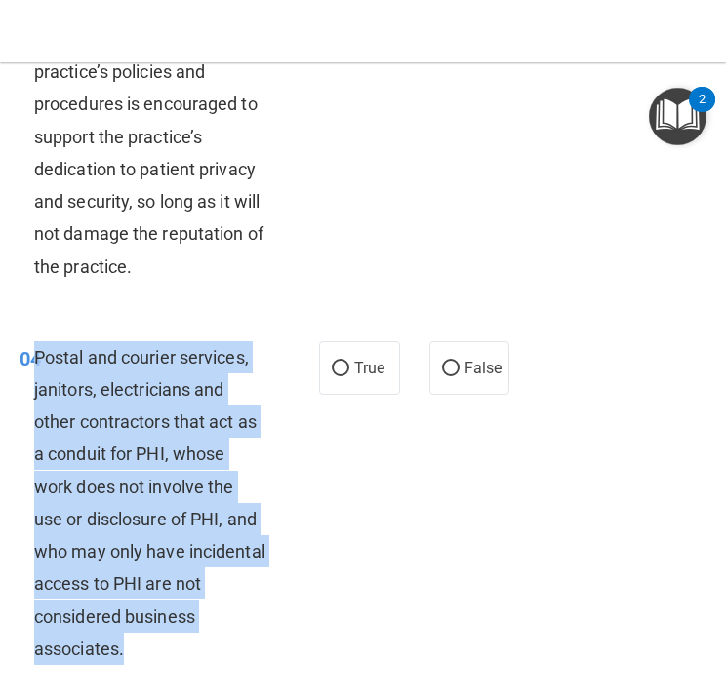
drag, startPoint x: 136, startPoint y: 646, endPoint x: 38, endPoint y: 364, distance: 298.2
click at [38, 364] on div "Postal and courier services, janitors, electricians and other contractors that …" at bounding box center [157, 503] width 247 height 324
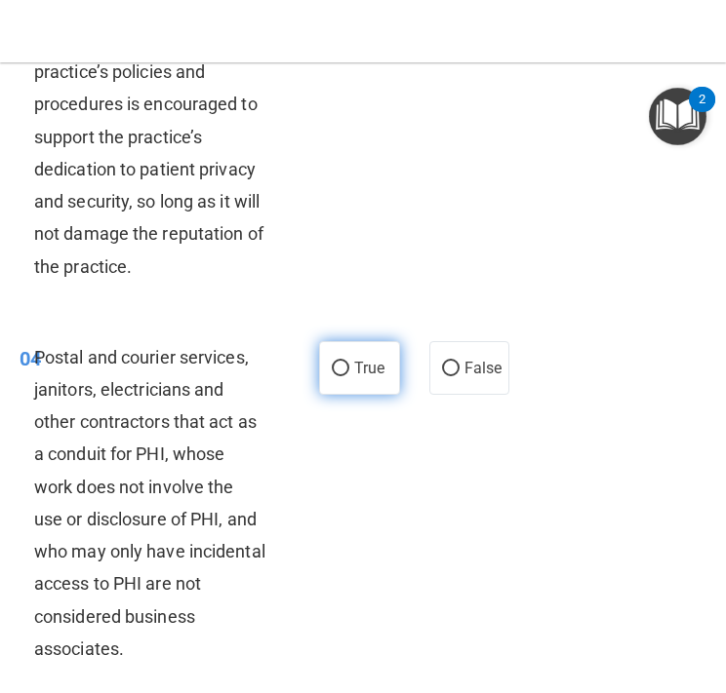
click at [378, 372] on span "True" at bounding box center [369, 368] width 30 height 19
click at [349, 372] on input "True" at bounding box center [341, 369] width 18 height 15
radio input "true"
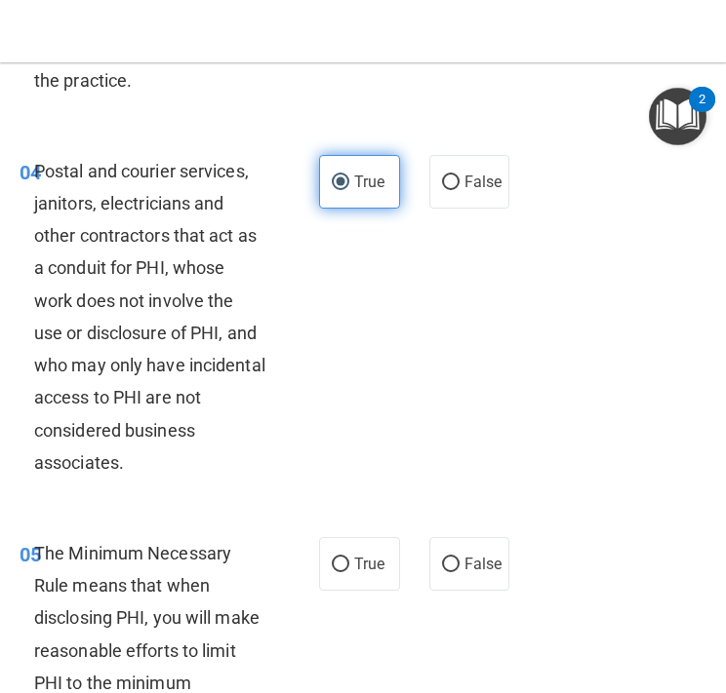
scroll to position [1005, 0]
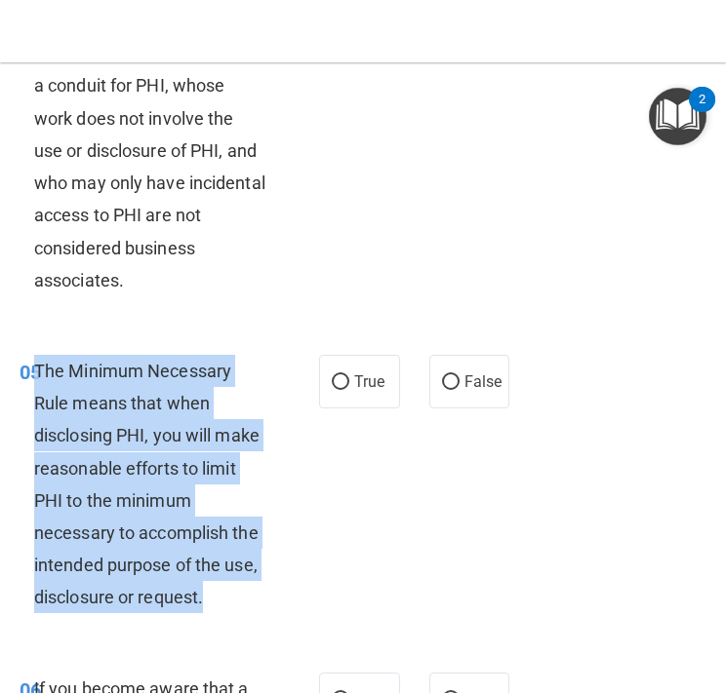
drag, startPoint x: 219, startPoint y: 608, endPoint x: 38, endPoint y: 370, distance: 299.2
click at [38, 370] on div "The Minimum Necessary Rule means that when disclosing PHI, you will make reason…" at bounding box center [157, 484] width 247 height 259
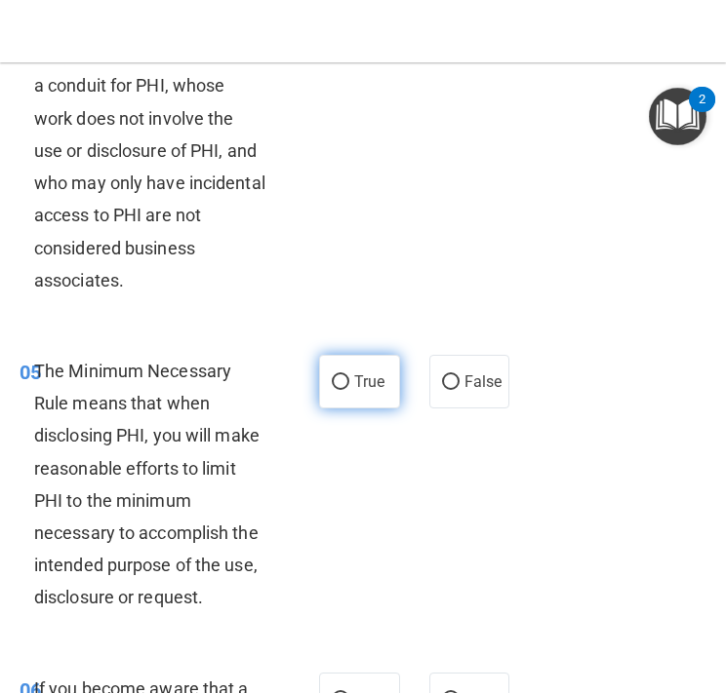
click at [365, 368] on label "True" at bounding box center [359, 382] width 81 height 54
click at [349, 375] on input "True" at bounding box center [341, 382] width 18 height 15
radio input "true"
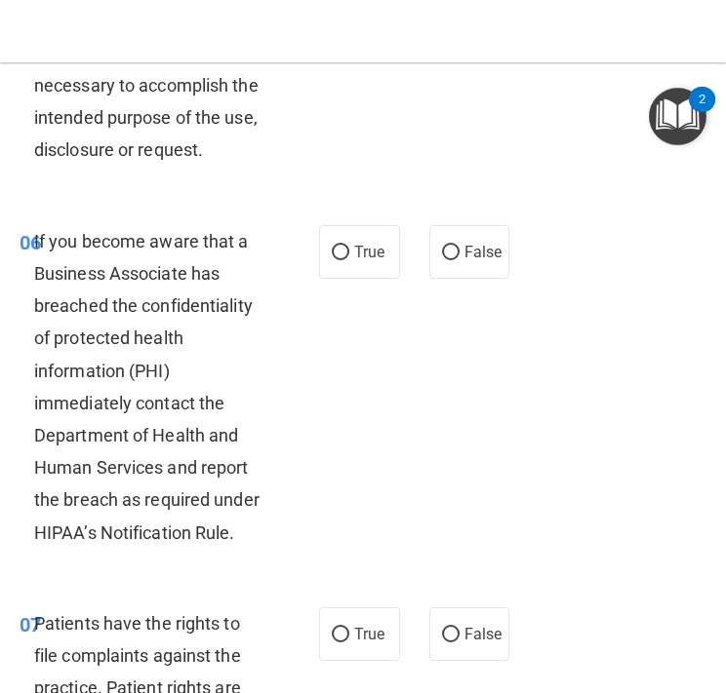
scroll to position [1463, 0]
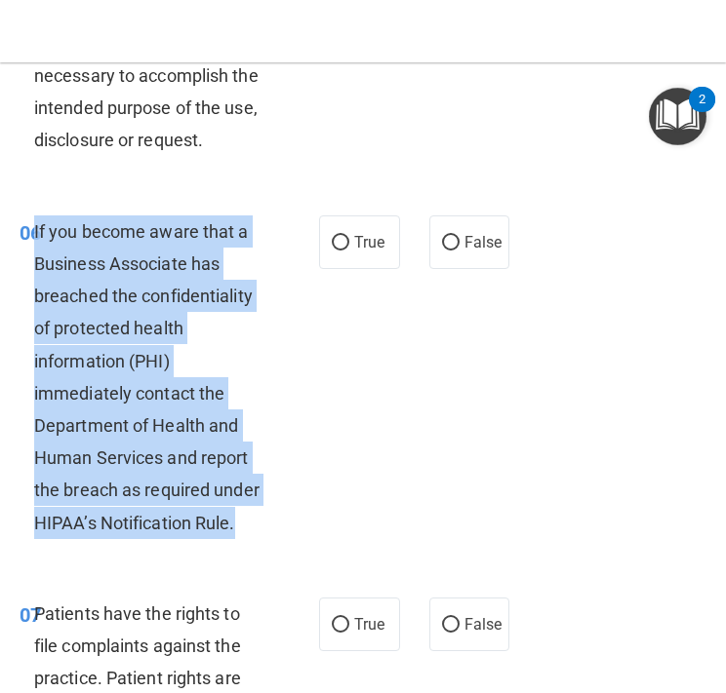
drag, startPoint x: 245, startPoint y: 520, endPoint x: 35, endPoint y: 228, distance: 359.1
click at [35, 228] on div "If you become aware that a Business Associate has breached the confidentiality …" at bounding box center [157, 378] width 247 height 324
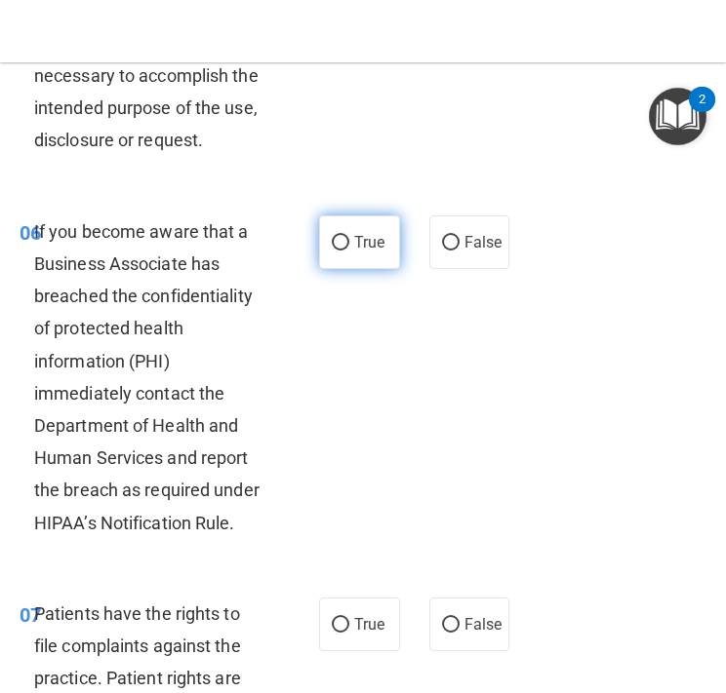
click at [360, 246] on span "True" at bounding box center [369, 242] width 30 height 19
click at [349, 246] on input "True" at bounding box center [341, 243] width 18 height 15
radio input "true"
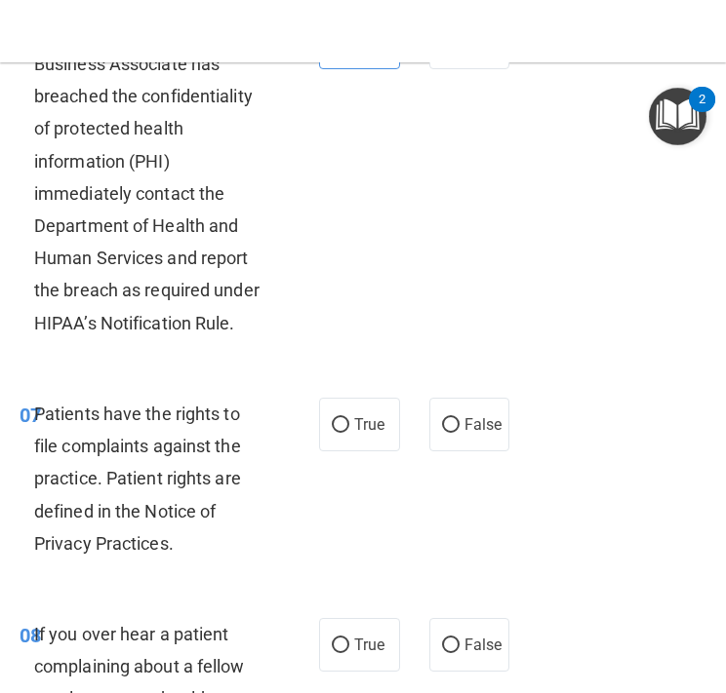
scroll to position [1681, 0]
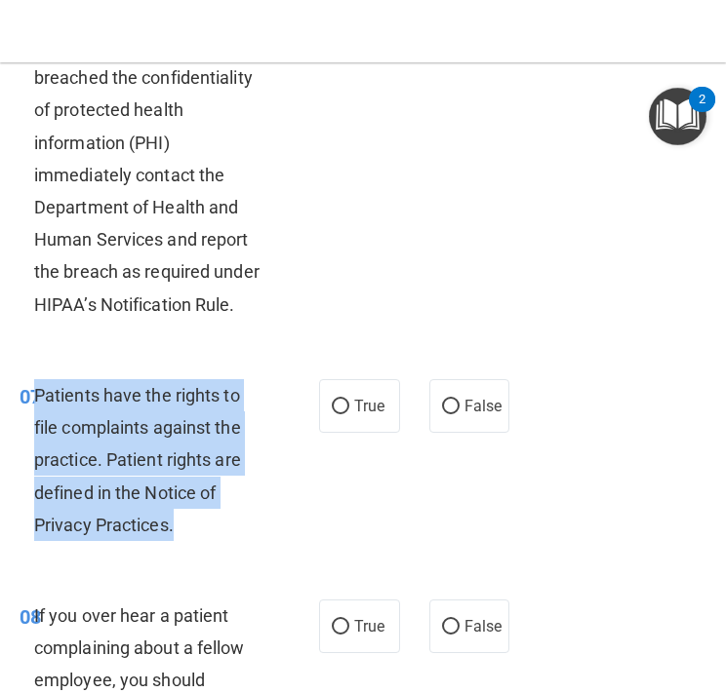
drag, startPoint x: 192, startPoint y: 531, endPoint x: 34, endPoint y: 404, distance: 203.2
click at [34, 404] on div "Patients have the rights to file complaints against the practice. Patient right…" at bounding box center [157, 460] width 247 height 162
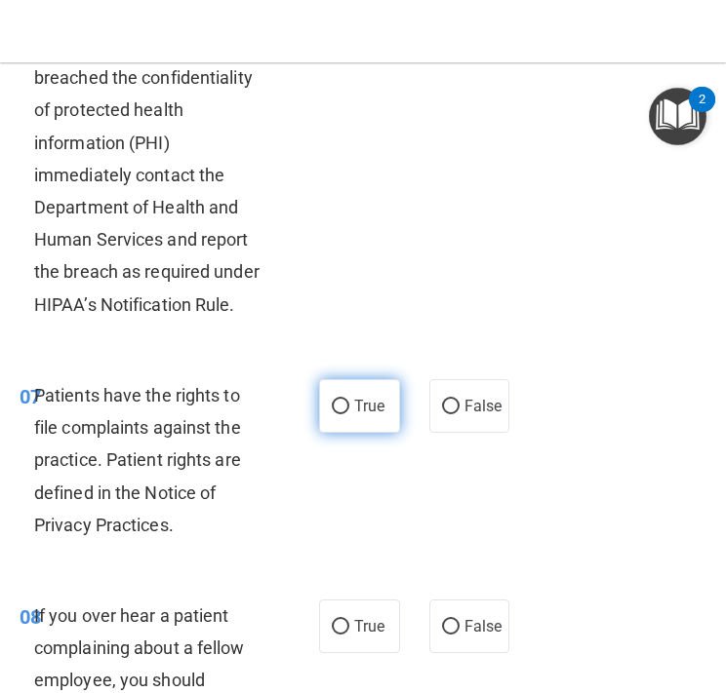
click at [373, 413] on span "True" at bounding box center [369, 406] width 30 height 19
click at [349, 413] on input "True" at bounding box center [341, 407] width 18 height 15
radio input "true"
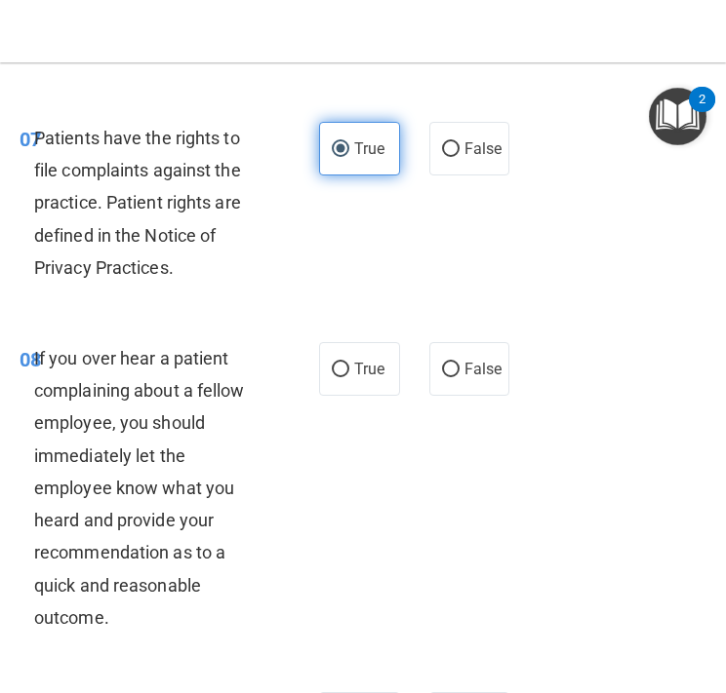
scroll to position [1944, 0]
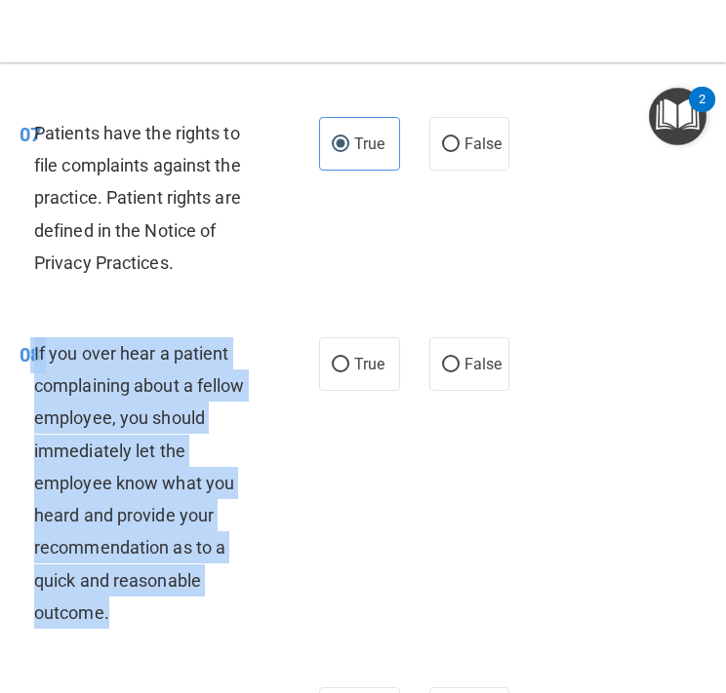
drag, startPoint x: 126, startPoint y: 620, endPoint x: 33, endPoint y: 349, distance: 286.5
click at [34, 349] on div "If you over hear a patient complaining about a fellow employee, you should imme…" at bounding box center [157, 483] width 247 height 292
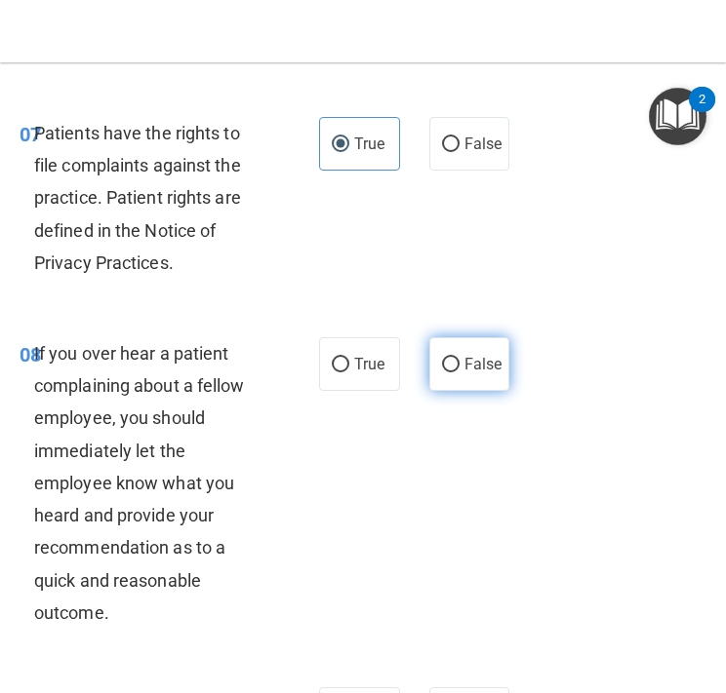
click at [474, 368] on span "False" at bounding box center [483, 364] width 38 height 19
click at [459, 368] on input "False" at bounding box center [451, 365] width 18 height 15
radio input "true"
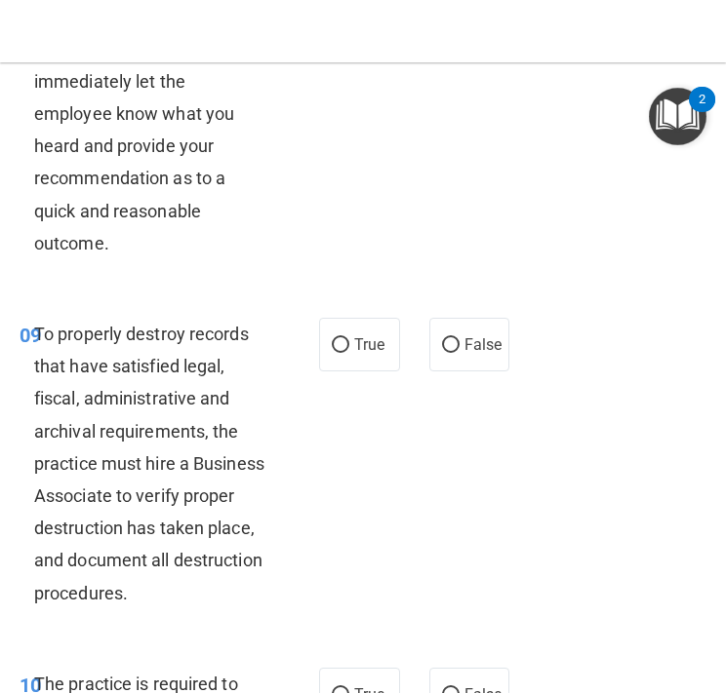
scroll to position [2323, 0]
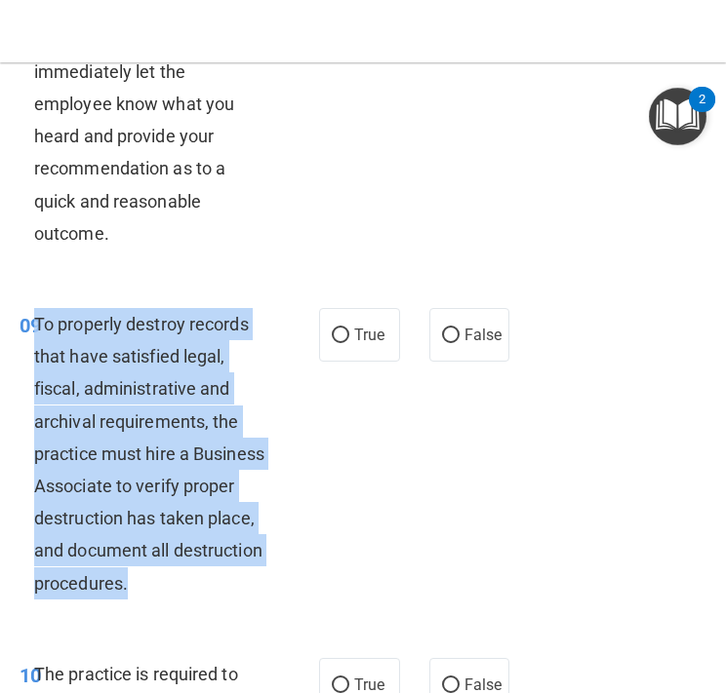
drag, startPoint x: 236, startPoint y: 586, endPoint x: 36, endPoint y: 318, distance: 334.5
click at [36, 318] on div "To properly destroy records that have satisfied legal, fiscal, administrative a…" at bounding box center [157, 454] width 247 height 292
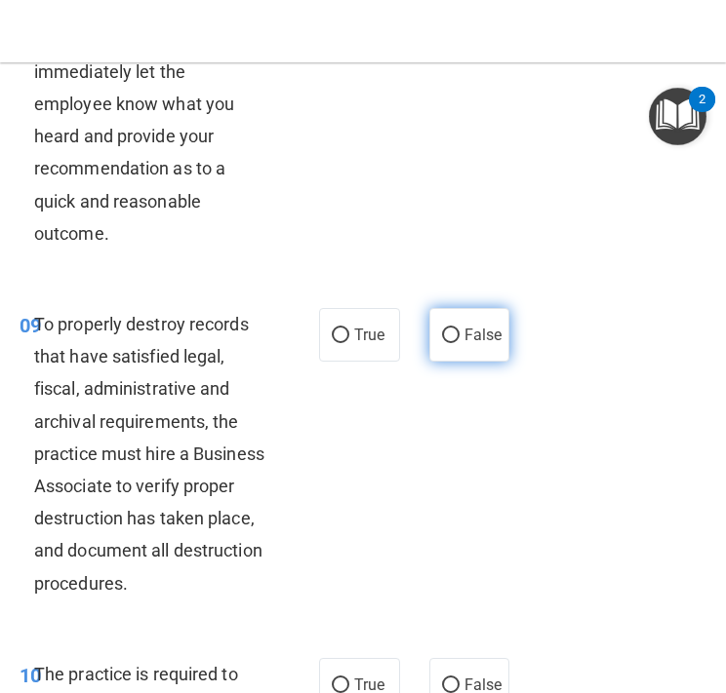
click at [458, 349] on label "False" at bounding box center [469, 335] width 81 height 54
click at [458, 343] on input "False" at bounding box center [451, 336] width 18 height 15
radio input "true"
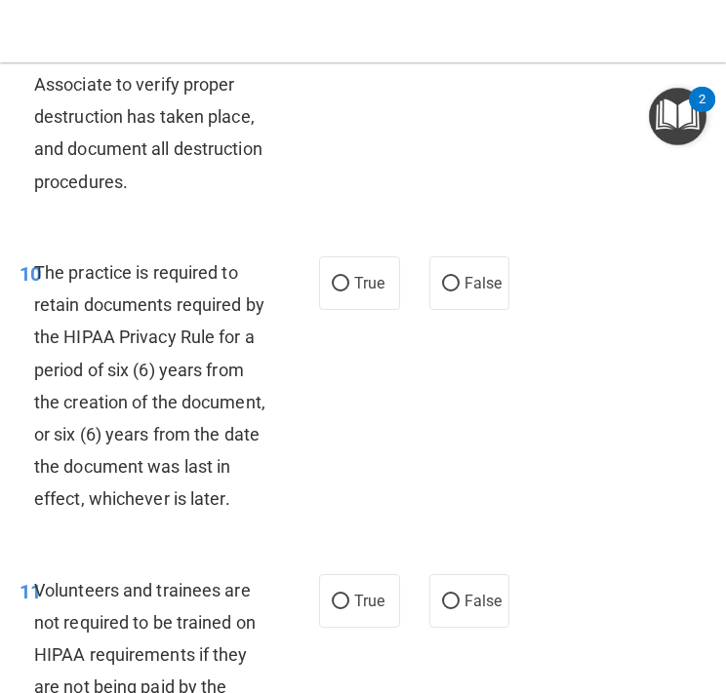
scroll to position [2763, 0]
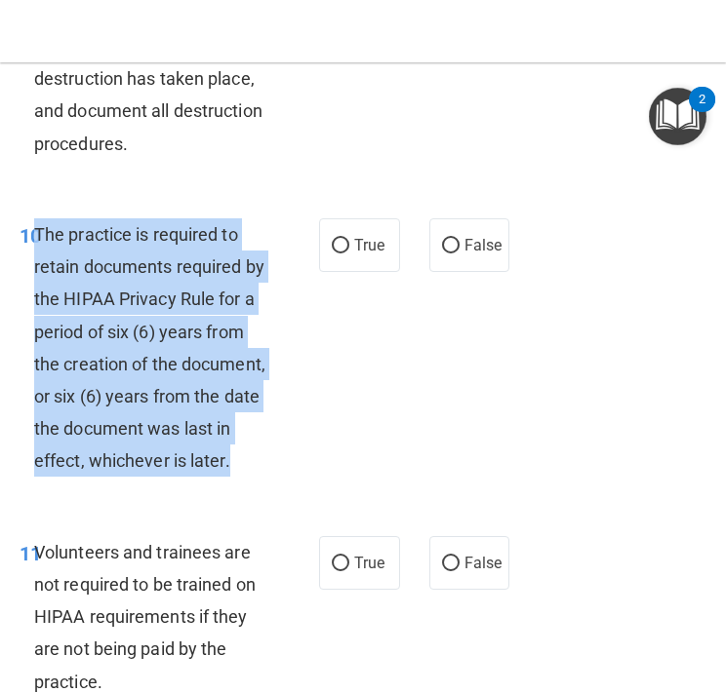
drag, startPoint x: 243, startPoint y: 465, endPoint x: 39, endPoint y: 225, distance: 314.8
click at [39, 225] on div "The practice is required to retain documents required by the HIPAA Privacy Rule…" at bounding box center [157, 347] width 247 height 259
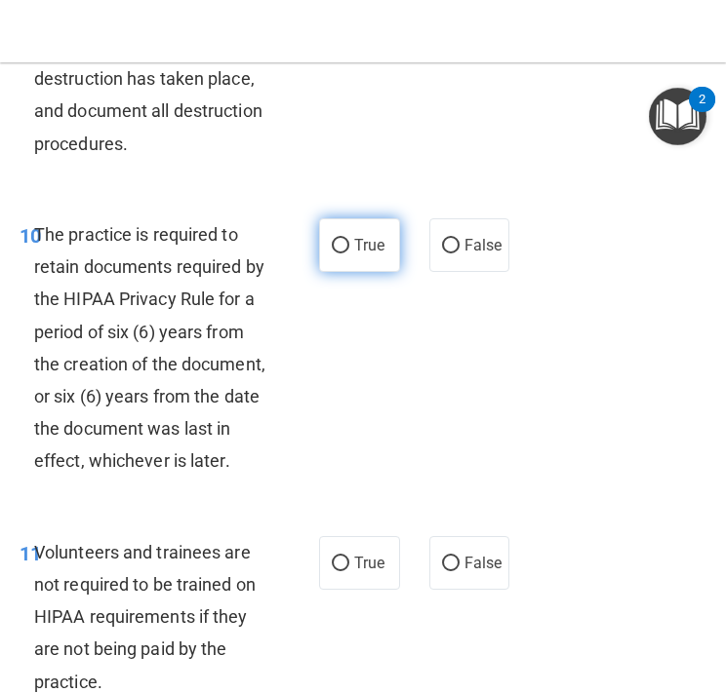
click at [354, 245] on span "True" at bounding box center [369, 245] width 30 height 19
click at [349, 245] on input "True" at bounding box center [341, 246] width 18 height 15
radio input "true"
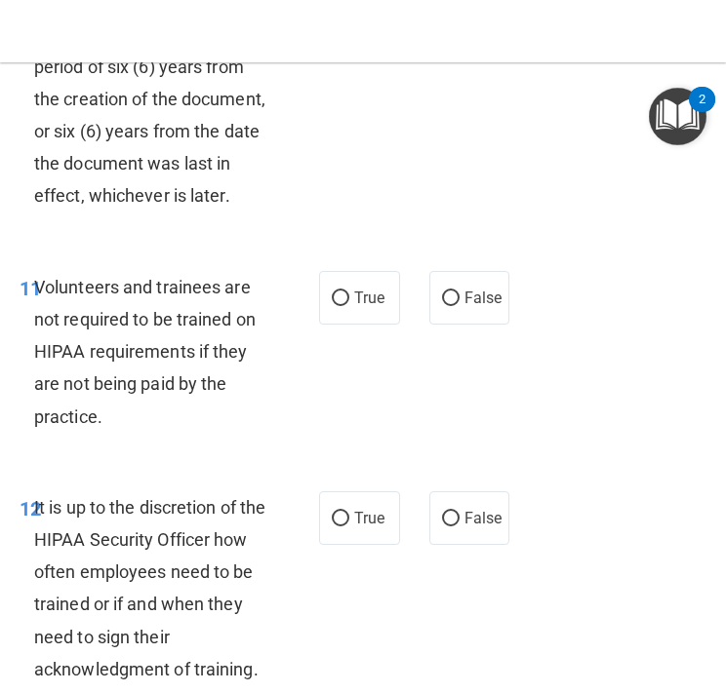
scroll to position [3048, 0]
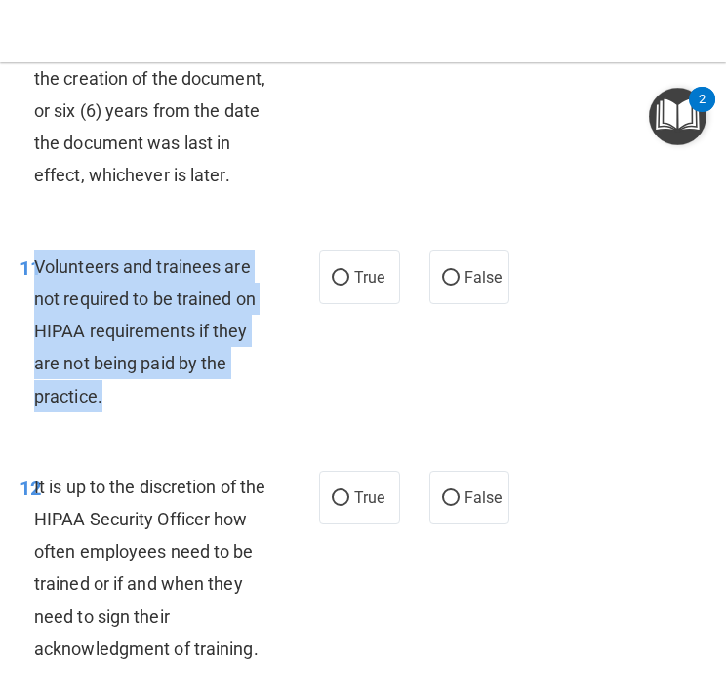
drag, startPoint x: 126, startPoint y: 389, endPoint x: 37, endPoint y: 259, distance: 157.2
click at [37, 259] on div "Volunteers and trainees are not required to be trained on HIPAA requirements if…" at bounding box center [157, 332] width 247 height 162
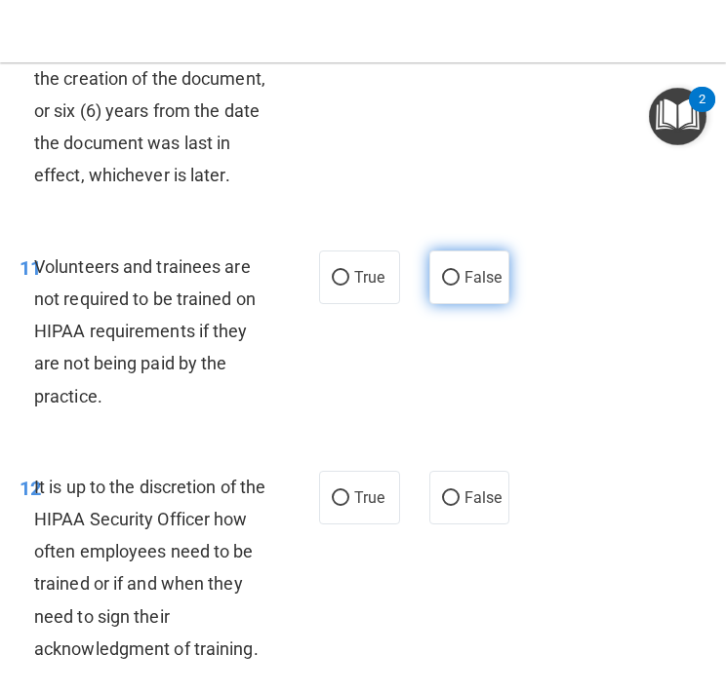
click at [484, 278] on span "False" at bounding box center [483, 277] width 38 height 19
click at [459, 278] on input "False" at bounding box center [451, 278] width 18 height 15
radio input "true"
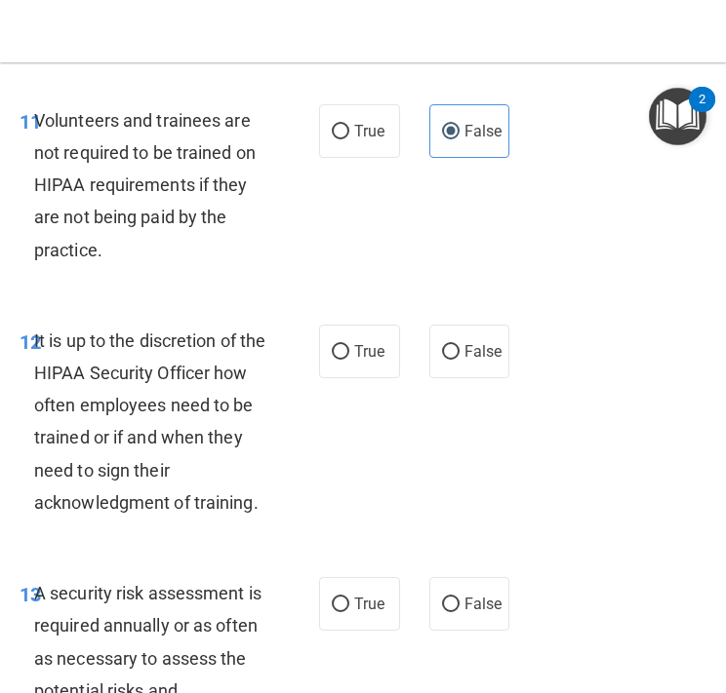
scroll to position [3216, 0]
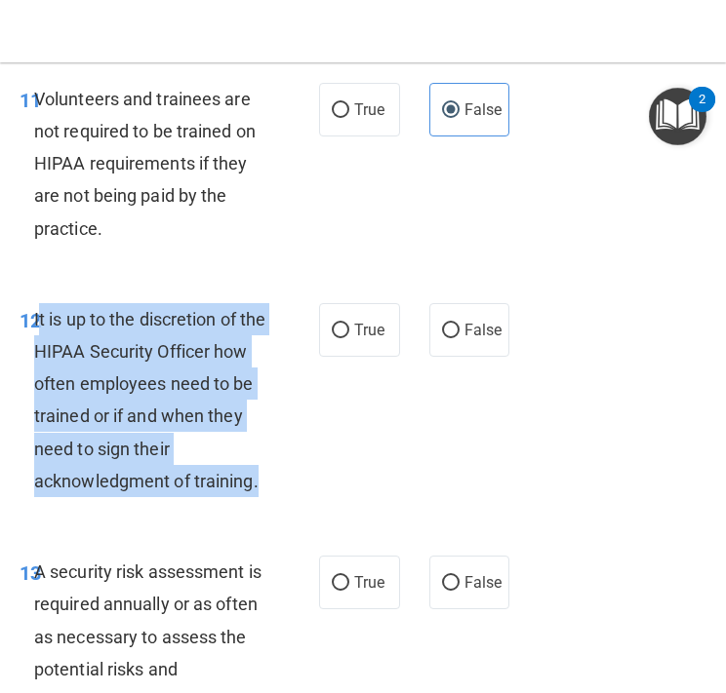
drag, startPoint x: 268, startPoint y: 475, endPoint x: 36, endPoint y: 314, distance: 282.4
click at [36, 314] on div "It is up to the discretion of the HIPAA Security Officer how often employees ne…" at bounding box center [157, 400] width 247 height 194
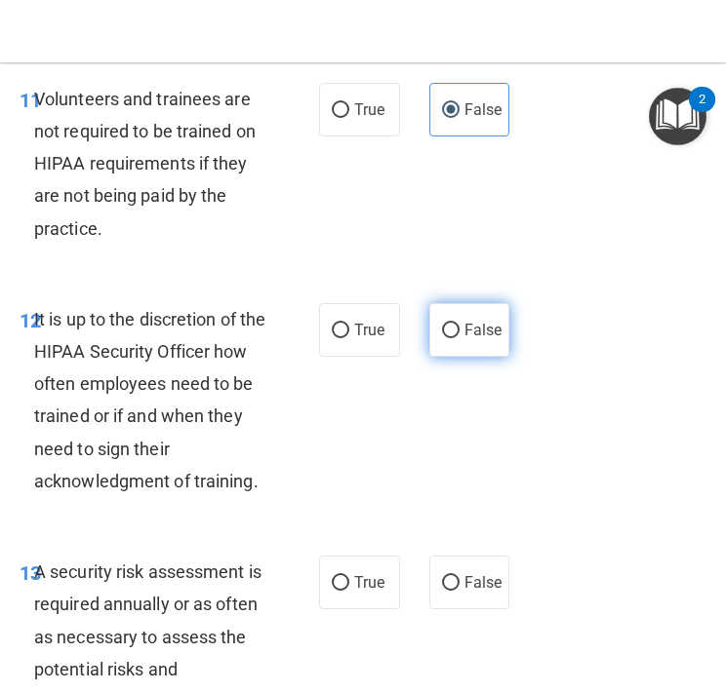
click at [461, 336] on label "False" at bounding box center [469, 330] width 81 height 54
click at [459, 336] on input "False" at bounding box center [451, 331] width 18 height 15
radio input "true"
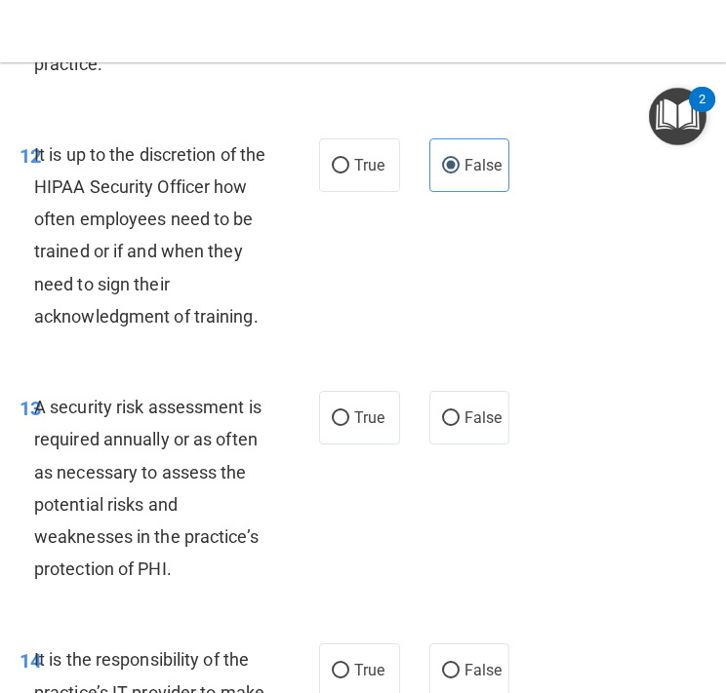
scroll to position [3404, 0]
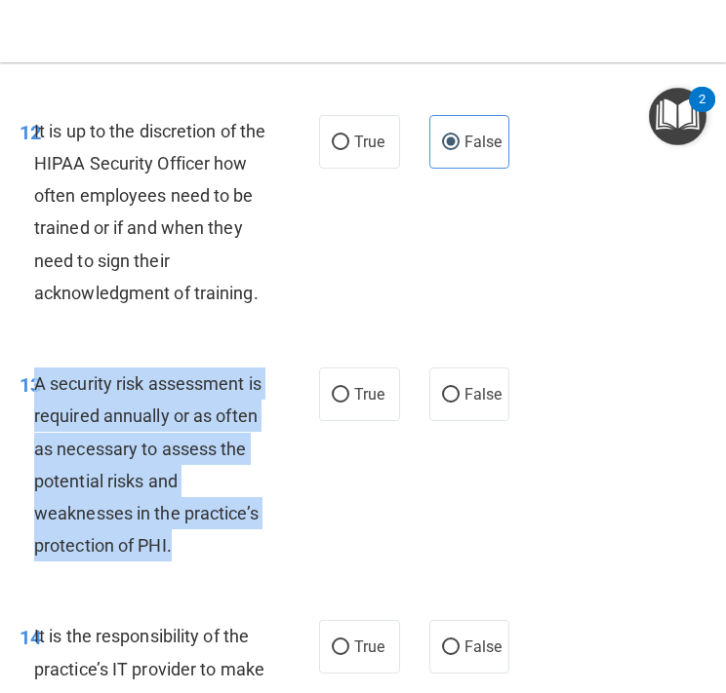
drag, startPoint x: 194, startPoint y: 549, endPoint x: 37, endPoint y: 379, distance: 231.2
click at [37, 379] on div "A security risk assessment is required annually or as often as necessary to ass…" at bounding box center [157, 465] width 247 height 194
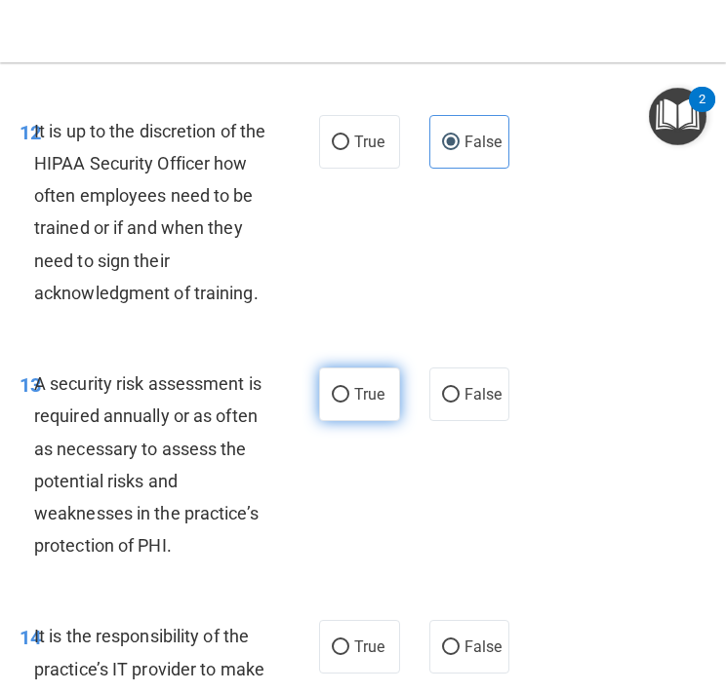
click at [373, 402] on span "True" at bounding box center [369, 394] width 30 height 19
click at [349, 402] on input "True" at bounding box center [341, 395] width 18 height 15
radio input "true"
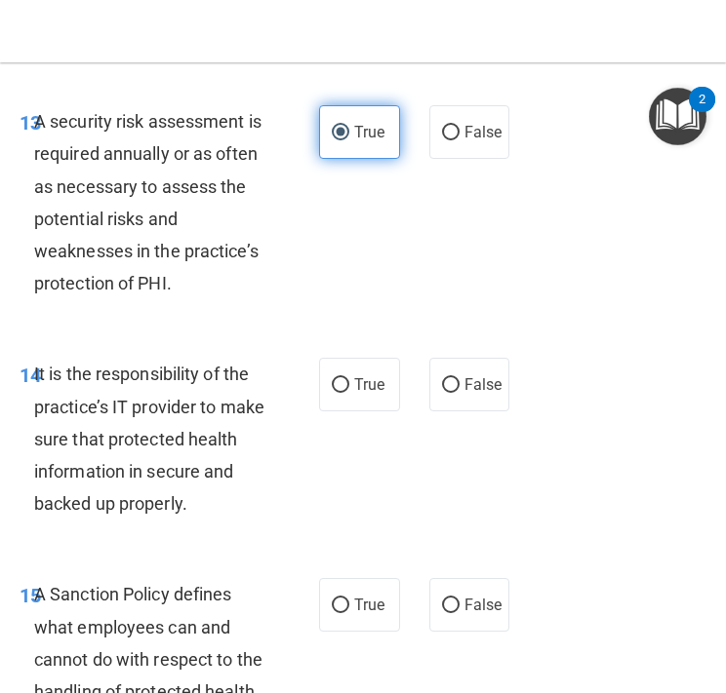
scroll to position [3707, 0]
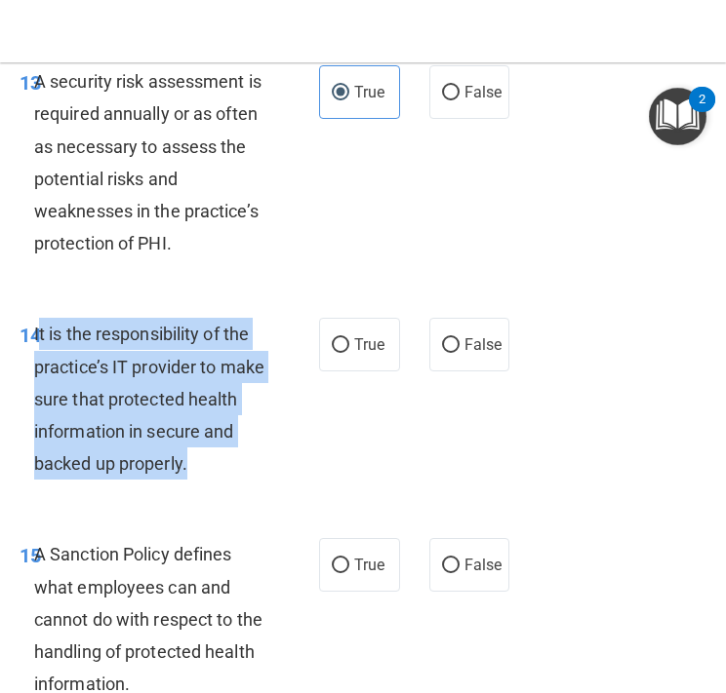
drag, startPoint x: 213, startPoint y: 480, endPoint x: 36, endPoint y: 336, distance: 227.4
click at [36, 336] on div "It is the responsibility of the practice’s IT provider to make sure that protec…" at bounding box center [157, 399] width 247 height 162
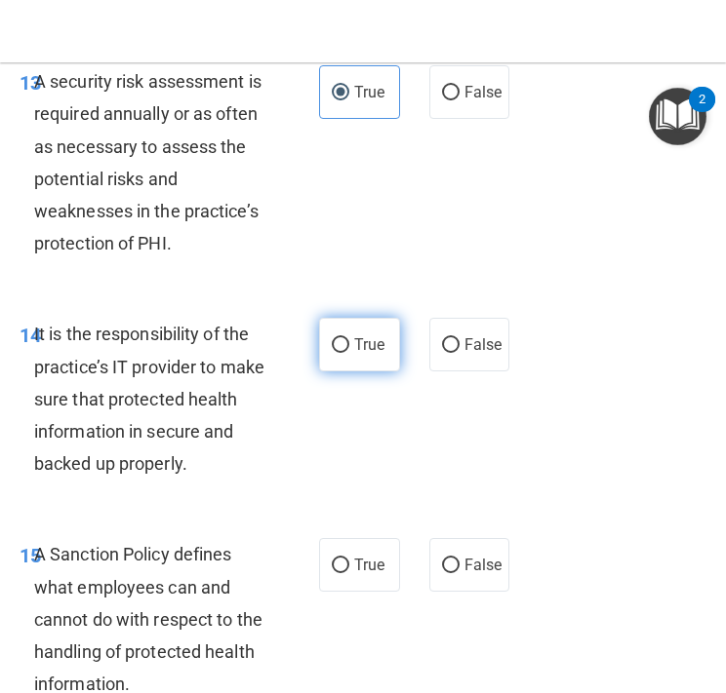
click at [374, 345] on span "True" at bounding box center [369, 344] width 30 height 19
click at [349, 345] on input "True" at bounding box center [341, 345] width 18 height 15
radio input "true"
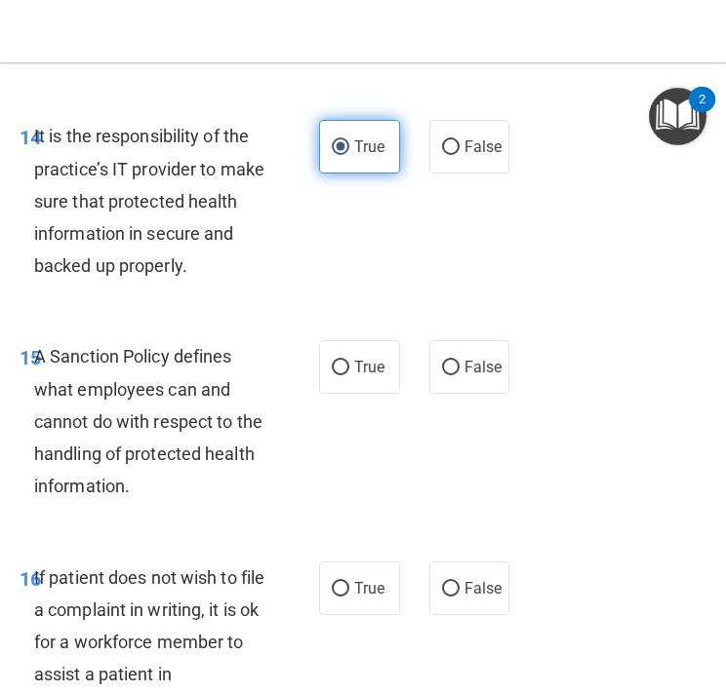
scroll to position [3910, 0]
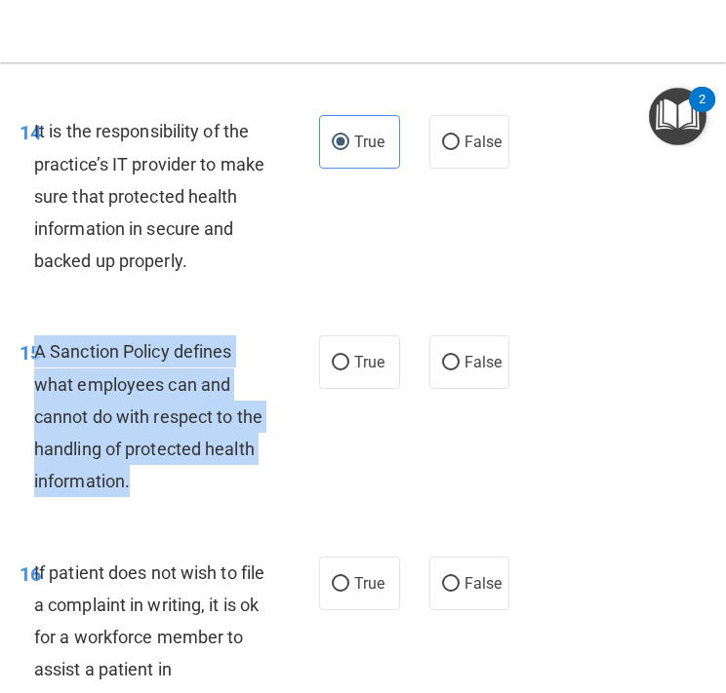
drag, startPoint x: 145, startPoint y: 490, endPoint x: 35, endPoint y: 346, distance: 180.8
click at [35, 346] on div "A Sanction Policy defines what employees can and cannot do with respect to the …" at bounding box center [157, 416] width 247 height 162
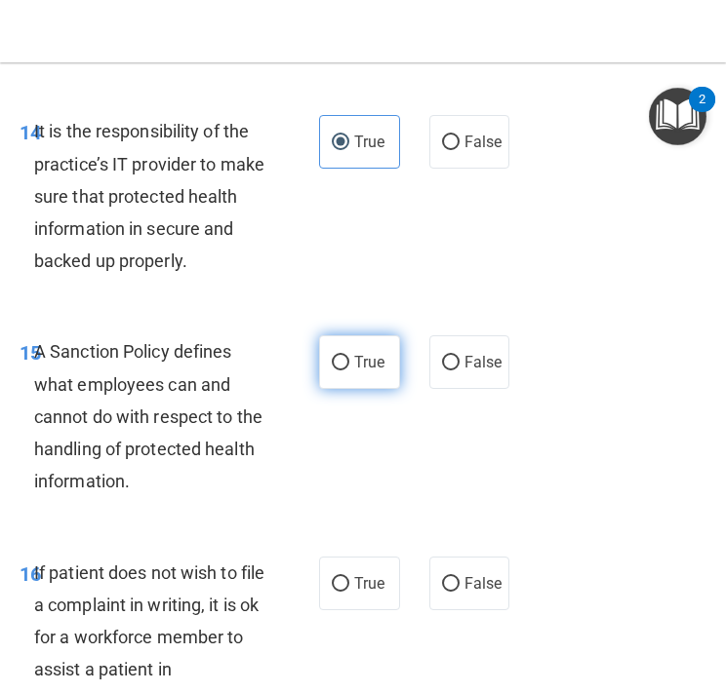
click at [381, 375] on label "True" at bounding box center [359, 362] width 81 height 54
click at [349, 371] on input "True" at bounding box center [341, 363] width 18 height 15
radio input "true"
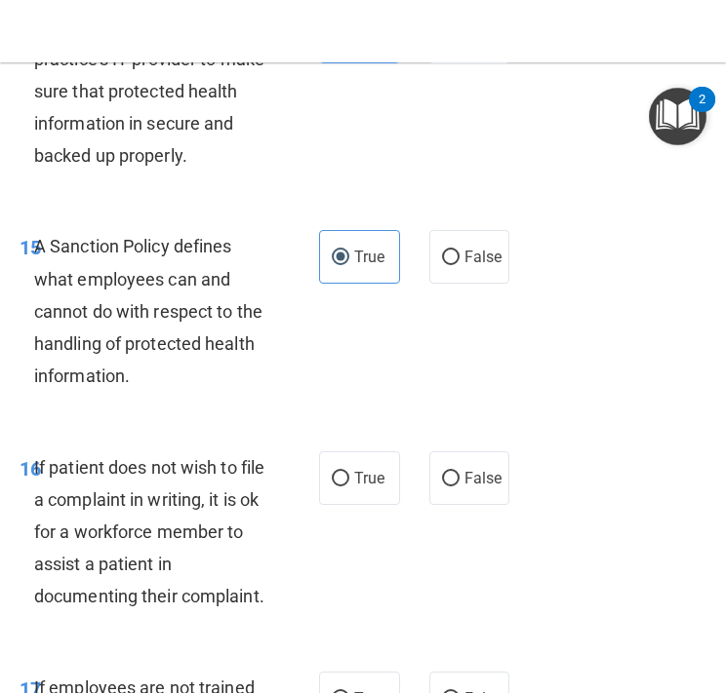
scroll to position [4055, 0]
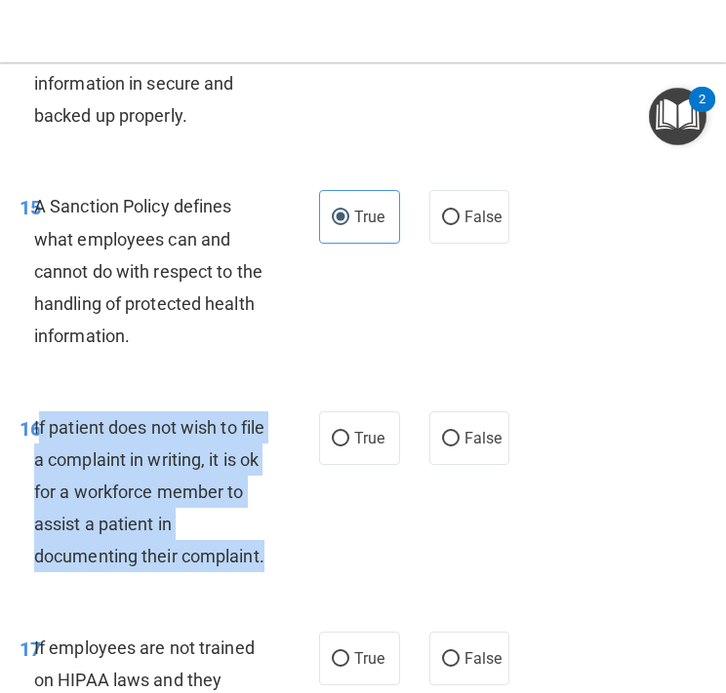
drag, startPoint x: 292, startPoint y: 567, endPoint x: 37, endPoint y: 418, distance: 294.5
click at [37, 418] on div "16 If patient does not wish to file a complaint in writing, it is ok for a work…" at bounding box center [169, 498] width 358 height 172
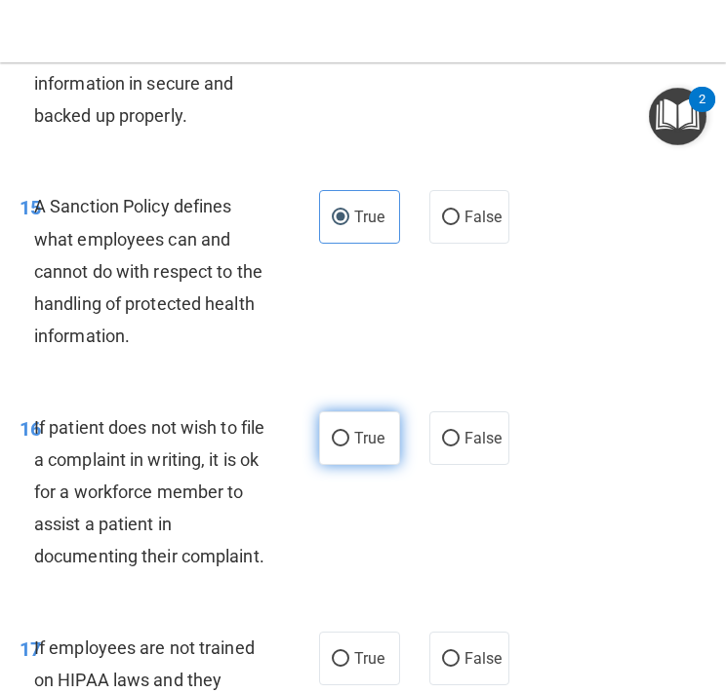
click at [368, 440] on span "True" at bounding box center [369, 438] width 30 height 19
click at [349, 440] on input "True" at bounding box center [341, 439] width 18 height 15
radio input "true"
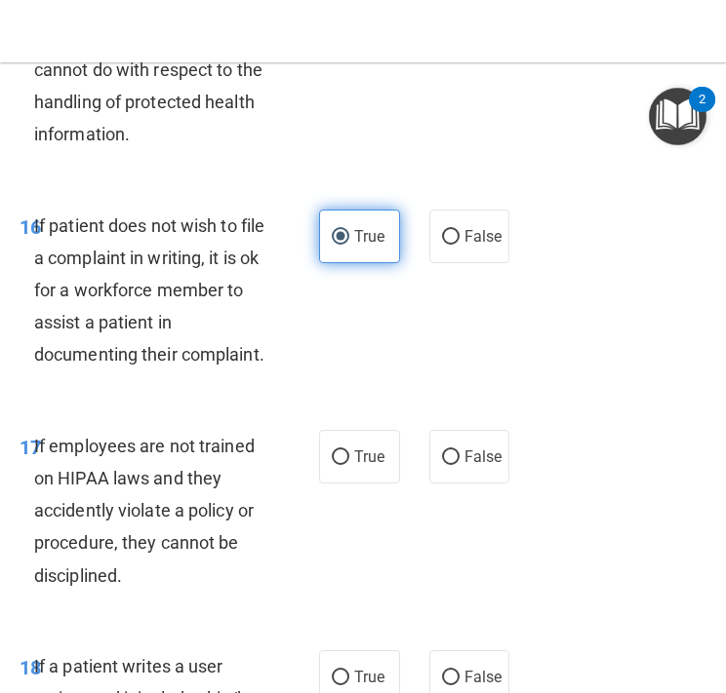
scroll to position [4265, 0]
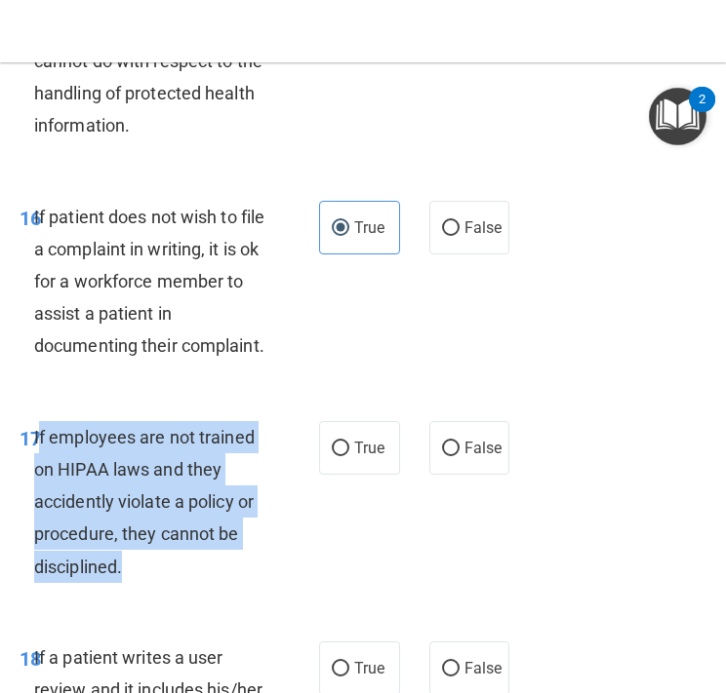
drag, startPoint x: 160, startPoint y: 564, endPoint x: 41, endPoint y: 433, distance: 176.7
click at [41, 434] on div "If employees are not trained on HIPAA laws and they accidently violate a policy…" at bounding box center [157, 502] width 247 height 162
click at [456, 452] on input "False" at bounding box center [451, 449] width 18 height 15
radio input "true"
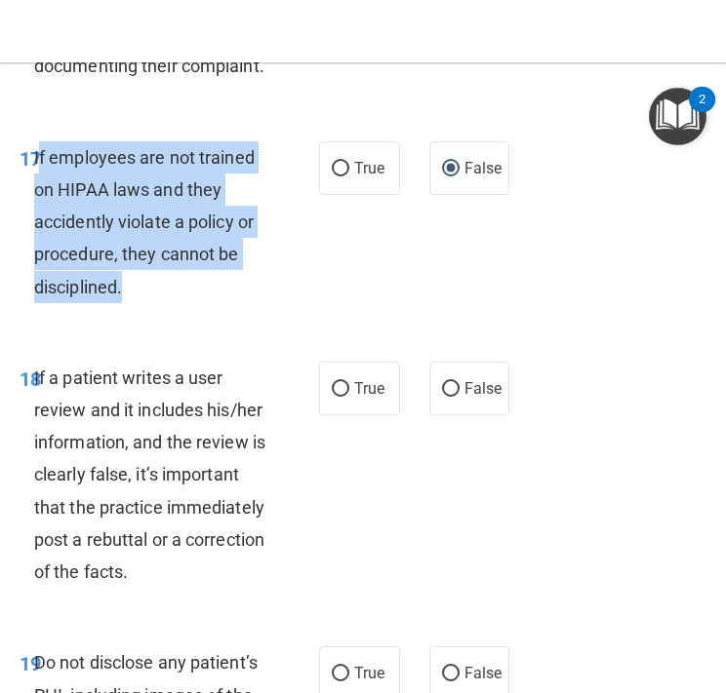
scroll to position [4556, 0]
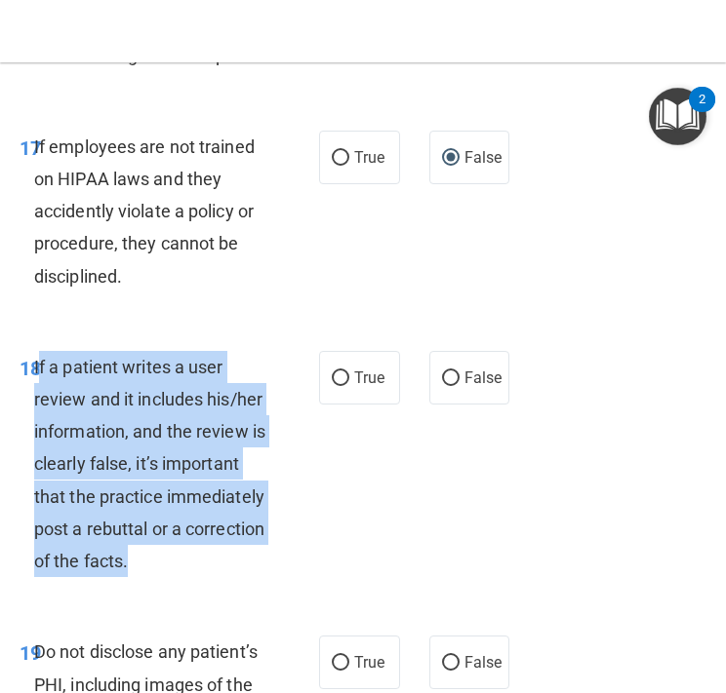
drag, startPoint x: 227, startPoint y: 560, endPoint x: 39, endPoint y: 365, distance: 271.0
click at [39, 365] on div "If a patient writes a user review and it includes his/her information, and the …" at bounding box center [157, 464] width 247 height 227
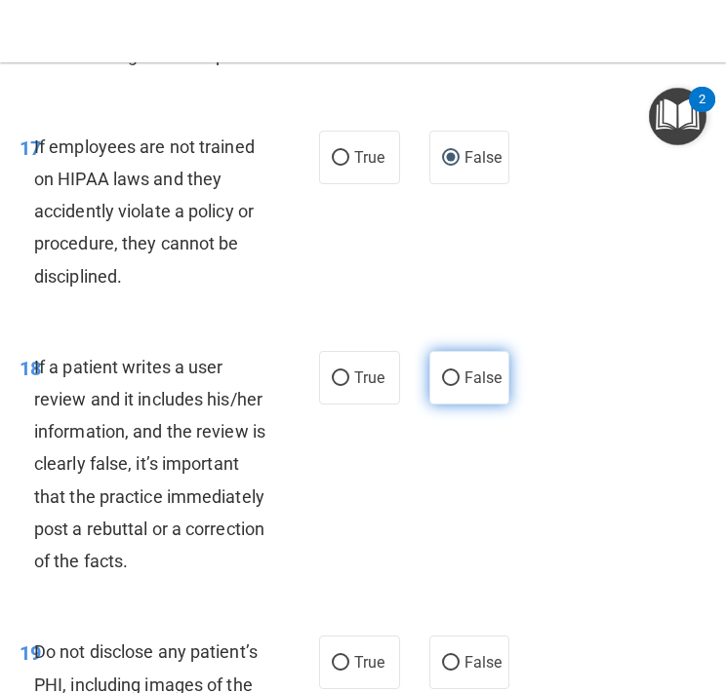
click at [444, 387] on label "False" at bounding box center [469, 378] width 81 height 54
click at [444, 386] on input "False" at bounding box center [451, 379] width 18 height 15
radio input "true"
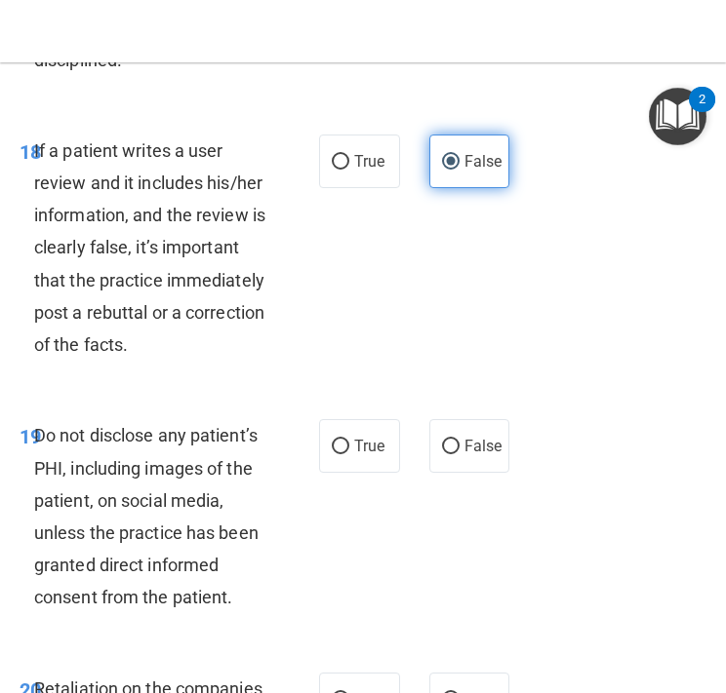
scroll to position [4790, 0]
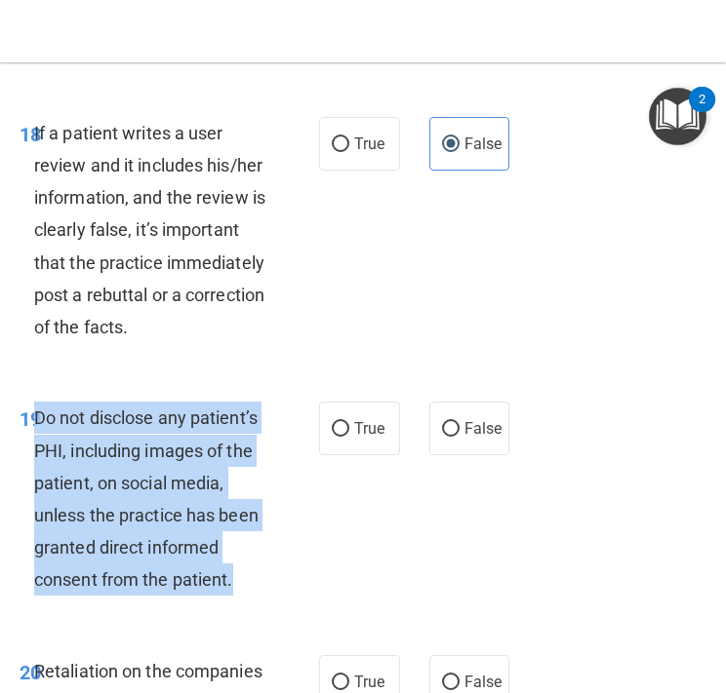
drag, startPoint x: 264, startPoint y: 573, endPoint x: 38, endPoint y: 420, distance: 273.2
click at [38, 420] on div "Do not disclose any patient’s PHI, including images of the patient, on social m…" at bounding box center [157, 499] width 247 height 194
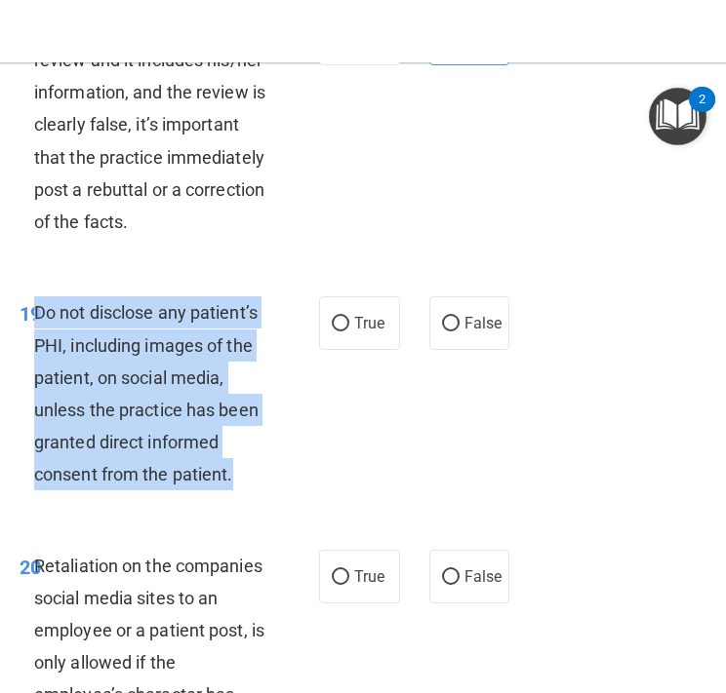
scroll to position [4945, 0]
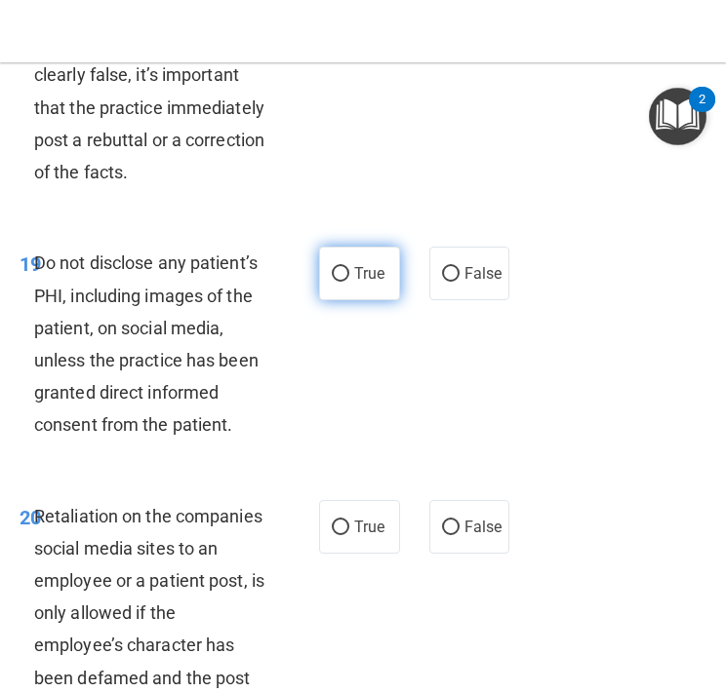
click at [365, 275] on span "True" at bounding box center [369, 273] width 30 height 19
click at [349, 275] on input "True" at bounding box center [341, 274] width 18 height 15
radio input "true"
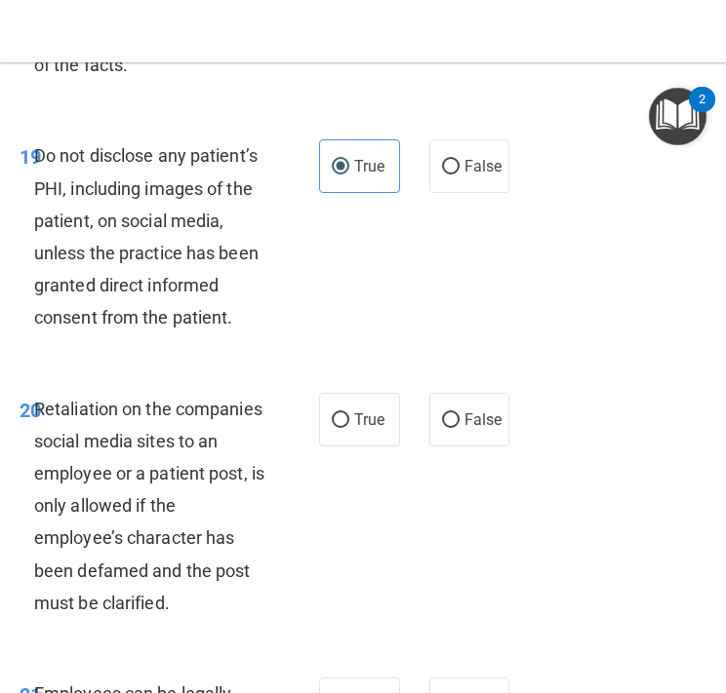
scroll to position [5078, 0]
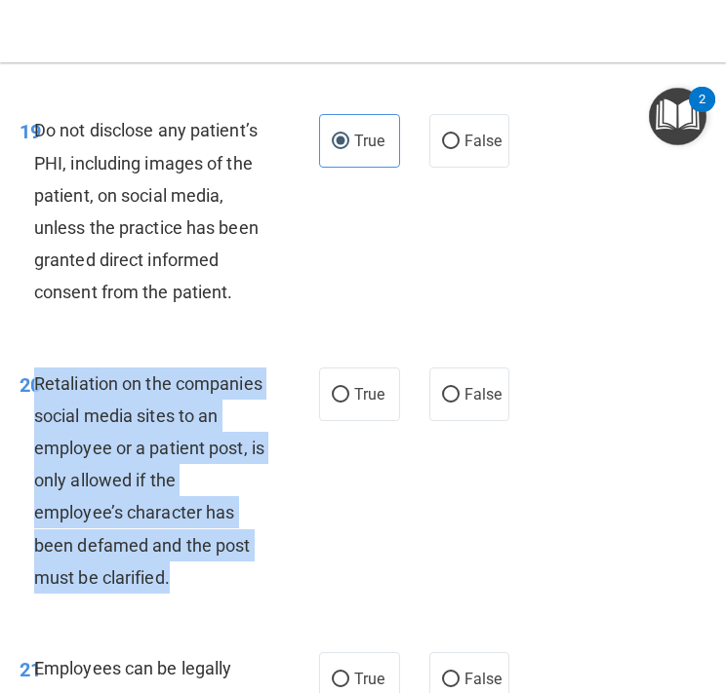
drag, startPoint x: 201, startPoint y: 568, endPoint x: 39, endPoint y: 388, distance: 241.7
click at [39, 388] on div "Retaliation on the companies social media sites to an employee or a patient pos…" at bounding box center [157, 481] width 247 height 227
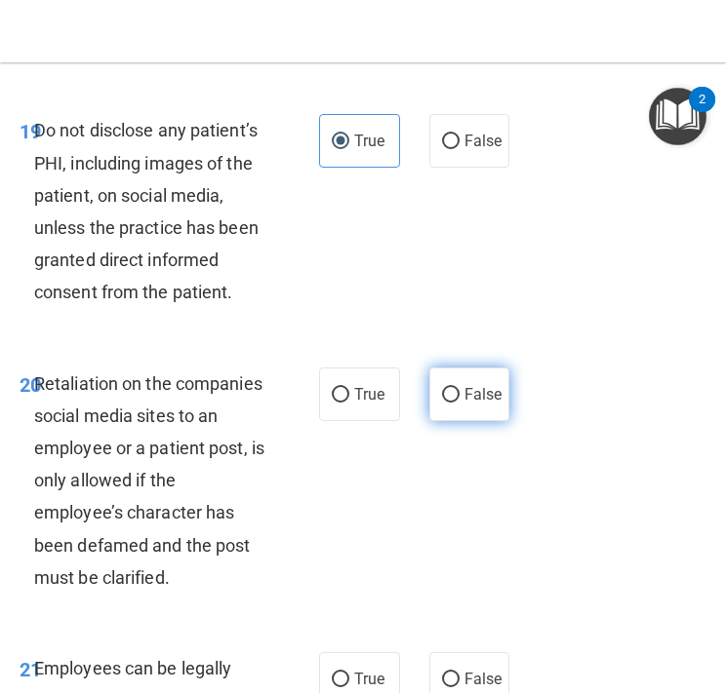
click at [462, 397] on label "False" at bounding box center [469, 395] width 81 height 54
click at [459, 397] on input "False" at bounding box center [451, 395] width 18 height 15
radio input "true"
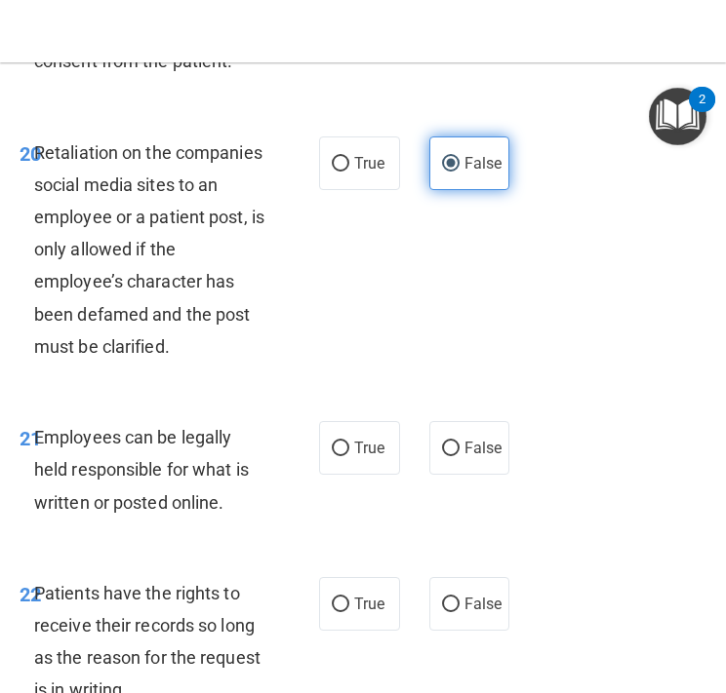
scroll to position [5332, 0]
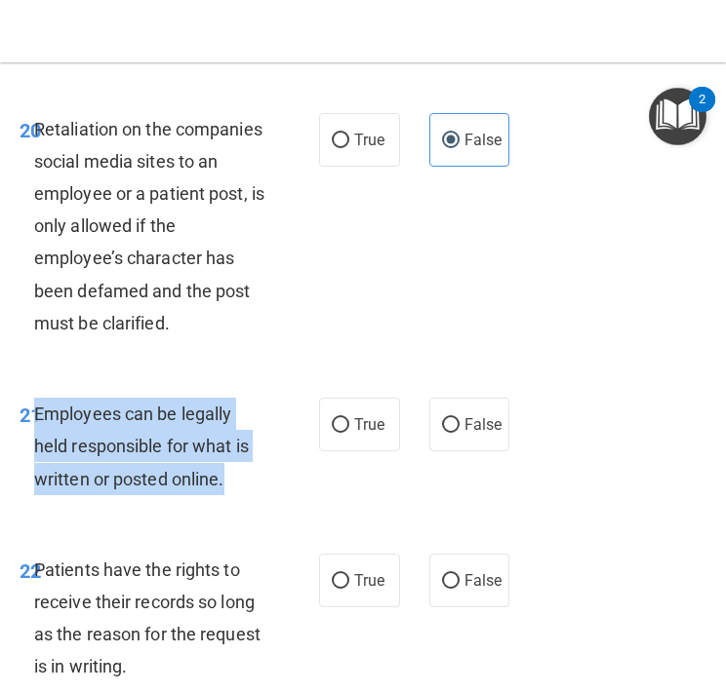
drag, startPoint x: 254, startPoint y: 471, endPoint x: 38, endPoint y: 413, distance: 223.3
click at [38, 413] on div "Employees can be legally held responsible for what is written or posted online." at bounding box center [157, 447] width 247 height 98
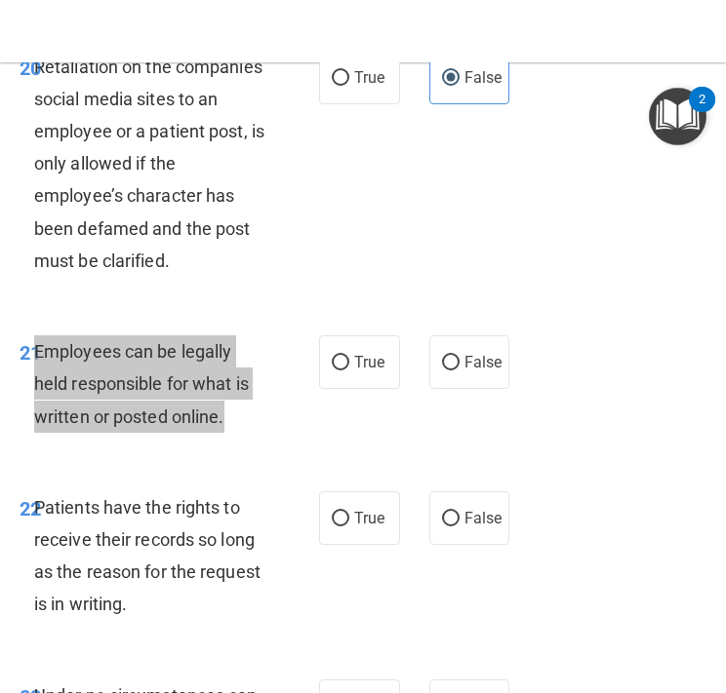
scroll to position [5398, 0]
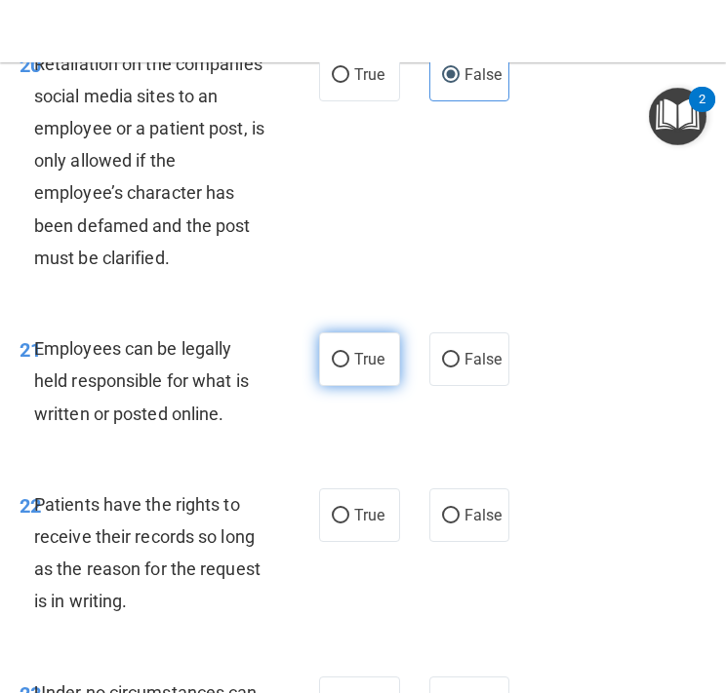
click at [359, 368] on span "True" at bounding box center [369, 359] width 30 height 19
click at [349, 368] on input "True" at bounding box center [341, 360] width 18 height 15
radio input "true"
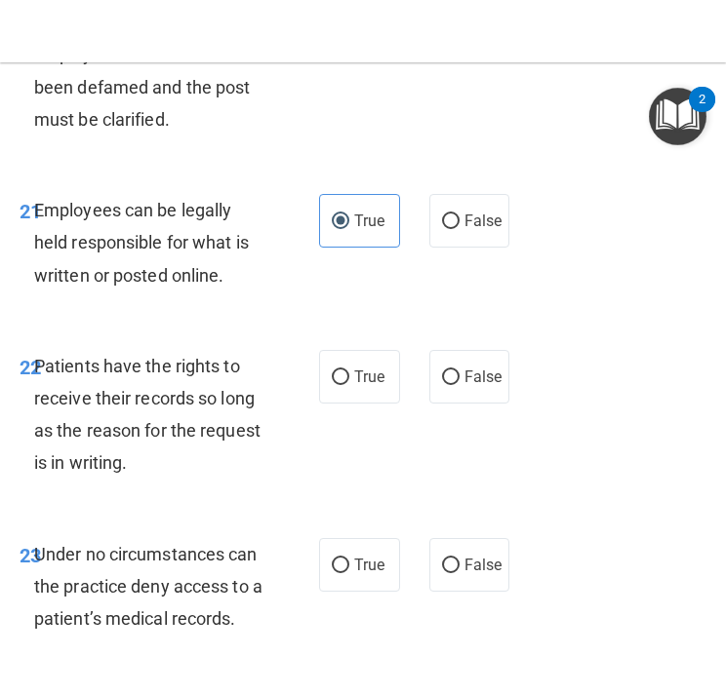
scroll to position [5549, 0]
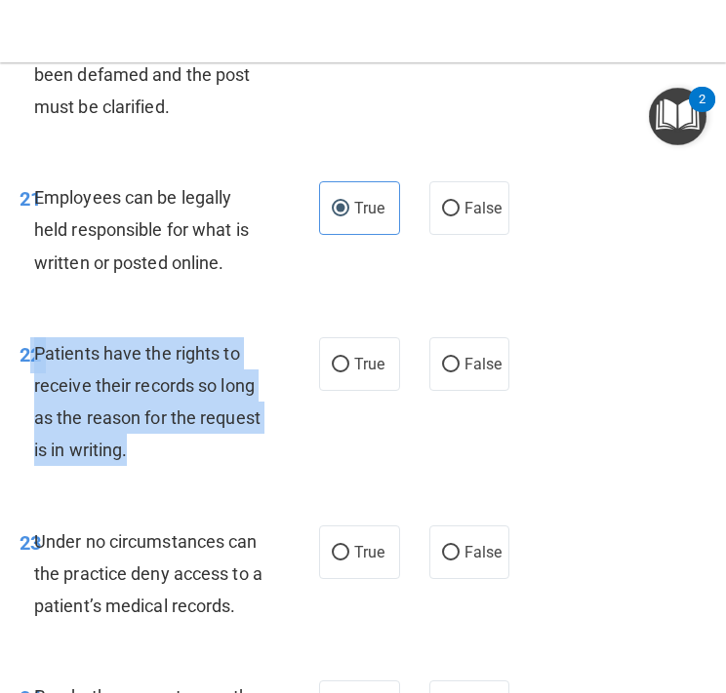
drag, startPoint x: 157, startPoint y: 451, endPoint x: 33, endPoint y: 359, distance: 154.1
click at [34, 359] on div "Patients have the rights to receive their records so long as the reason for the…" at bounding box center [157, 402] width 247 height 130
click at [371, 362] on span "True" at bounding box center [369, 364] width 30 height 19
click at [349, 362] on input "True" at bounding box center [341, 365] width 18 height 15
radio input "true"
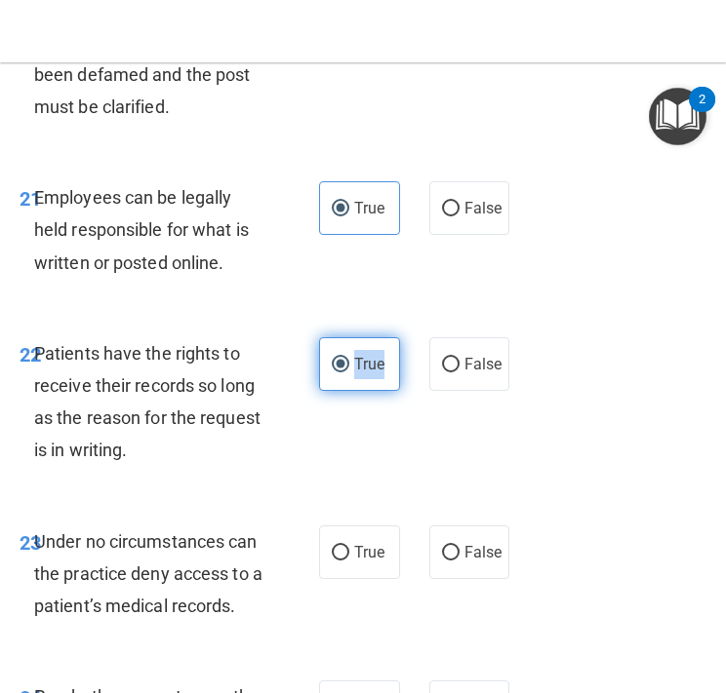
click at [371, 362] on span "True" at bounding box center [369, 364] width 30 height 19
click at [349, 362] on input "True" at bounding box center [341, 365] width 18 height 15
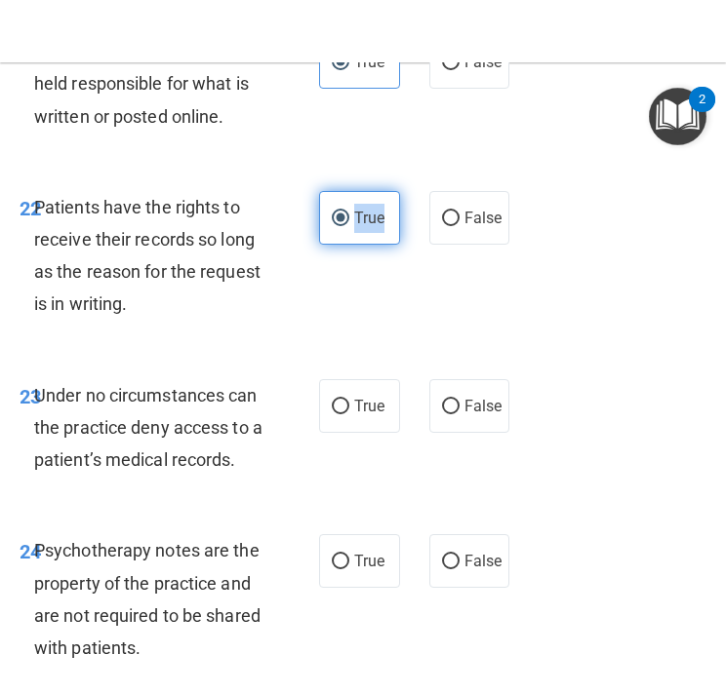
scroll to position [5704, 0]
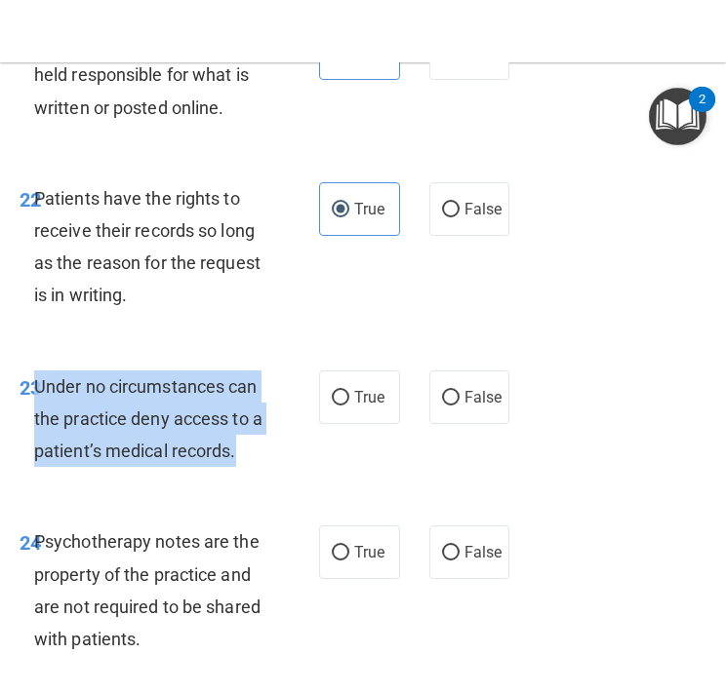
drag, startPoint x: 255, startPoint y: 456, endPoint x: 36, endPoint y: 379, distance: 231.6
click at [36, 379] on div "Under no circumstances can the practice deny access to a patient’s medical reco…" at bounding box center [157, 420] width 247 height 98
click at [456, 402] on input "False" at bounding box center [451, 398] width 18 height 15
radio input "true"
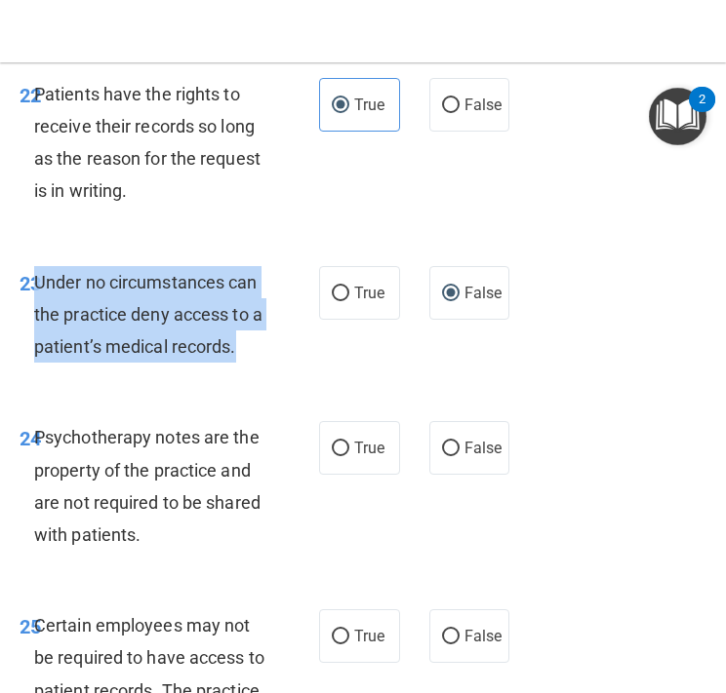
scroll to position [5836, 0]
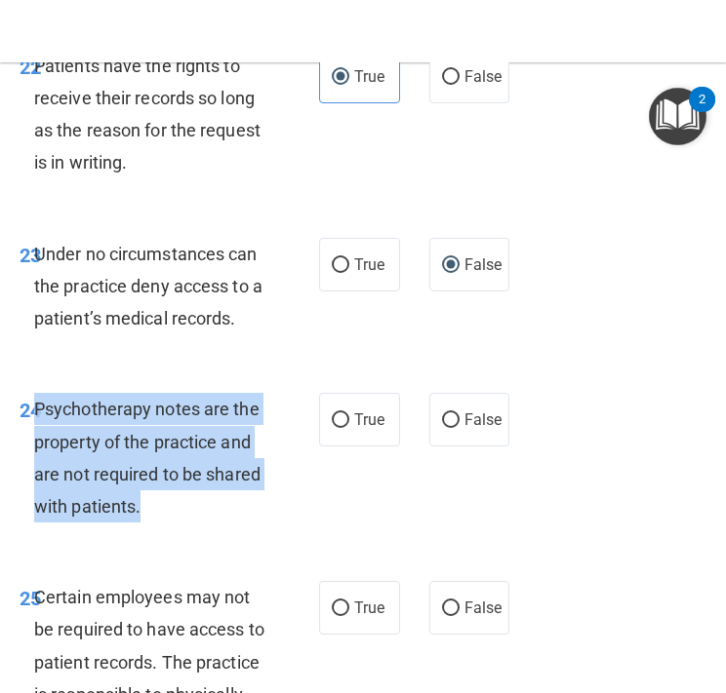
drag, startPoint x: 173, startPoint y: 509, endPoint x: 35, endPoint y: 417, distance: 165.3
click at [35, 417] on div "Psychotherapy notes are the property of the practice and are not required to be…" at bounding box center [157, 458] width 247 height 130
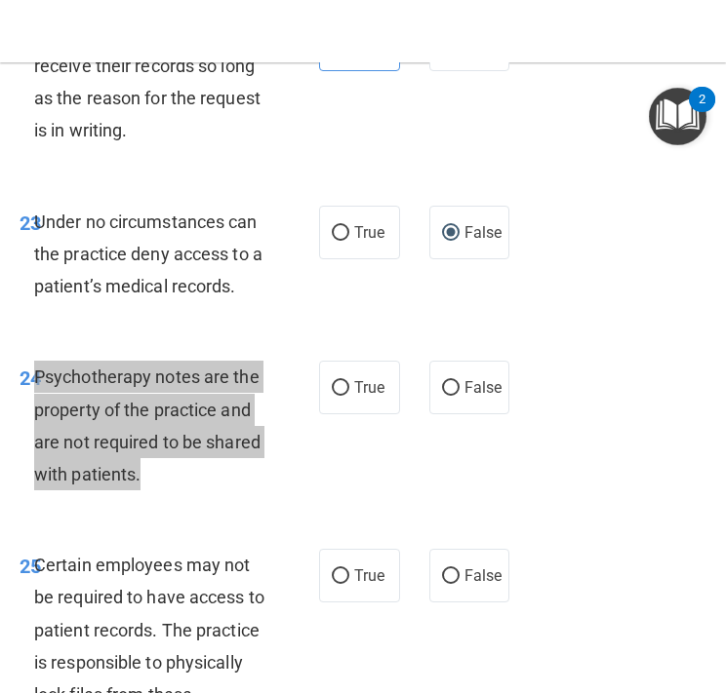
scroll to position [5870, 0]
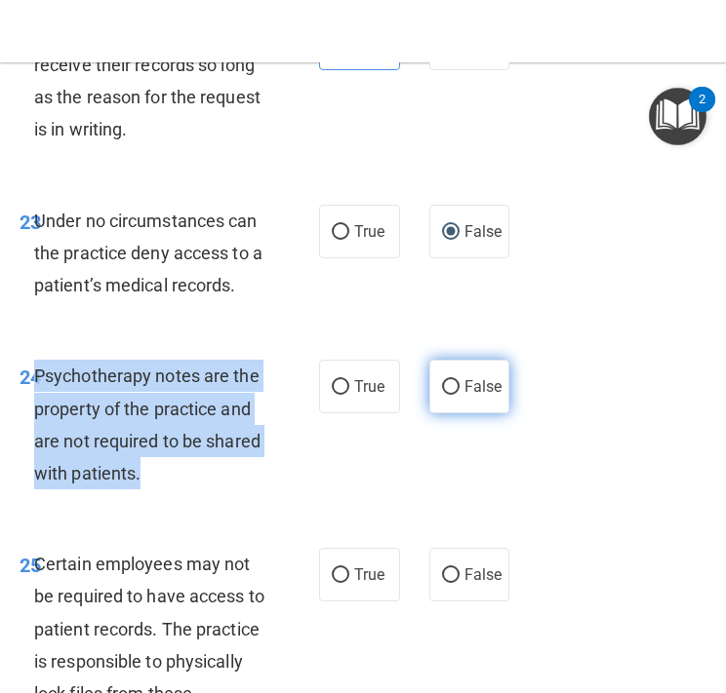
click at [444, 395] on input "False" at bounding box center [451, 387] width 18 height 15
radio input "true"
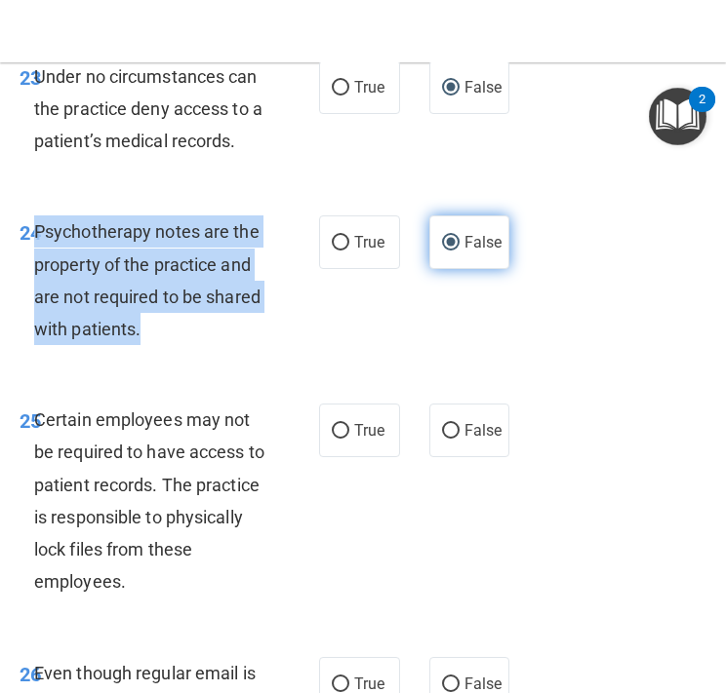
scroll to position [6045, 0]
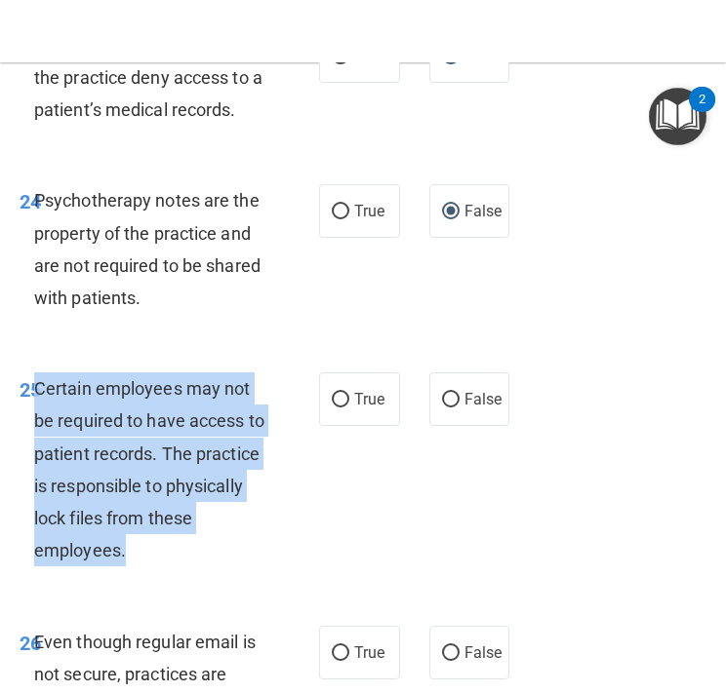
drag, startPoint x: 173, startPoint y: 560, endPoint x: 38, endPoint y: 395, distance: 212.8
click at [38, 395] on div "Certain employees may not be required to have access to patient records. The pr…" at bounding box center [157, 470] width 247 height 194
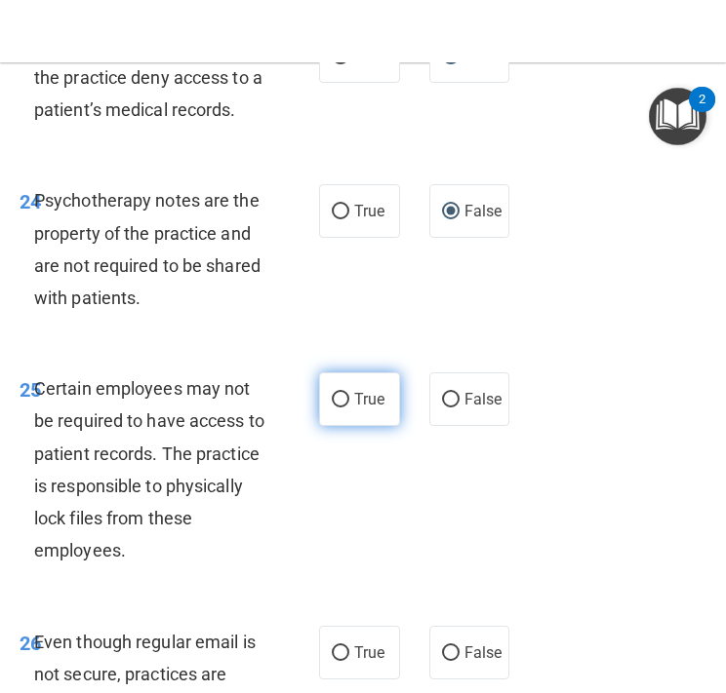
click at [376, 407] on span "True" at bounding box center [369, 399] width 30 height 19
click at [349, 407] on input "True" at bounding box center [341, 400] width 18 height 15
radio input "true"
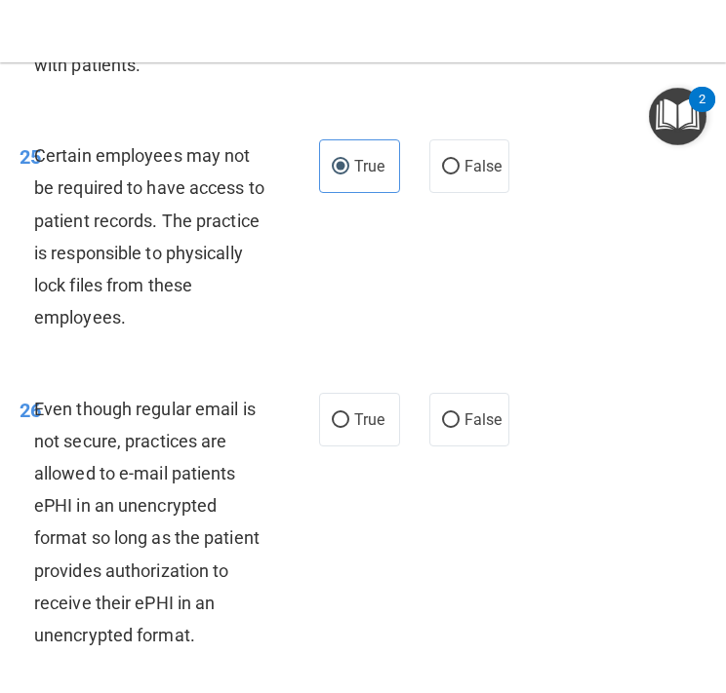
scroll to position [6303, 0]
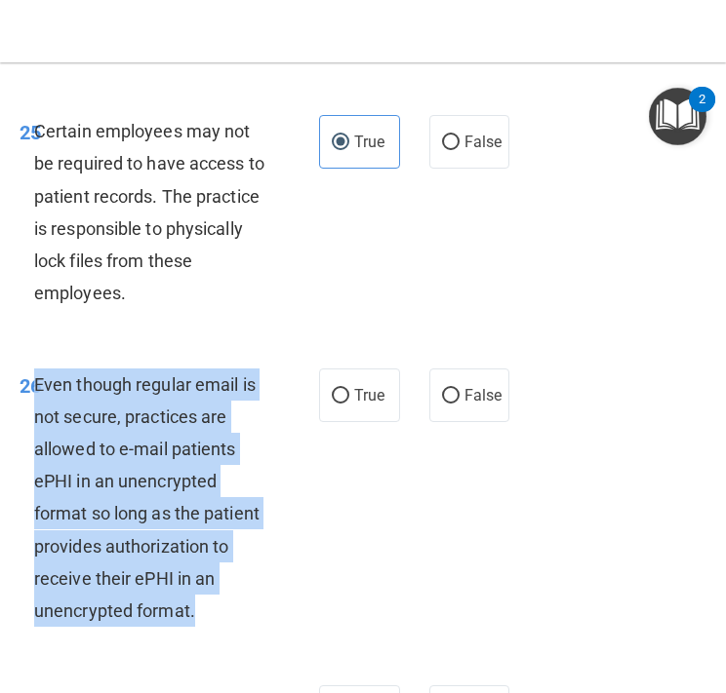
drag, startPoint x: 221, startPoint y: 625, endPoint x: 38, endPoint y: 393, distance: 295.8
click at [38, 393] on div "Even though regular email is not secure, practices are allowed to e-mail patien…" at bounding box center [157, 498] width 247 height 259
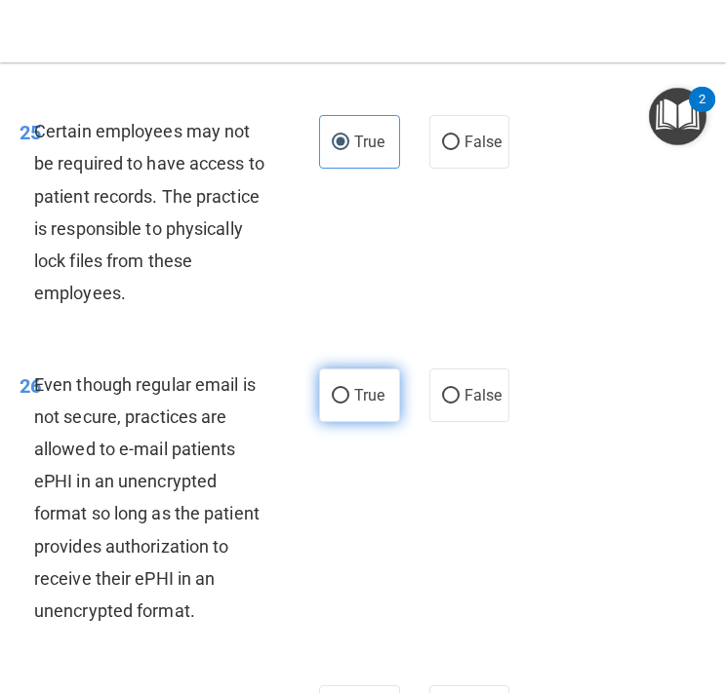
click at [354, 395] on span "True" at bounding box center [369, 395] width 30 height 19
click at [349, 395] on input "True" at bounding box center [341, 396] width 18 height 15
radio input "true"
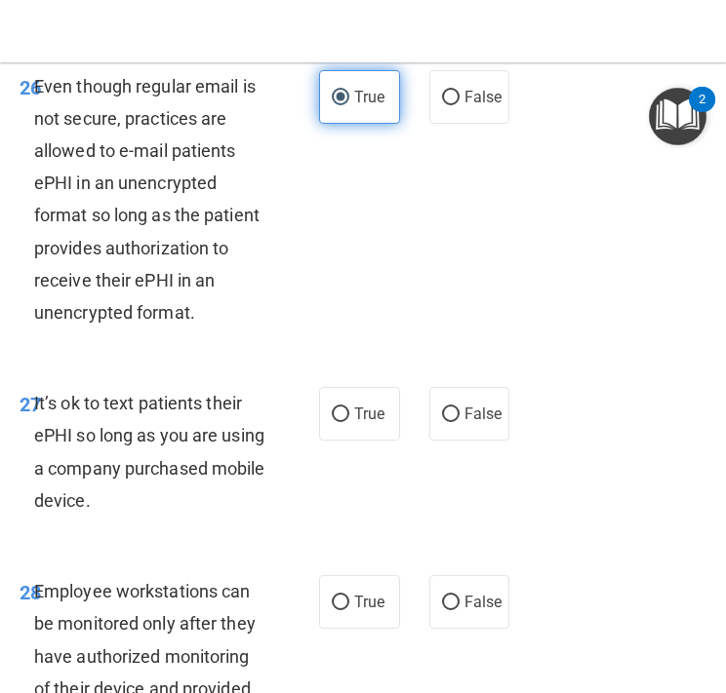
scroll to position [6654, 0]
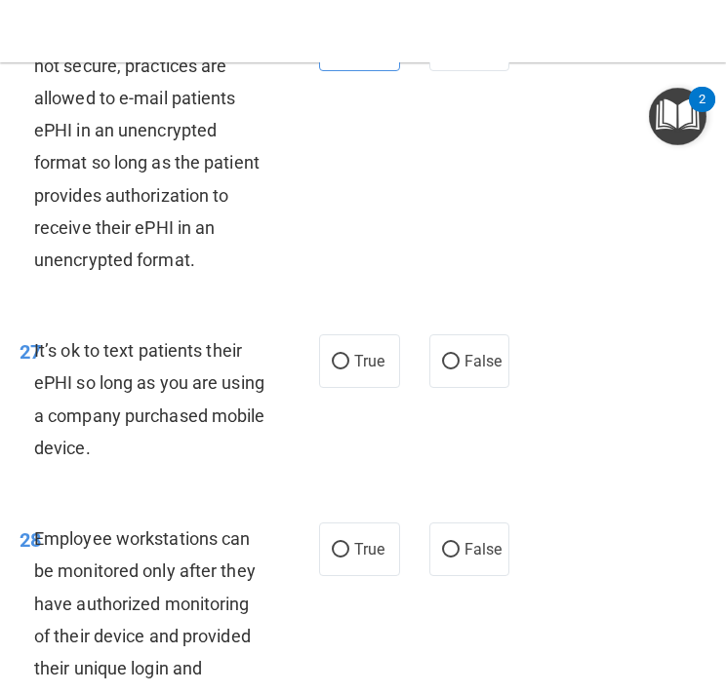
drag, startPoint x: 232, startPoint y: 467, endPoint x: 35, endPoint y: 355, distance: 226.7
click at [35, 355] on div "27 It’s ok to text patients their ePHI so long as you are using a company purch…" at bounding box center [169, 403] width 358 height 139
click at [476, 359] on span "False" at bounding box center [483, 361] width 38 height 19
click at [459, 359] on input "False" at bounding box center [451, 362] width 18 height 15
radio input "true"
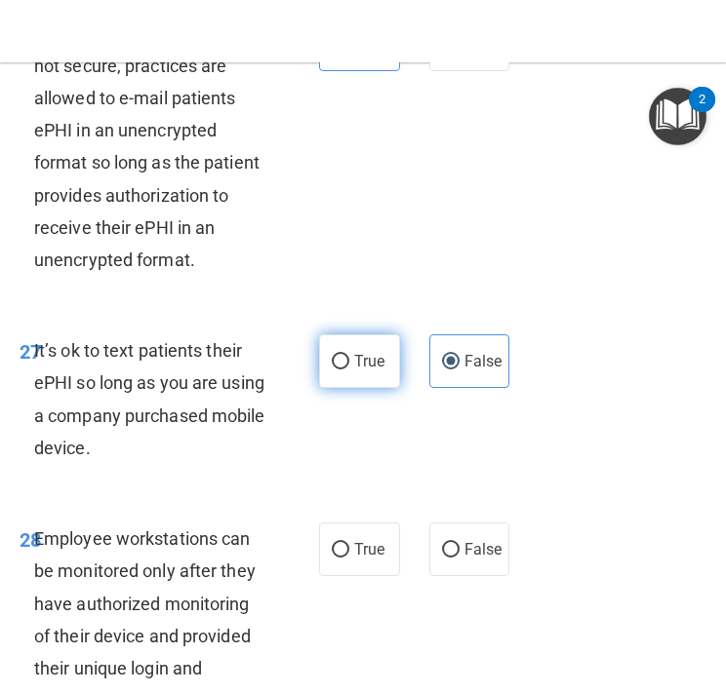
click at [385, 372] on label "True" at bounding box center [359, 361] width 81 height 54
click at [349, 370] on input "True" at bounding box center [341, 362] width 18 height 15
radio input "true"
radio input "false"
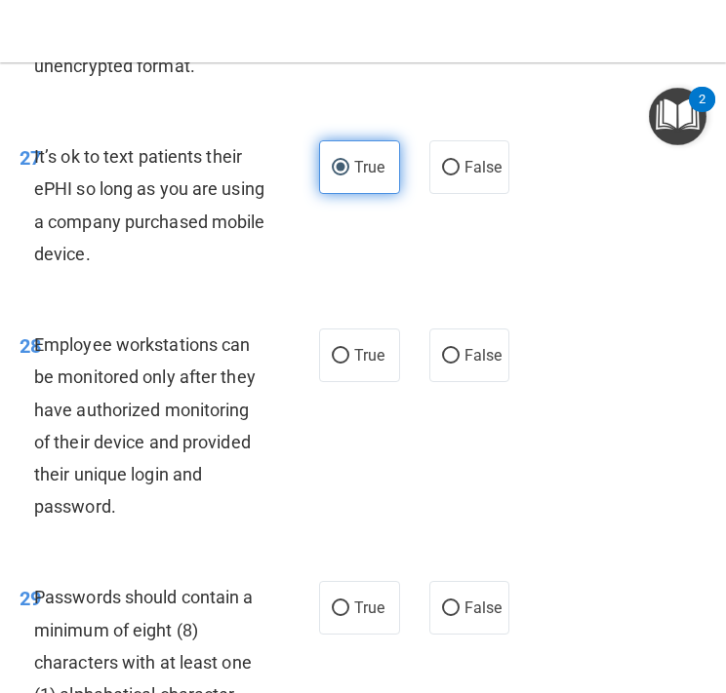
scroll to position [6863, 0]
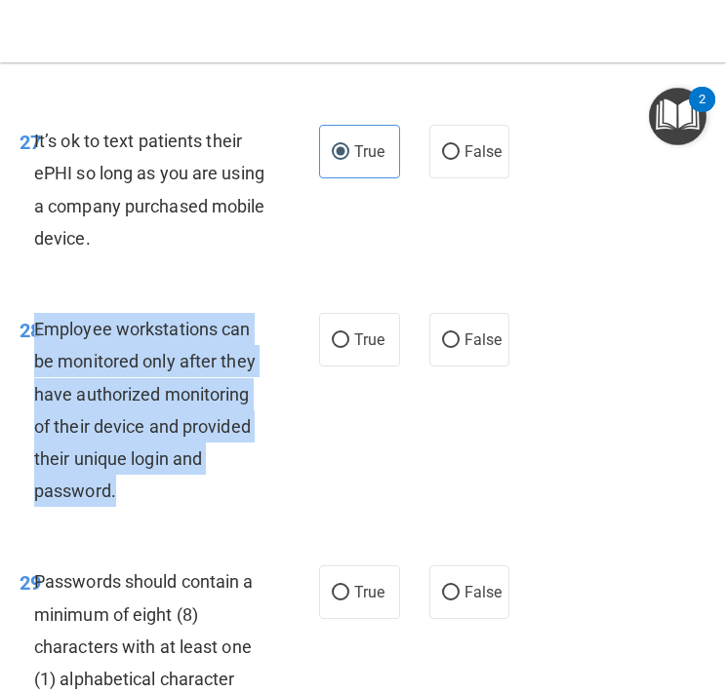
drag, startPoint x: 131, startPoint y: 510, endPoint x: 36, endPoint y: 333, distance: 201.1
click at [36, 333] on div "28 Employee workstations can be monitored only after they have authorized monit…" at bounding box center [169, 415] width 358 height 204
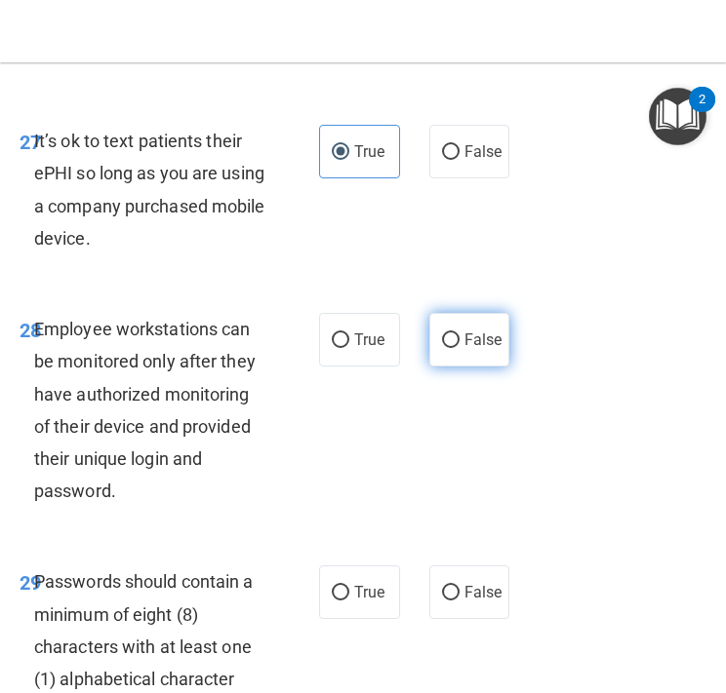
click at [486, 348] on span "False" at bounding box center [483, 340] width 38 height 19
click at [459, 348] on input "False" at bounding box center [451, 341] width 18 height 15
radio input "true"
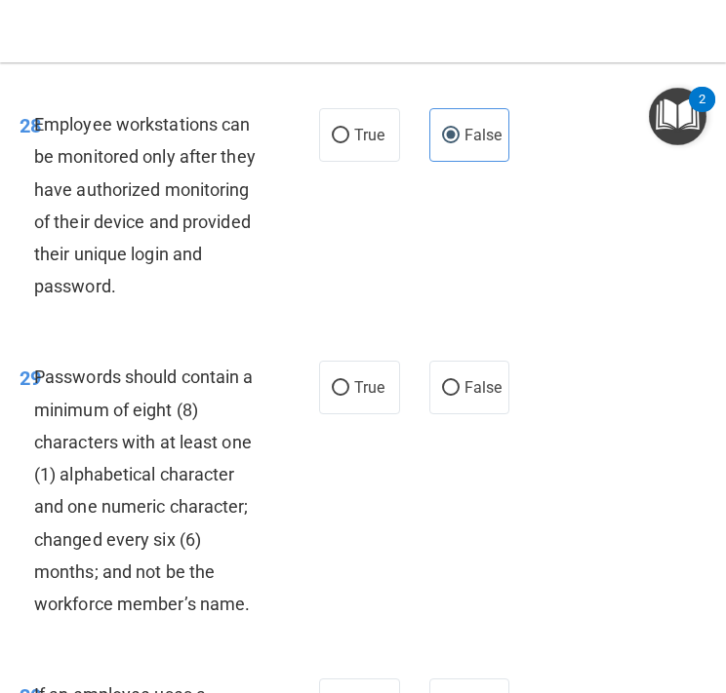
scroll to position [7089, 0]
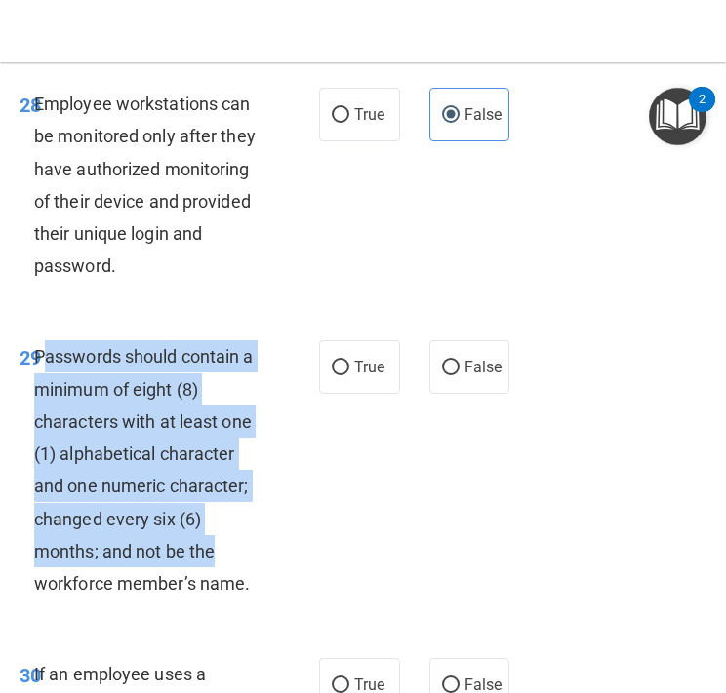
drag, startPoint x: 261, startPoint y: 569, endPoint x: 46, endPoint y: 370, distance: 293.3
click at [46, 370] on div "Passwords should contain a minimum of eight (8) characters with at least one (1…" at bounding box center [157, 469] width 247 height 259
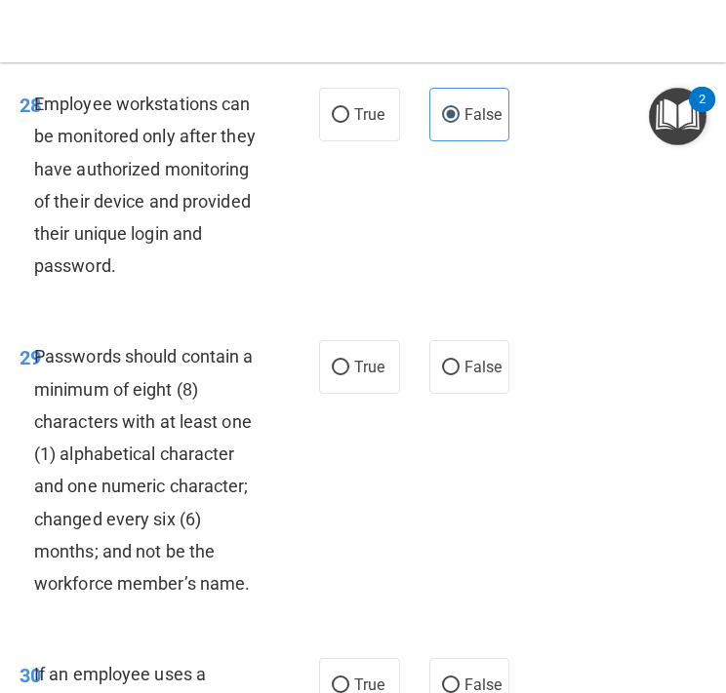
click at [331, 568] on div "29 Passwords should contain a minimum of eight (8) characters with at least one…" at bounding box center [169, 474] width 358 height 269
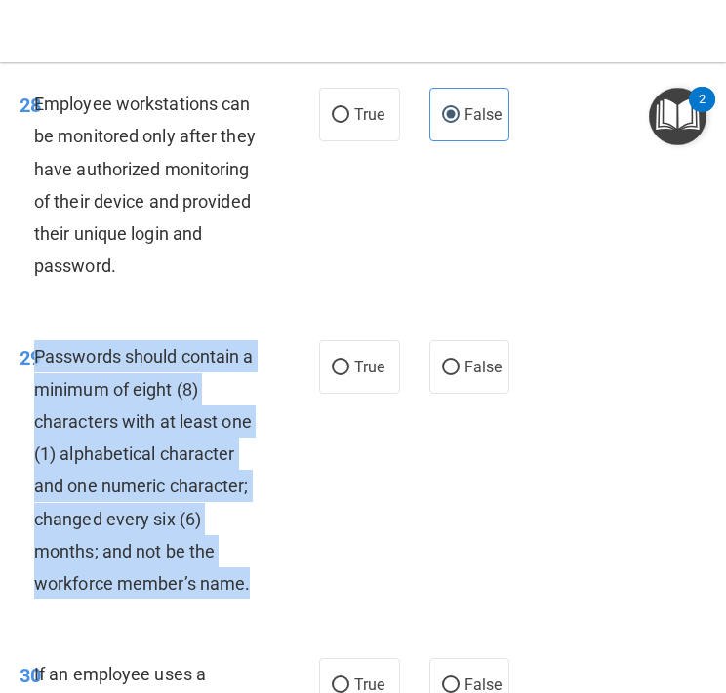
drag, startPoint x: 295, startPoint y: 586, endPoint x: 38, endPoint y: 356, distance: 344.6
click at [38, 356] on div "29 Passwords should contain a minimum of eight (8) characters with at least one…" at bounding box center [169, 474] width 358 height 269
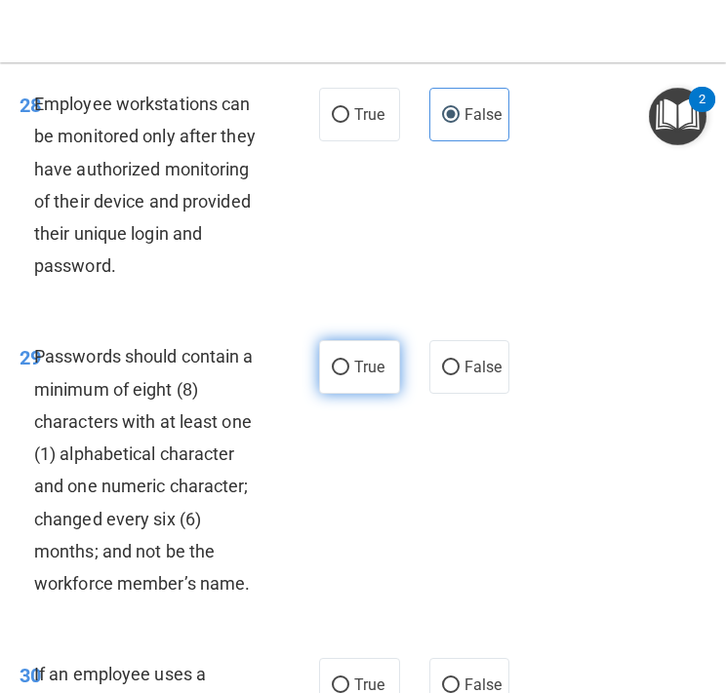
click at [349, 364] on label "True" at bounding box center [359, 367] width 81 height 54
click at [349, 364] on input "True" at bounding box center [341, 368] width 18 height 15
radio input "true"
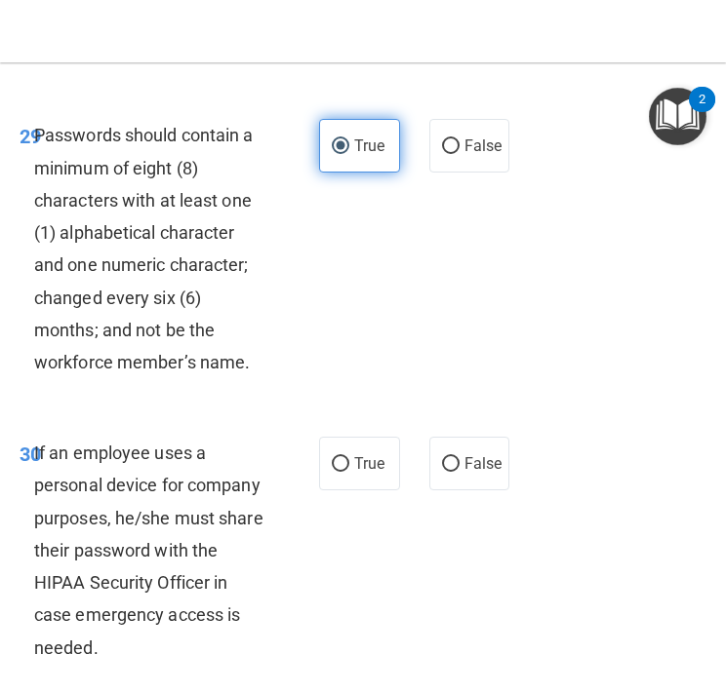
scroll to position [7357, 0]
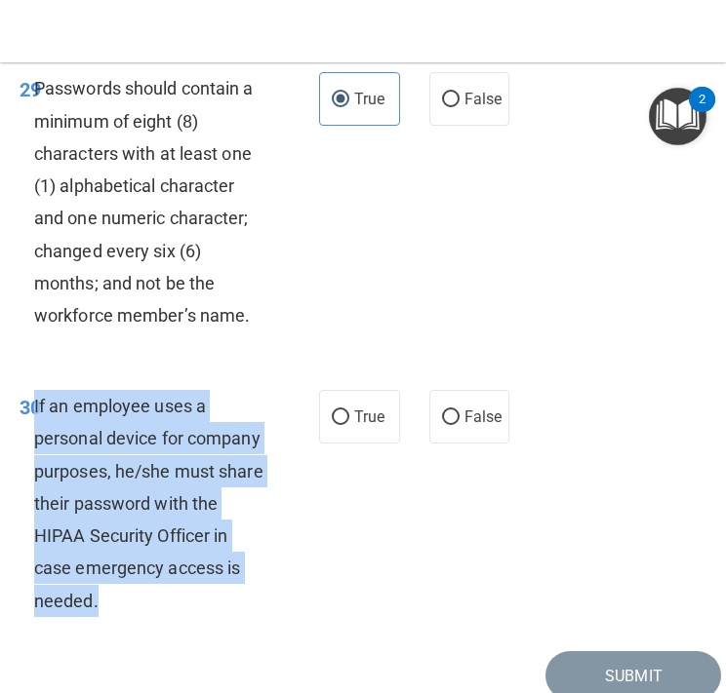
drag, startPoint x: 108, startPoint y: 609, endPoint x: 36, endPoint y: 403, distance: 219.0
click at [36, 403] on div "If an employee uses a personal device for company purposes, he/she must share t…" at bounding box center [157, 503] width 247 height 227
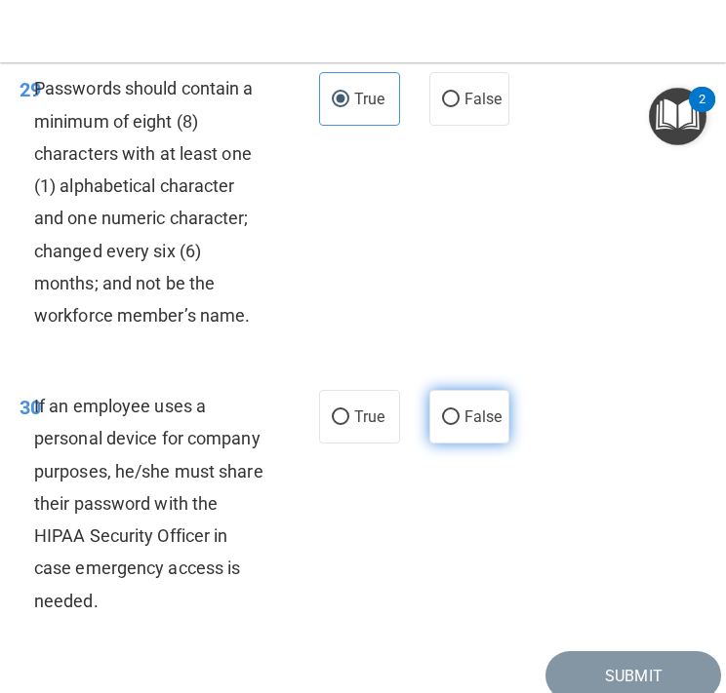
click at [472, 420] on span "False" at bounding box center [483, 417] width 38 height 19
click at [459, 420] on input "False" at bounding box center [451, 418] width 18 height 15
radio input "true"
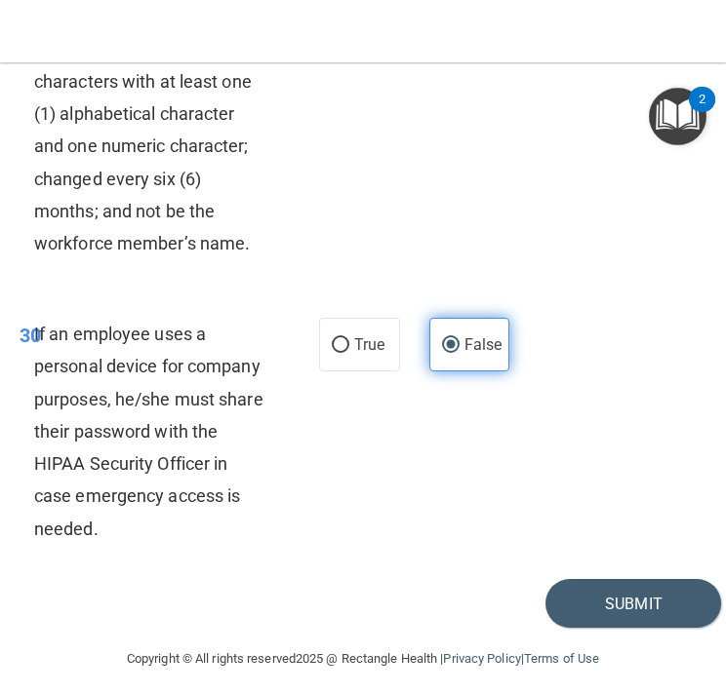
scroll to position [7444, 0]
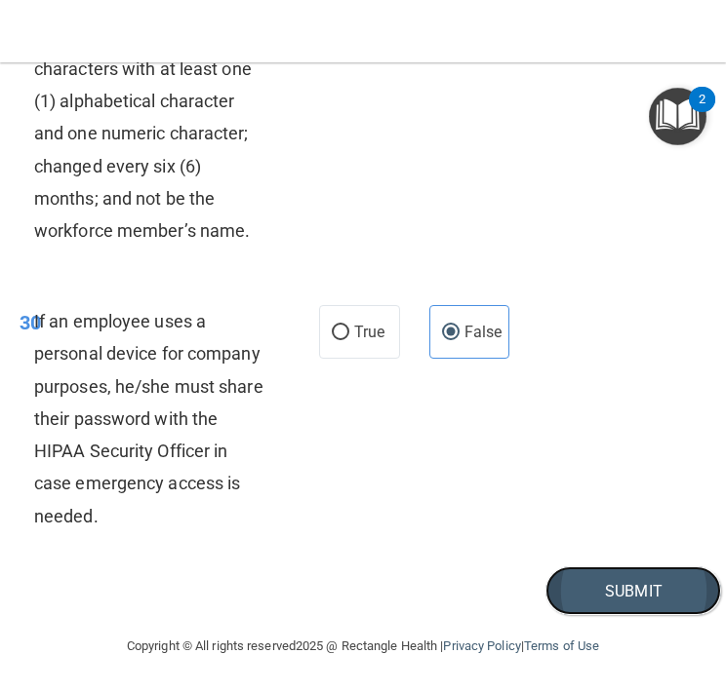
click at [584, 592] on button "Submit" at bounding box center [633, 592] width 176 height 50
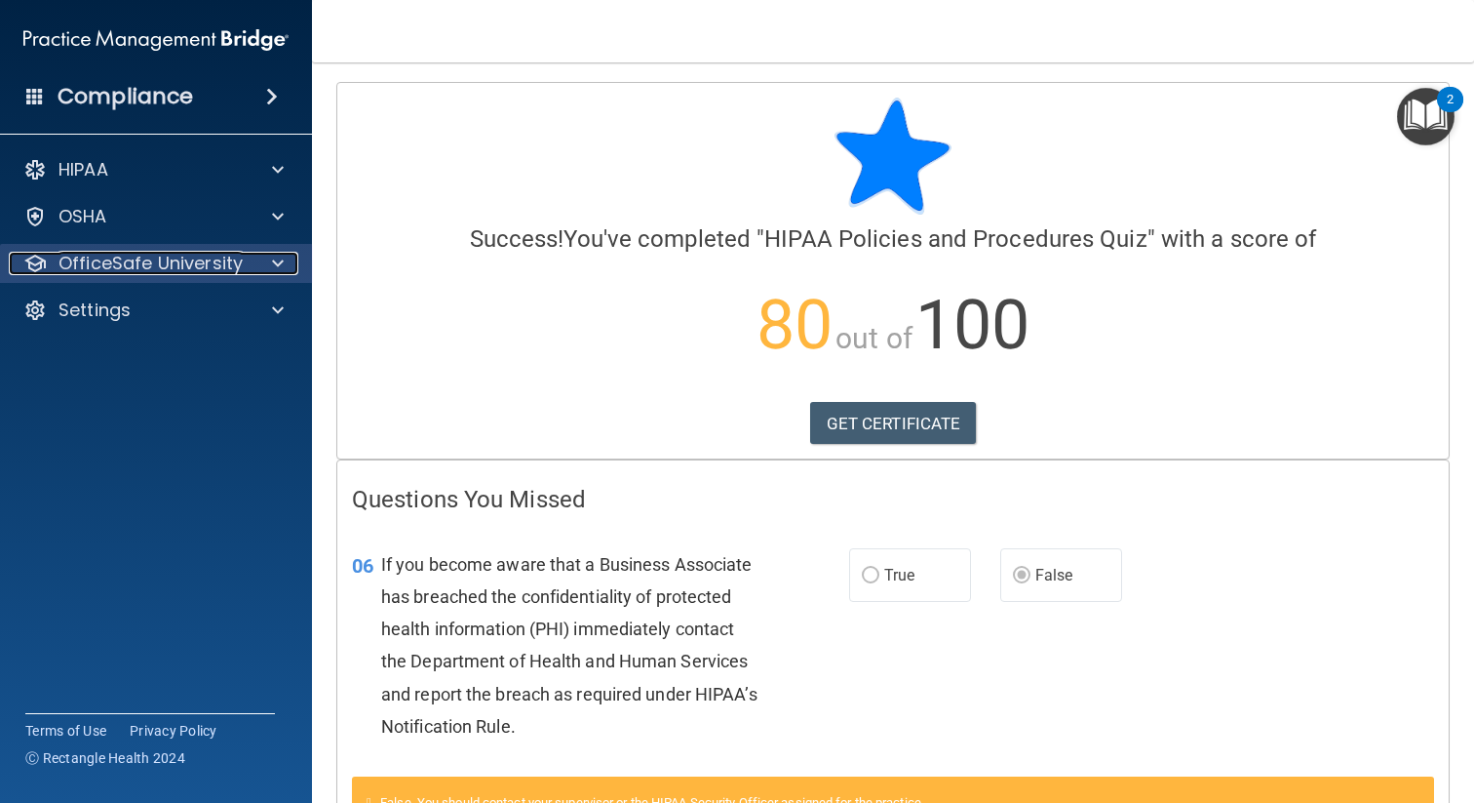
click at [129, 268] on p "OfficeSafe University" at bounding box center [151, 263] width 184 height 23
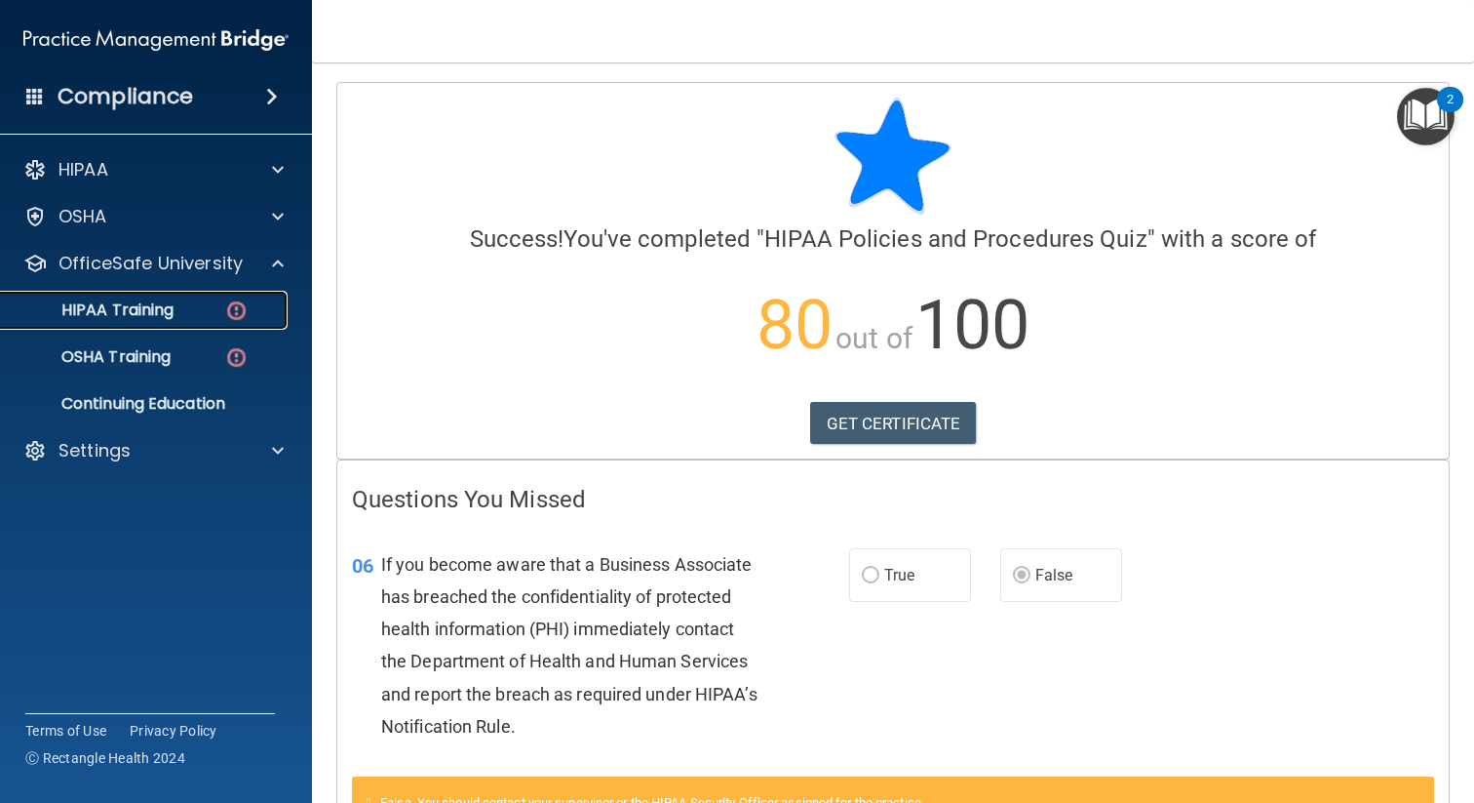
click at [143, 320] on p "HIPAA Training" at bounding box center [93, 310] width 161 height 20
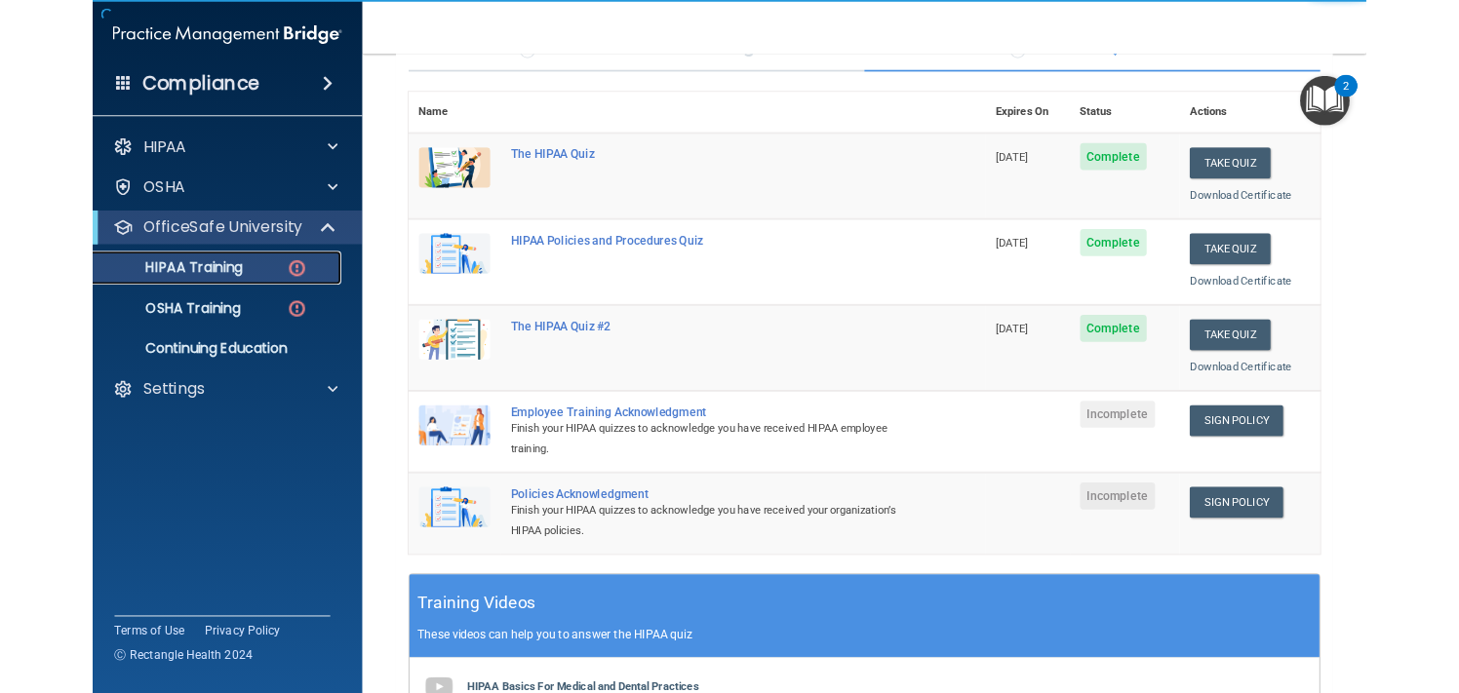
scroll to position [207, 0]
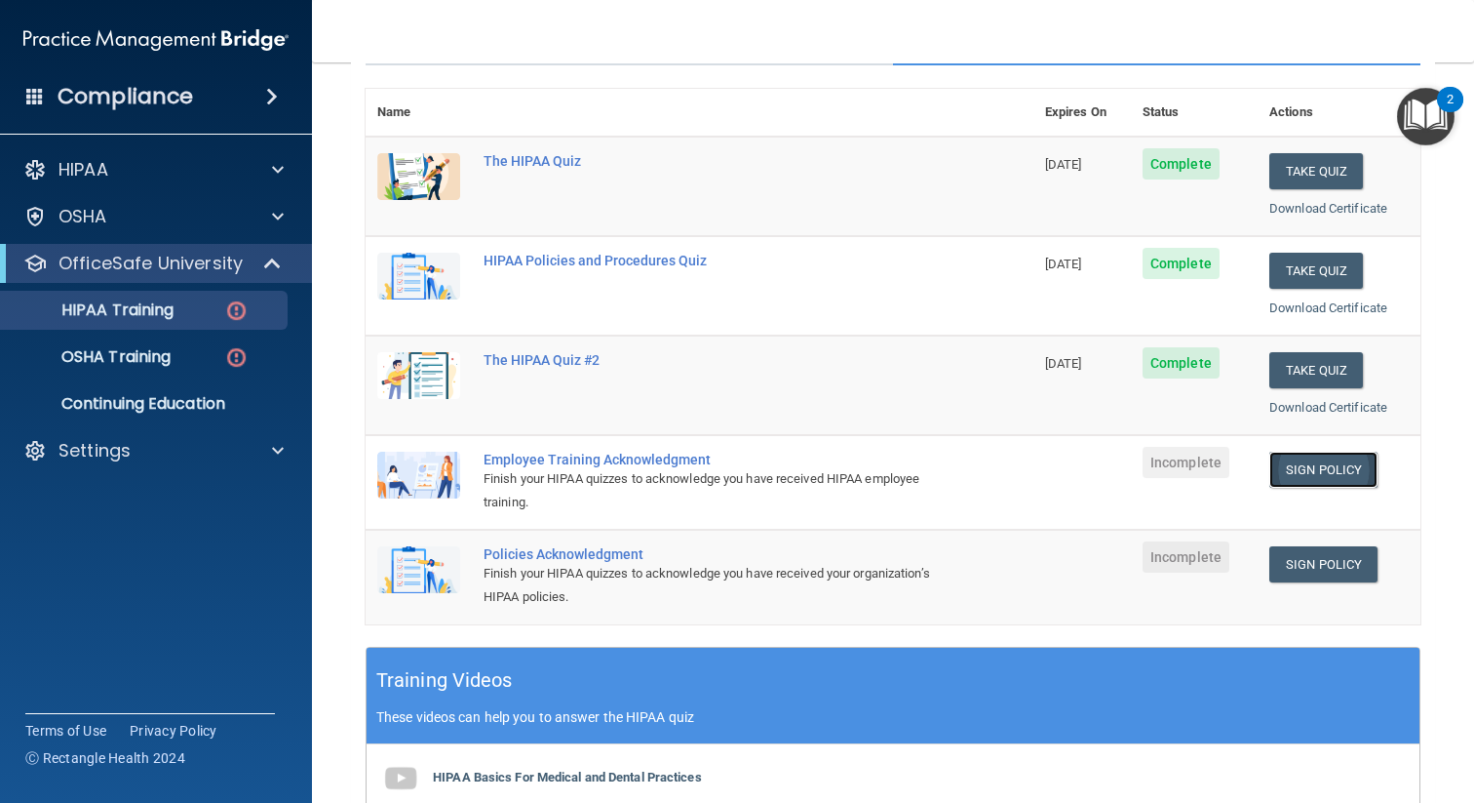
click at [1344, 456] on link "Sign Policy" at bounding box center [1324, 470] width 108 height 36
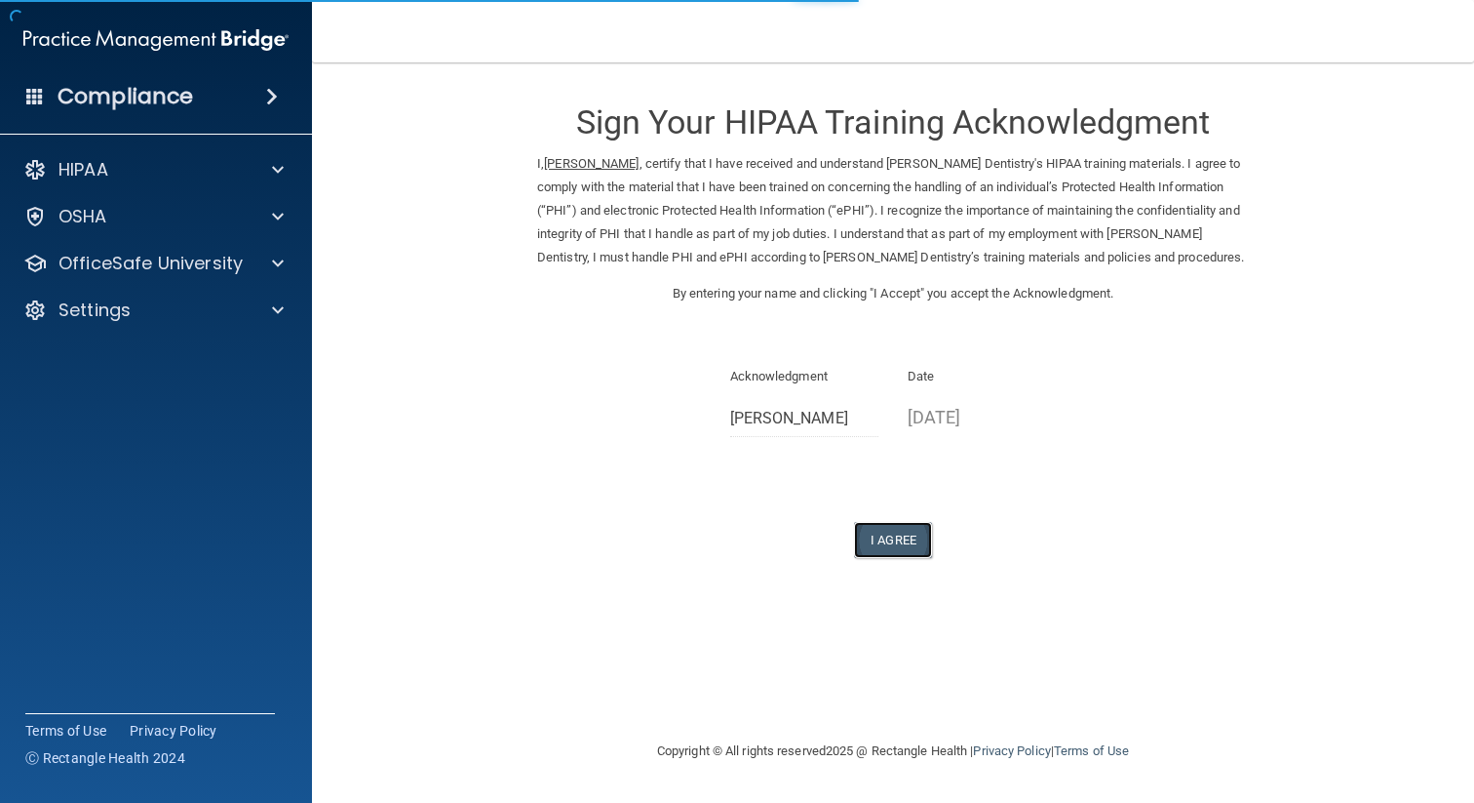
click at [873, 545] on button "I Agree" at bounding box center [893, 540] width 78 height 36
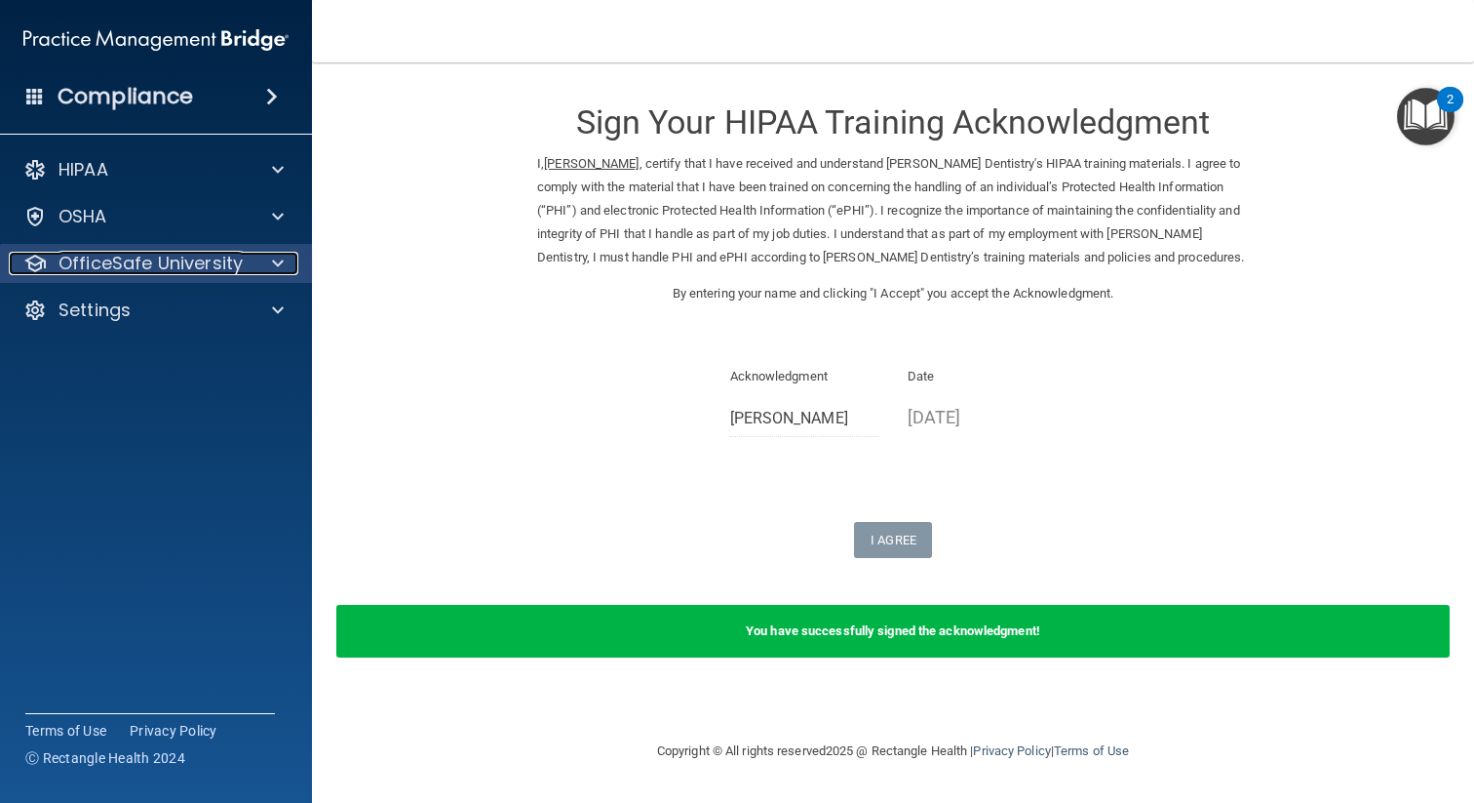
click at [224, 262] on p "OfficeSafe University" at bounding box center [151, 263] width 184 height 23
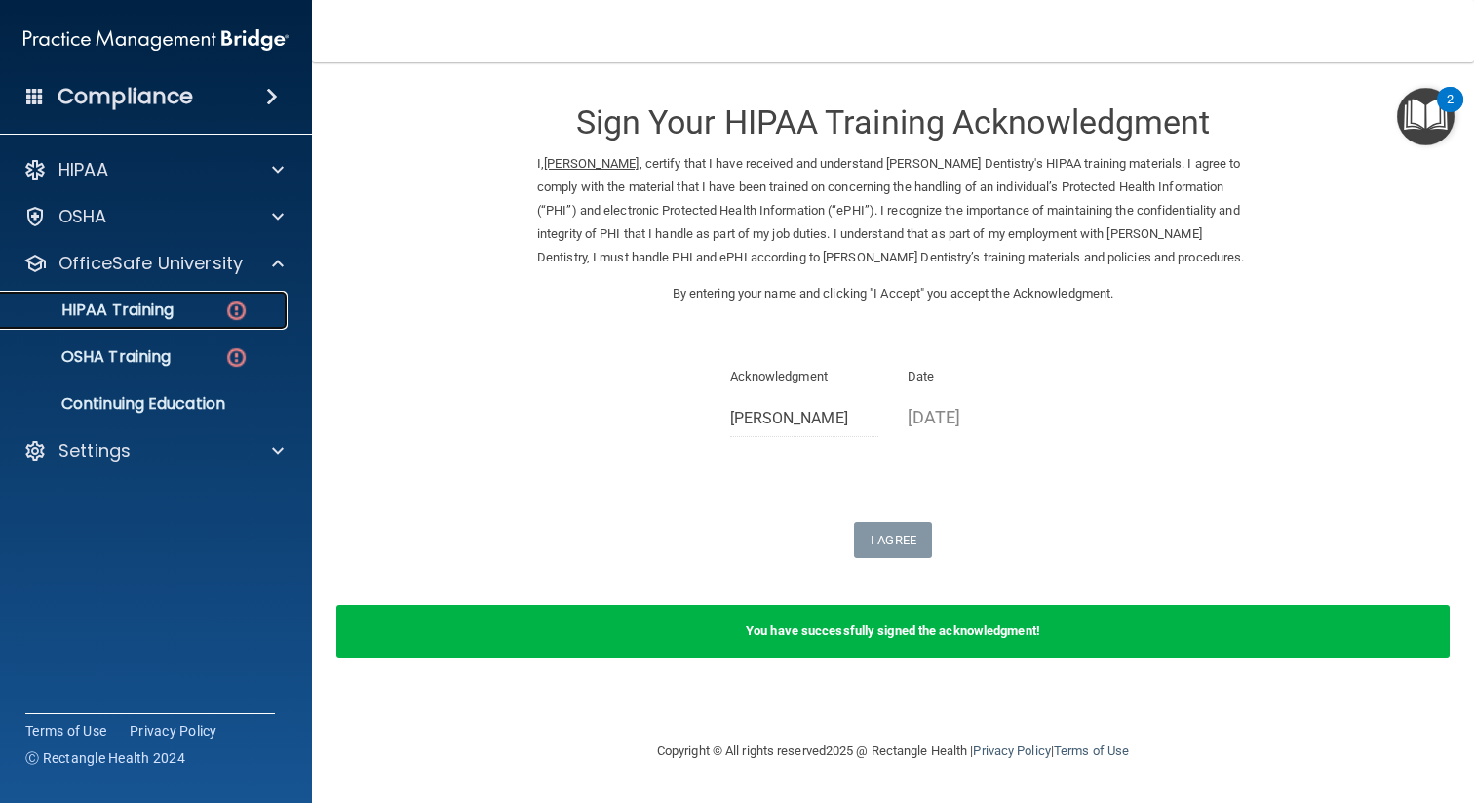
click at [216, 308] on div "HIPAA Training" at bounding box center [146, 310] width 266 height 20
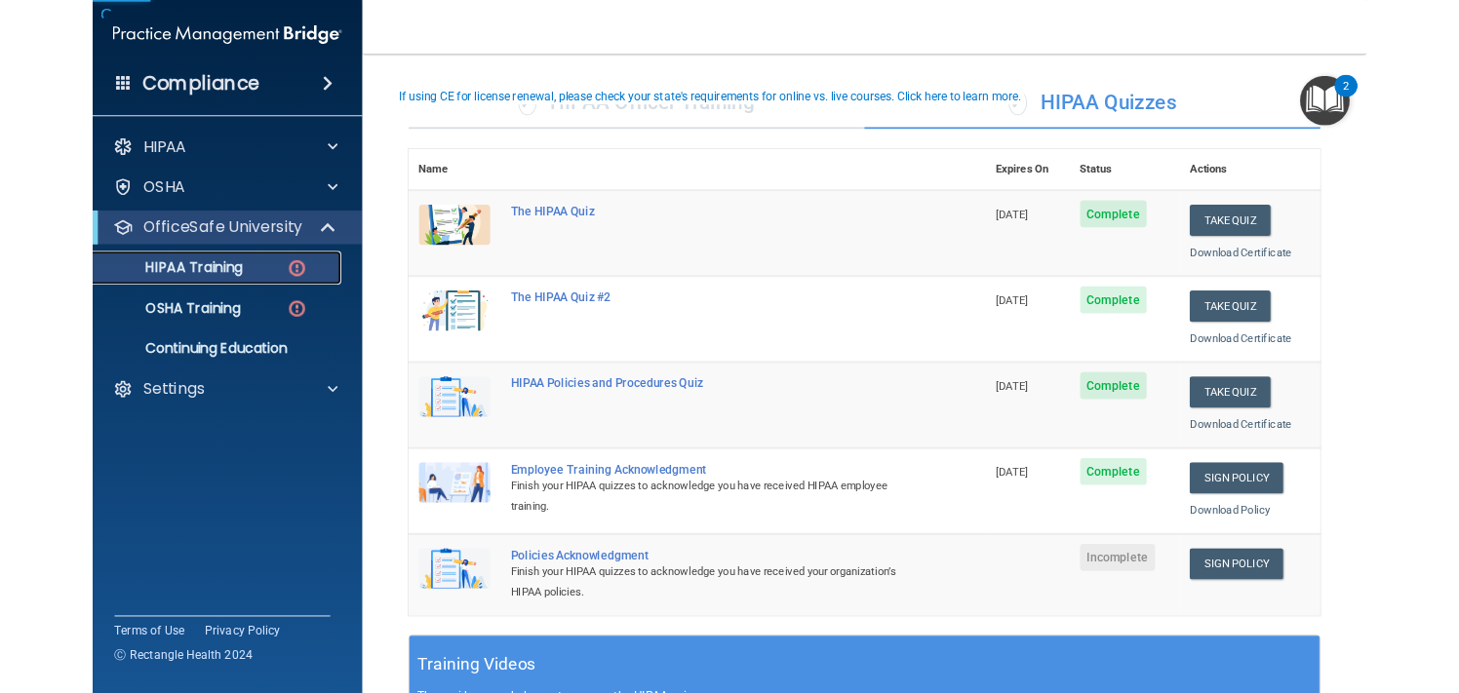
scroll to position [141, 0]
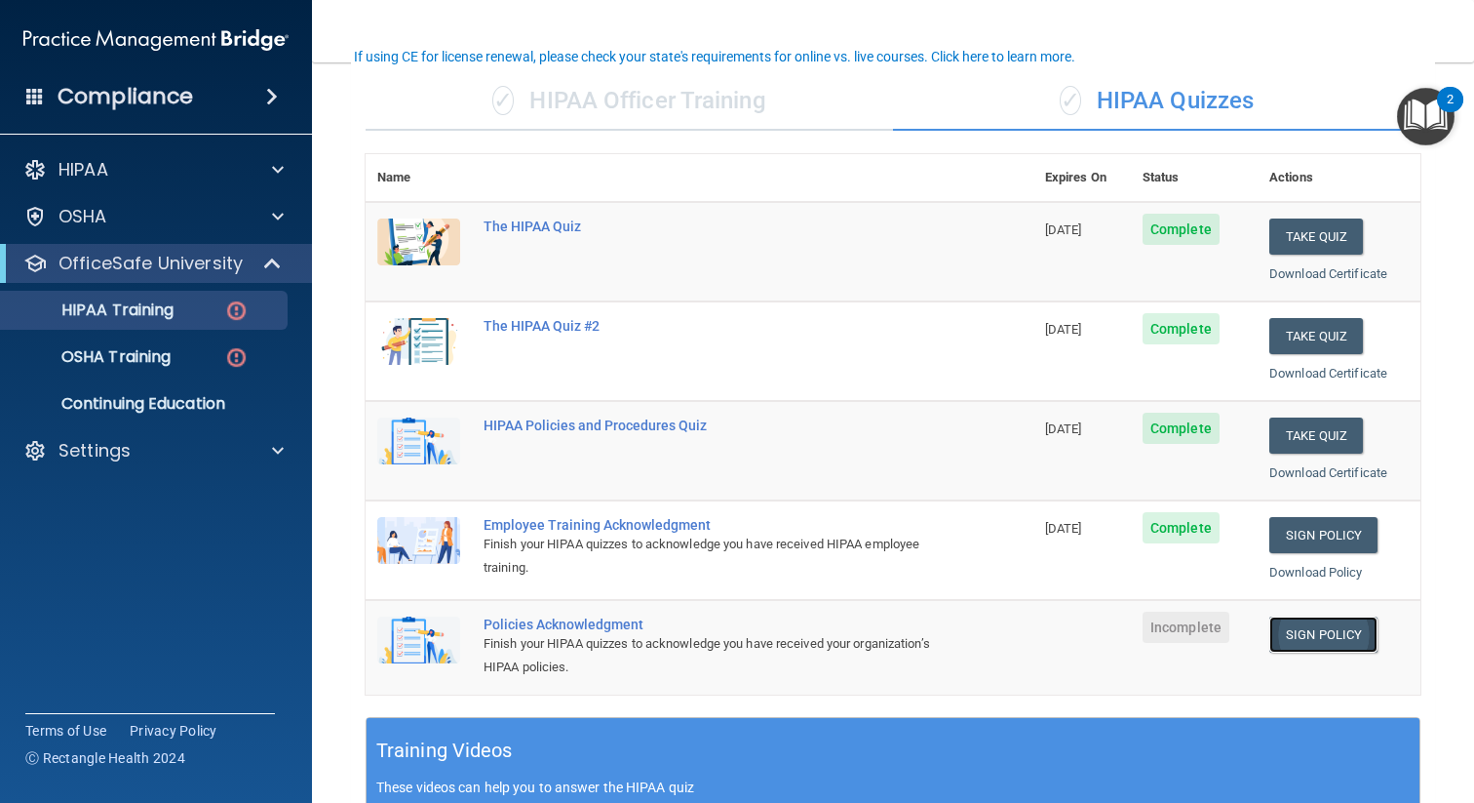
click at [1312, 634] on link "Sign Policy" at bounding box center [1324, 634] width 108 height 36
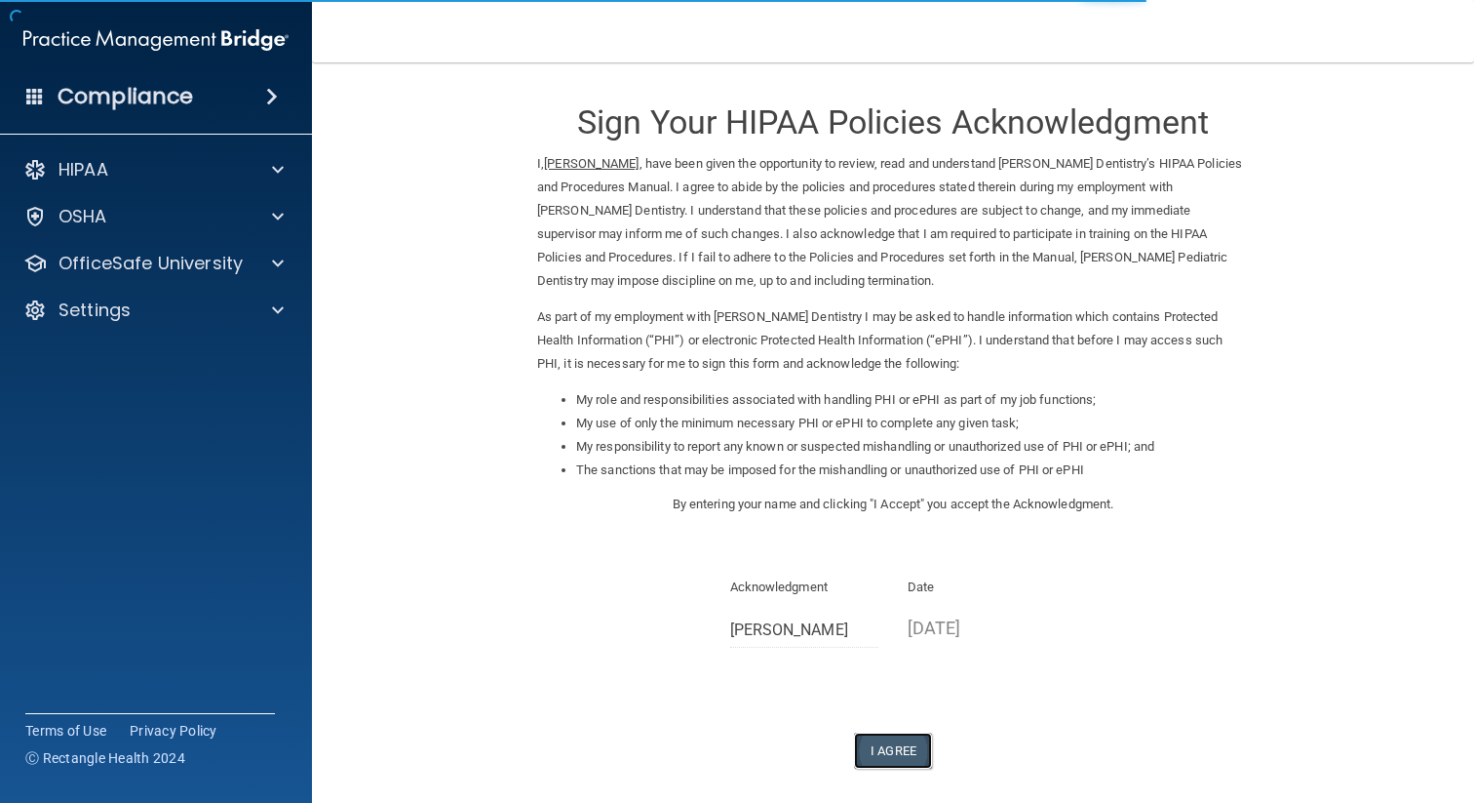
click at [877, 747] on button "I Agree" at bounding box center [893, 750] width 78 height 36
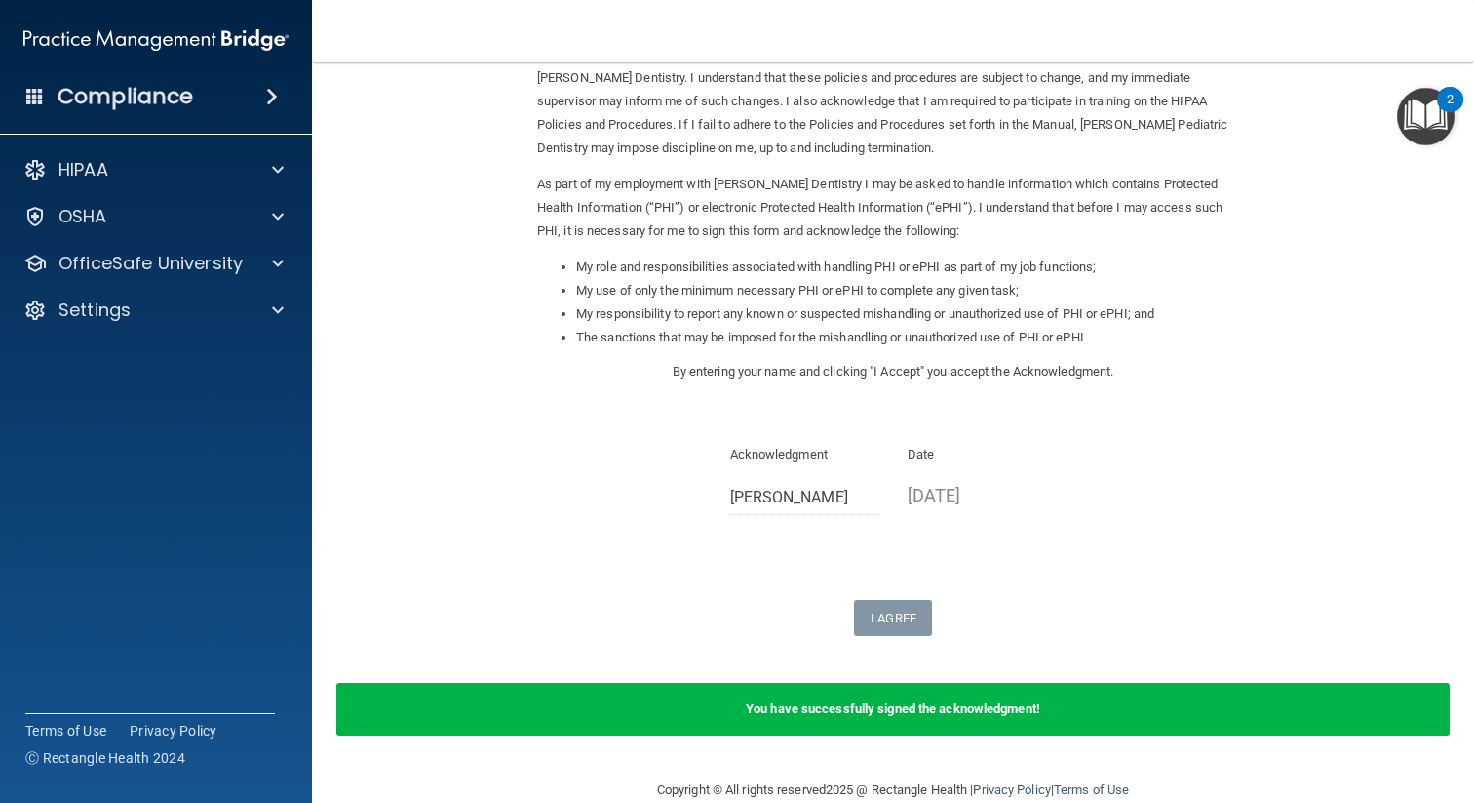
scroll to position [167, 0]
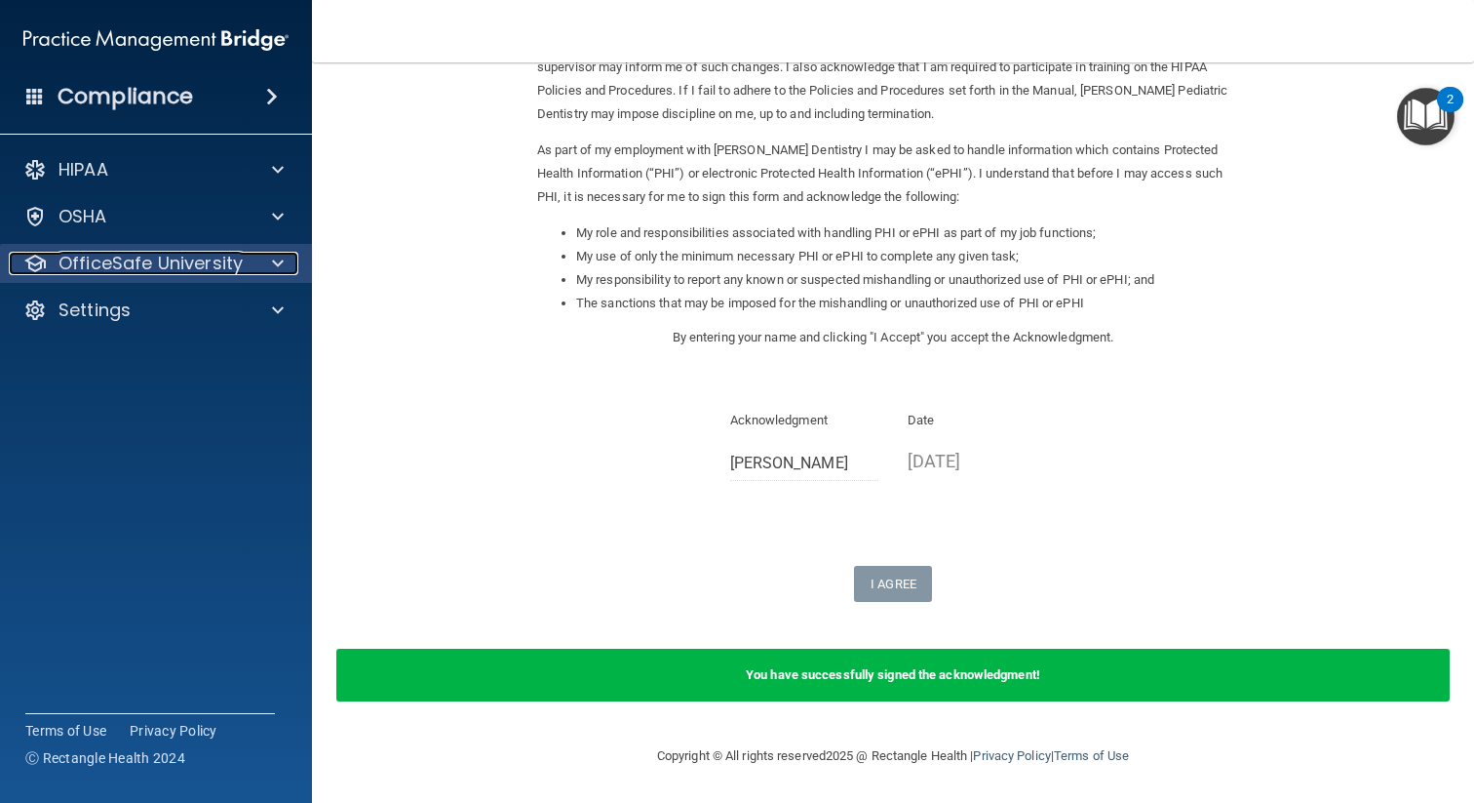
click at [216, 271] on p "OfficeSafe University" at bounding box center [151, 263] width 184 height 23
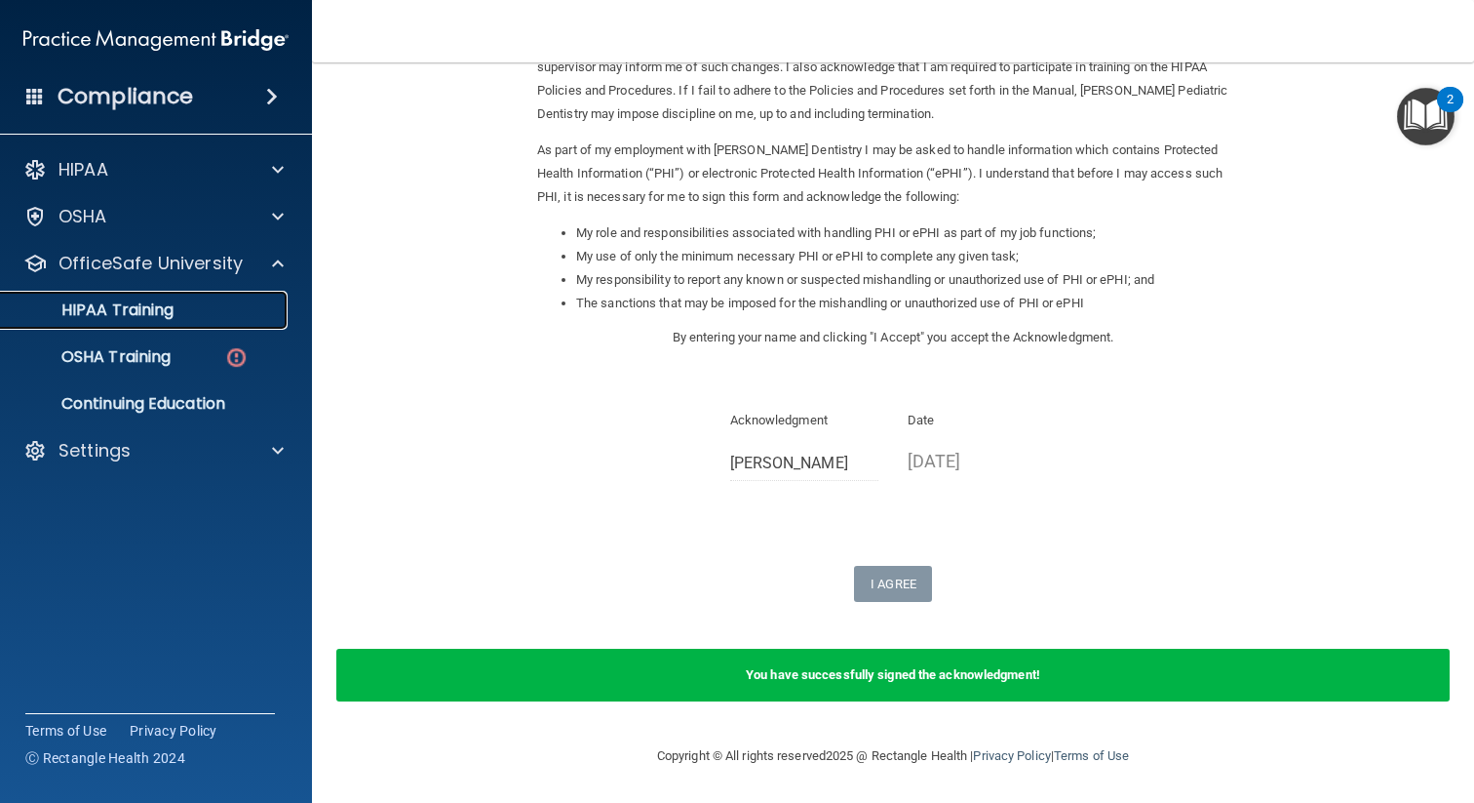
click at [198, 314] on div "HIPAA Training" at bounding box center [146, 310] width 266 height 20
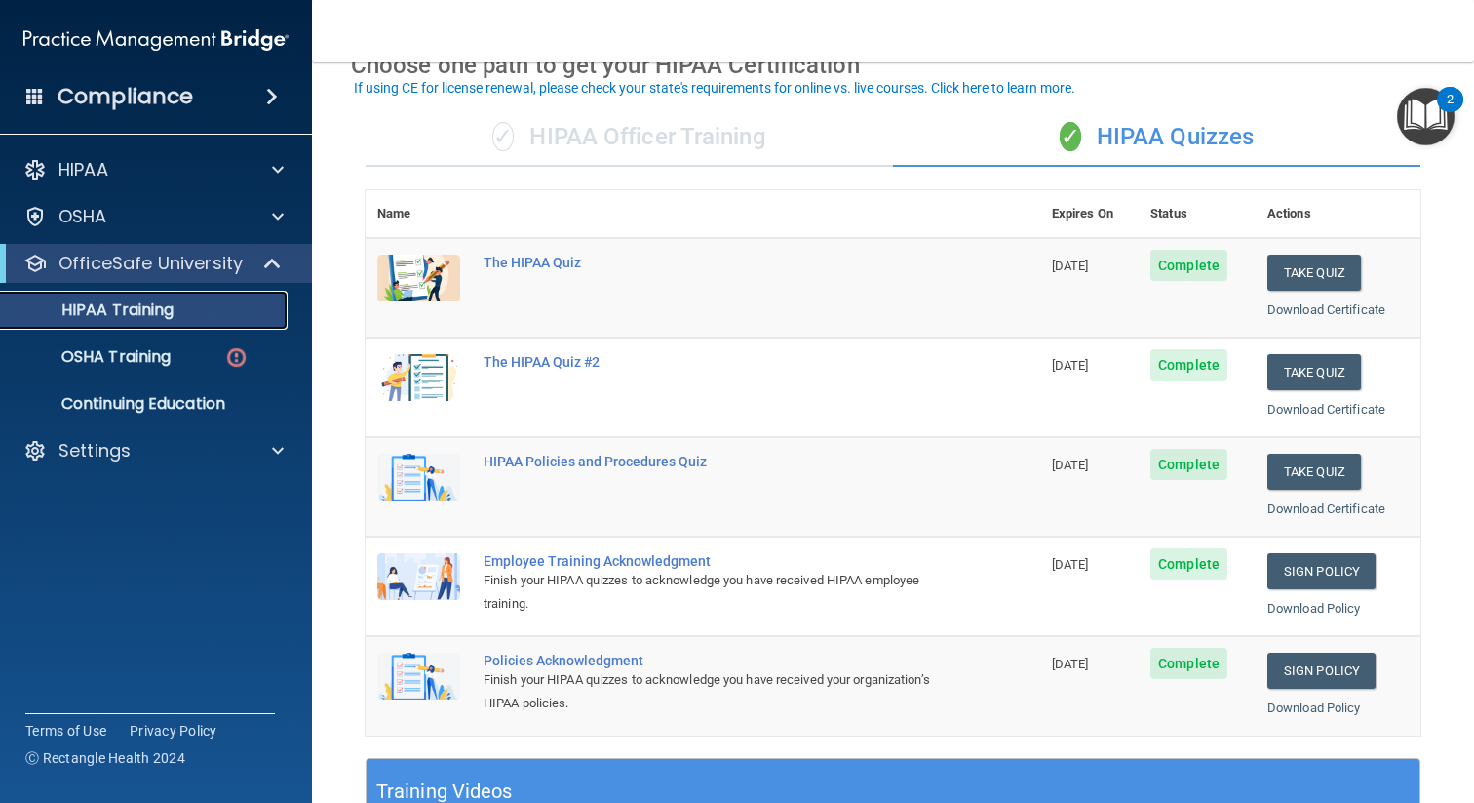
scroll to position [123, 0]
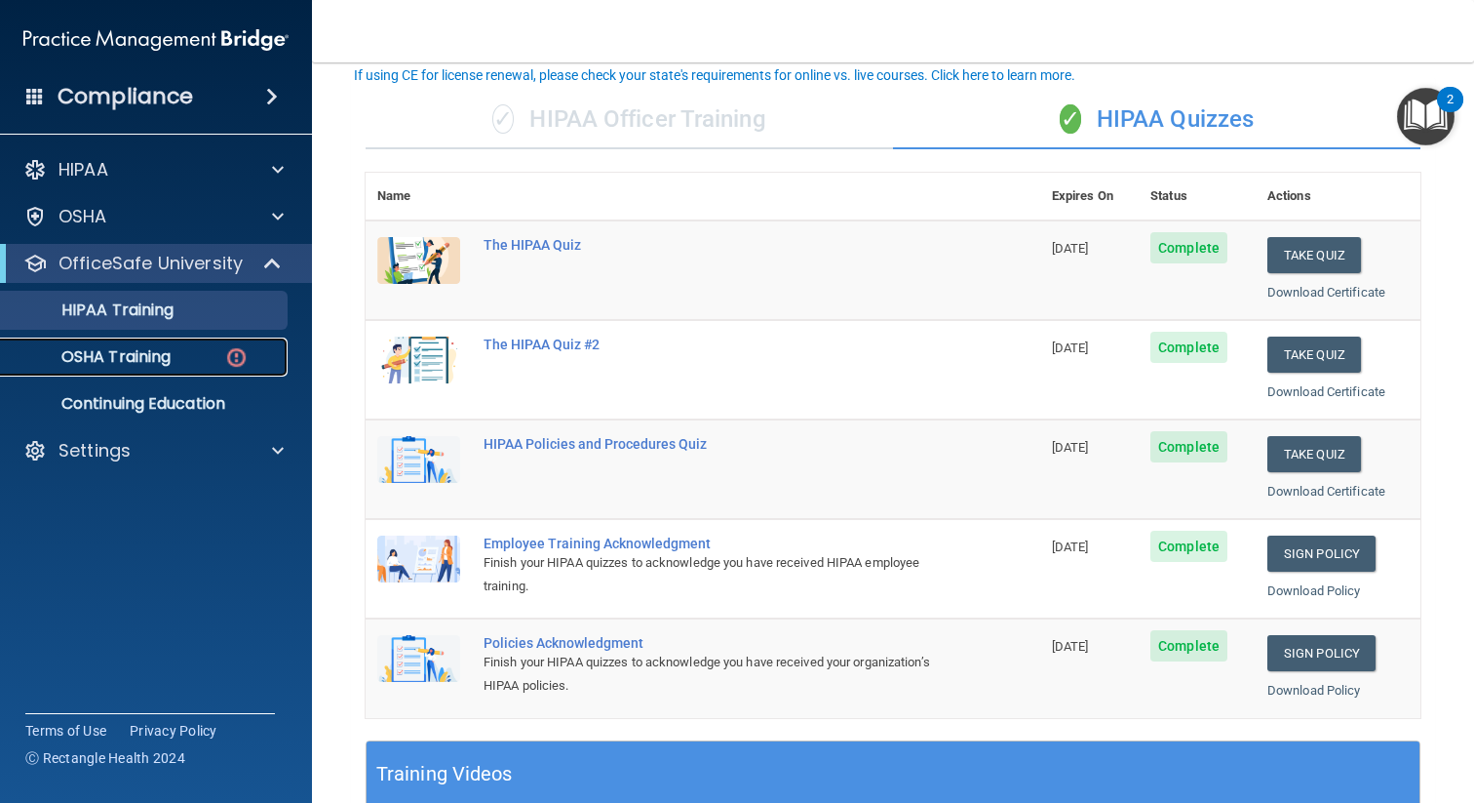
click at [151, 361] on p "OSHA Training" at bounding box center [92, 357] width 158 height 20
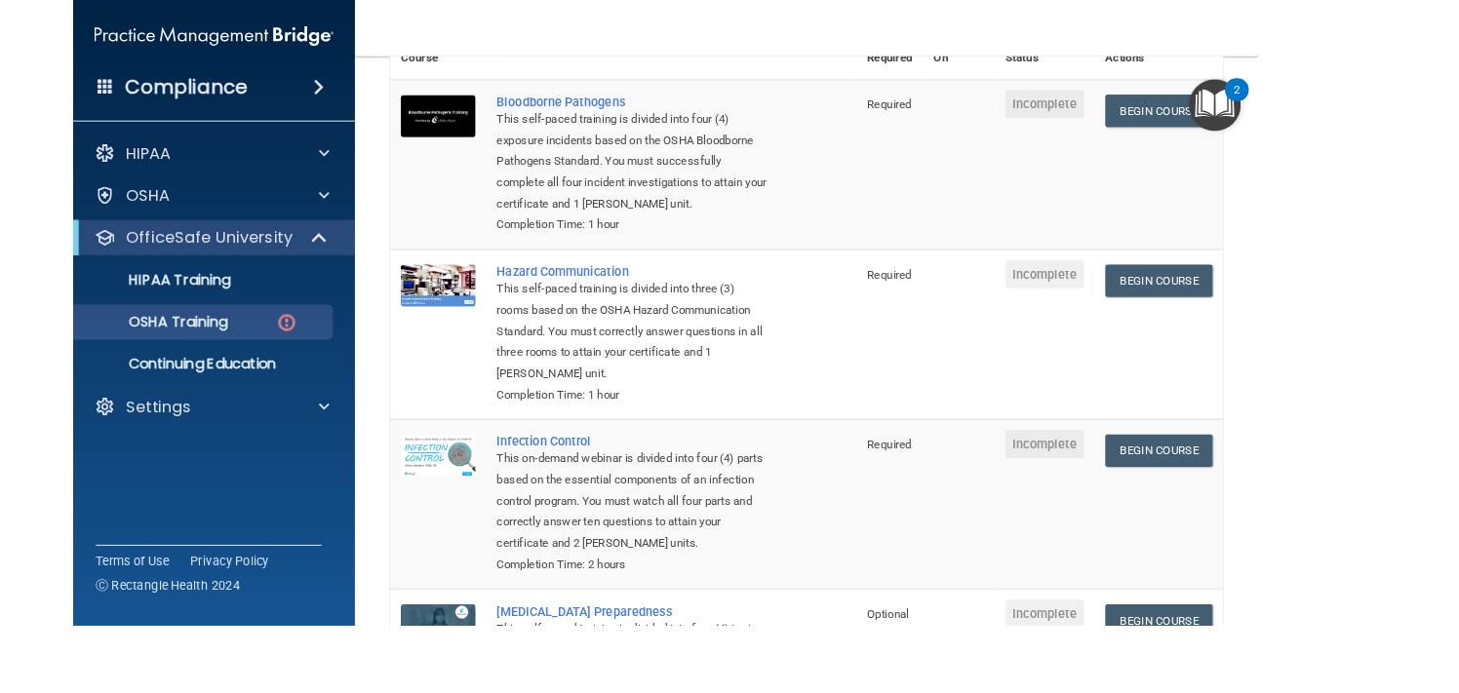
scroll to position [184, 0]
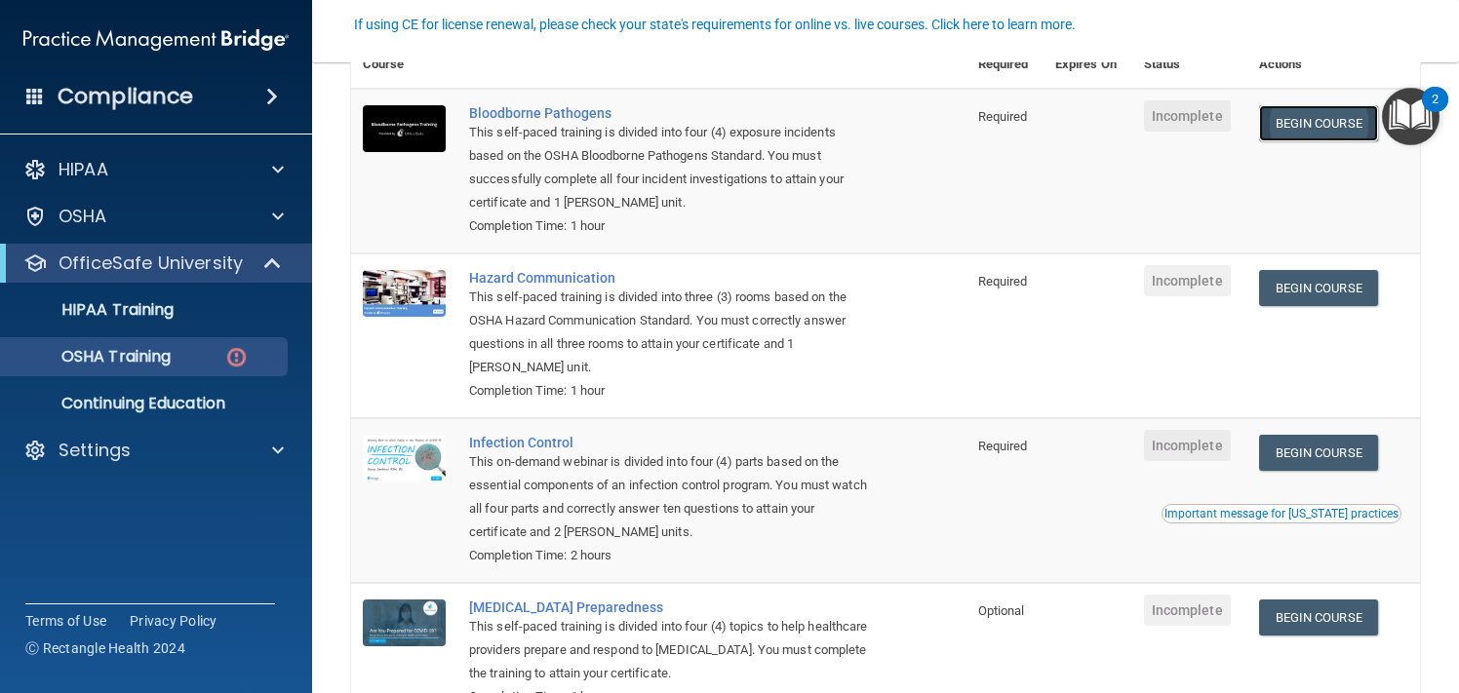
click at [1298, 130] on link "Begin Course" at bounding box center [1318, 123] width 119 height 36
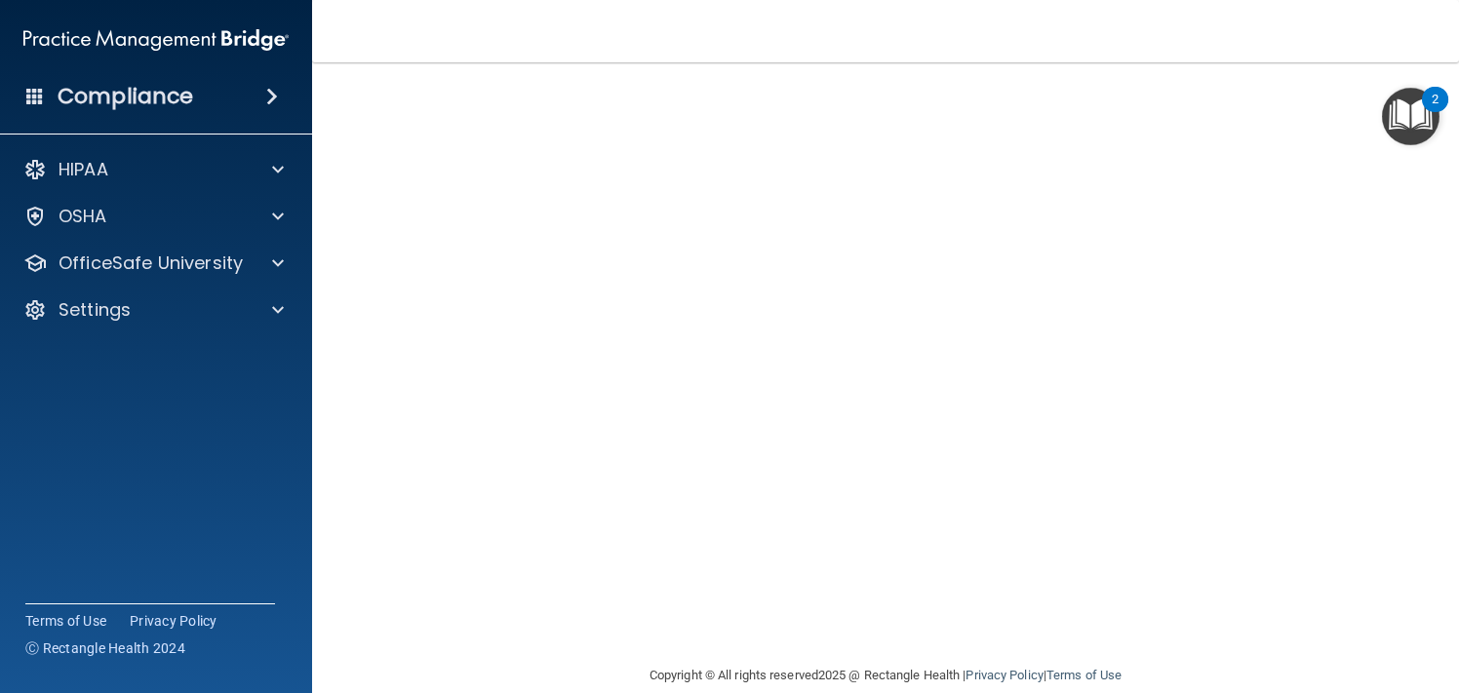
scroll to position [117, 0]
